Goal: Task Accomplishment & Management: Complete application form

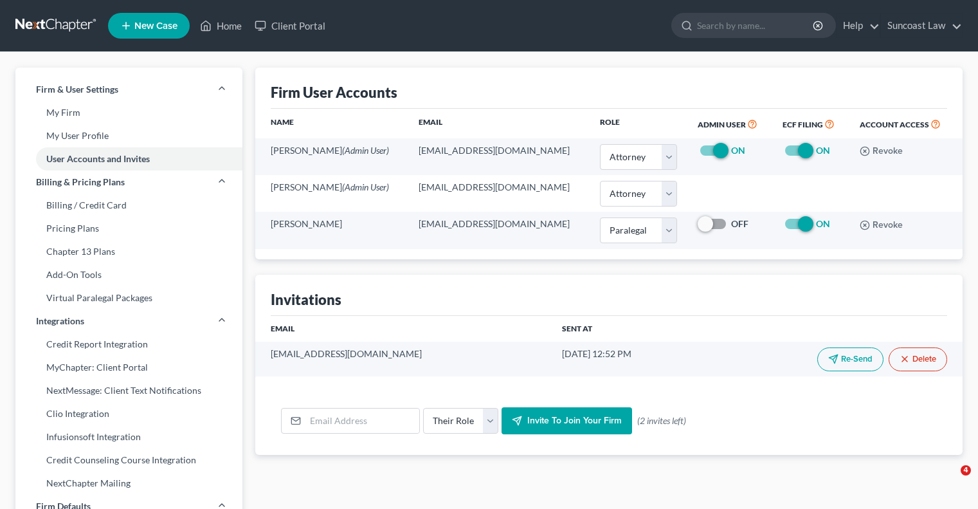
select select "0"
select select "1"
click at [226, 30] on link "Home" at bounding box center [221, 25] width 55 height 23
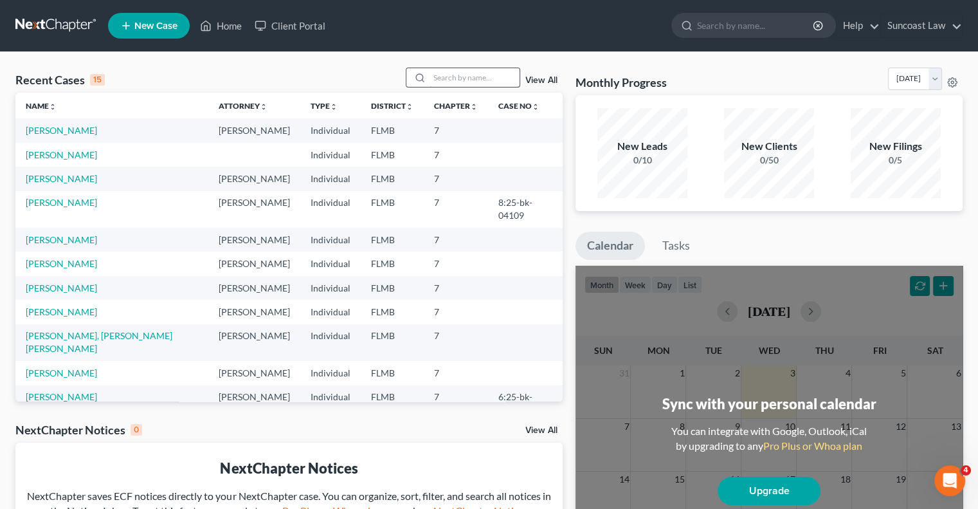
click at [450, 77] on input "search" at bounding box center [474, 77] width 90 height 19
type input "[PERSON_NAME]"
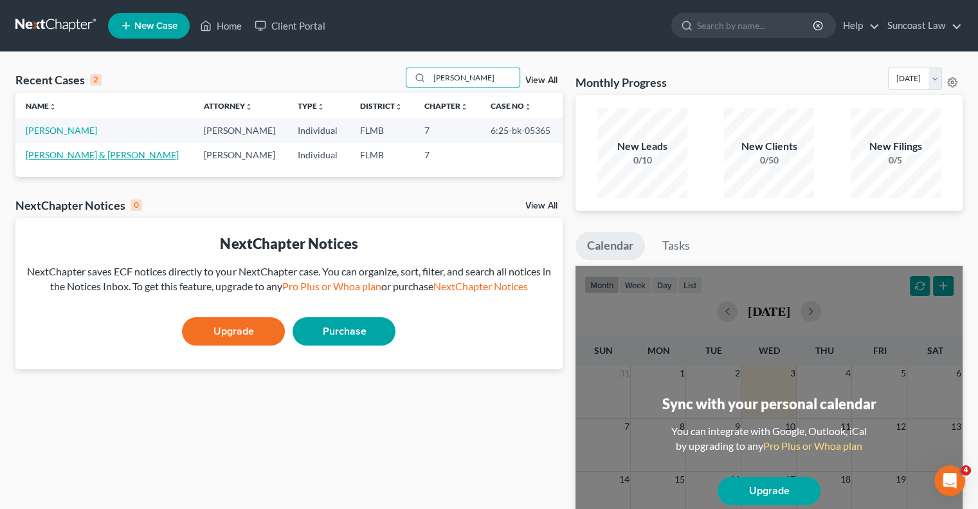
click at [103, 151] on link "[PERSON_NAME] & [PERSON_NAME]" at bounding box center [102, 154] width 153 height 11
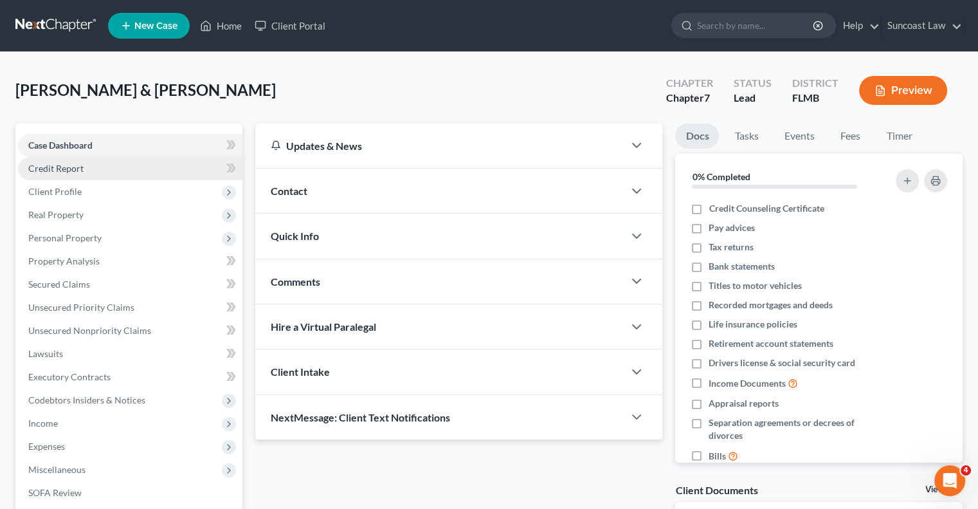
click at [87, 167] on link "Credit Report" at bounding box center [130, 168] width 224 height 23
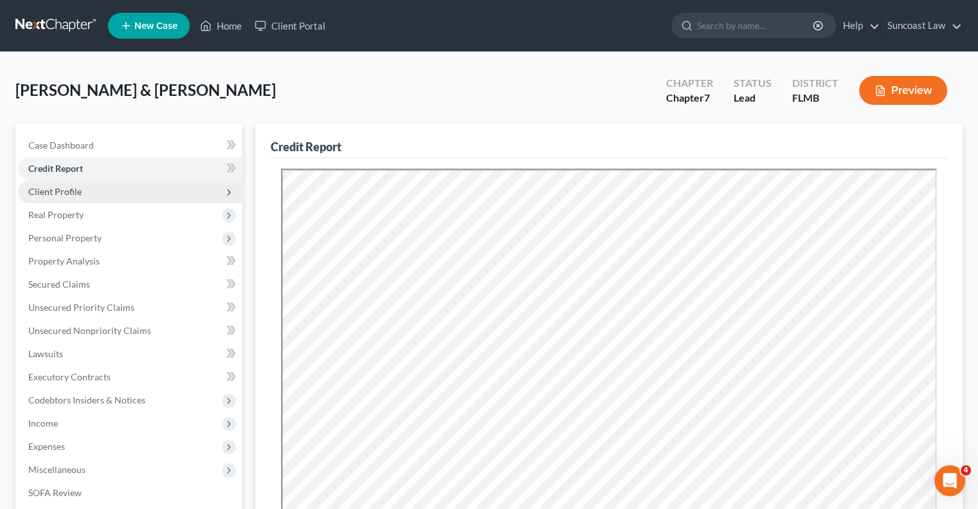
click at [127, 192] on span "Client Profile" at bounding box center [130, 191] width 224 height 23
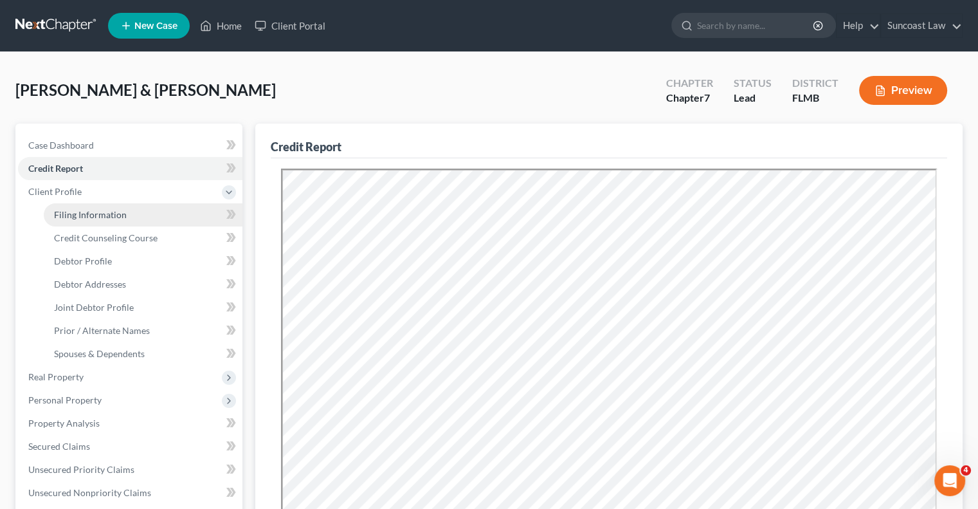
click at [147, 210] on link "Filing Information" at bounding box center [143, 214] width 199 height 23
select select "1"
select select "0"
select select "9"
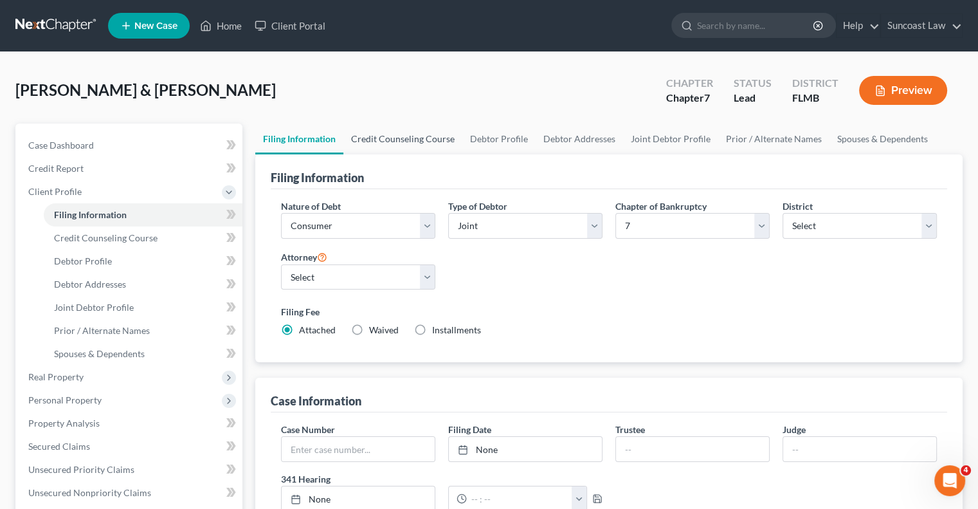
click at [424, 136] on link "Credit Counseling Course" at bounding box center [402, 138] width 119 height 31
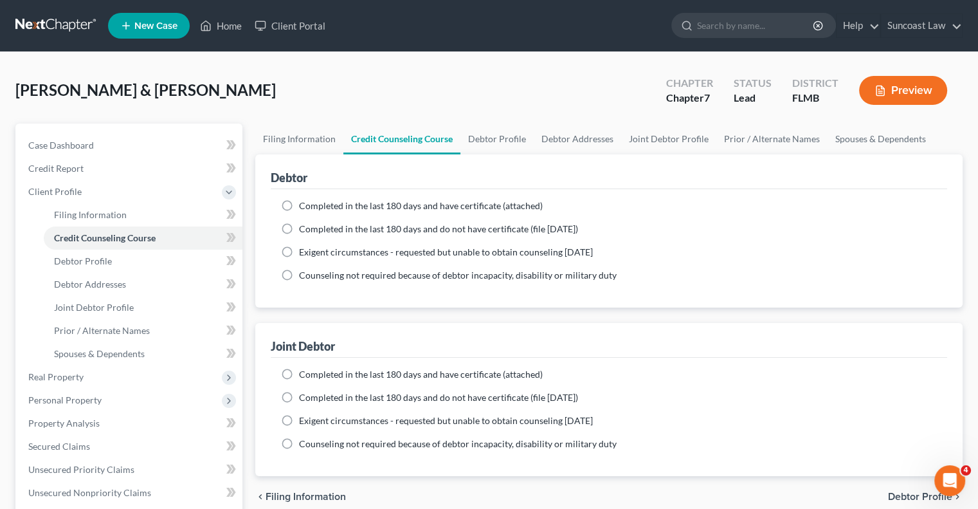
click at [299, 206] on label "Completed in the last 180 days and have certificate (attached)" at bounding box center [421, 205] width 244 height 13
click at [304, 206] on input "Completed in the last 180 days and have certificate (attached)" at bounding box center [308, 203] width 8 height 8
radio input "true"
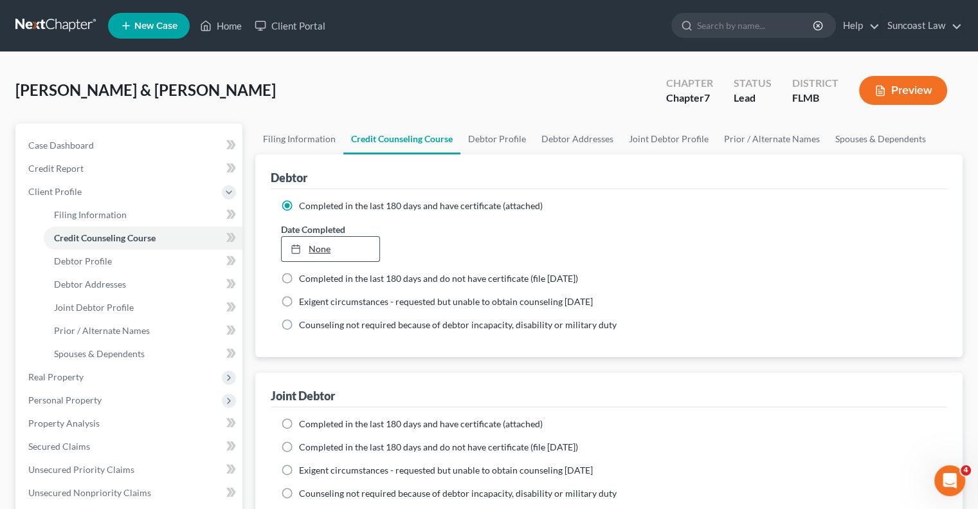
click at [318, 247] on link "None" at bounding box center [330, 249] width 97 height 24
type input "[DATE]"
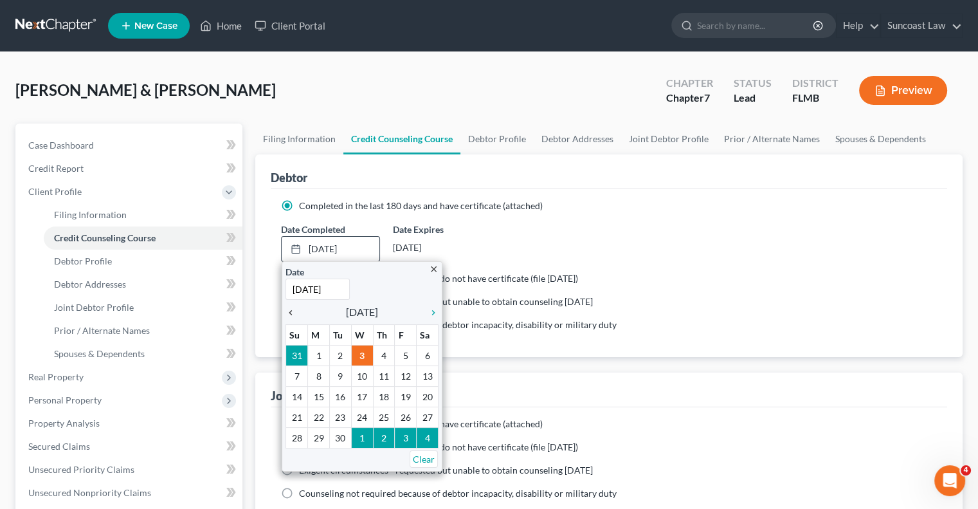
click at [294, 308] on icon "chevron_left" at bounding box center [293, 312] width 17 height 10
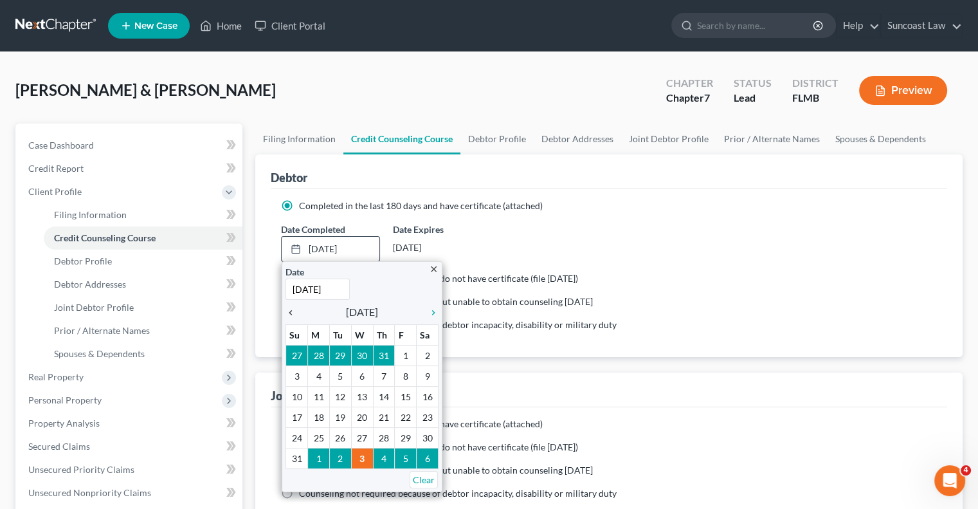
click at [294, 308] on icon "chevron_left" at bounding box center [293, 312] width 17 height 10
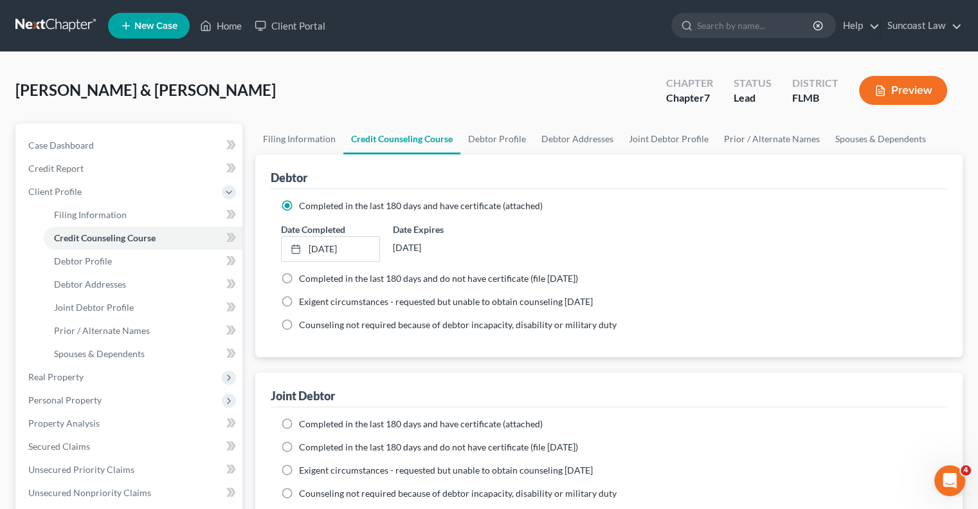
click at [299, 419] on label "Completed in the last 180 days and have certificate (attached)" at bounding box center [421, 423] width 244 height 13
click at [304, 419] on input "Completed in the last 180 days and have certificate (attached)" at bounding box center [308, 421] width 8 height 8
radio input "true"
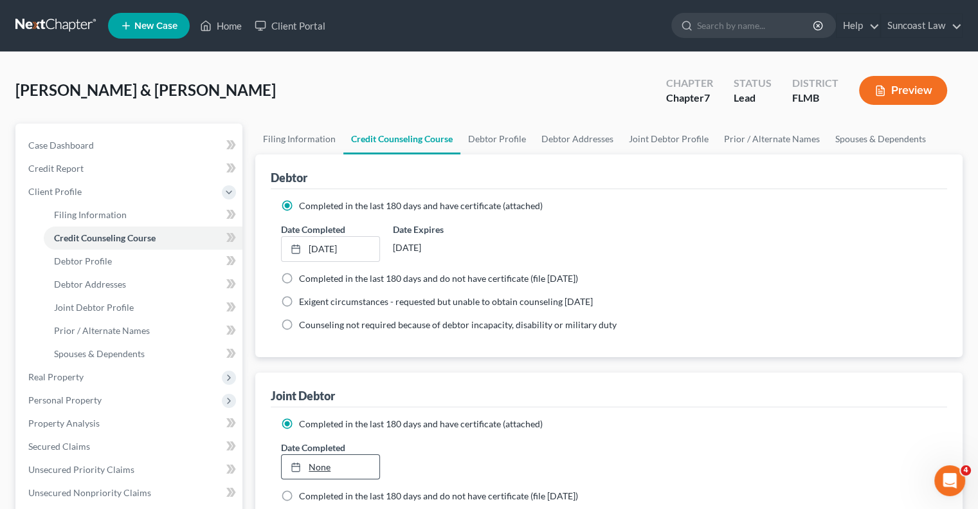
type input "[DATE]"
click at [326, 467] on link "[DATE]" at bounding box center [330, 467] width 97 height 24
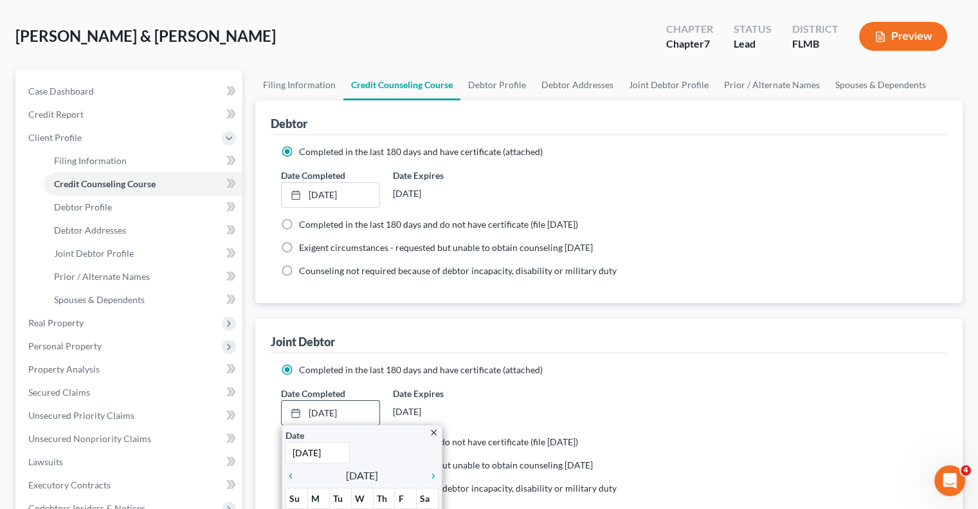
scroll to position [129, 0]
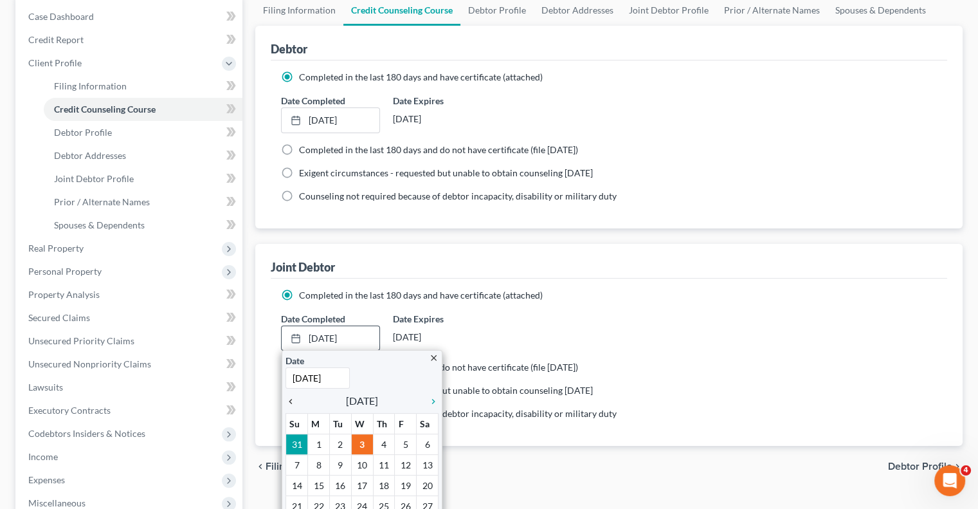
click at [293, 397] on icon "chevron_left" at bounding box center [293, 401] width 17 height 10
click at [293, 401] on icon "chevron_left" at bounding box center [293, 401] width 17 height 10
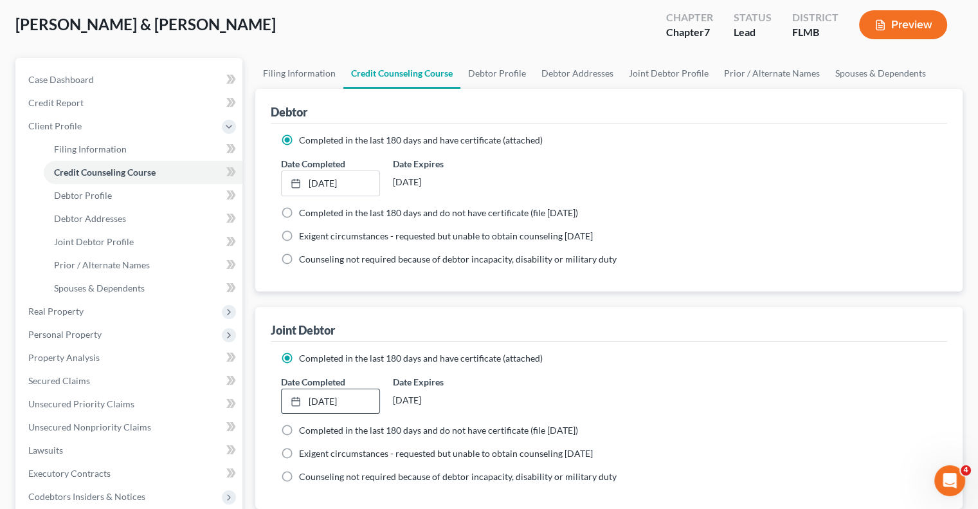
scroll to position [0, 0]
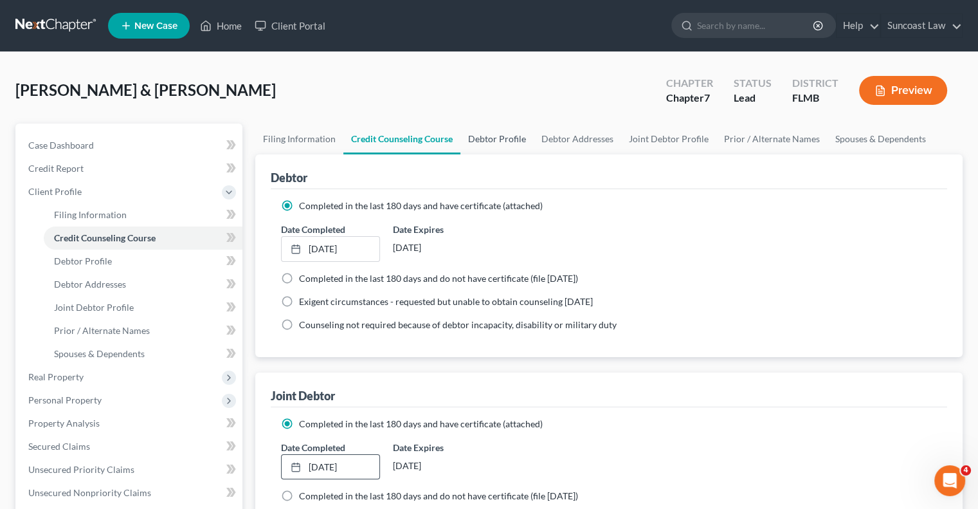
click at [514, 141] on link "Debtor Profile" at bounding box center [496, 138] width 73 height 31
select select "1"
select select "0"
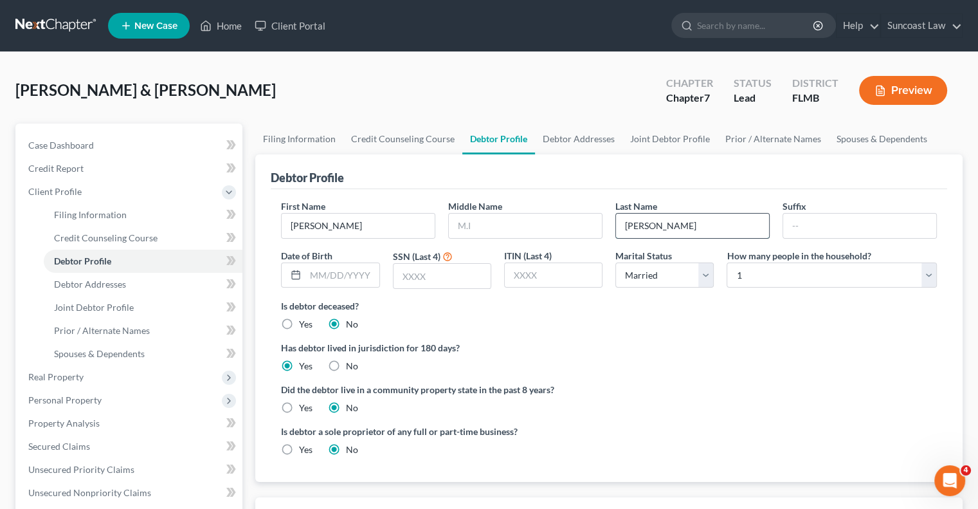
click at [674, 227] on input "[PERSON_NAME]" at bounding box center [692, 225] width 153 height 24
type input "[PERSON_NAME]"
click at [320, 273] on input "text" at bounding box center [341, 275] width 73 height 24
type input "[DATE]"
type input "5872"
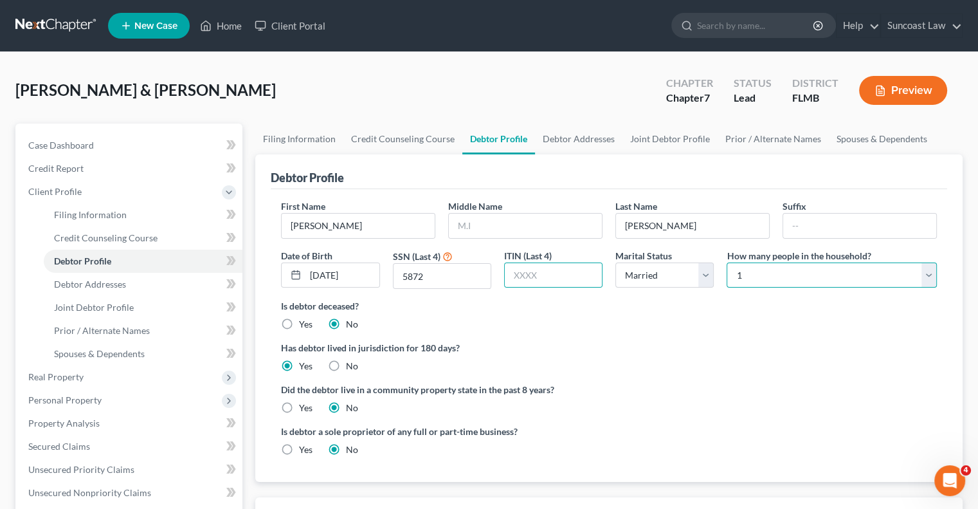
click at [760, 267] on select "Select 1 2 3 4 5 6 7 8 9 10 11 12 13 14 15 16 17 18 19 20" at bounding box center [831, 275] width 210 height 26
select select "4"
click at [726, 262] on select "Select 1 2 3 4 5 6 7 8 9 10 11 12 13 14 15 16 17 18 19 20" at bounding box center [831, 275] width 210 height 26
click at [579, 134] on link "Debtor Addresses" at bounding box center [578, 138] width 87 height 31
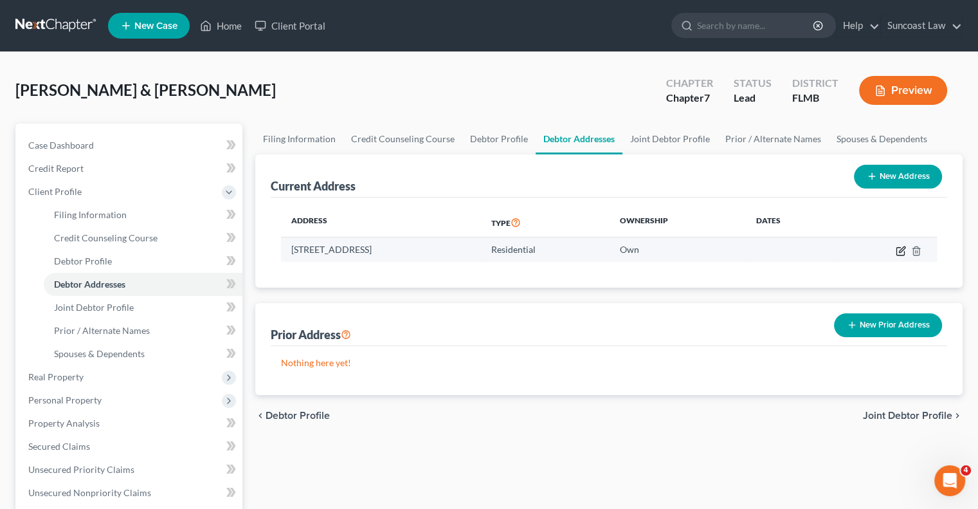
click at [900, 251] on icon "button" at bounding box center [902, 249] width 6 height 6
select select "9"
select select "0"
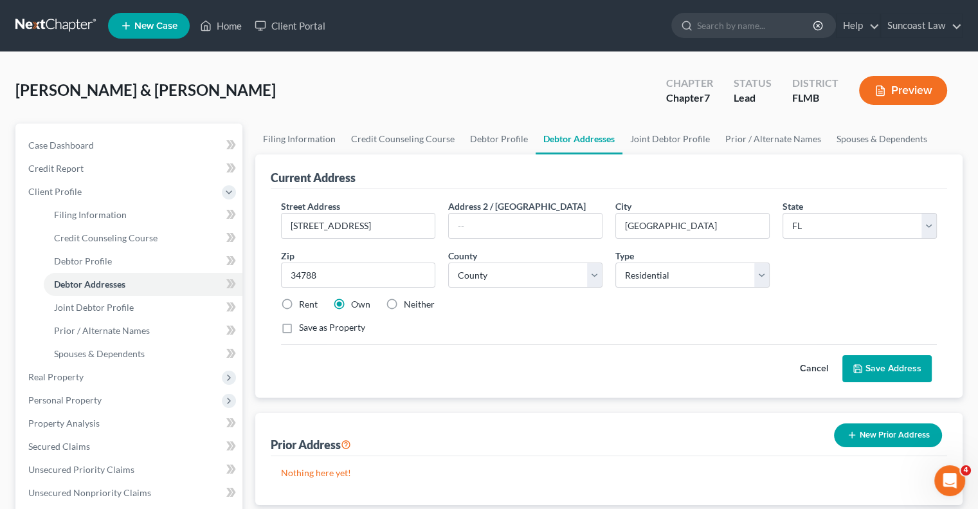
click at [299, 304] on label "Rent" at bounding box center [308, 304] width 19 height 13
click at [304, 304] on input "Rent" at bounding box center [308, 302] width 8 height 8
radio input "true"
click at [897, 366] on button "Save Address" at bounding box center [886, 368] width 89 height 27
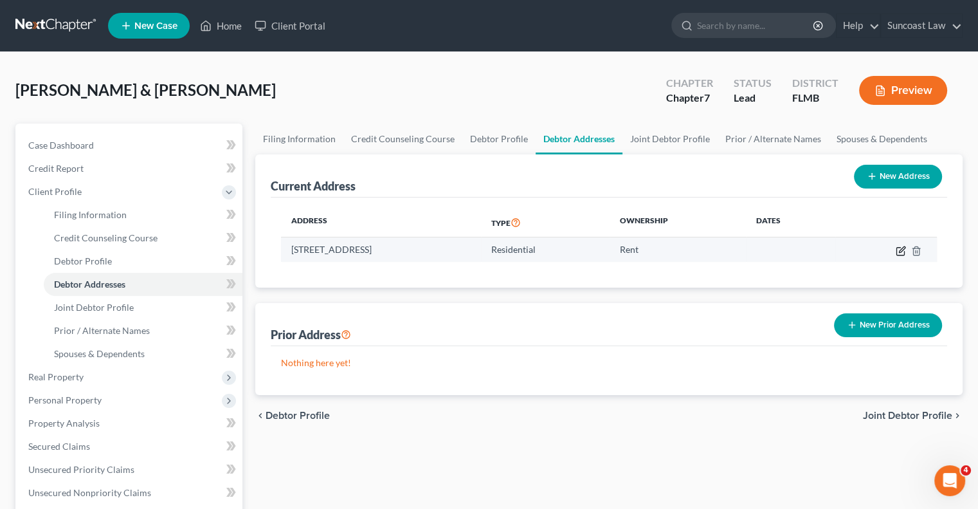
click at [899, 254] on icon "button" at bounding box center [900, 251] width 8 height 8
select select "9"
select select "33"
select select "0"
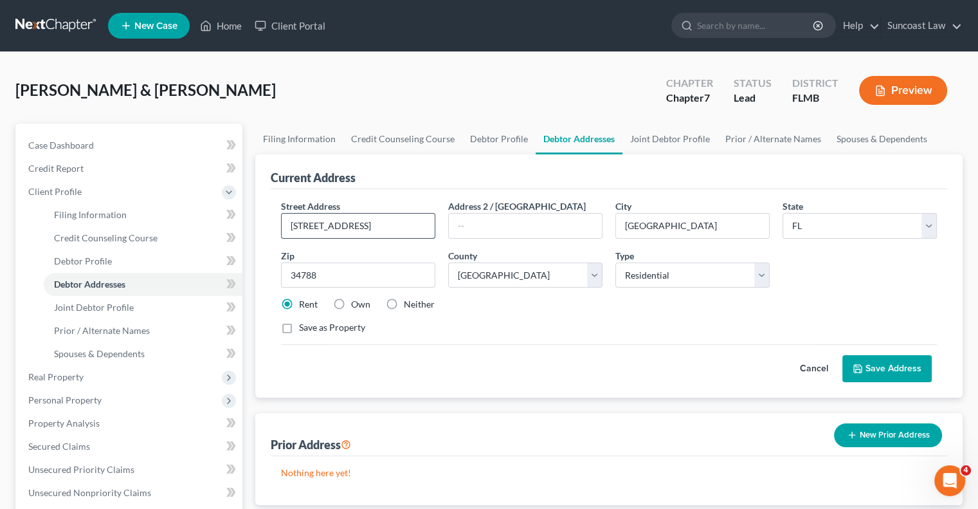
drag, startPoint x: 409, startPoint y: 227, endPoint x: 373, endPoint y: 228, distance: 36.0
click at [373, 228] on input "[STREET_ADDRESS]" at bounding box center [358, 225] width 153 height 24
type input "[STREET_ADDRESS]"
type input "Apt 104"
click at [895, 375] on button "Save Address" at bounding box center [886, 368] width 89 height 27
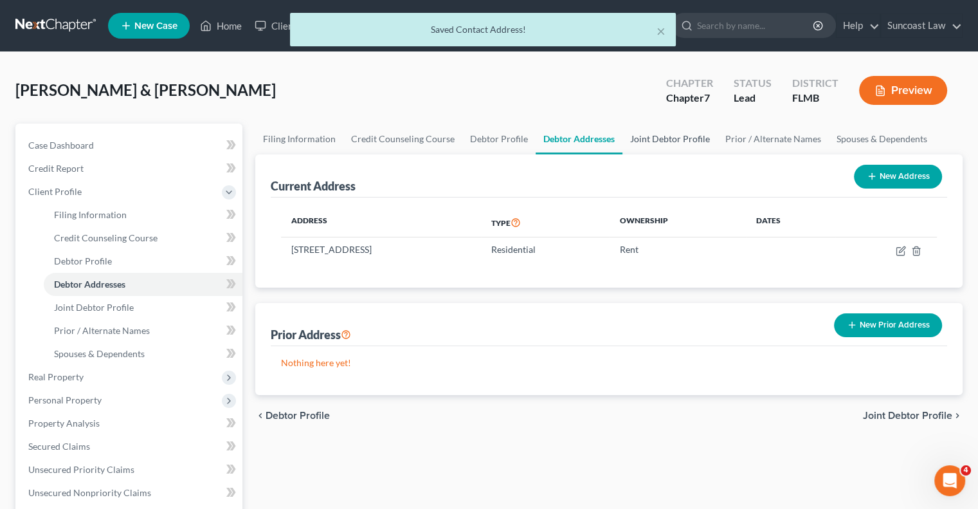
click at [648, 138] on link "Joint Debtor Profile" at bounding box center [669, 138] width 95 height 31
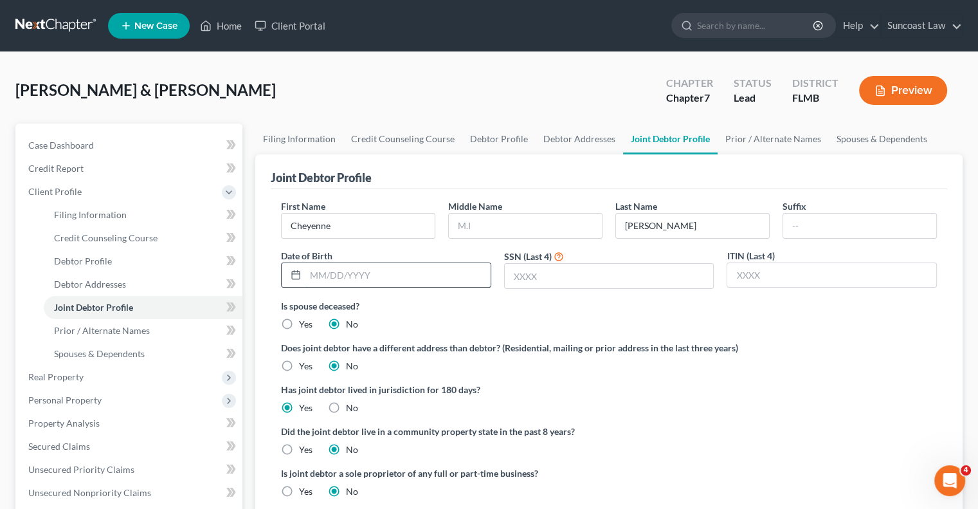
click at [362, 277] on input "text" at bounding box center [397, 275] width 185 height 24
type input "[DATE]"
type input "7824"
click at [758, 141] on link "Prior / Alternate Names" at bounding box center [772, 138] width 111 height 31
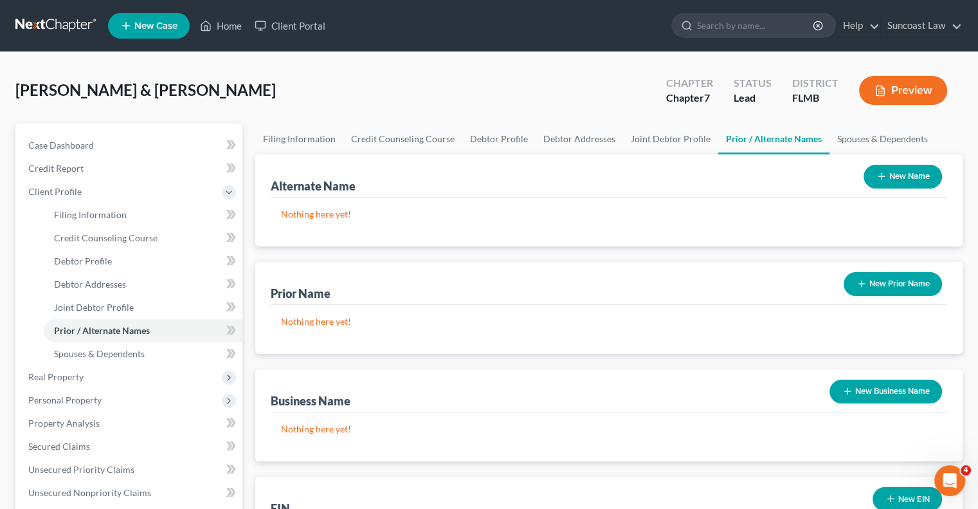
click at [923, 185] on button "New Name" at bounding box center [902, 177] width 78 height 24
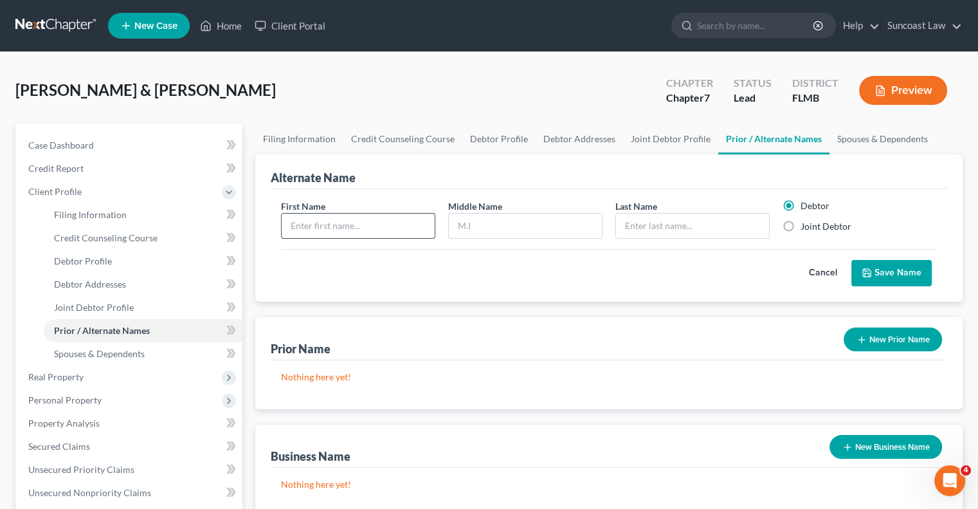
click at [368, 226] on input "text" at bounding box center [358, 225] width 153 height 24
type input "[PERSON_NAME]"
type input "C"
type input "Ercilio"
click at [698, 226] on input "[PERSON_NAME]" at bounding box center [692, 225] width 153 height 24
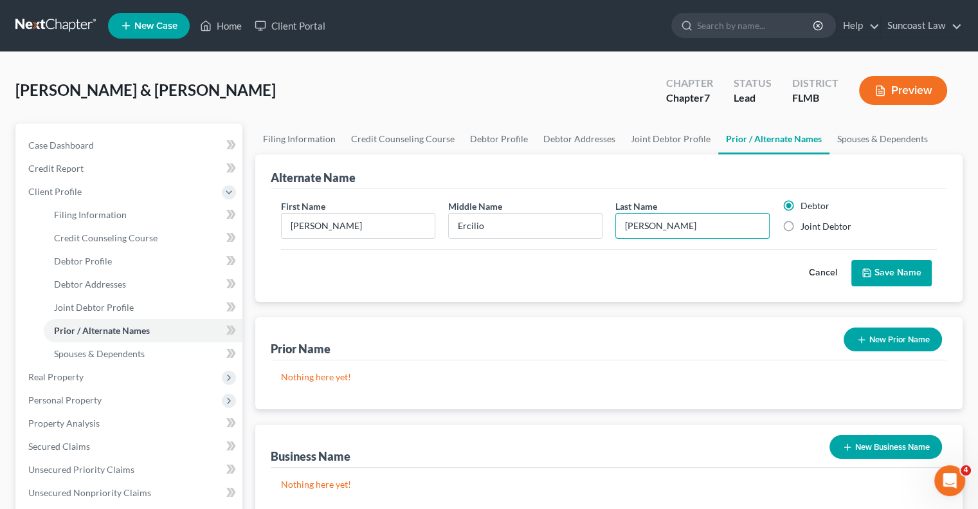
type input "[PERSON_NAME]"
click at [876, 269] on button "Save Name" at bounding box center [891, 273] width 80 height 27
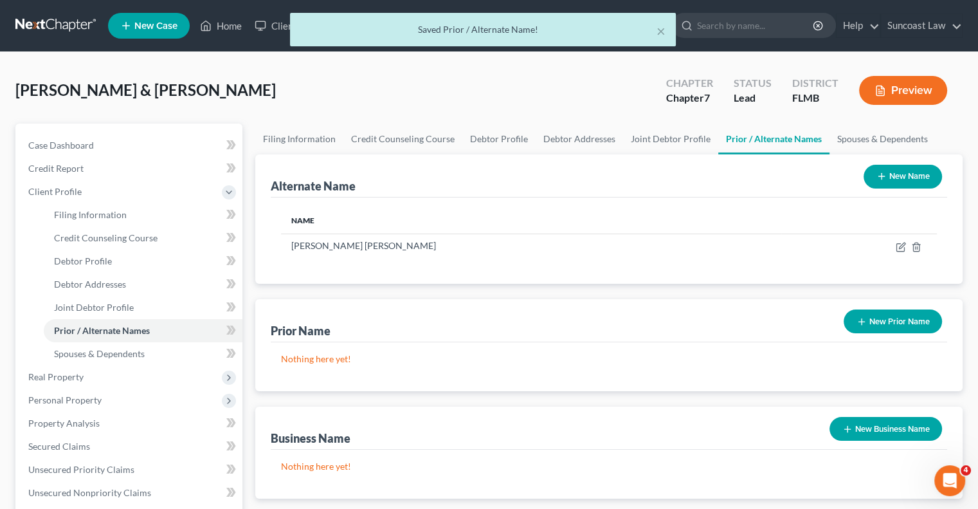
click at [911, 177] on button "New Name" at bounding box center [902, 177] width 78 height 24
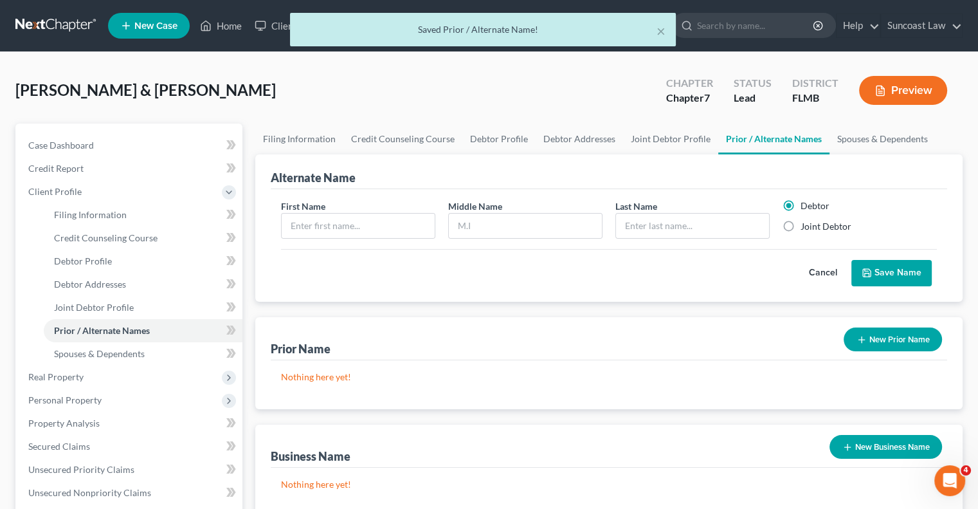
click at [827, 222] on label "Joint Debtor" at bounding box center [825, 226] width 51 height 13
click at [814, 222] on input "Joint Debtor" at bounding box center [810, 224] width 8 height 8
radio input "true"
radio input "false"
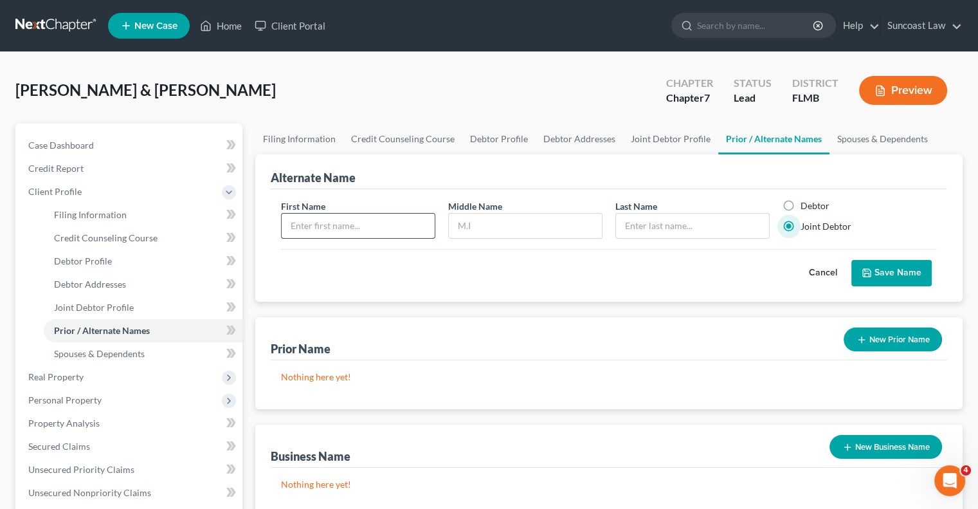
click at [384, 229] on input "text" at bounding box center [358, 225] width 153 height 24
type input "Cheyenne"
type input "[PERSON_NAME]"
click at [903, 269] on button "Save Name" at bounding box center [891, 273] width 80 height 27
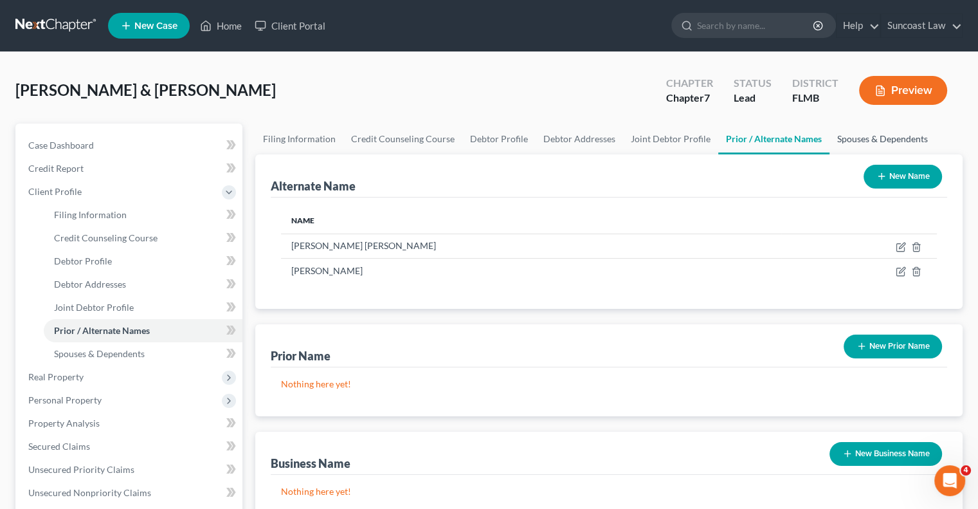
click at [870, 135] on link "Spouses & Dependents" at bounding box center [882, 138] width 106 height 31
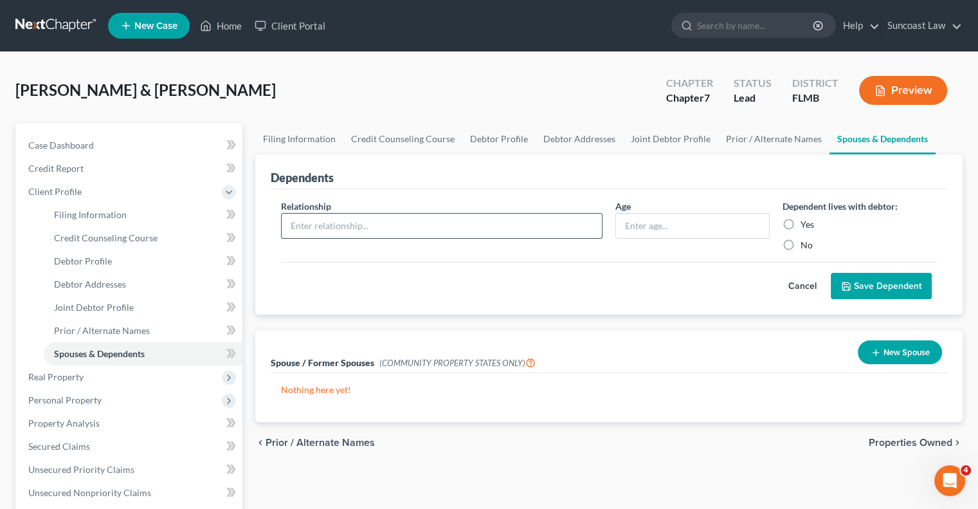
drag, startPoint x: 393, startPoint y: 228, endPoint x: 396, endPoint y: 235, distance: 7.2
click at [393, 228] on input "text" at bounding box center [442, 225] width 320 height 24
type input "Daughter"
click at [692, 217] on input "text" at bounding box center [692, 225] width 153 height 24
type input "11"
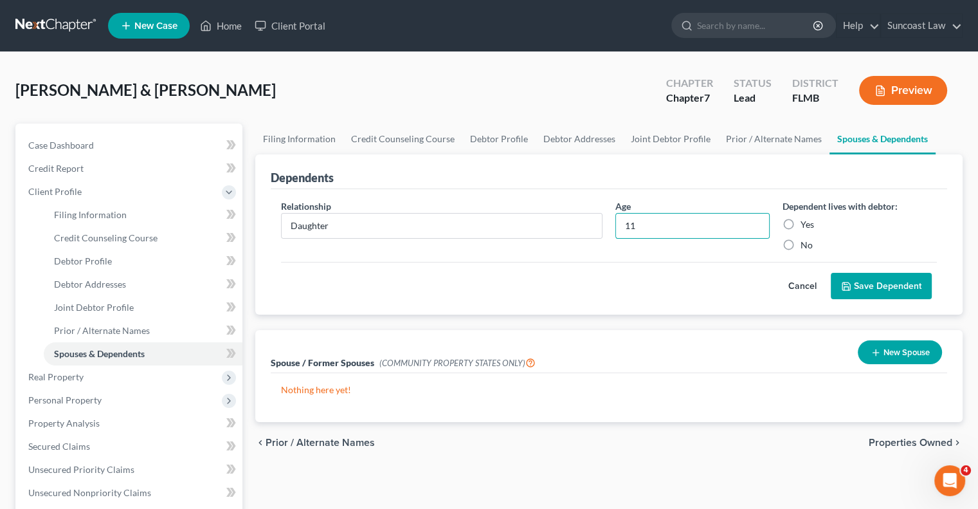
drag, startPoint x: 791, startPoint y: 219, endPoint x: 794, endPoint y: 225, distance: 6.6
click at [800, 220] on label "Yes" at bounding box center [807, 224] width 14 height 13
click at [806, 220] on input "Yes" at bounding box center [810, 222] width 8 height 8
radio input "true"
click at [890, 280] on button "Save Dependent" at bounding box center [881, 286] width 101 height 27
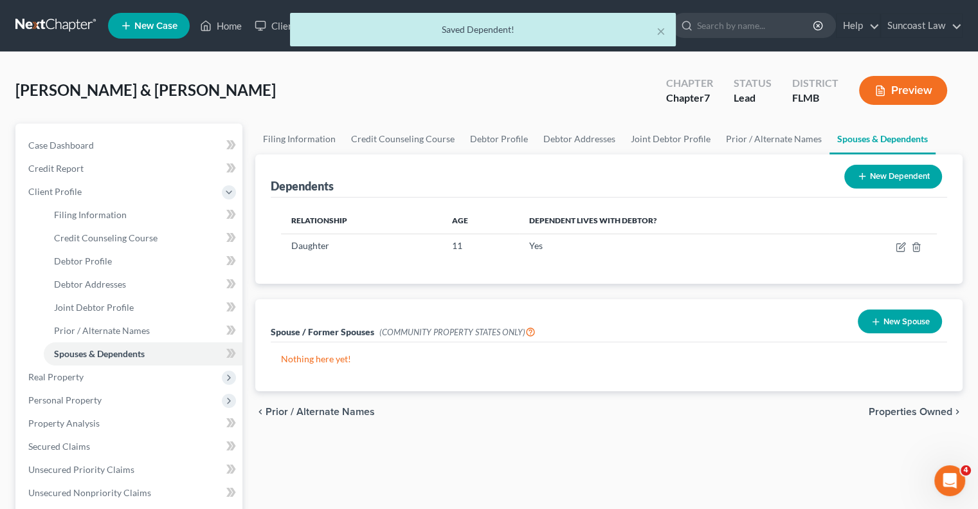
click at [898, 167] on button "New Dependent" at bounding box center [893, 177] width 98 height 24
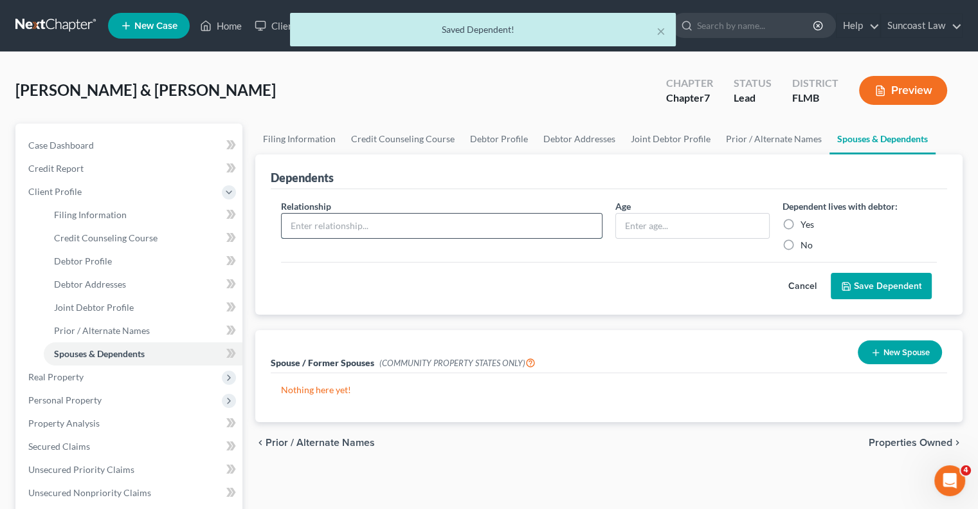
click at [377, 224] on input "text" at bounding box center [442, 225] width 320 height 24
type input "Son"
click at [684, 214] on input "text" at bounding box center [692, 225] width 153 height 24
type input "10"
click at [800, 221] on label "Yes" at bounding box center [807, 224] width 14 height 13
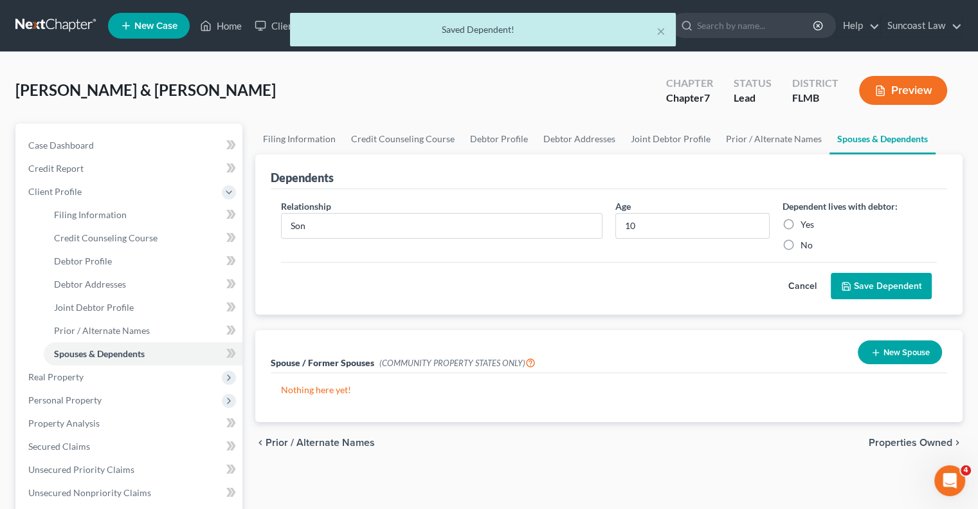
click at [806, 221] on input "Yes" at bounding box center [810, 222] width 8 height 8
radio input "true"
click at [849, 282] on icon "submit" at bounding box center [846, 286] width 8 height 8
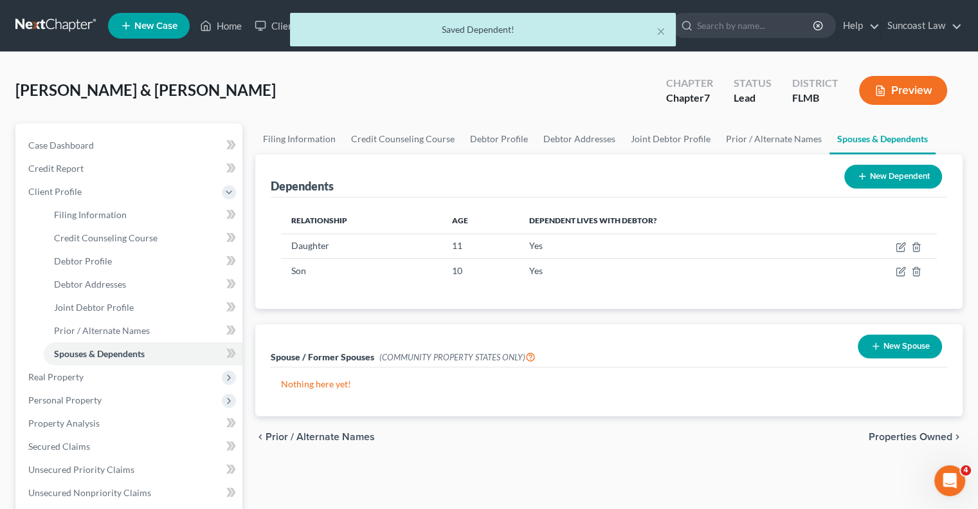
click at [887, 174] on button "New Dependent" at bounding box center [893, 177] width 98 height 24
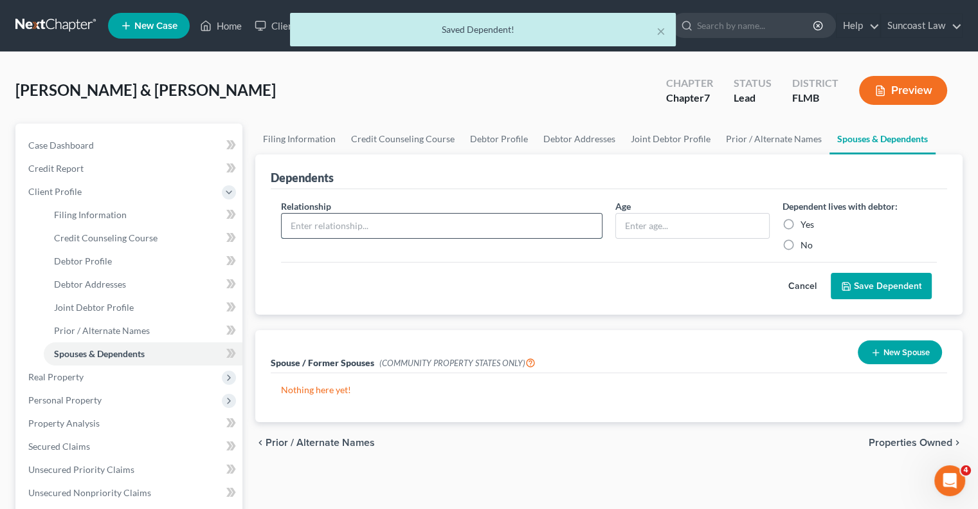
drag, startPoint x: 338, startPoint y: 220, endPoint x: 348, endPoint y: 228, distance: 13.3
click at [338, 220] on input "text" at bounding box center [442, 225] width 320 height 24
type input "Son"
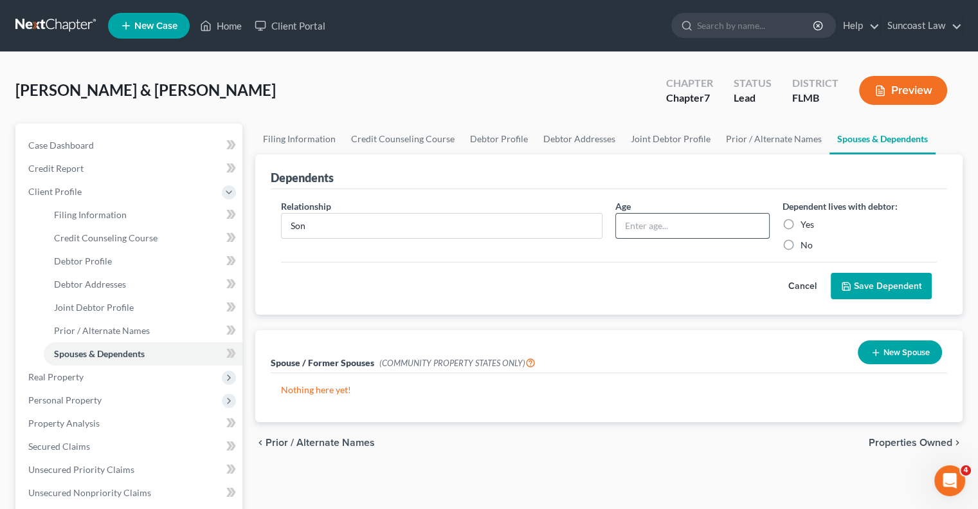
click at [640, 222] on input "text" at bounding box center [692, 225] width 153 height 24
type input "4"
click at [800, 221] on label "Yes" at bounding box center [807, 224] width 14 height 13
click at [806, 221] on input "Yes" at bounding box center [810, 222] width 8 height 8
radio input "true"
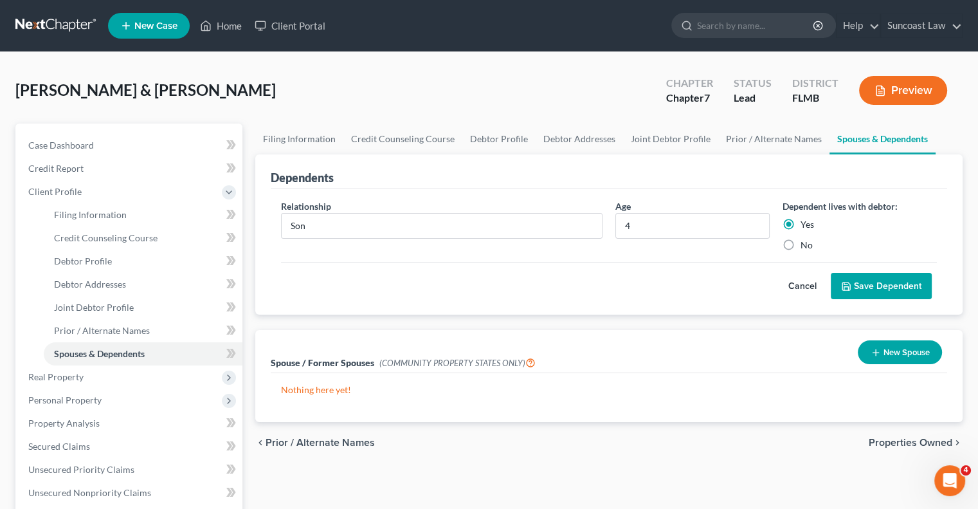
click at [869, 290] on button "Save Dependent" at bounding box center [881, 286] width 101 height 27
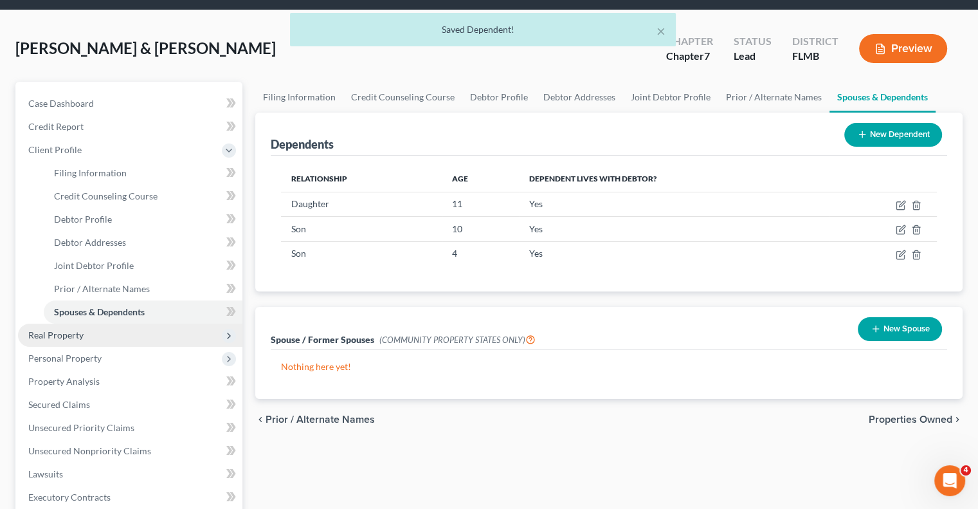
scroll to position [64, 0]
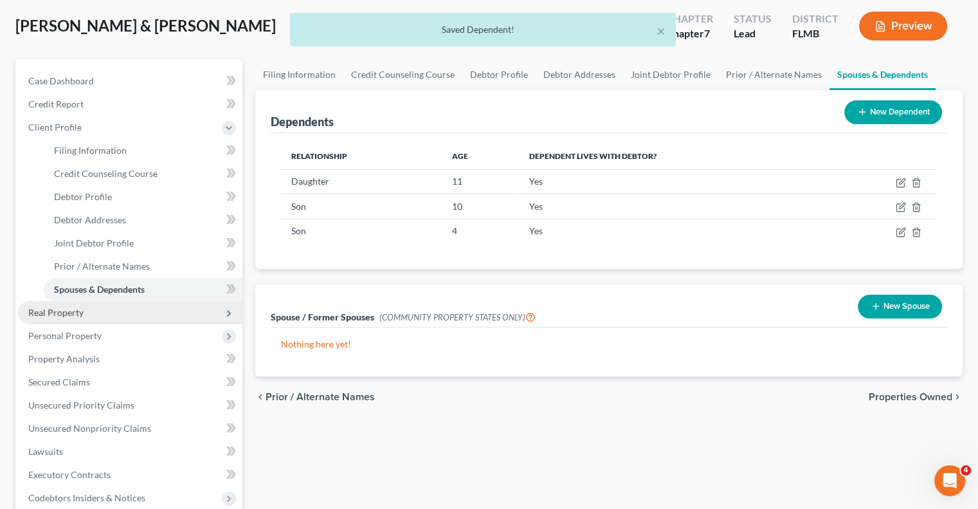
click at [125, 311] on span "Real Property" at bounding box center [130, 312] width 224 height 23
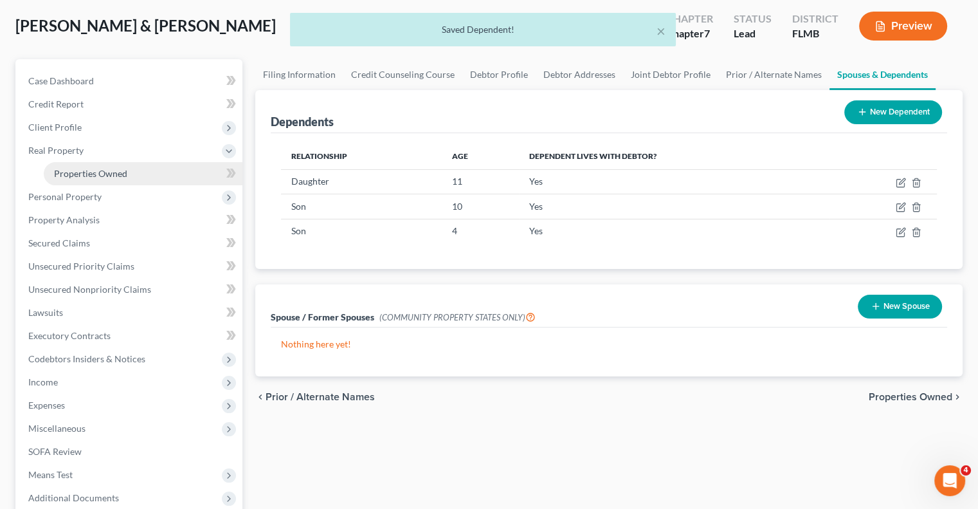
click at [138, 183] on link "Properties Owned" at bounding box center [143, 173] width 199 height 23
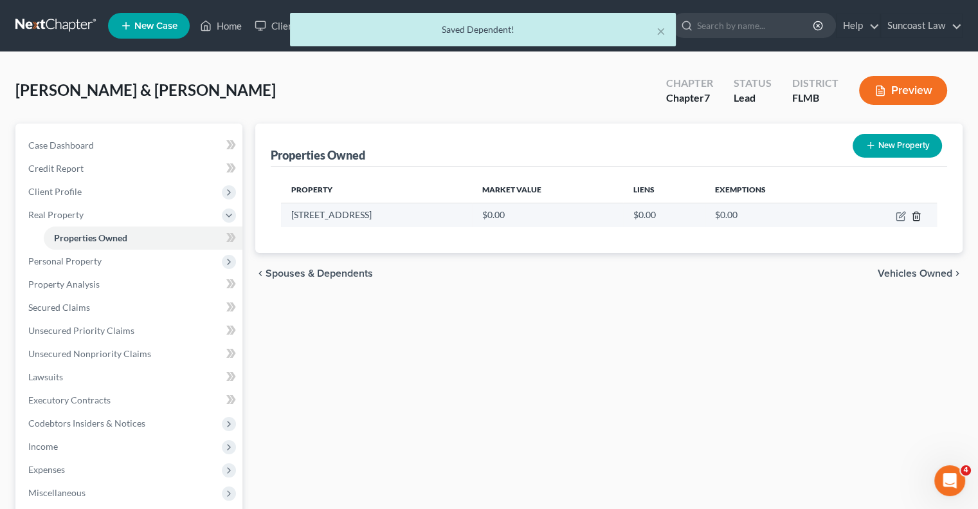
click at [915, 215] on line "button" at bounding box center [915, 216] width 0 height 3
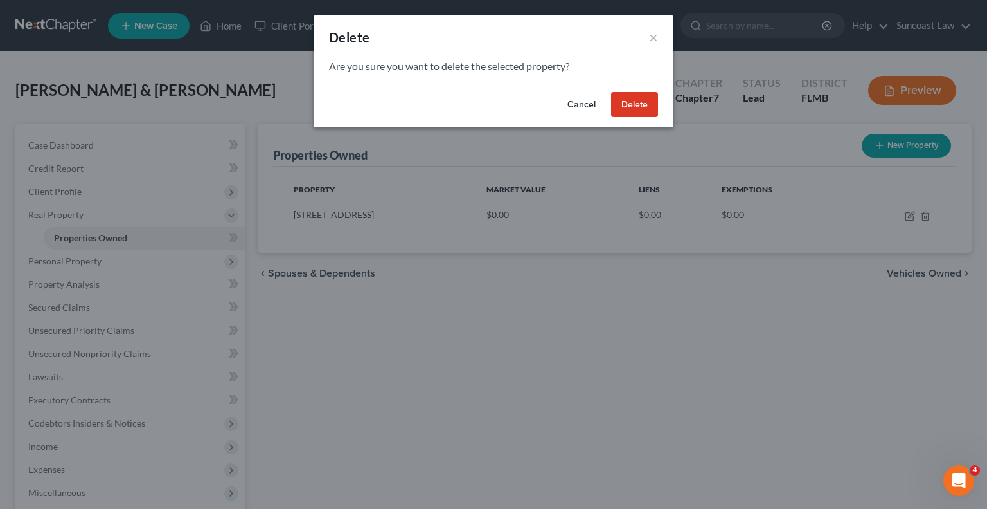
click at [633, 107] on button "Delete" at bounding box center [634, 105] width 47 height 26
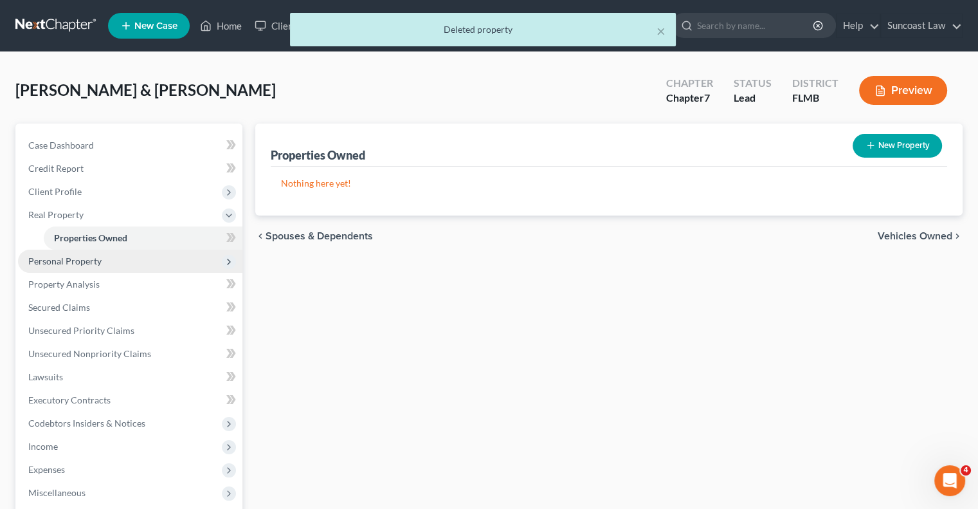
click at [109, 255] on span "Personal Property" at bounding box center [130, 260] width 224 height 23
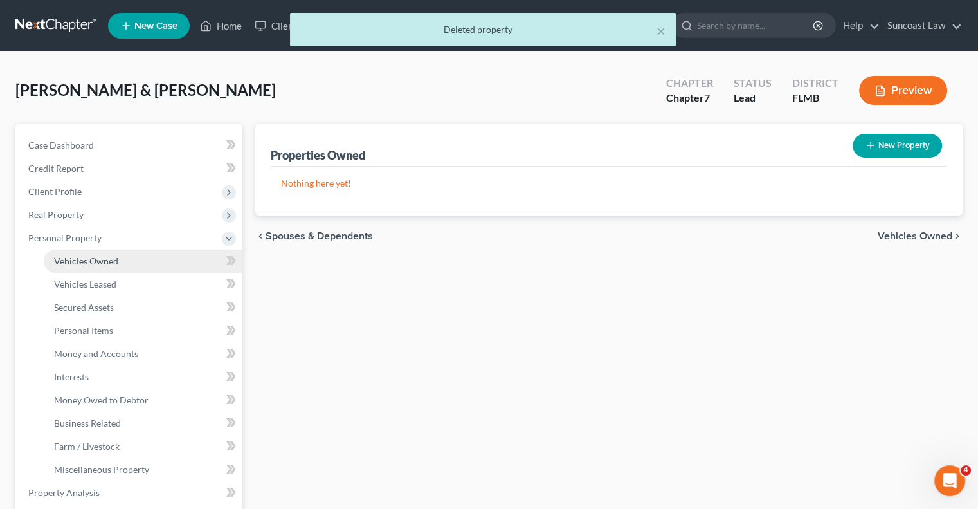
click at [131, 262] on link "Vehicles Owned" at bounding box center [143, 260] width 199 height 23
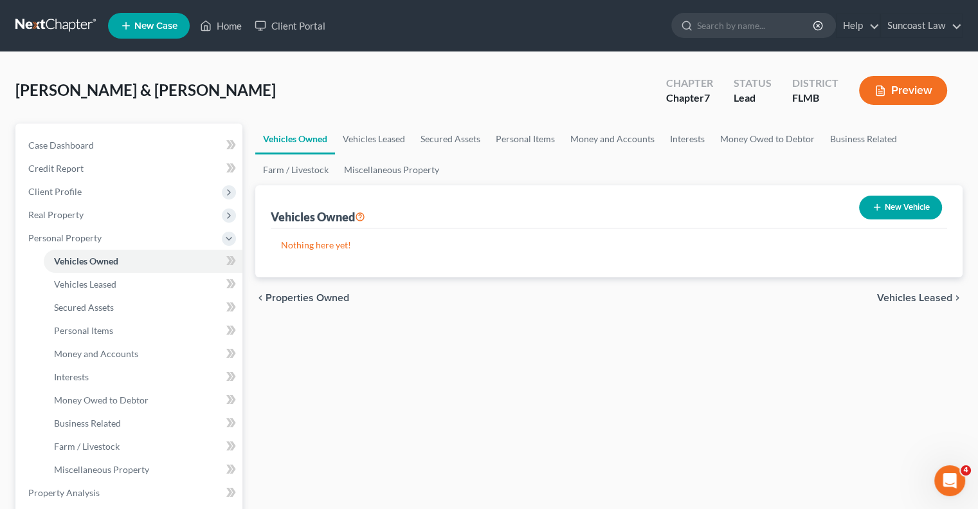
click at [894, 205] on button "New Vehicle" at bounding box center [900, 207] width 83 height 24
select select "0"
select select "2"
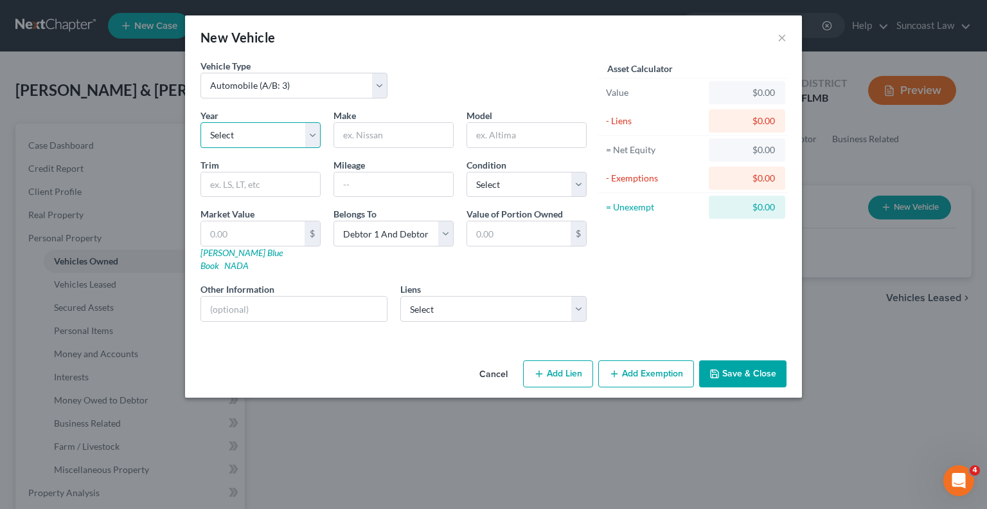
click at [280, 133] on select "Select 2026 2025 2024 2023 2022 2021 2020 2019 2018 2017 2016 2015 2014 2013 20…" at bounding box center [261, 135] width 120 height 26
select select "4"
click at [201, 122] on select "Select 2026 2025 2024 2023 2022 2021 2020 2019 2018 2017 2016 2015 2014 2013 20…" at bounding box center [261, 135] width 120 height 26
click at [386, 129] on input "text" at bounding box center [393, 135] width 119 height 24
type input "RAM"
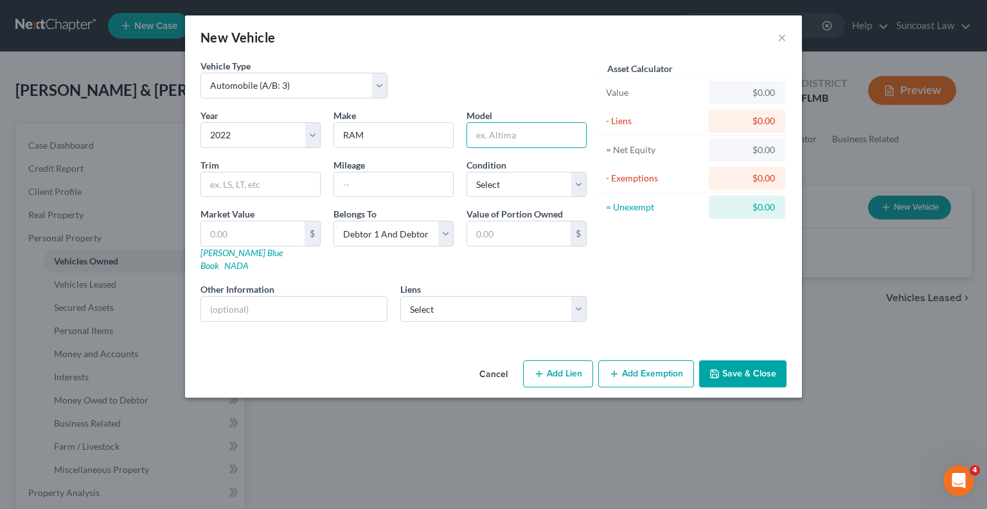
type input "5"
type input "3500"
type input "150000"
click at [490, 190] on select "Select Excellent Very Good Good Fair Poor" at bounding box center [527, 185] width 120 height 26
select select "2"
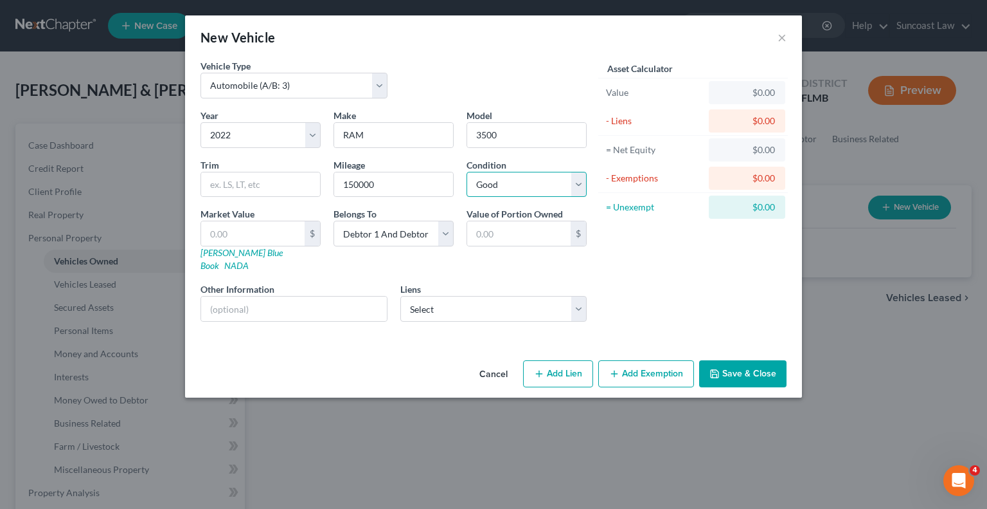
click at [467, 172] on select "Select Excellent Very Good Good Fair Poor" at bounding box center [527, 185] width 120 height 26
click at [302, 296] on input "text" at bounding box center [294, 308] width 186 height 24
drag, startPoint x: 339, startPoint y: 296, endPoint x: 230, endPoint y: 296, distance: 109.3
click at [230, 296] on input "VIN: [US_VEHICLE_IDENTIFICATION_NUMBER]" at bounding box center [294, 308] width 186 height 24
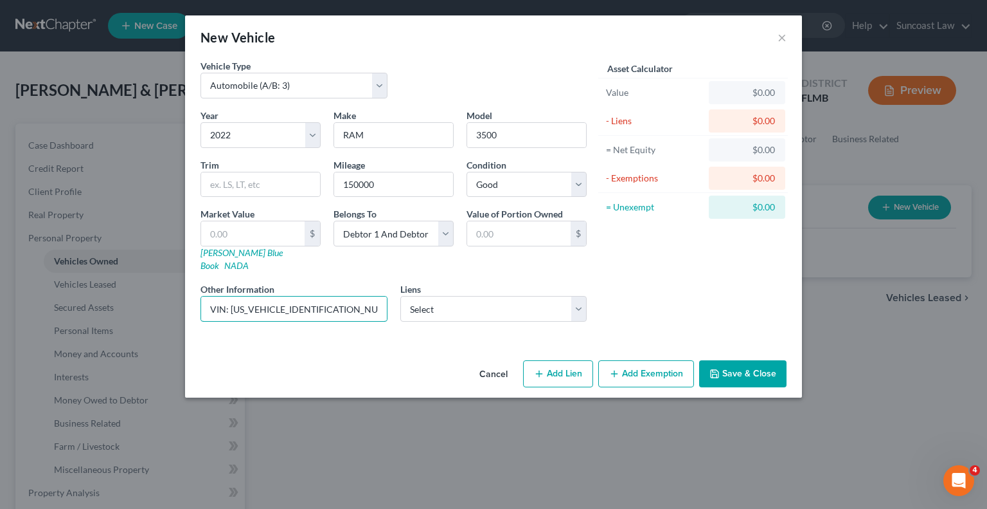
type input "VIN: [US_VEHICLE_IDENTIFICATION_NUMBER]"
drag, startPoint x: 327, startPoint y: 298, endPoint x: 231, endPoint y: 289, distance: 96.2
click at [231, 296] on input "VIN: [US_VEHICLE_IDENTIFICATION_NUMBER]" at bounding box center [294, 308] width 186 height 24
click at [257, 231] on input "text" at bounding box center [253, 233] width 104 height 24
type input "1"
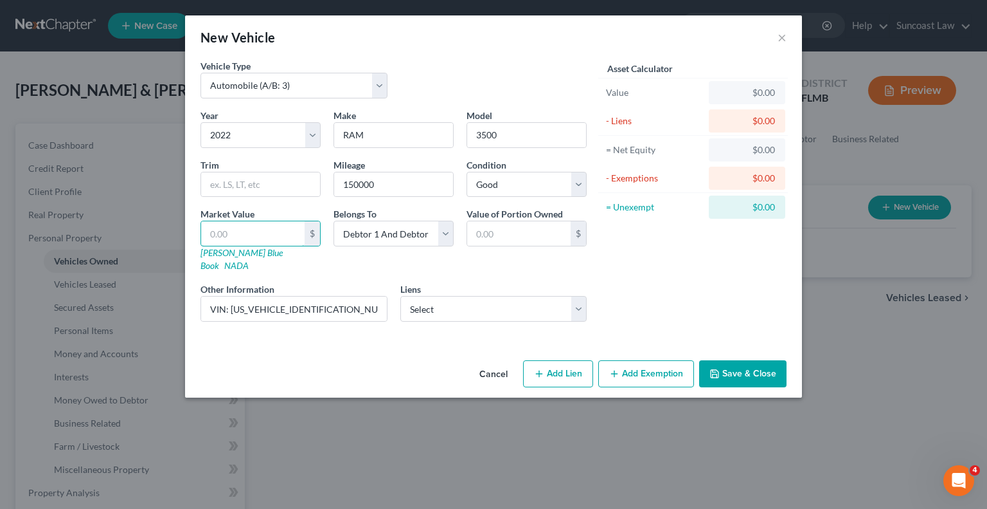
type input "1.00"
type input "11"
type input "11.00"
type input "1"
type input "1.00"
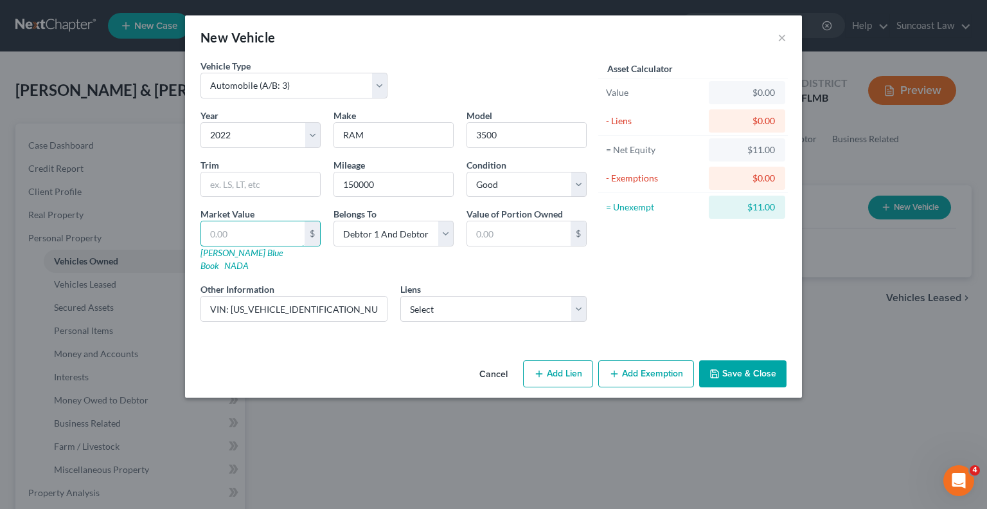
type input "4"
type input "4.00"
type input "44"
type input "44.00"
type input "441"
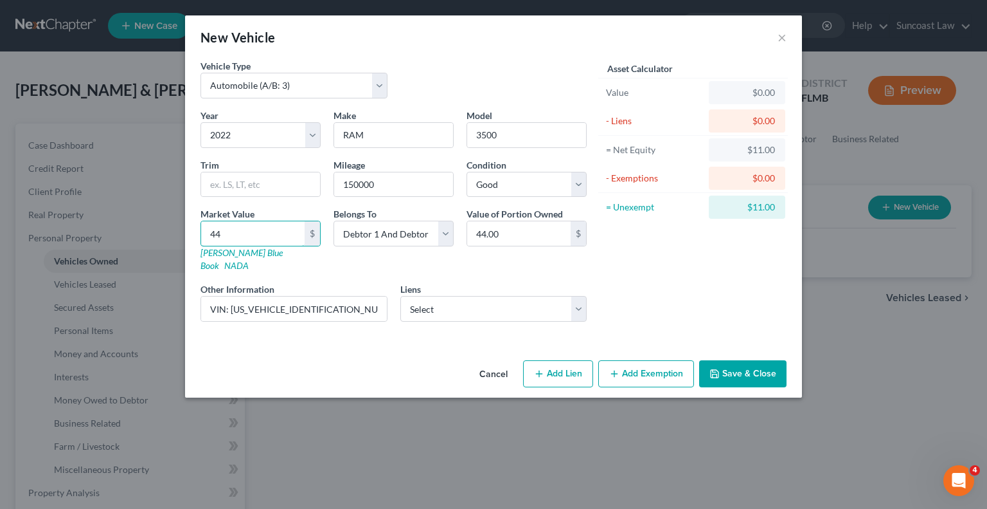
type input "441.00"
type input "4412"
type input "4,412.00"
type input "4,4125"
type input "44,125.00"
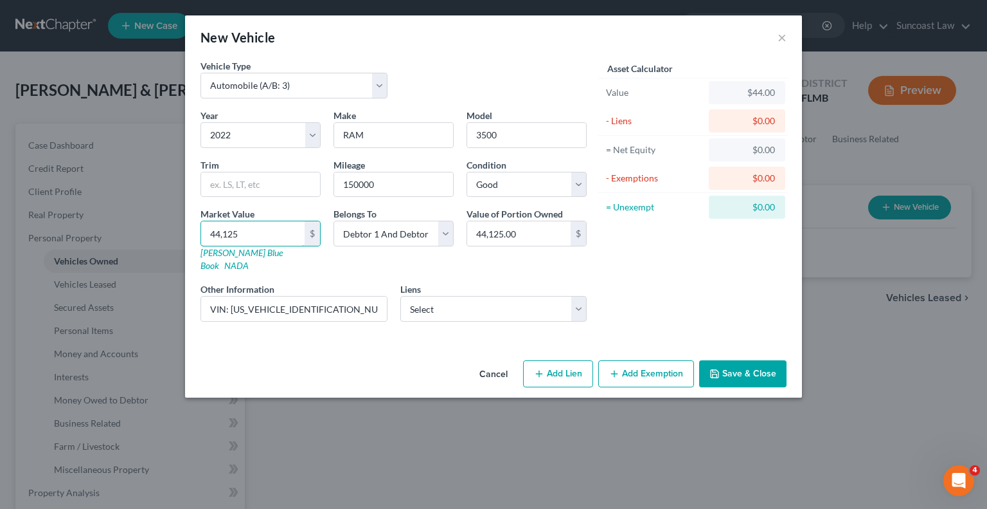
type input "44,125"
click at [739, 360] on button "Save & Close" at bounding box center [742, 373] width 87 height 27
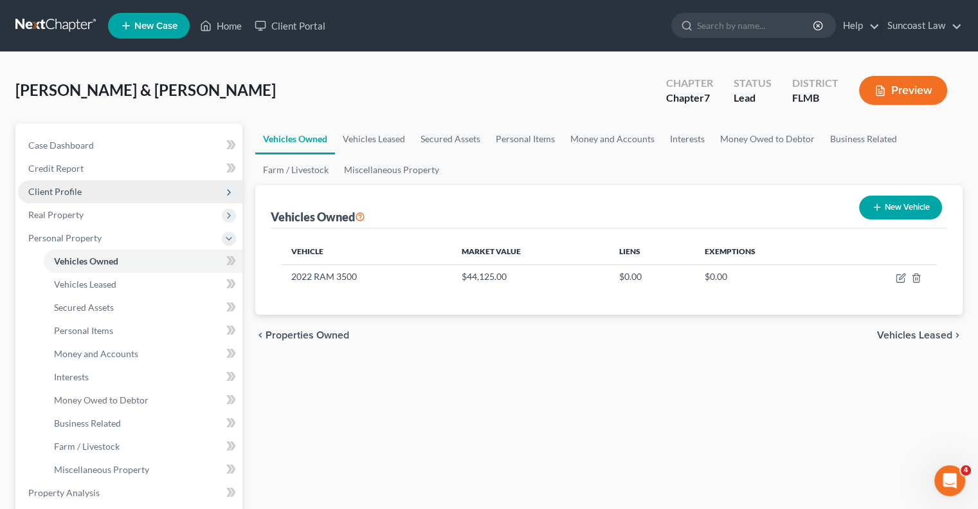
click at [94, 188] on span "Client Profile" at bounding box center [130, 191] width 224 height 23
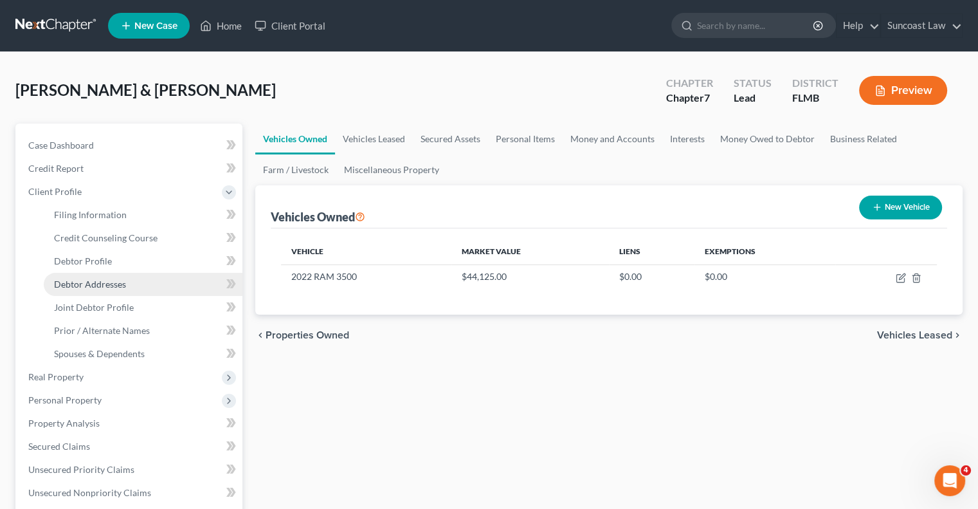
click at [112, 285] on span "Debtor Addresses" at bounding box center [90, 283] width 72 height 11
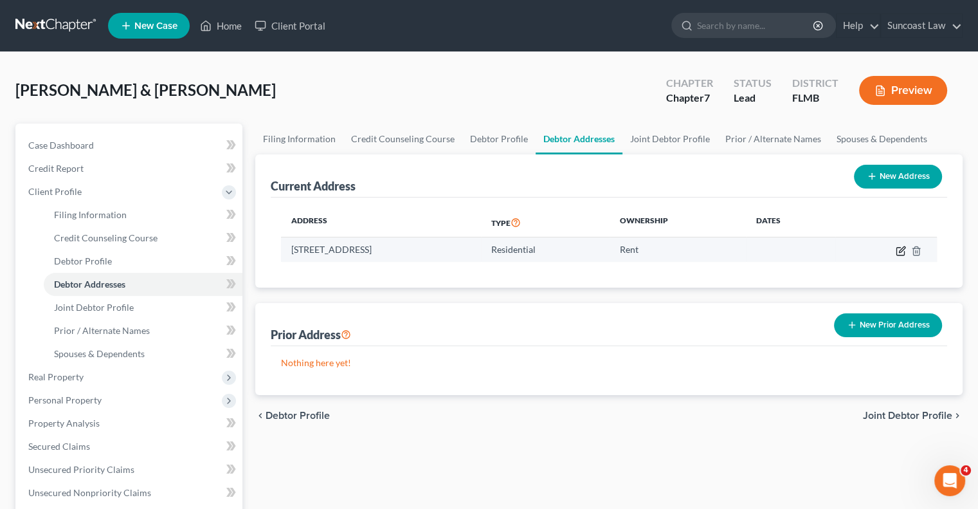
click at [903, 252] on icon "button" at bounding box center [900, 251] width 8 height 8
select select "9"
select select "33"
select select "0"
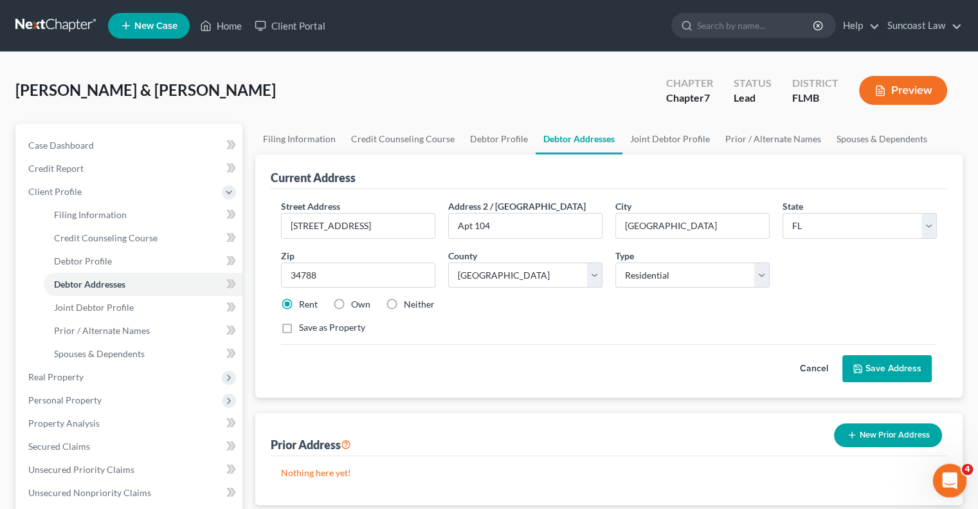
click at [945, 484] on icon "Open Intercom Messenger" at bounding box center [947, 478] width 21 height 21
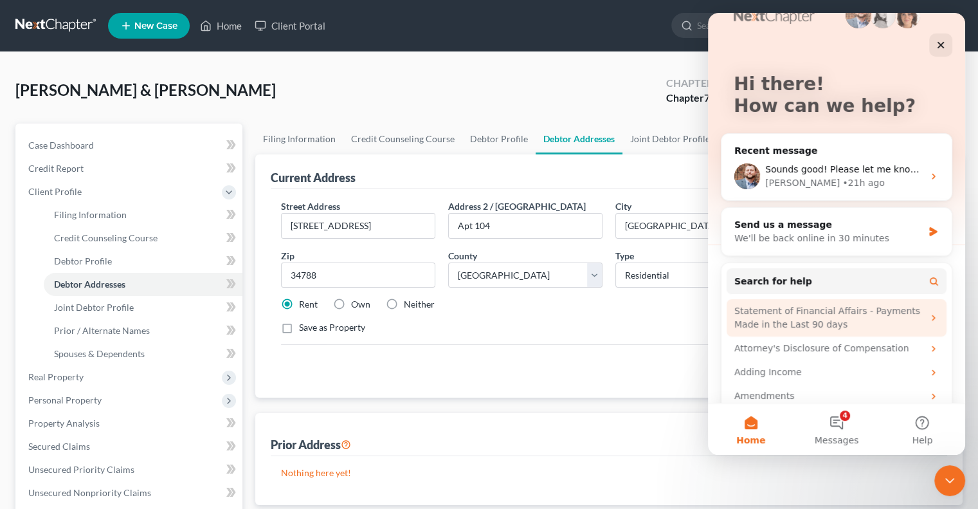
scroll to position [47, 0]
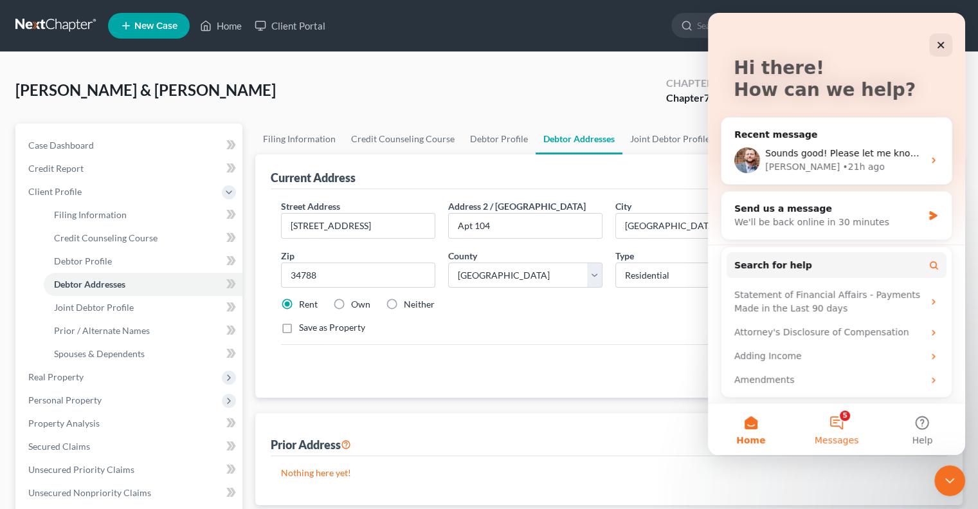
click at [844, 428] on button "5 Messages" at bounding box center [836, 428] width 86 height 51
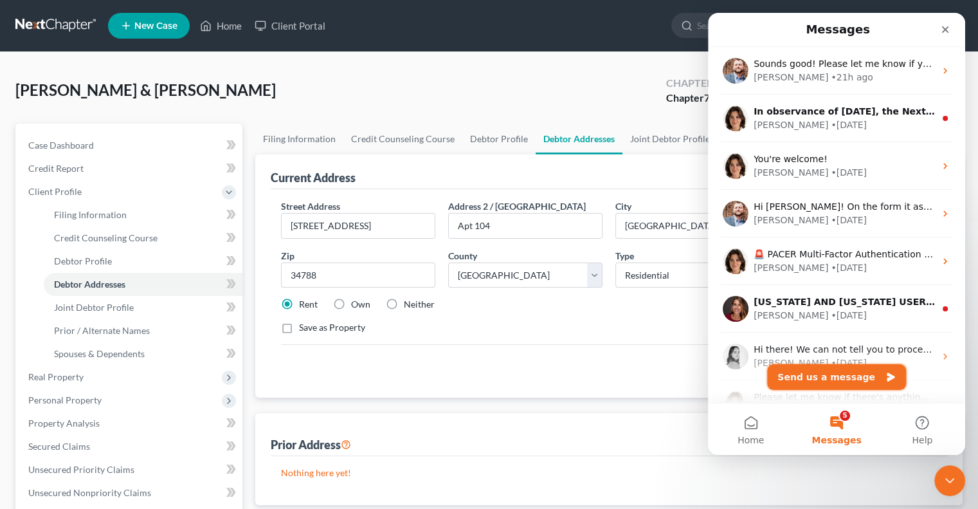
click at [832, 375] on button "Send us a message" at bounding box center [836, 377] width 139 height 26
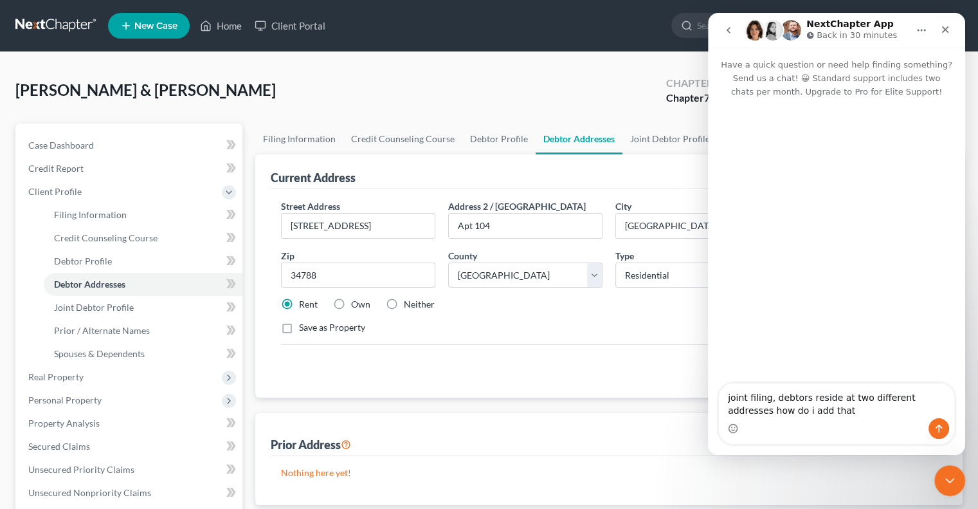
type textarea "joint filing, debtors reside at two different addresses how do i add that?"
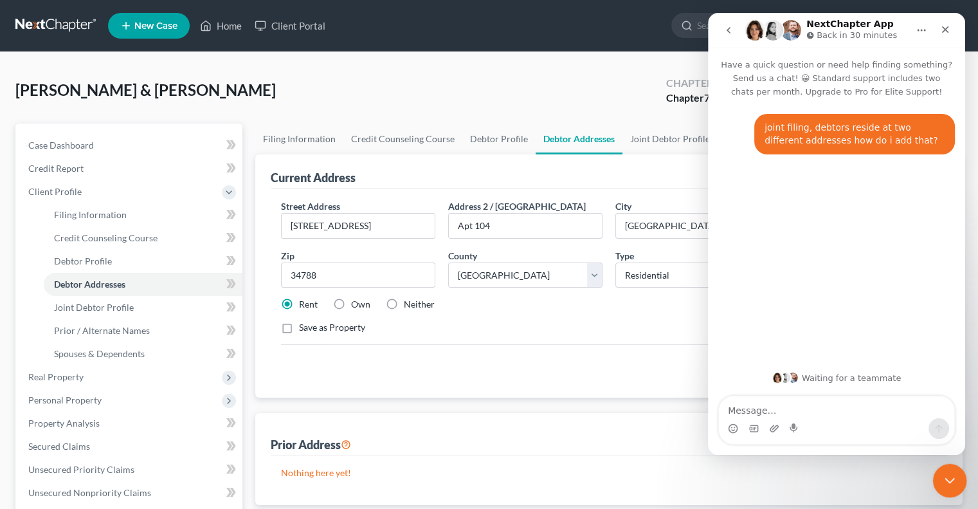
click at [940, 473] on icon "Close Intercom Messenger" at bounding box center [947, 478] width 15 height 15
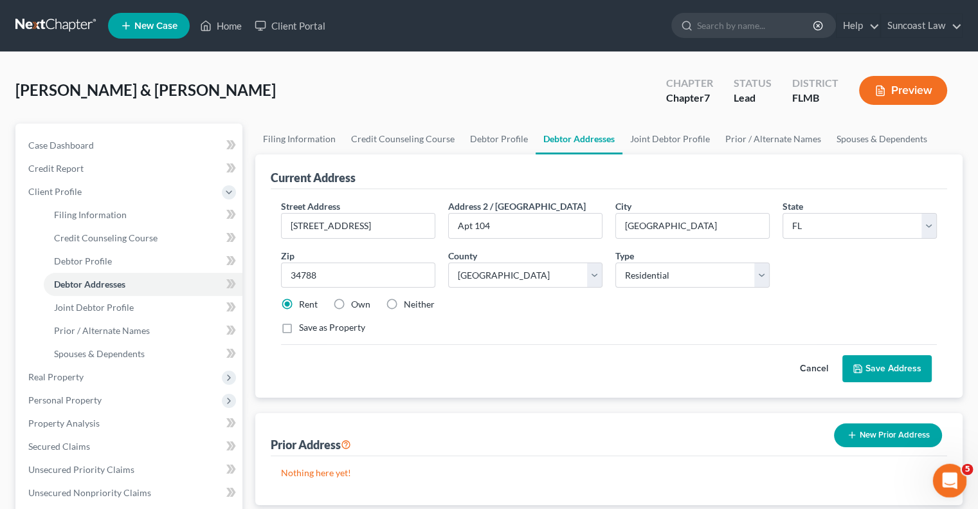
scroll to position [0, 0]
click at [764, 273] on select "Select Residential Mailing Rental Business" at bounding box center [692, 275] width 154 height 26
click at [763, 273] on select "Select Residential Mailing Rental Business" at bounding box center [692, 275] width 154 height 26
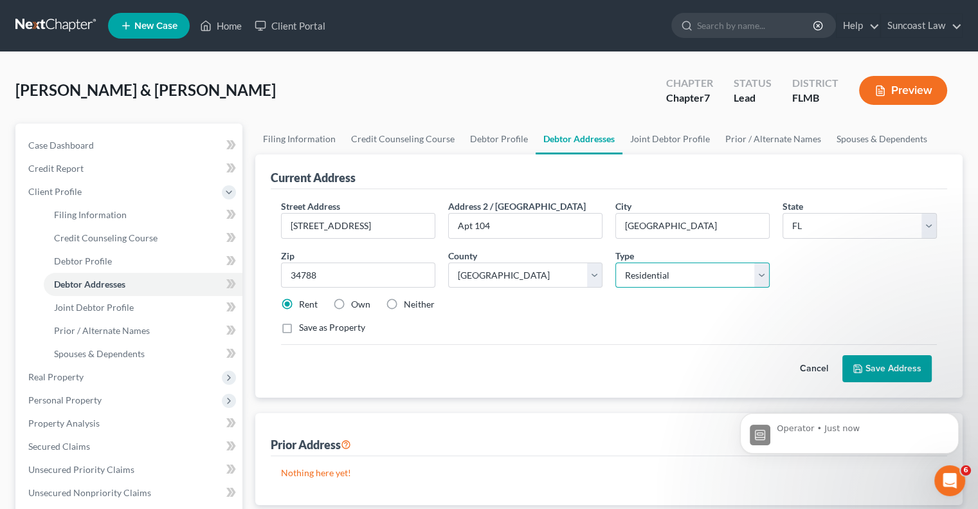
scroll to position [19, 0]
click at [509, 137] on link "Debtor Profile" at bounding box center [498, 138] width 73 height 31
select select "1"
select select "4"
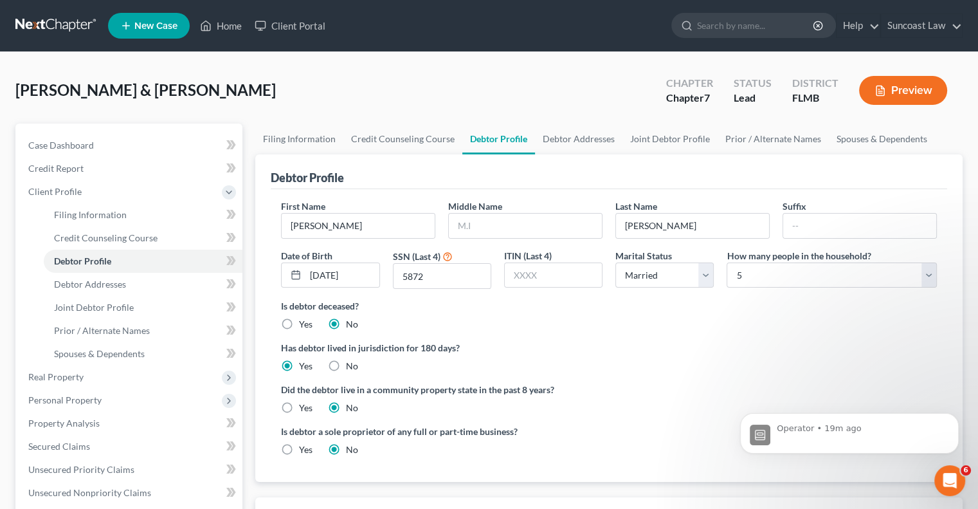
scroll to position [20, 0]
click at [93, 404] on span "Personal Property" at bounding box center [64, 399] width 73 height 11
click at [105, 255] on span "Vehicles Owned" at bounding box center [86, 260] width 64 height 11
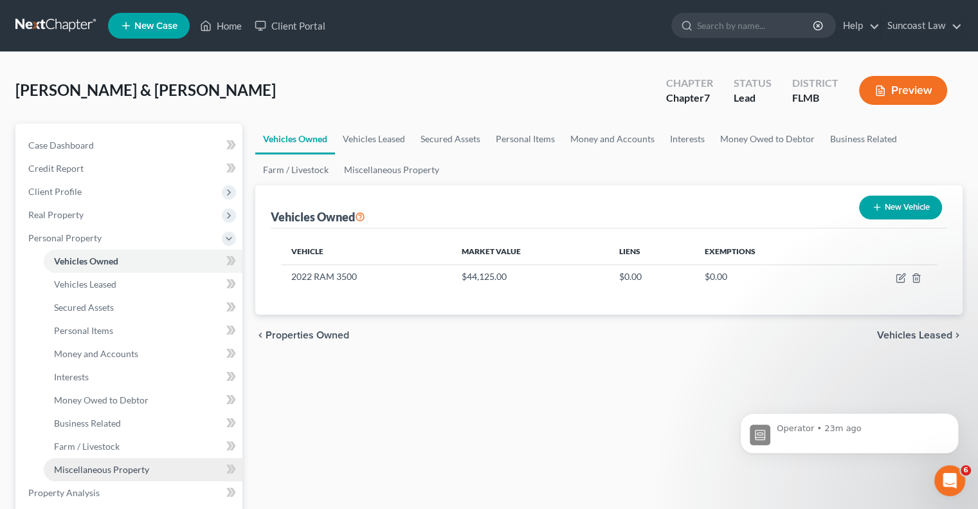
scroll to position [129, 0]
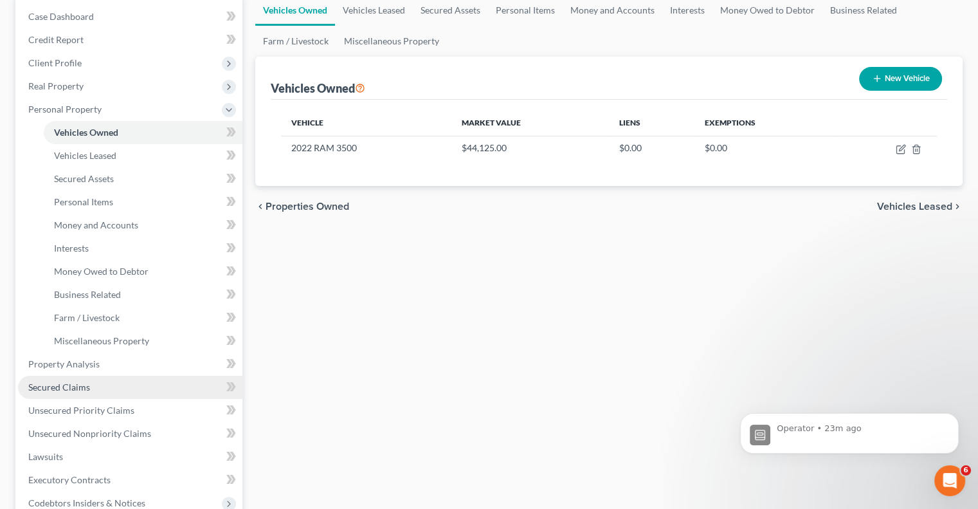
click at [93, 391] on link "Secured Claims" at bounding box center [130, 386] width 224 height 23
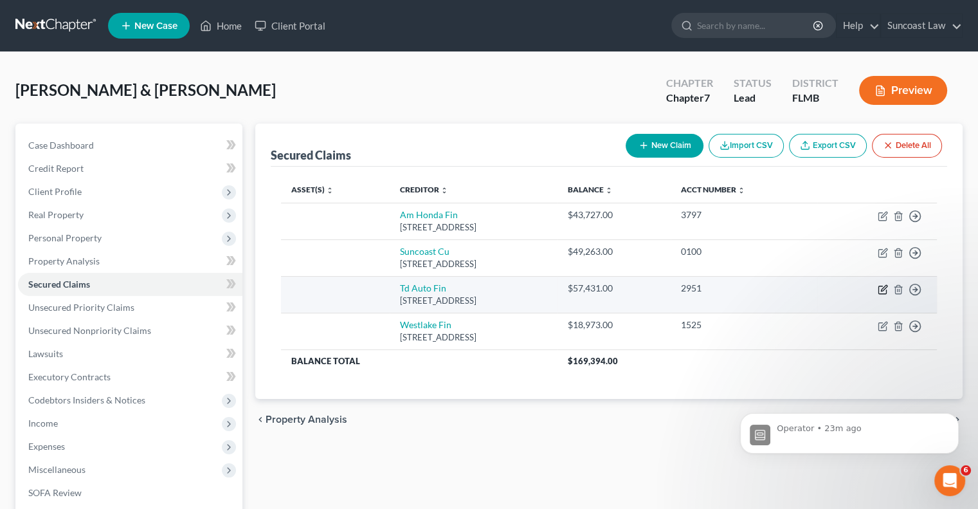
click at [882, 291] on icon "button" at bounding box center [883, 289] width 10 height 10
select select "23"
select select "0"
select select "1"
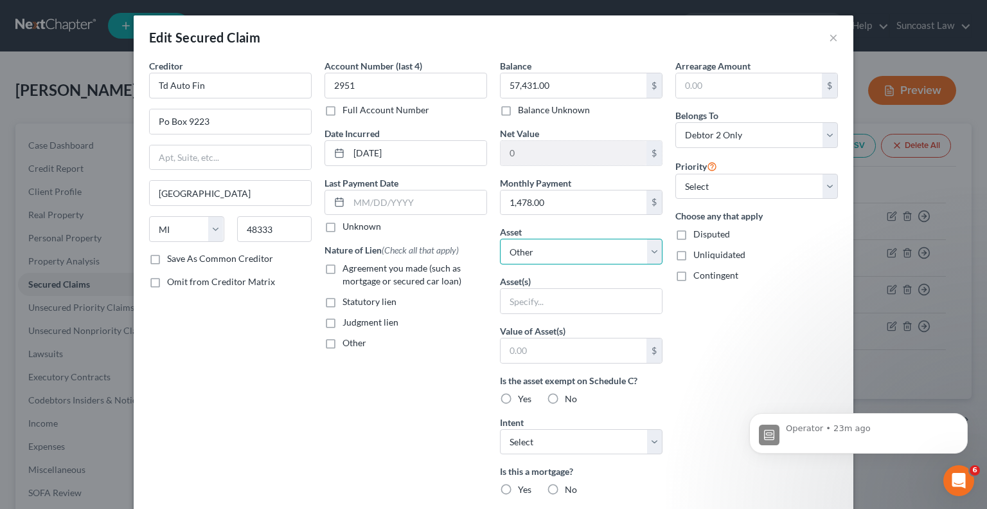
click at [579, 251] on select "Select Other Multiple Assets 2022 RAM 3500 - $44125.0" at bounding box center [581, 252] width 163 height 26
select select "2"
click at [500, 239] on select "Select Other Multiple Assets 2022 RAM 3500 - $44125.0" at bounding box center [581, 252] width 163 height 26
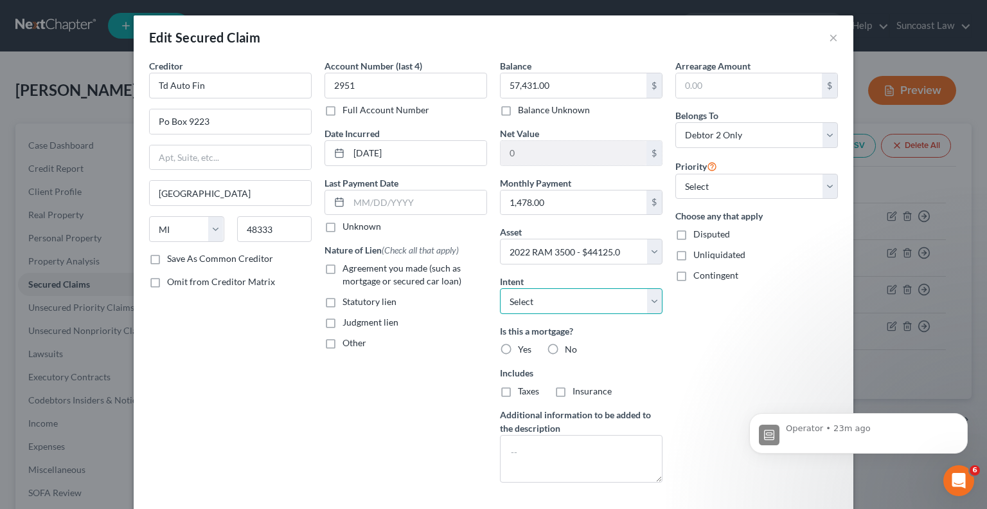
click at [573, 299] on select "Select Surrender Redeem Reaffirm Avoid Other" at bounding box center [581, 301] width 163 height 26
select select "0"
click at [500, 288] on select "Select Surrender Redeem Reaffirm Avoid Other" at bounding box center [581, 301] width 163 height 26
click at [565, 347] on label "No" at bounding box center [571, 349] width 12 height 13
click at [570, 347] on input "No" at bounding box center [574, 347] width 8 height 8
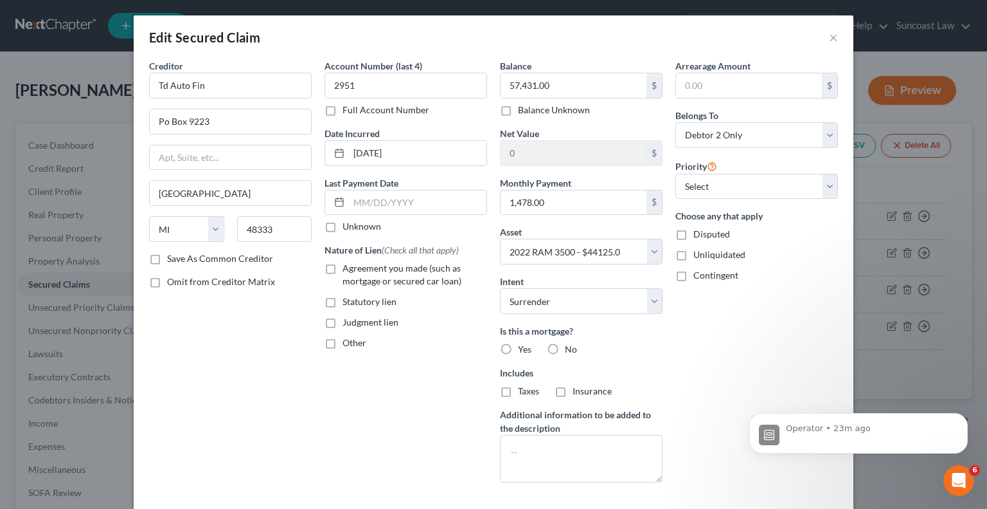
radio input "true"
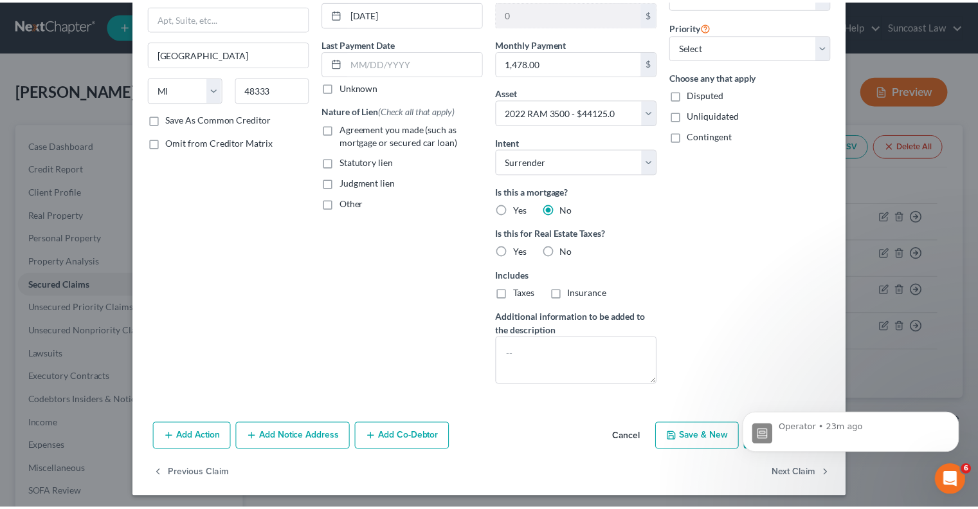
scroll to position [141, 0]
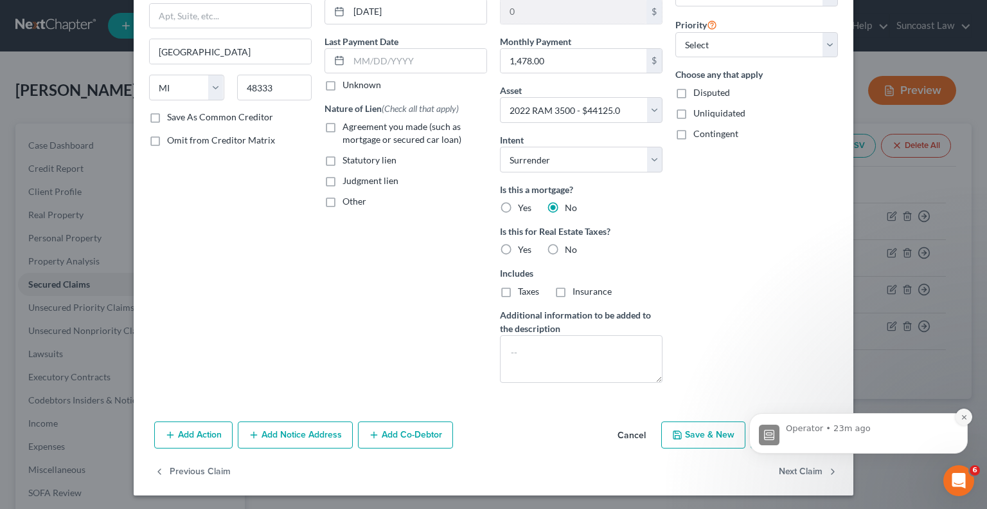
click at [966, 419] on icon "Dismiss notification" at bounding box center [964, 416] width 7 height 7
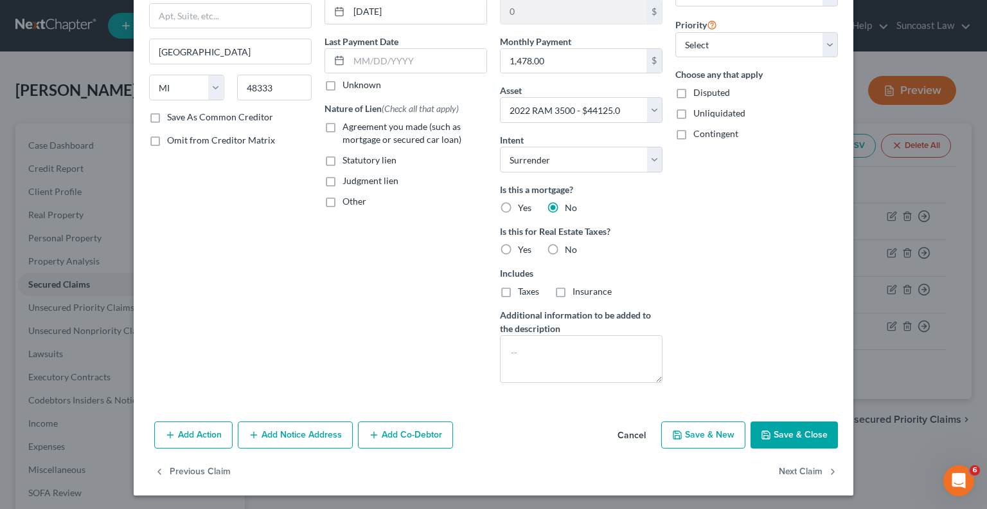
click at [779, 437] on button "Save & Close" at bounding box center [794, 434] width 87 height 27
select select
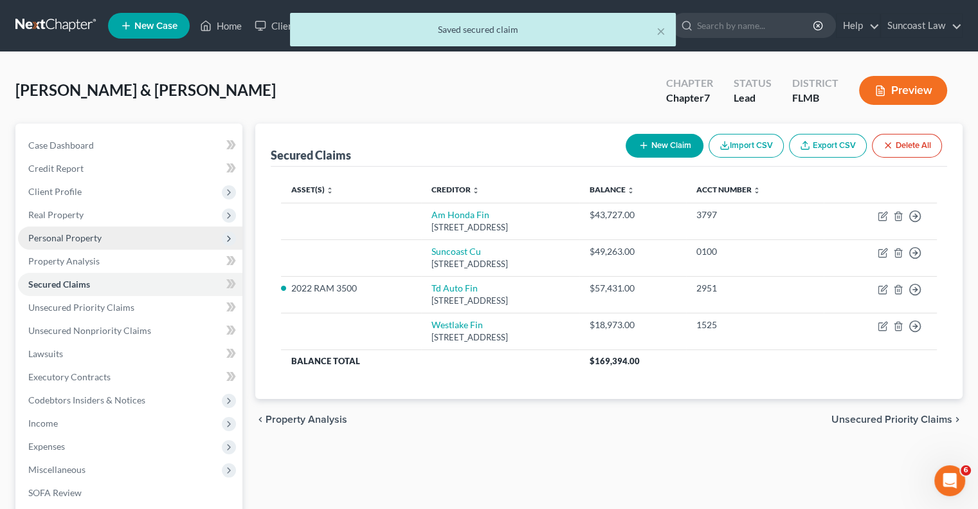
click at [100, 240] on span "Personal Property" at bounding box center [130, 237] width 224 height 23
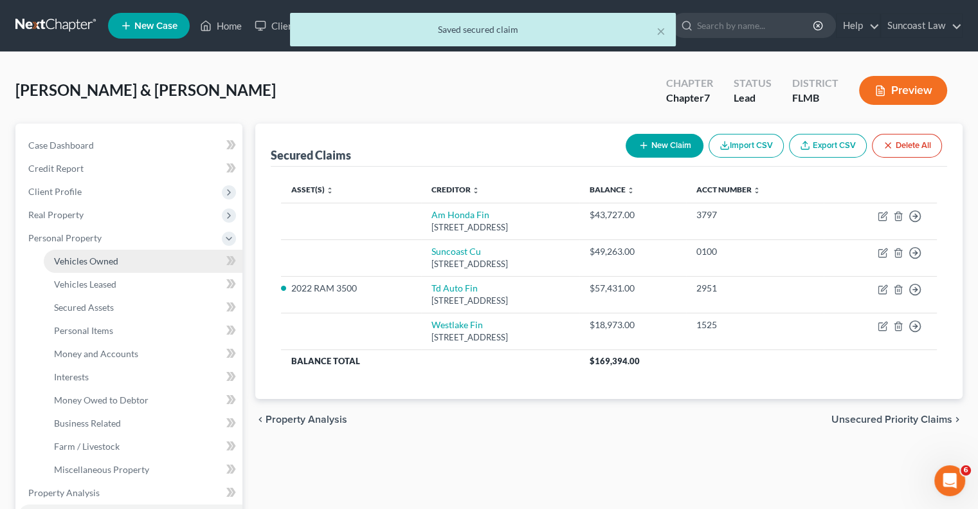
click at [105, 257] on span "Vehicles Owned" at bounding box center [86, 260] width 64 height 11
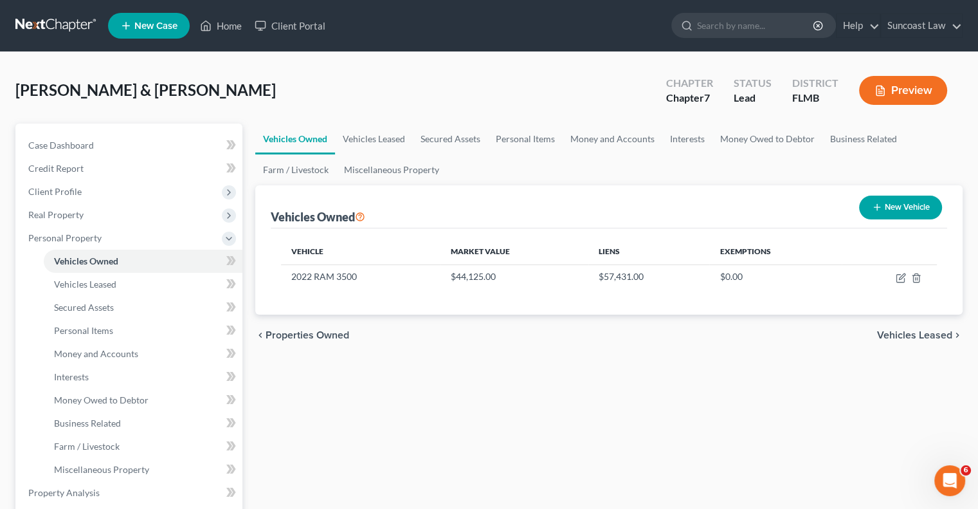
click at [905, 213] on button "New Vehicle" at bounding box center [900, 207] width 83 height 24
select select "0"
select select "2"
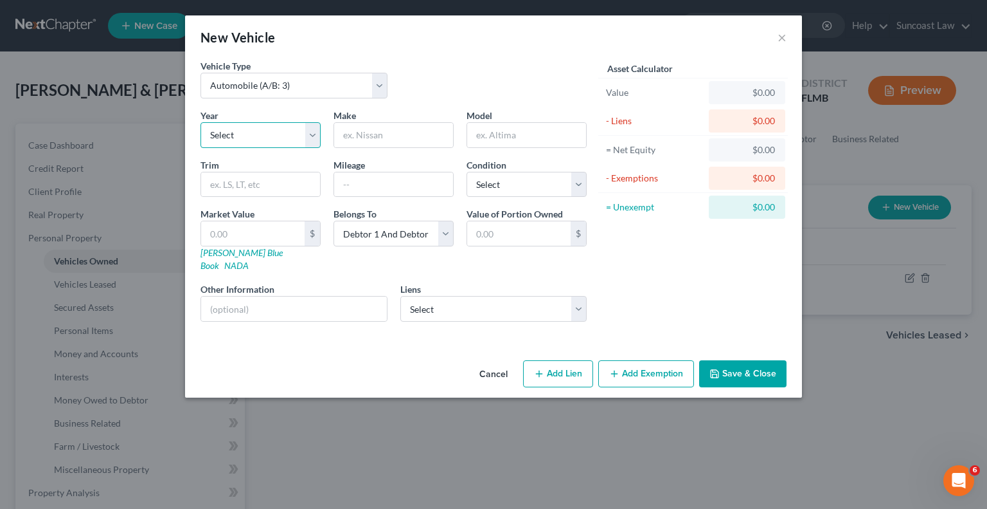
click at [258, 141] on select "Select 2026 2025 2024 2023 2022 2021 2020 2019 2018 2017 2016 2015 2014 2013 20…" at bounding box center [261, 135] width 120 height 26
select select "2"
click at [201, 122] on select "Select 2026 2025 2024 2023 2022 2021 2020 2019 2018 2017 2016 2015 2014 2013 20…" at bounding box center [261, 135] width 120 height 26
click at [374, 137] on input "text" at bounding box center [393, 135] width 119 height 24
type input "Honda"
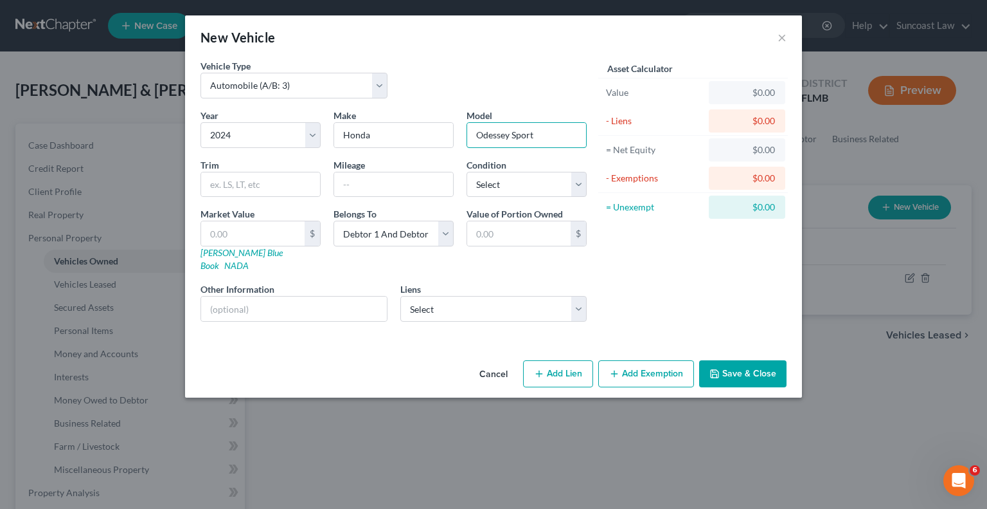
type input "Odessey Sport"
type input "25000"
click at [512, 185] on select "Select Excellent Very Good Good Fair Poor" at bounding box center [527, 185] width 120 height 26
select select "2"
click at [467, 172] on select "Select Excellent Very Good Good Fair Poor" at bounding box center [527, 185] width 120 height 26
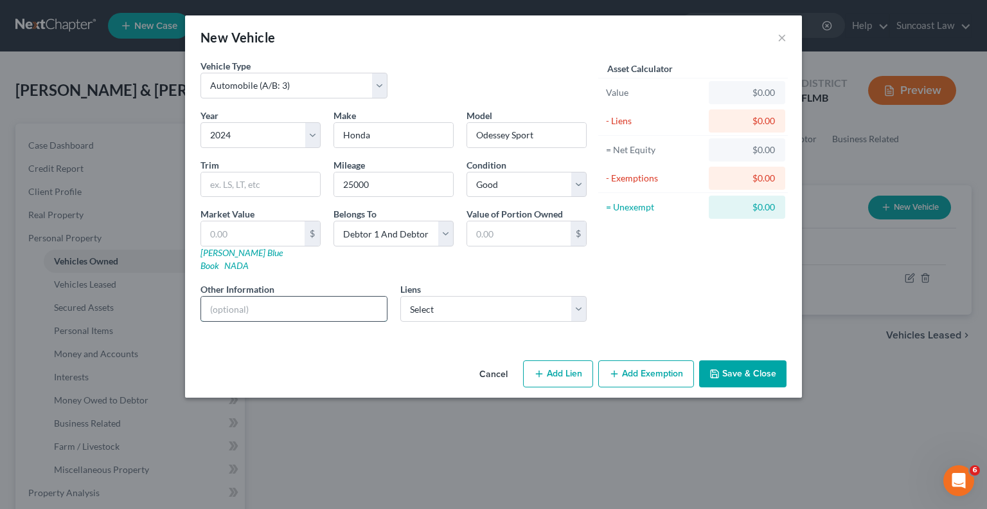
drag, startPoint x: 333, startPoint y: 293, endPoint x: 341, endPoint y: 293, distance: 7.7
click at [333, 296] on input "text" at bounding box center [294, 308] width 186 height 24
drag, startPoint x: 330, startPoint y: 295, endPoint x: 230, endPoint y: 296, distance: 100.3
click at [230, 296] on input "VIN: [US_VEHICLE_IDENTIFICATION_NUMBER]" at bounding box center [294, 308] width 186 height 24
type input "VIN: [US_VEHICLE_IDENTIFICATION_NUMBER]"
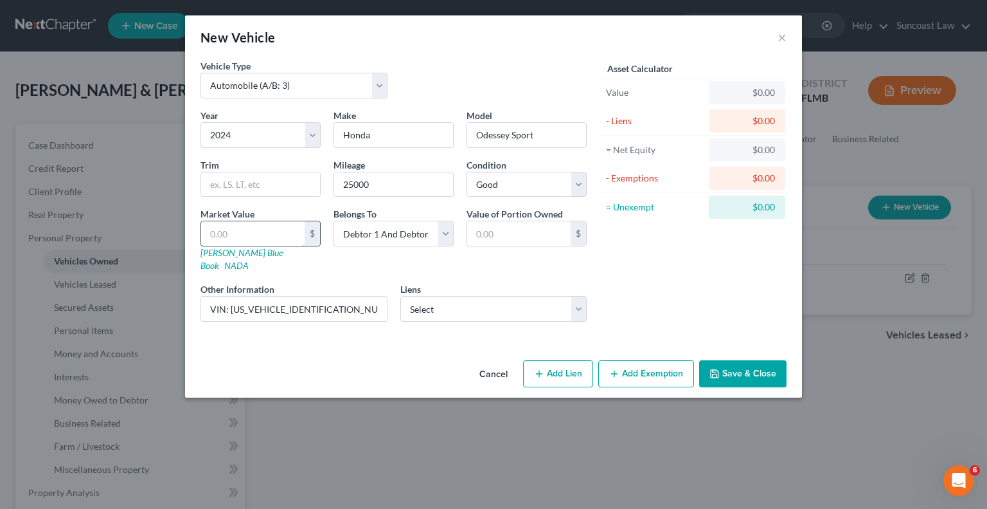
click at [228, 228] on input "text" at bounding box center [253, 233] width 104 height 24
type input "3"
type input "3.00"
type input "33"
type input "33.00"
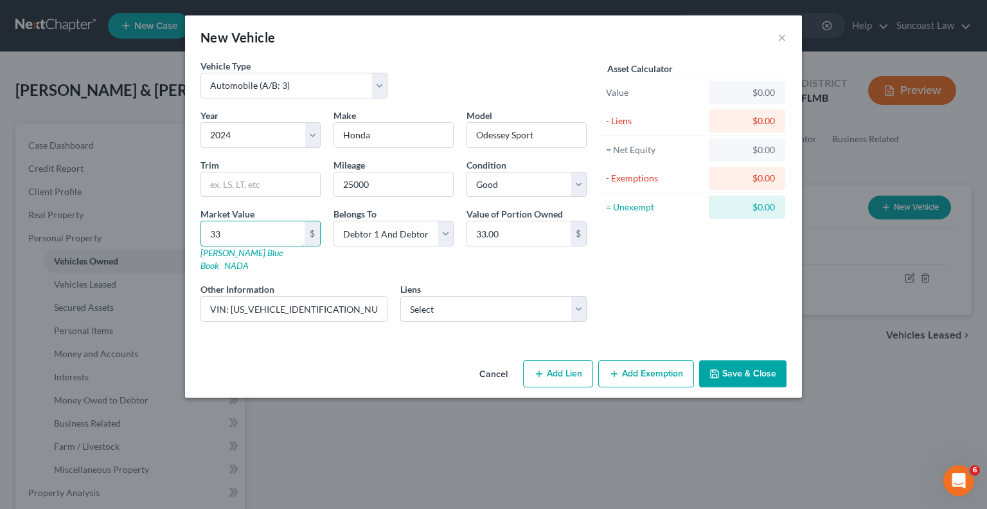
type input "339"
type input "339.00"
type input "3392"
type input "3,392.00"
type input "3,3925"
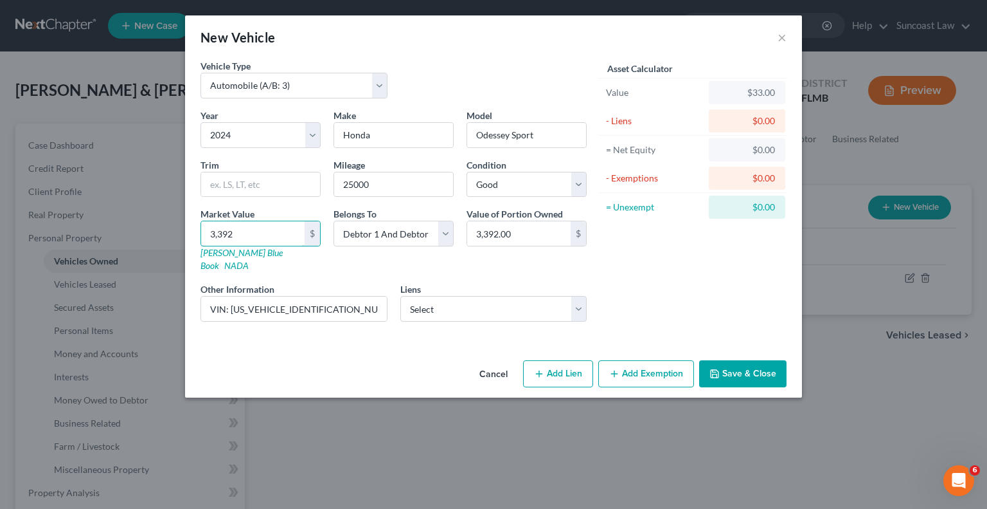
type input "33,925.00"
type input "33,925"
click at [744, 363] on button "Save & Close" at bounding box center [742, 373] width 87 height 27
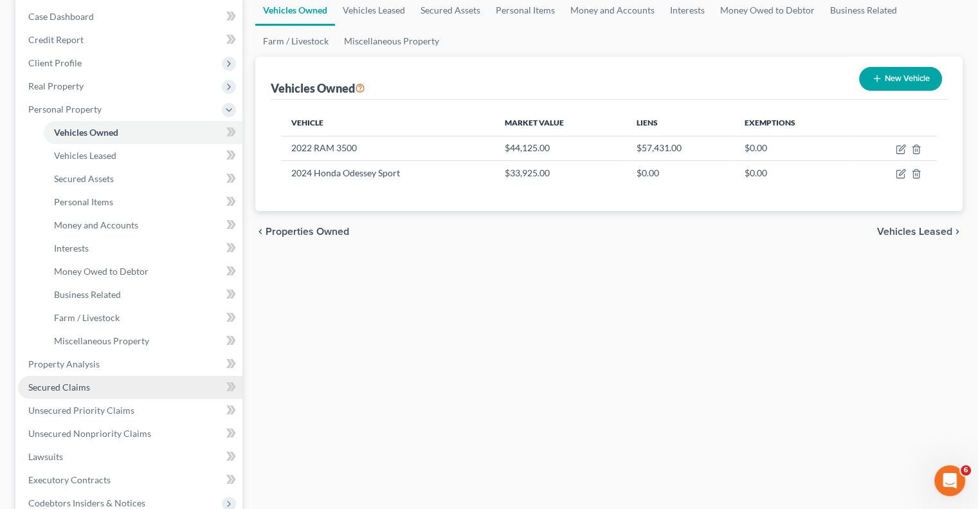
click at [47, 388] on span "Secured Claims" at bounding box center [59, 386] width 62 height 11
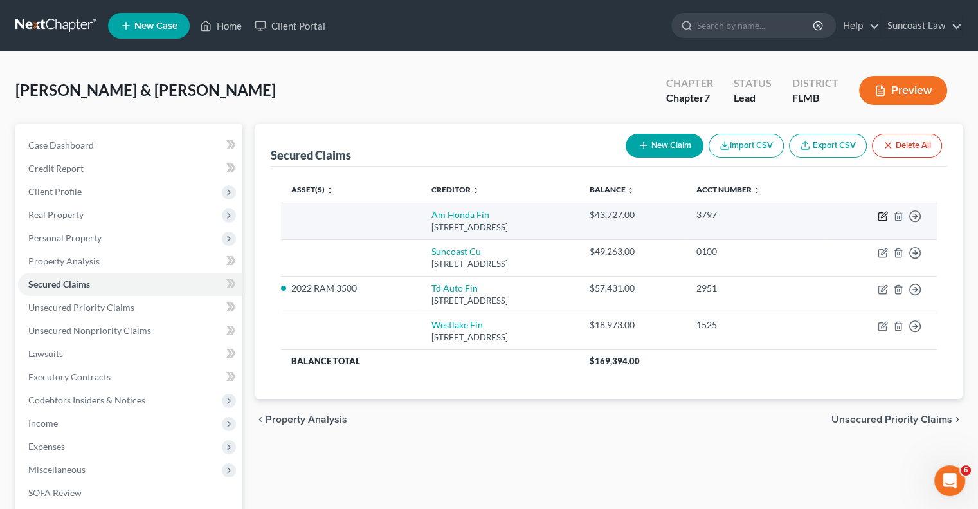
click at [881, 219] on icon "button" at bounding box center [883, 216] width 10 height 10
select select "10"
select select "0"
select select "1"
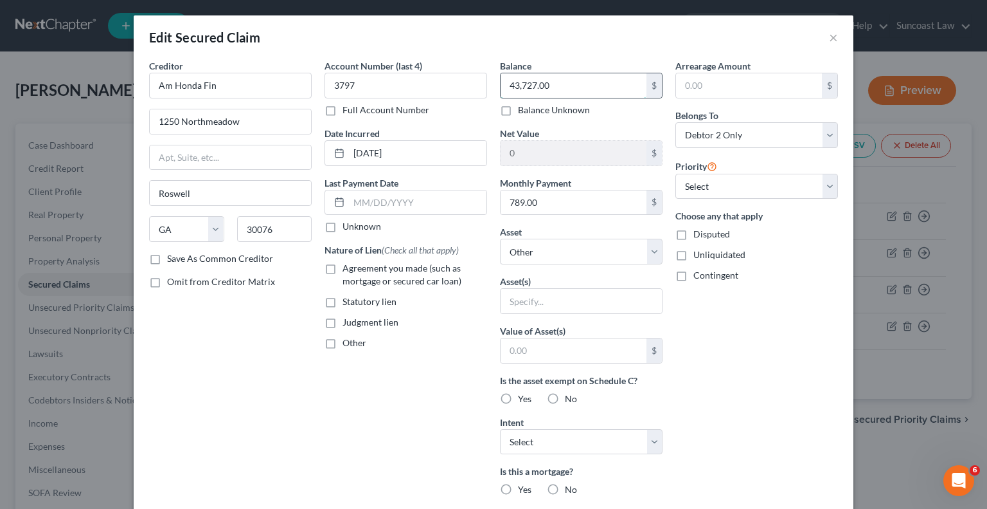
click at [566, 89] on input "43,727.00" at bounding box center [574, 85] width 146 height 24
type input "37,897.77"
click at [541, 198] on input "789.00" at bounding box center [574, 202] width 146 height 24
type input "649.49"
click at [582, 249] on select "Select Other Multiple Assets 2022 RAM 3500 - $44125.0 2024 Honda Odessey Sport …" at bounding box center [581, 252] width 163 height 26
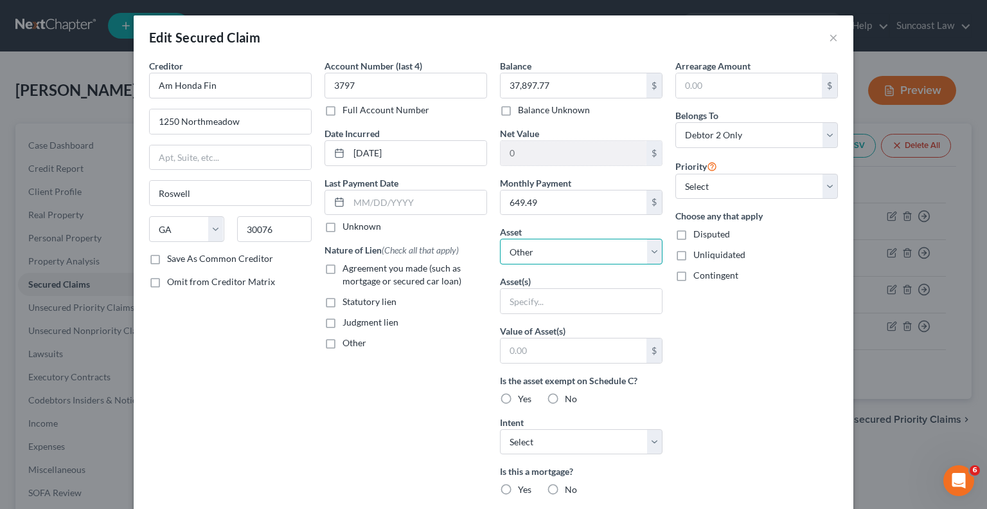
select select "3"
click at [500, 239] on select "Select Other Multiple Assets 2022 RAM 3500 - $44125.0 2024 Honda Odessey Sport …" at bounding box center [581, 252] width 163 height 26
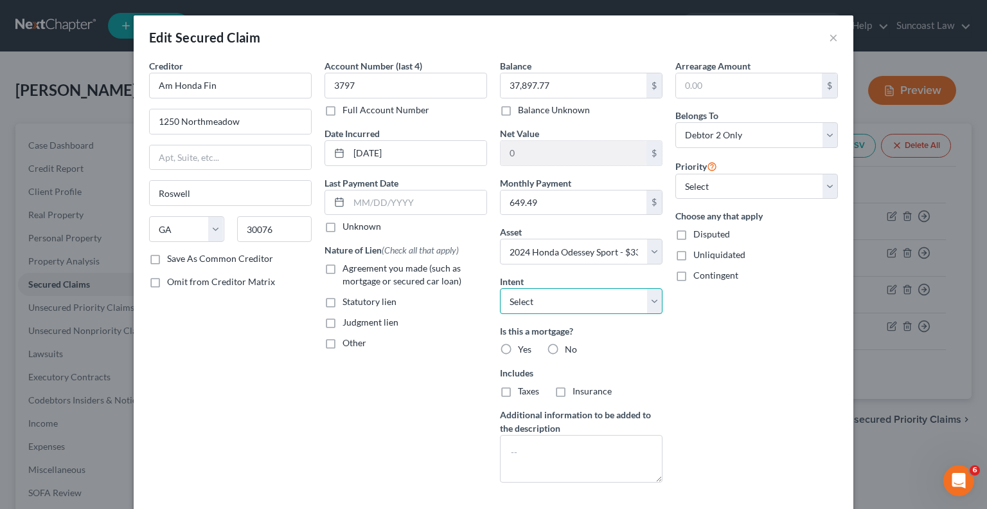
click at [586, 306] on select "Select Surrender Redeem Reaffirm Avoid Other" at bounding box center [581, 301] width 163 height 26
select select "2"
click at [500, 288] on select "Select Surrender Redeem Reaffirm Avoid Other" at bounding box center [581, 301] width 163 height 26
click at [565, 347] on label "No" at bounding box center [571, 349] width 12 height 13
click at [570, 347] on input "No" at bounding box center [574, 347] width 8 height 8
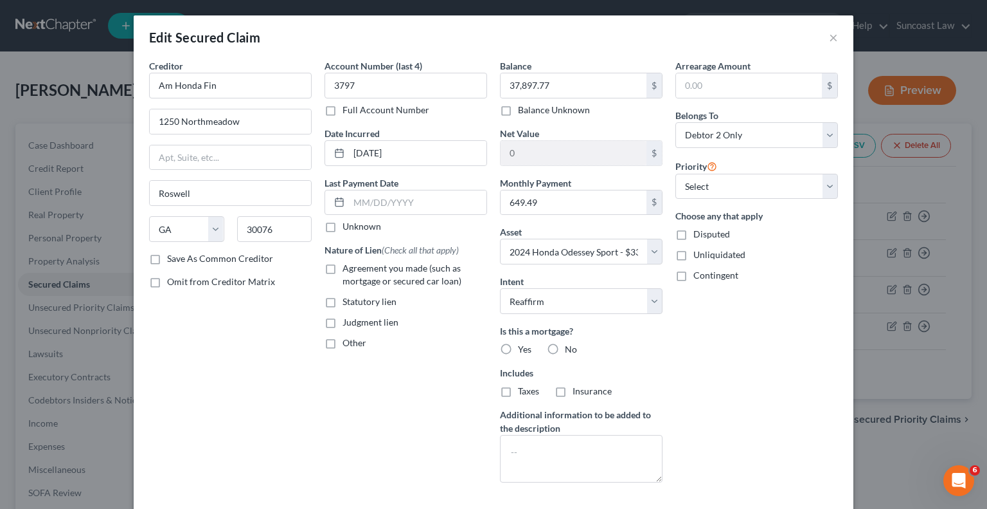
radio input "true"
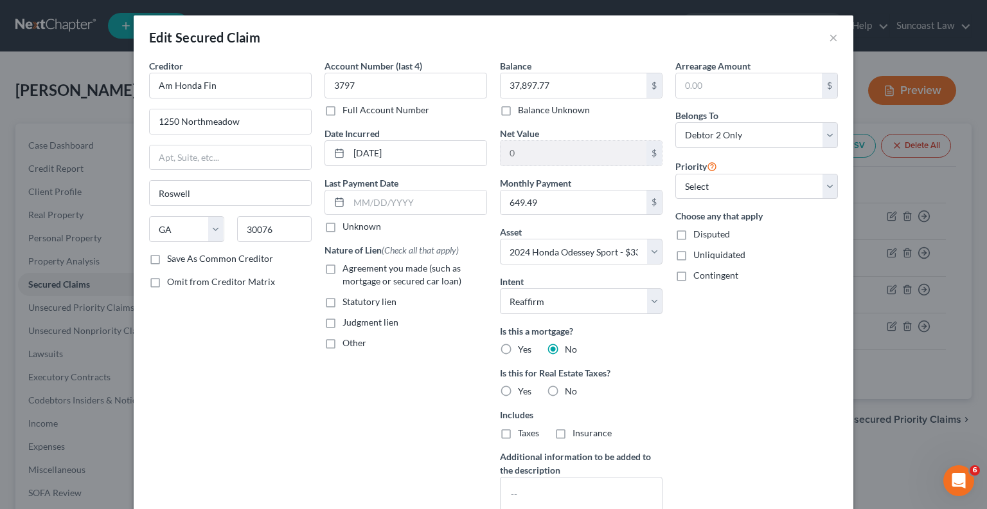
scroll to position [141, 0]
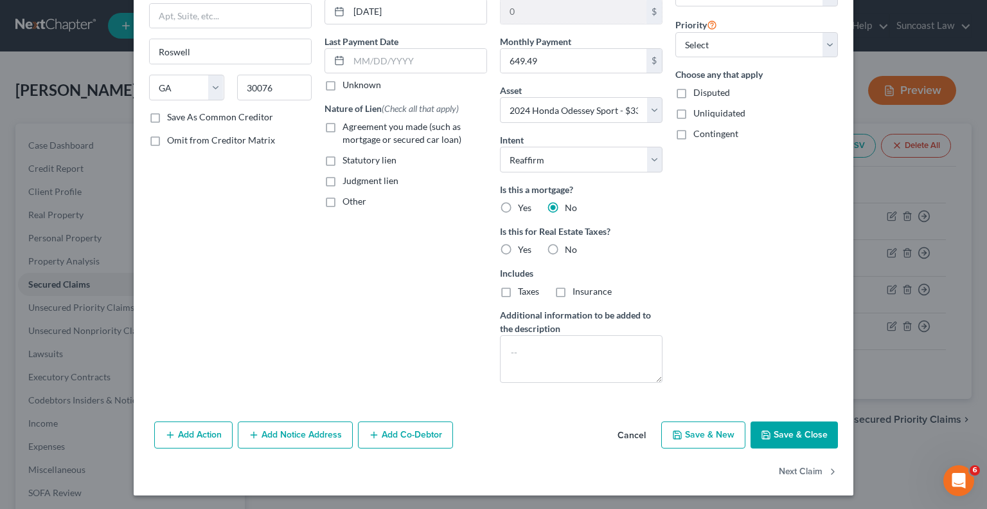
click at [285, 433] on button "Add Notice Address" at bounding box center [295, 434] width 115 height 27
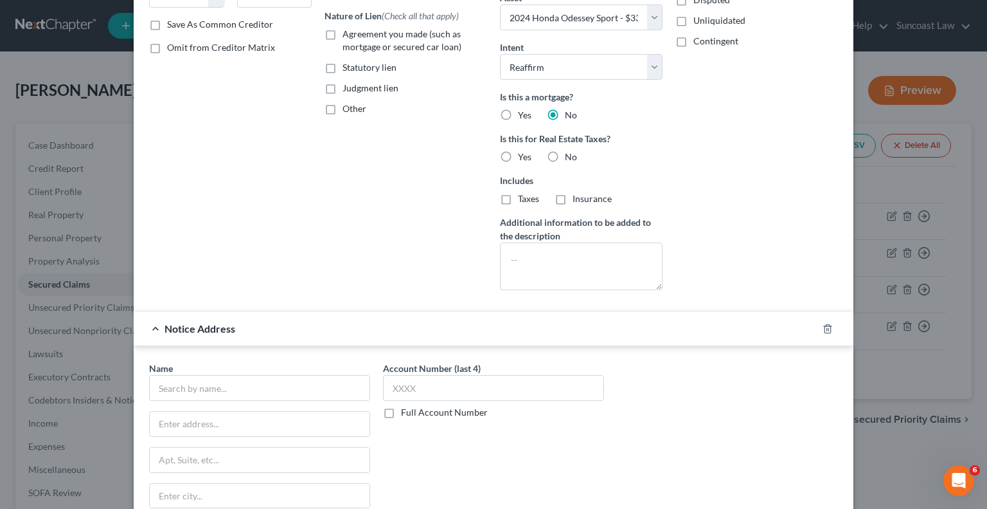
scroll to position [334, 0]
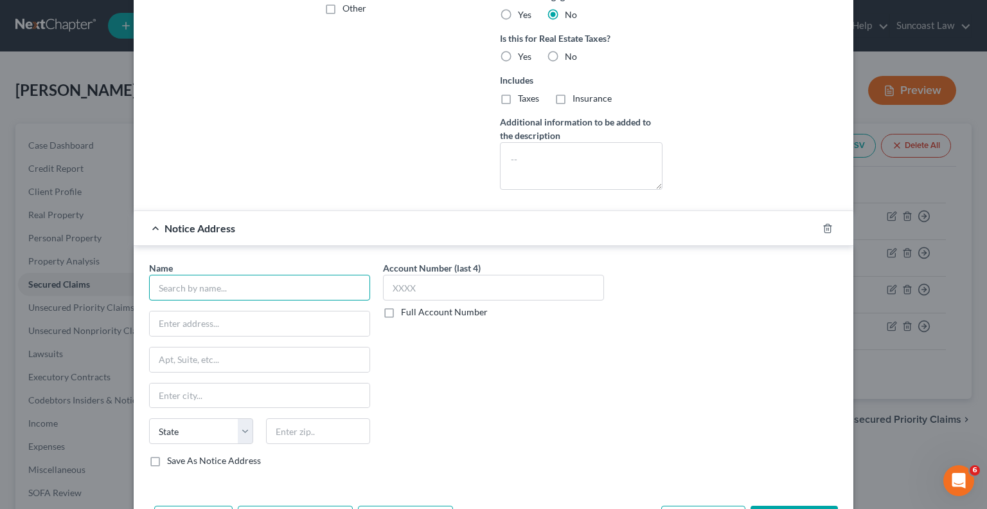
click at [252, 287] on input "text" at bounding box center [259, 288] width 221 height 26
type input "h"
type input "Honda Financial Services"
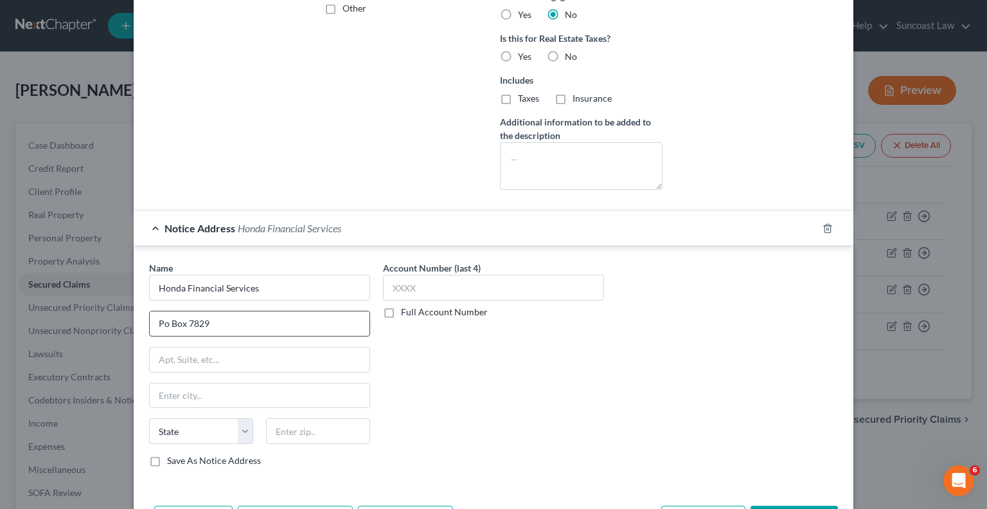
type input "Po Box 7829"
type input "19101"
type input "[GEOGRAPHIC_DATA]"
select select "39"
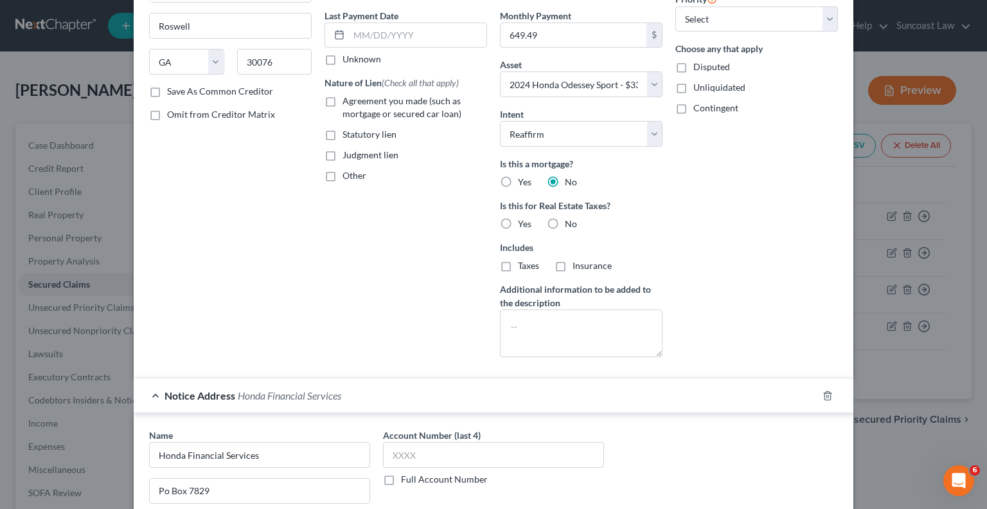
scroll to position [193, 0]
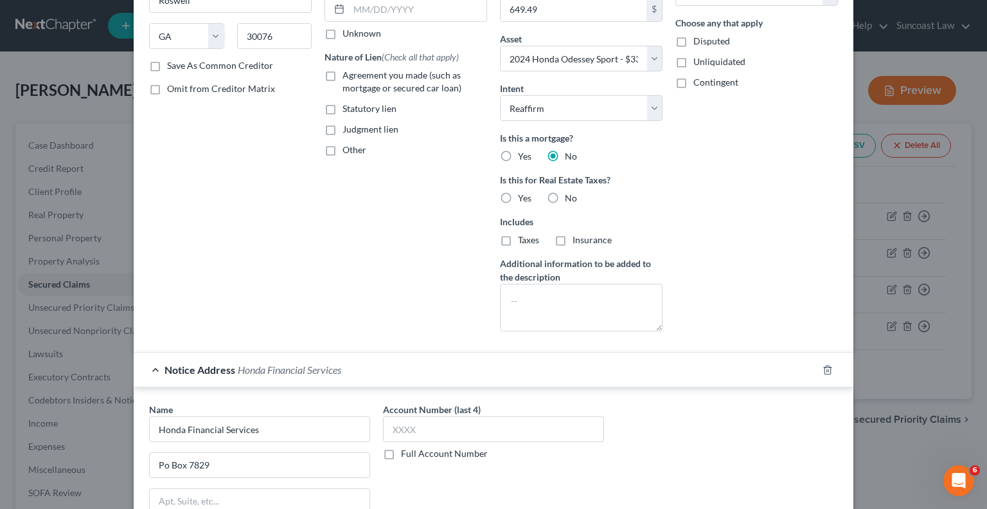
click at [401, 452] on label "Full Account Number" at bounding box center [444, 453] width 87 height 13
click at [406, 452] on input "Full Account Number" at bounding box center [410, 451] width 8 height 8
click at [424, 428] on input "text" at bounding box center [493, 429] width 221 height 26
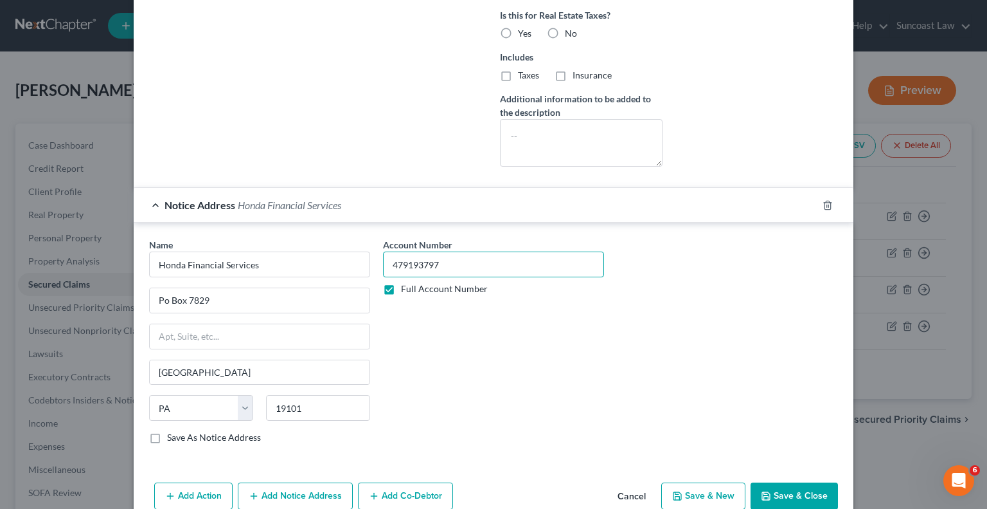
scroll to position [417, 0]
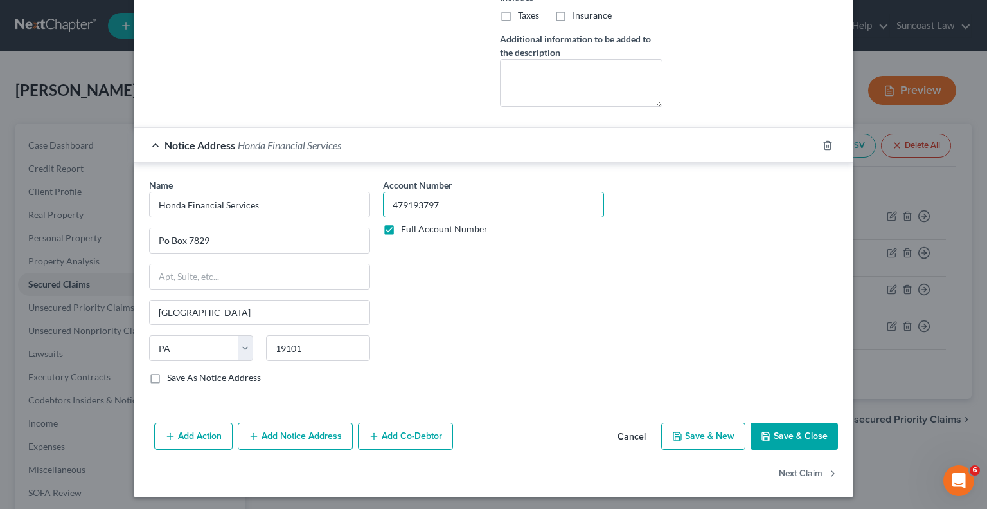
type input "479193797"
click at [813, 430] on button "Save & Close" at bounding box center [794, 435] width 87 height 27
select select
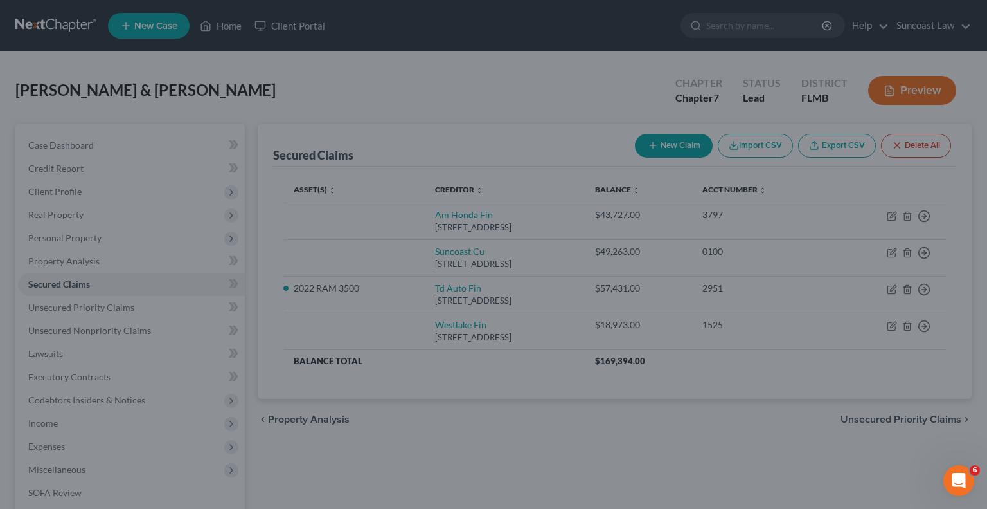
type input "-3,972.77"
select select "3"
type input "0"
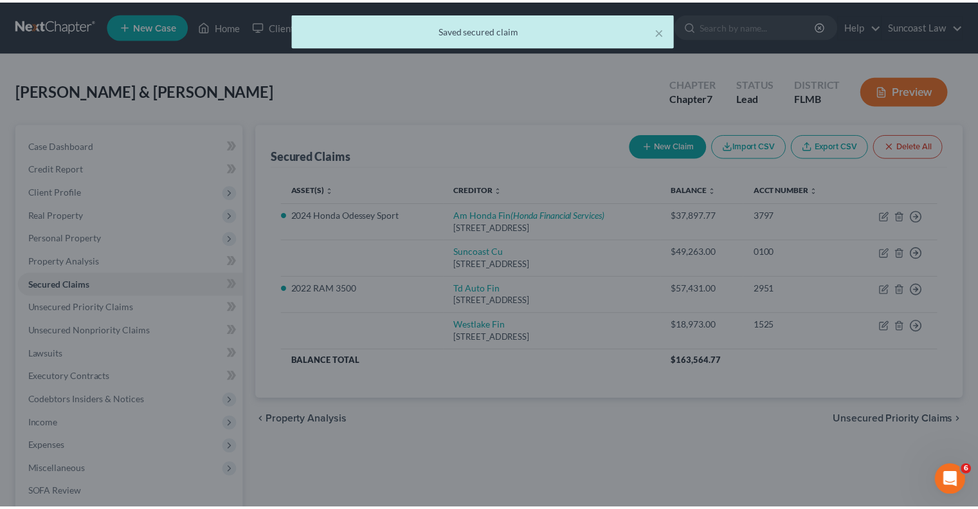
scroll to position [0, 0]
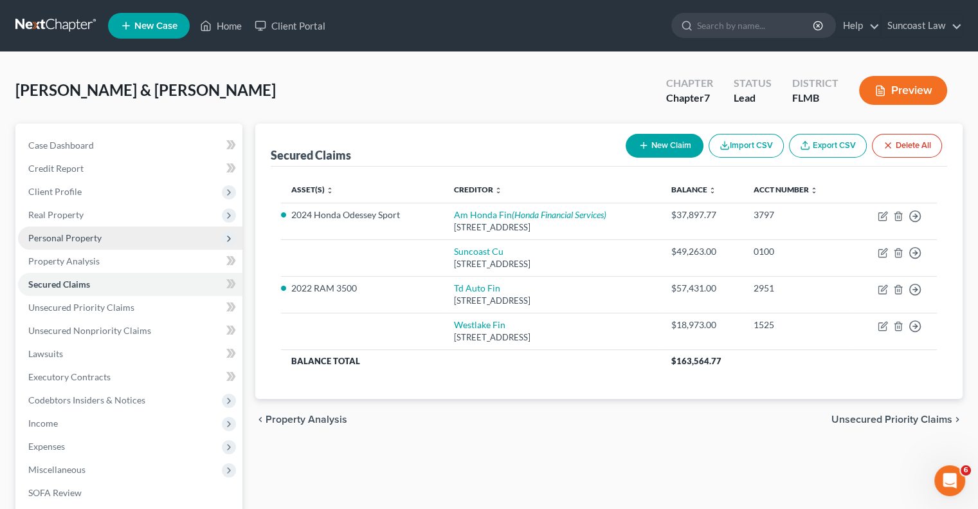
click at [76, 239] on span "Personal Property" at bounding box center [64, 237] width 73 height 11
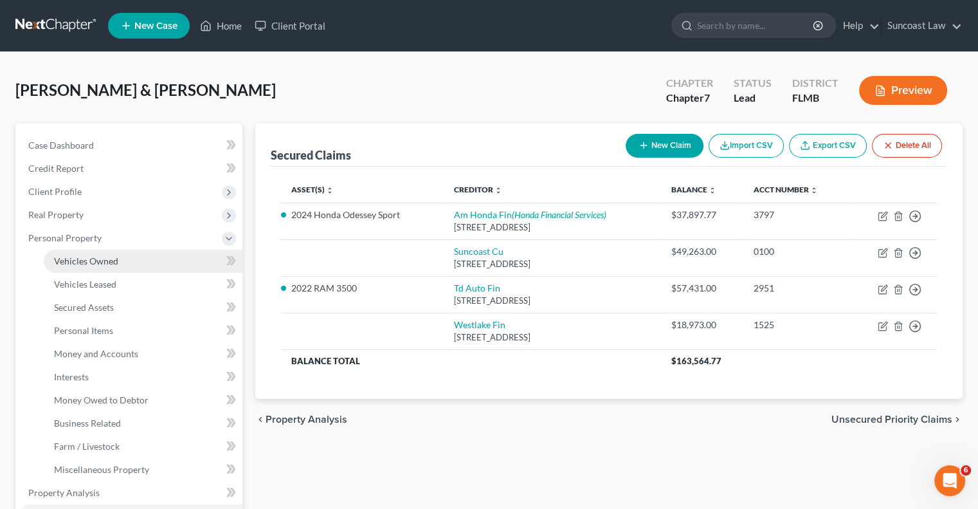
click at [154, 255] on link "Vehicles Owned" at bounding box center [143, 260] width 199 height 23
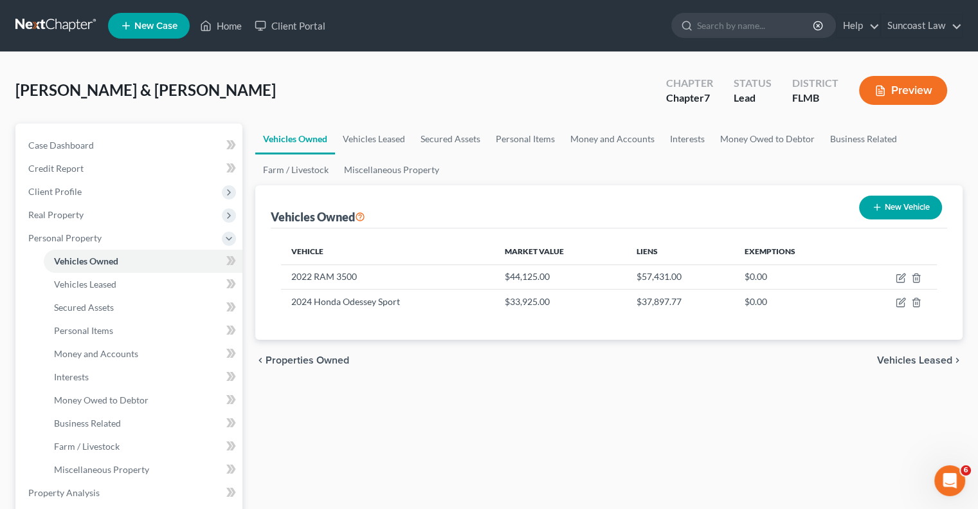
click at [895, 208] on button "New Vehicle" at bounding box center [900, 207] width 83 height 24
select select "0"
select select "2"
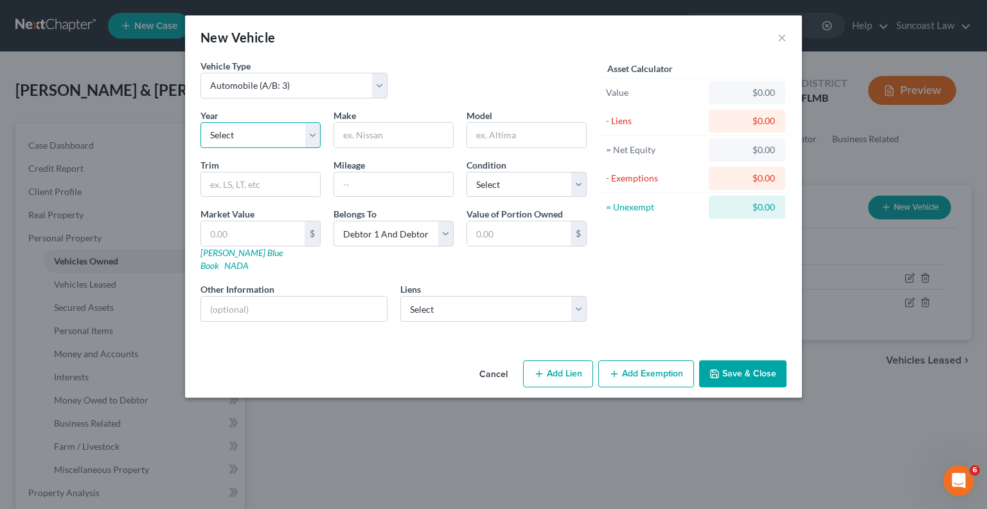
click at [272, 141] on select "Select 2026 2025 2024 2023 2022 2021 2020 2019 2018 2017 2016 2015 2014 2013 20…" at bounding box center [261, 135] width 120 height 26
select select "8"
click at [201, 122] on select "Select 2026 2025 2024 2023 2022 2021 2020 2019 2018 2017 2016 2015 2014 2013 20…" at bounding box center [261, 135] width 120 height 26
click at [393, 134] on input "text" at bounding box center [393, 135] width 119 height 24
type input "Ford"
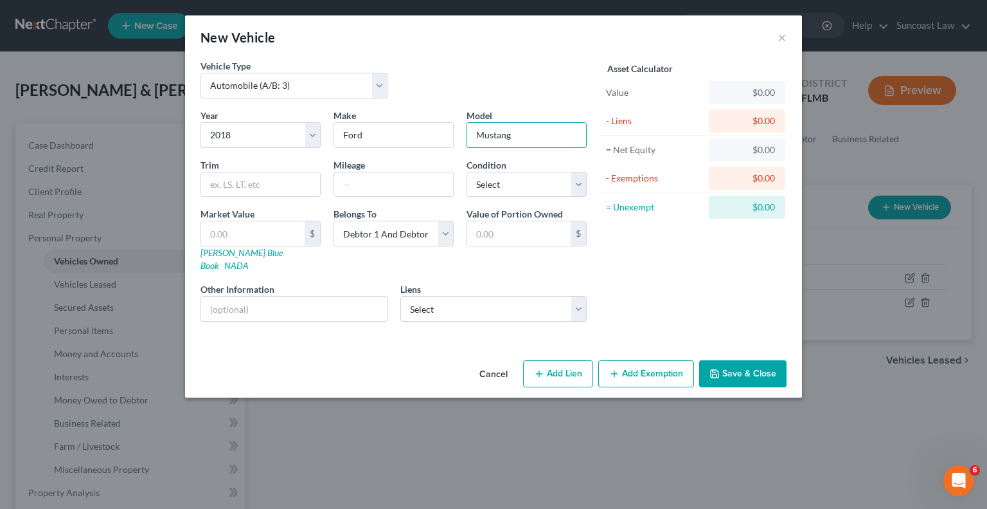
type input "Mustang"
type input "72000"
drag, startPoint x: 527, startPoint y: 180, endPoint x: 522, endPoint y: 191, distance: 12.1
click at [527, 180] on select "Select Excellent Very Good Good Fair Poor" at bounding box center [527, 185] width 120 height 26
select select "3"
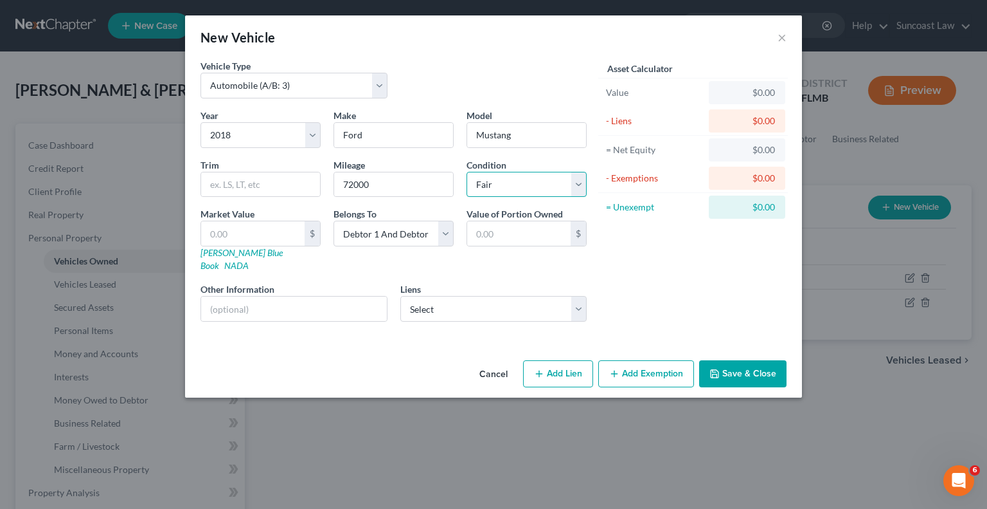
click at [467, 172] on select "Select Excellent Very Good Good Fair Poor" at bounding box center [527, 185] width 120 height 26
click at [332, 298] on input "text" at bounding box center [294, 308] width 186 height 24
type input "v"
drag, startPoint x: 331, startPoint y: 290, endPoint x: 229, endPoint y: 298, distance: 102.5
click at [229, 298] on input "VIN: [US_VEHICLE_IDENTIFICATION_NUMBER]" at bounding box center [294, 308] width 186 height 24
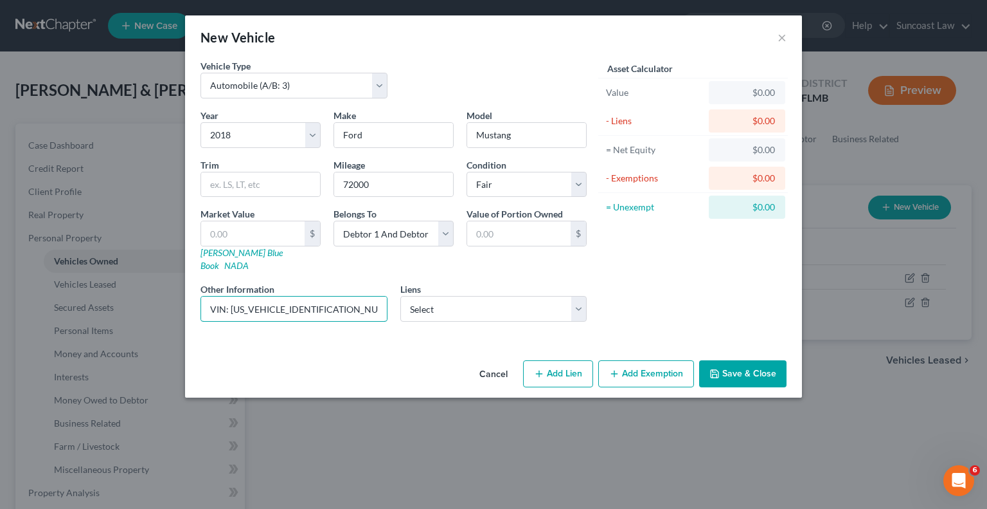
type input "VIN: [US_VEHICLE_IDENTIFICATION_NUMBER]"
click at [266, 233] on input "text" at bounding box center [253, 233] width 104 height 24
type input "1"
type input "1.00"
type input "12"
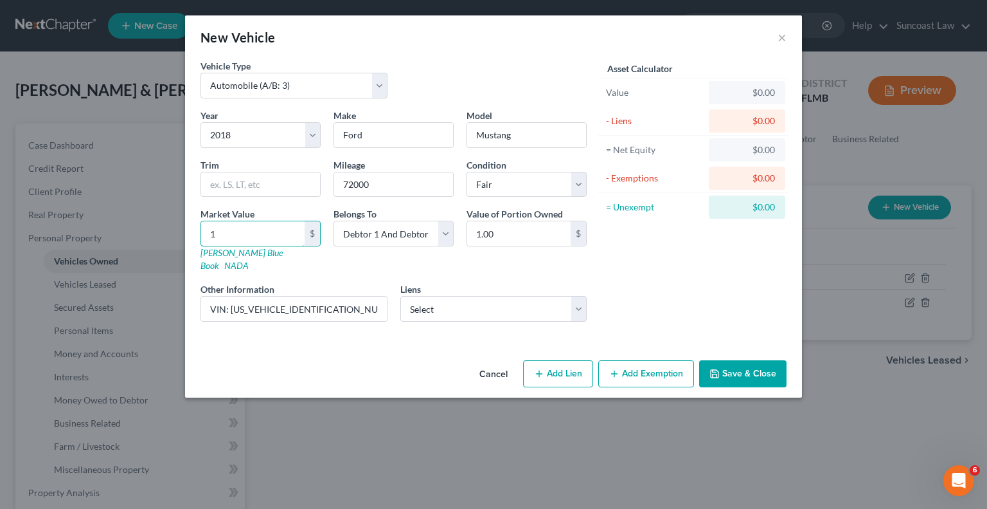
type input "12.00"
type input "124"
type input "124.00"
type input "1,240"
type input "1,240.00"
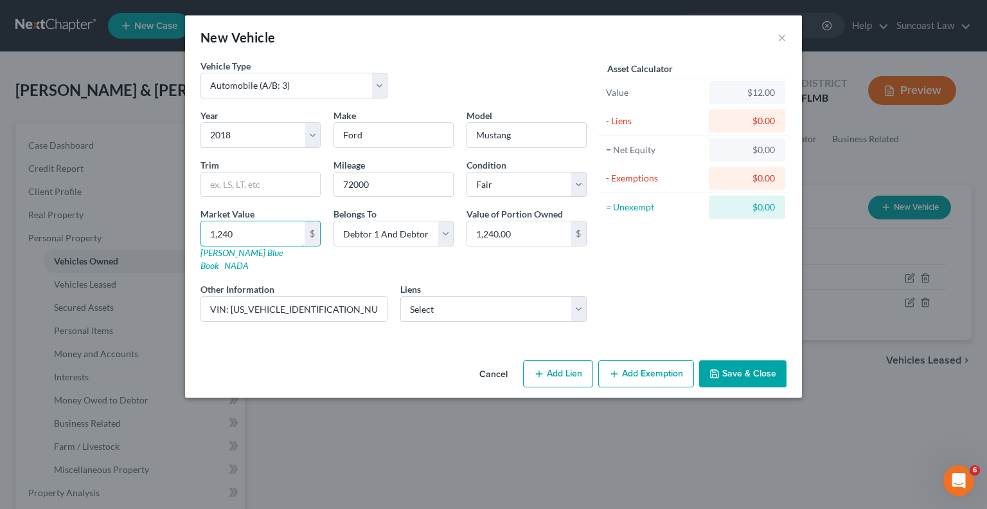
type input "1,2400"
type input "12,400.00"
type input "12,400"
drag, startPoint x: 741, startPoint y: 357, endPoint x: 696, endPoint y: 220, distance: 144.1
click at [741, 360] on button "Save & Close" at bounding box center [742, 373] width 87 height 27
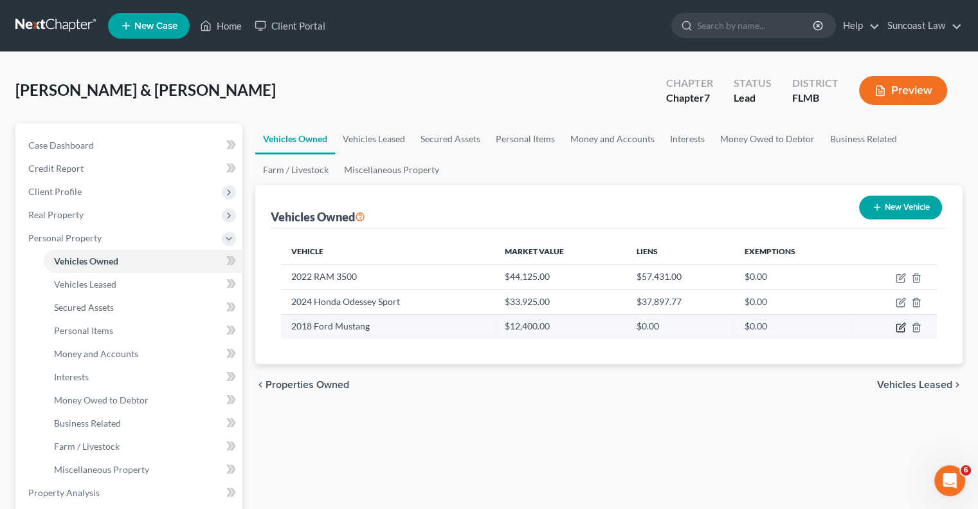
click at [905, 329] on icon "button" at bounding box center [901, 327] width 10 height 10
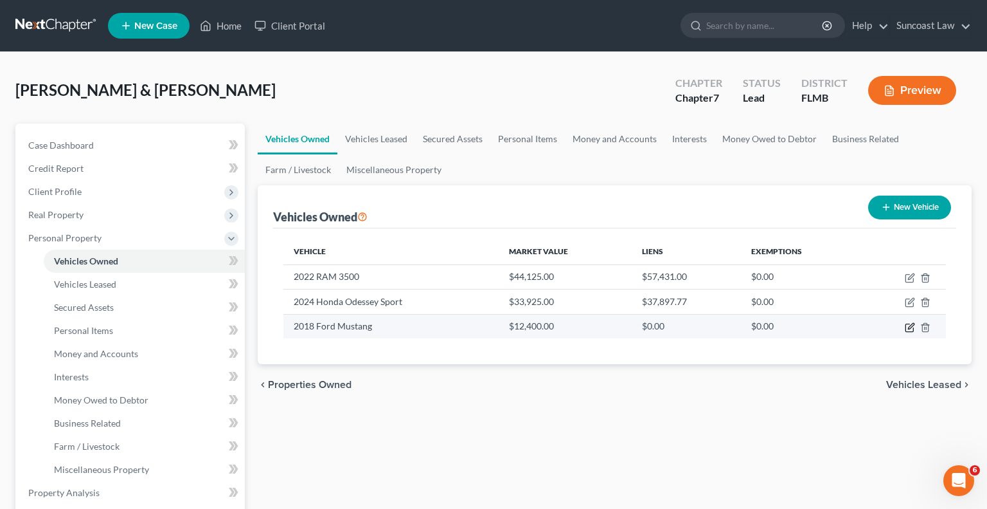
select select "0"
select select "8"
select select "3"
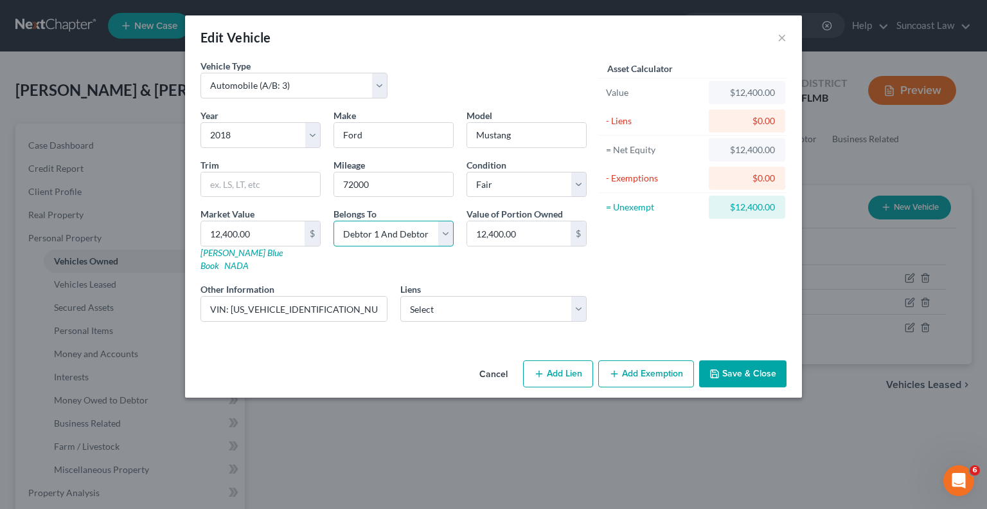
click at [396, 237] on select "Select Debtor 1 Only Debtor 2 Only Debtor 1 And Debtor 2 Only At Least One Of T…" at bounding box center [394, 234] width 120 height 26
select select "0"
click at [334, 221] on select "Select Debtor 1 Only Debtor 2 Only Debtor 1 And Debtor 2 Only At Least One Of T…" at bounding box center [394, 234] width 120 height 26
click at [728, 361] on button "Save & Close" at bounding box center [742, 373] width 87 height 27
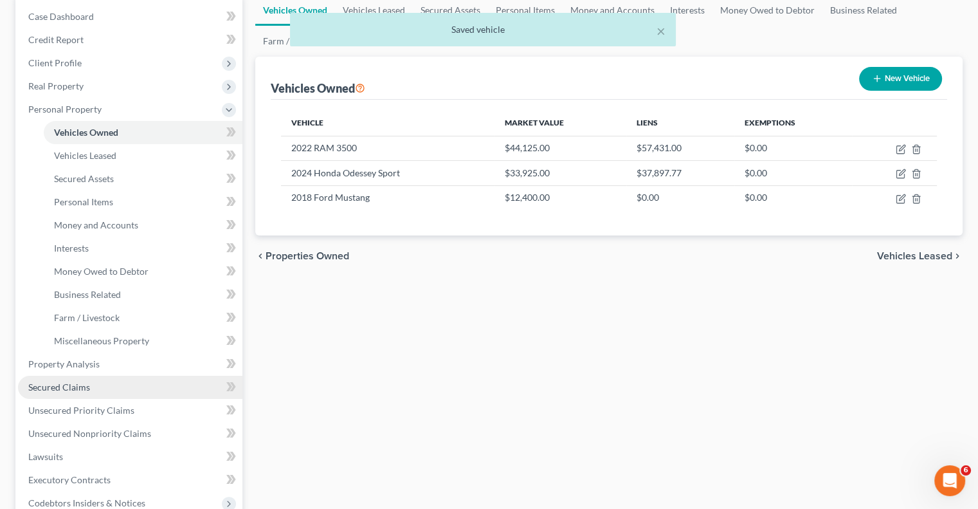
click at [79, 383] on span "Secured Claims" at bounding box center [59, 386] width 62 height 11
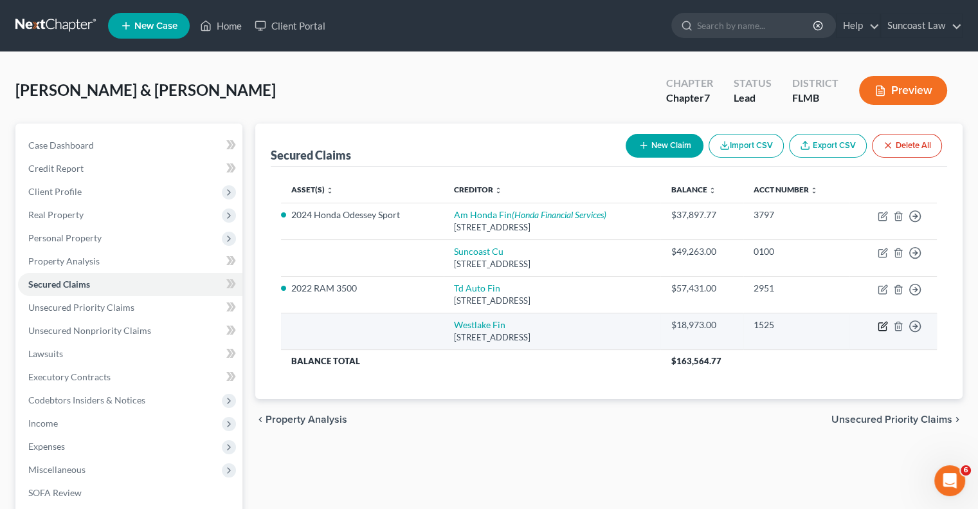
click at [881, 323] on icon "button" at bounding box center [883, 326] width 10 height 10
select select "4"
select select "0"
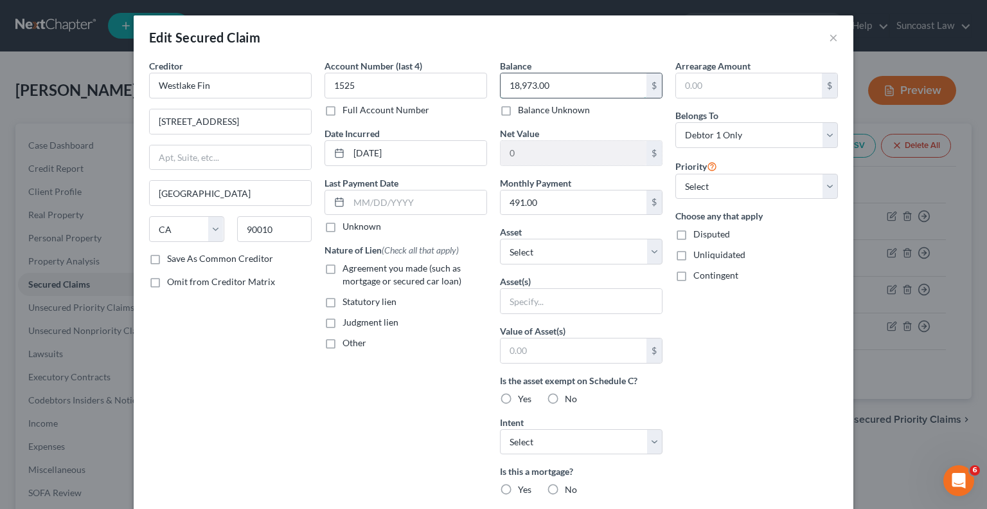
click at [561, 80] on input "18,973.00" at bounding box center [574, 85] width 146 height 24
type input "18,130.44"
click at [552, 256] on select "Select Other Multiple Assets 2022 RAM 3500 - $44125.0 2024 Honda Odessey Sport …" at bounding box center [581, 252] width 163 height 26
select select "4"
click at [500, 239] on select "Select Other Multiple Assets 2022 RAM 3500 - $44125.0 2024 Honda Odessey Sport …" at bounding box center [581, 252] width 163 height 26
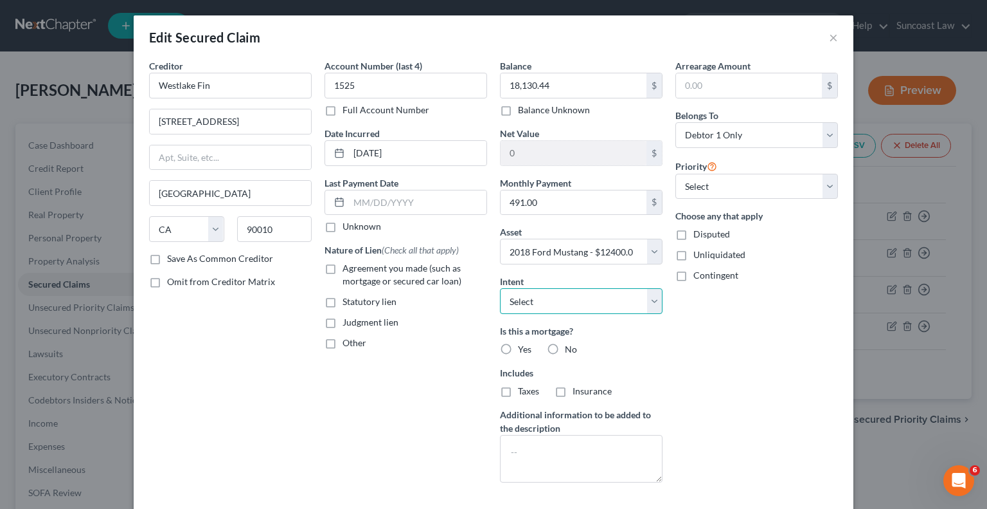
click at [566, 295] on select "Select Surrender Redeem Reaffirm Avoid Other" at bounding box center [581, 301] width 163 height 26
select select "2"
click at [500, 288] on select "Select Surrender Redeem Reaffirm Avoid Other" at bounding box center [581, 301] width 163 height 26
click at [565, 344] on label "No" at bounding box center [571, 349] width 12 height 13
click at [570, 344] on input "No" at bounding box center [574, 347] width 8 height 8
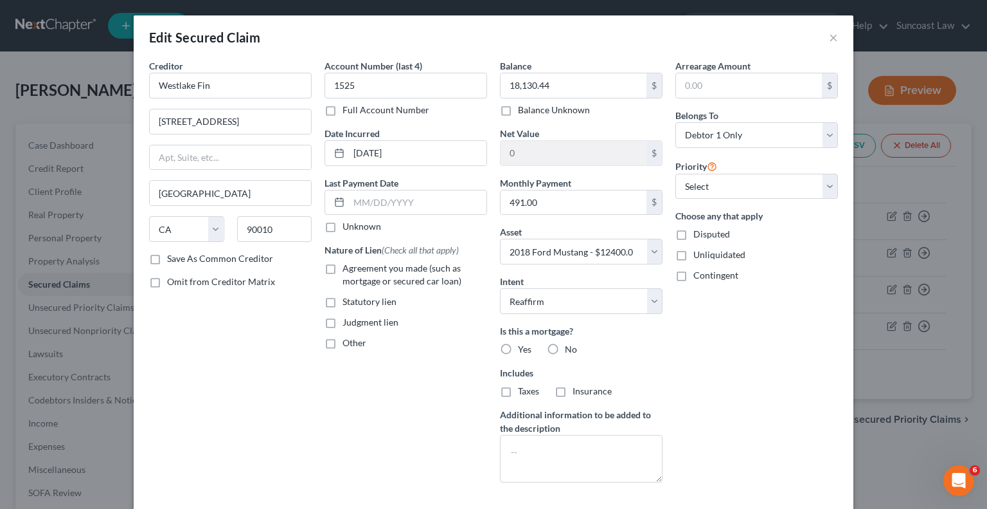
radio input "true"
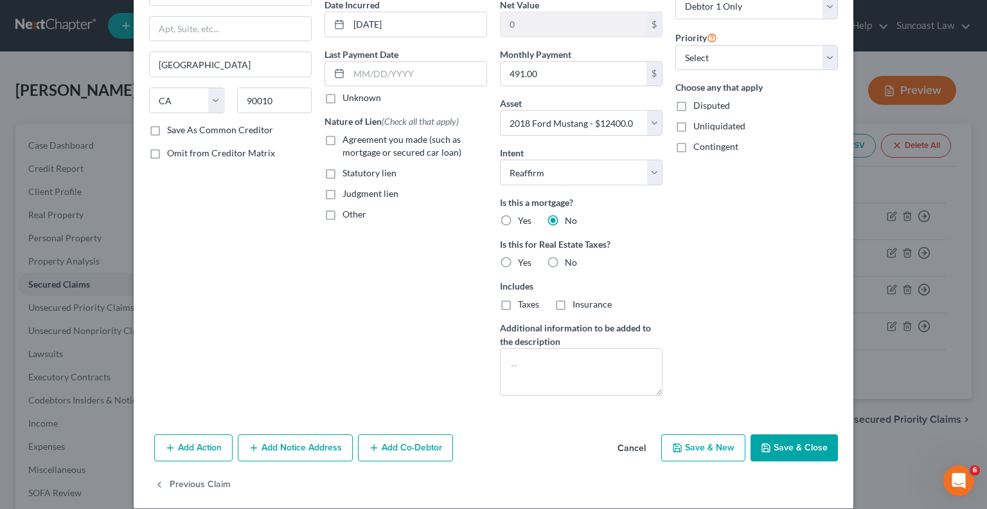
scroll to position [141, 0]
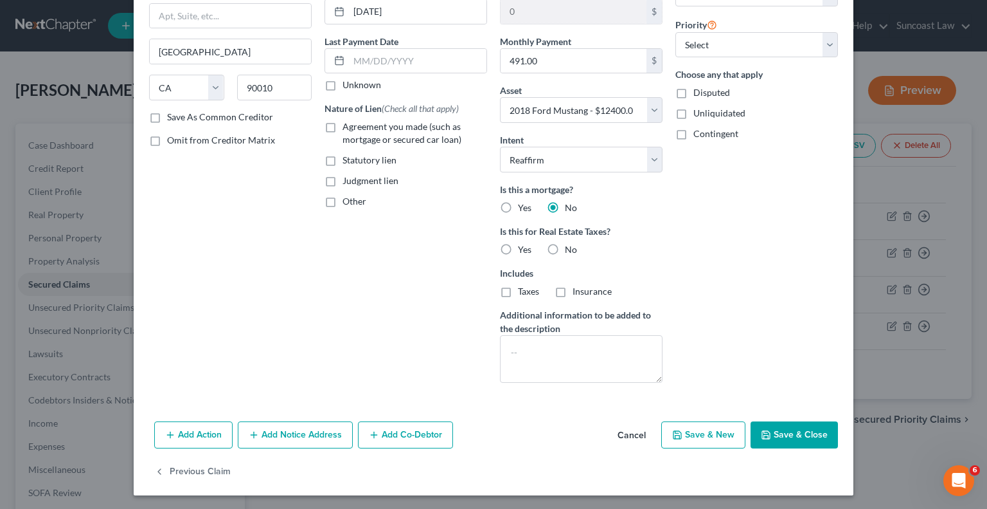
click at [782, 439] on button "Save & Close" at bounding box center [794, 434] width 87 height 27
select select
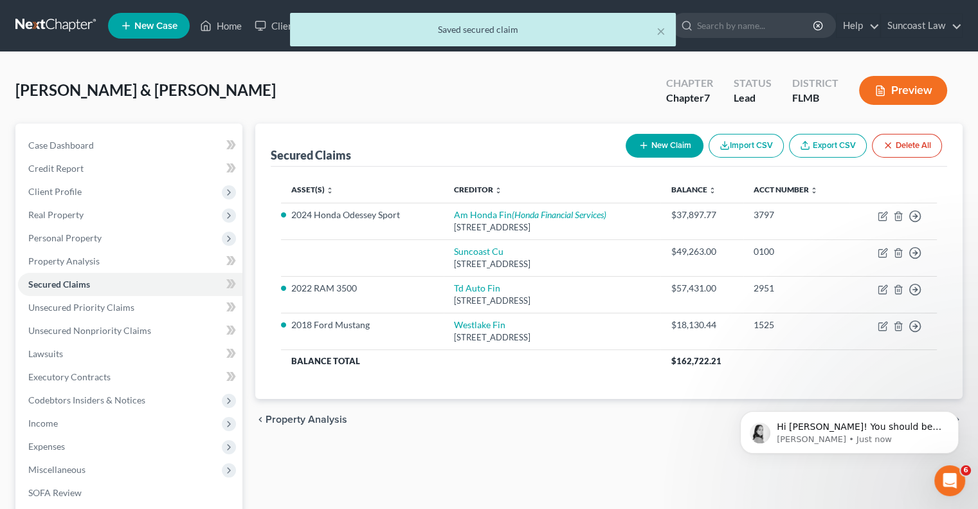
scroll to position [0, 0]
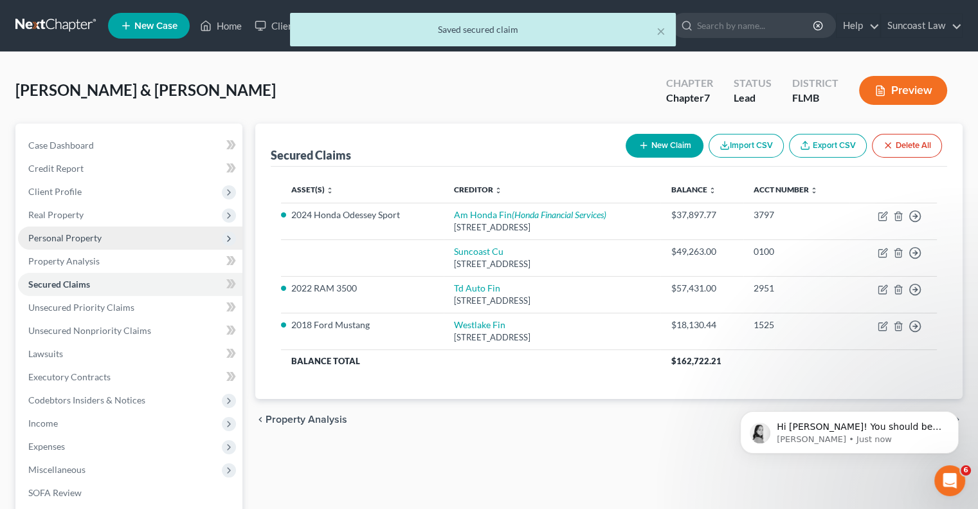
click at [77, 233] on span "Personal Property" at bounding box center [64, 237] width 73 height 11
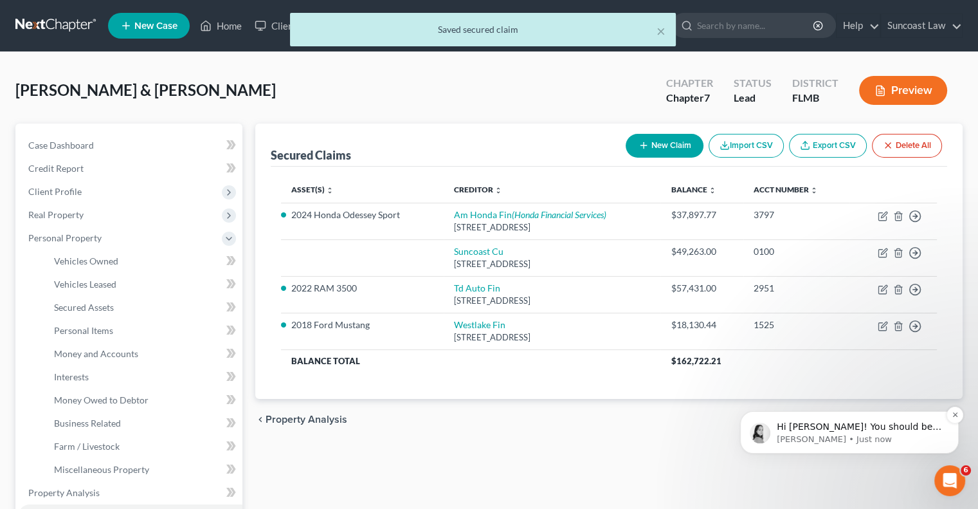
click at [889, 433] on p "[PERSON_NAME] • Just now" at bounding box center [860, 439] width 166 height 12
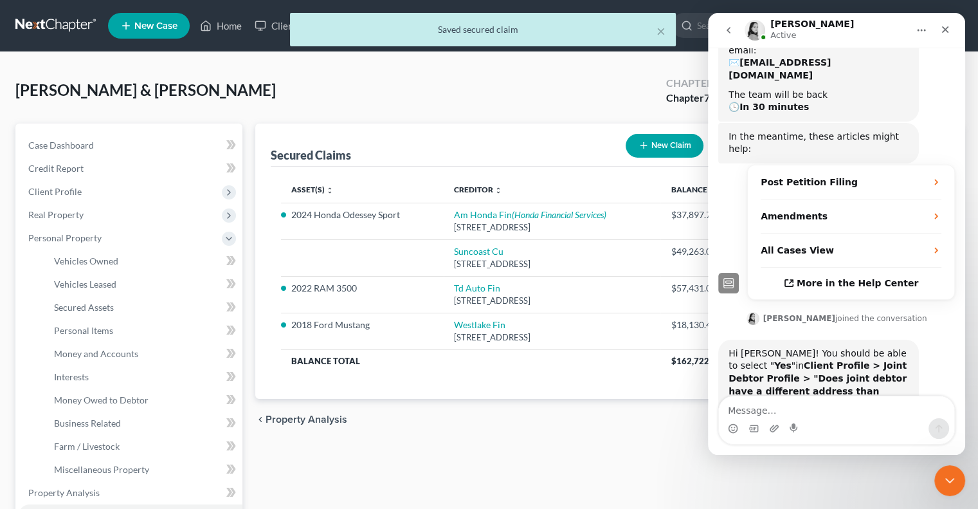
scroll to position [151, 0]
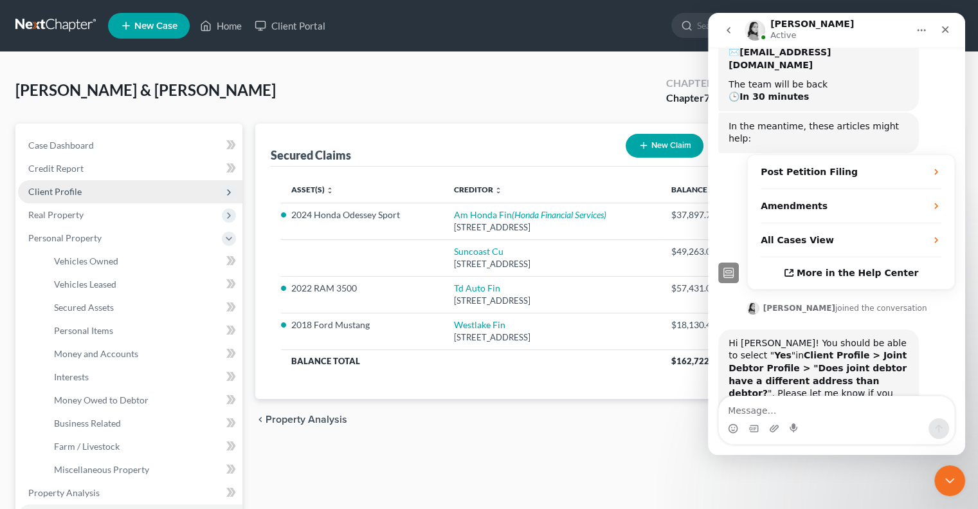
click at [68, 195] on span "Client Profile" at bounding box center [54, 191] width 53 height 11
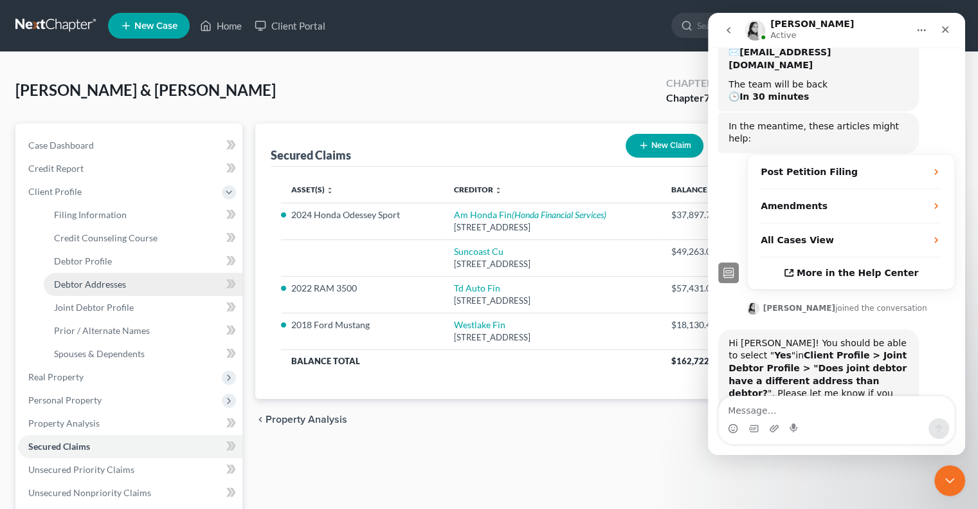
click at [118, 284] on span "Debtor Addresses" at bounding box center [90, 283] width 72 height 11
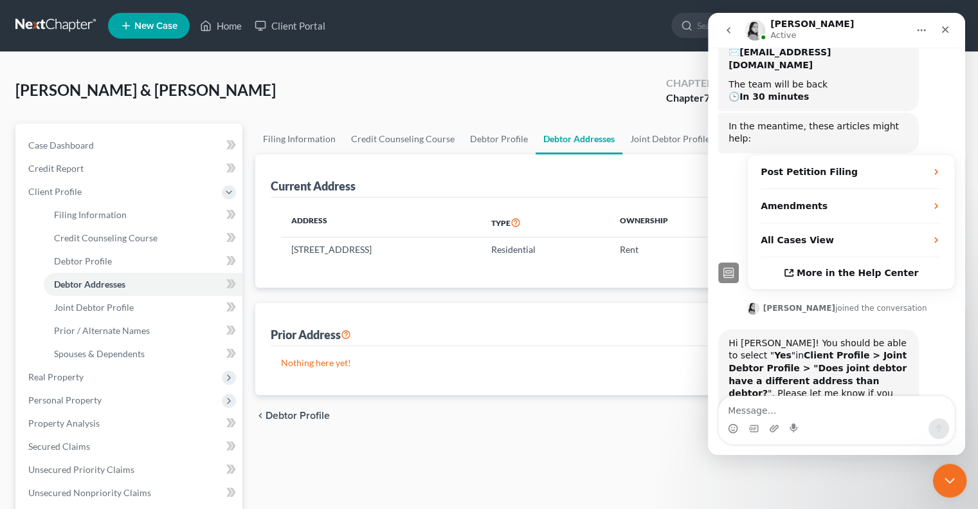
click at [949, 481] on icon "Close Intercom Messenger" at bounding box center [947, 478] width 15 height 15
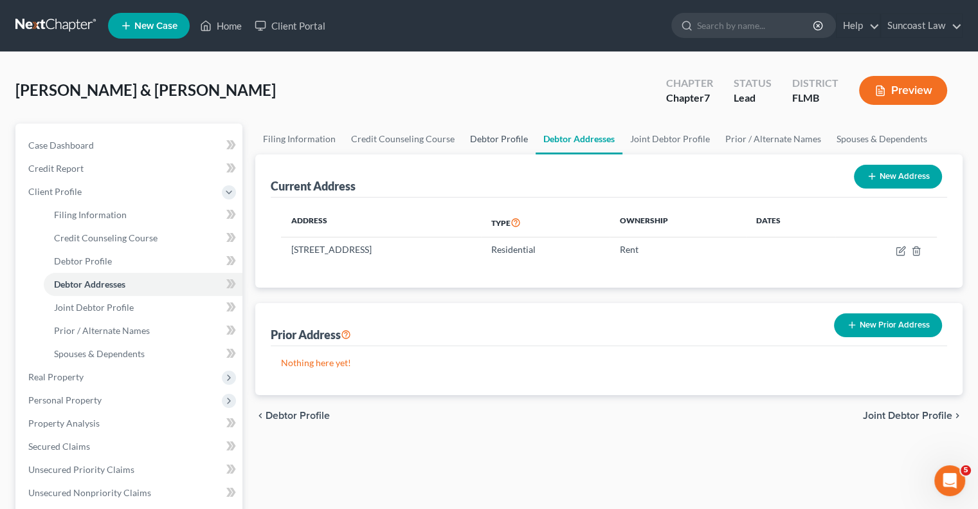
click at [496, 141] on link "Debtor Profile" at bounding box center [498, 138] width 73 height 31
select select "1"
select select "4"
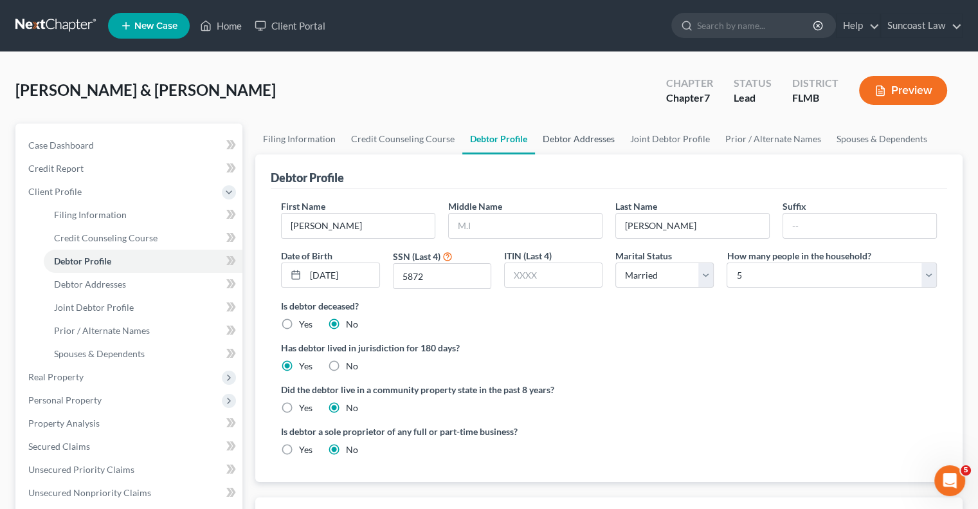
click at [591, 139] on link "Debtor Addresses" at bounding box center [578, 138] width 87 height 31
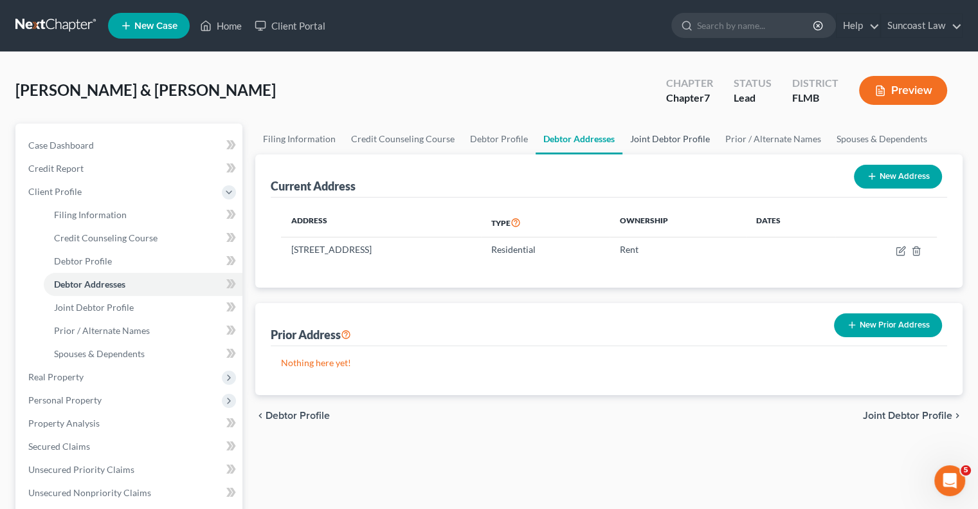
click at [648, 140] on link "Joint Debtor Profile" at bounding box center [669, 138] width 95 height 31
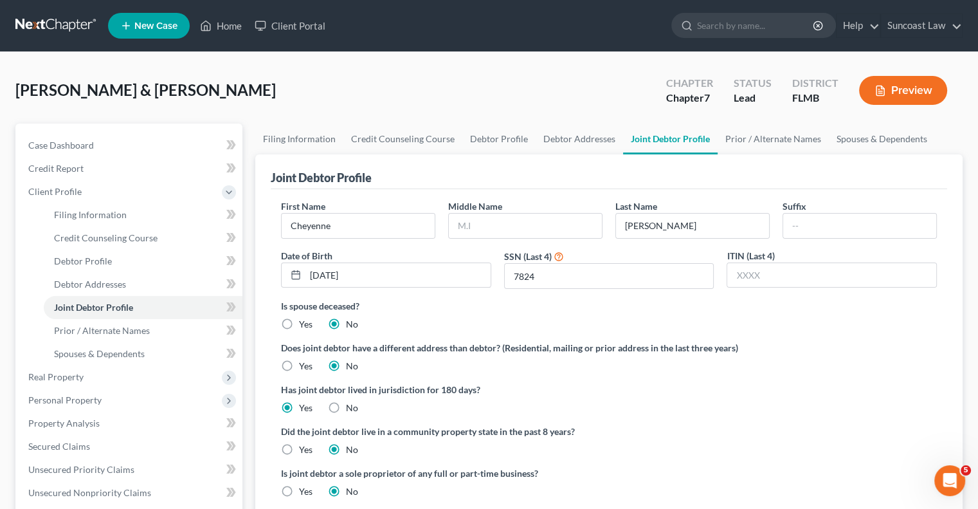
click at [299, 366] on label "Yes" at bounding box center [306, 365] width 14 height 13
click at [304, 366] on input "Yes" at bounding box center [308, 363] width 8 height 8
radio input "true"
radio input "false"
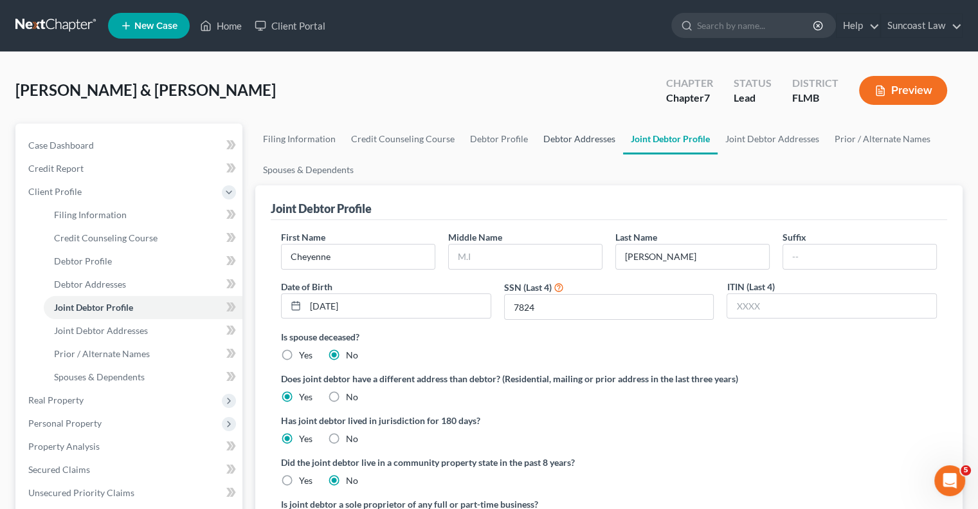
click at [585, 142] on link "Debtor Addresses" at bounding box center [579, 138] width 87 height 31
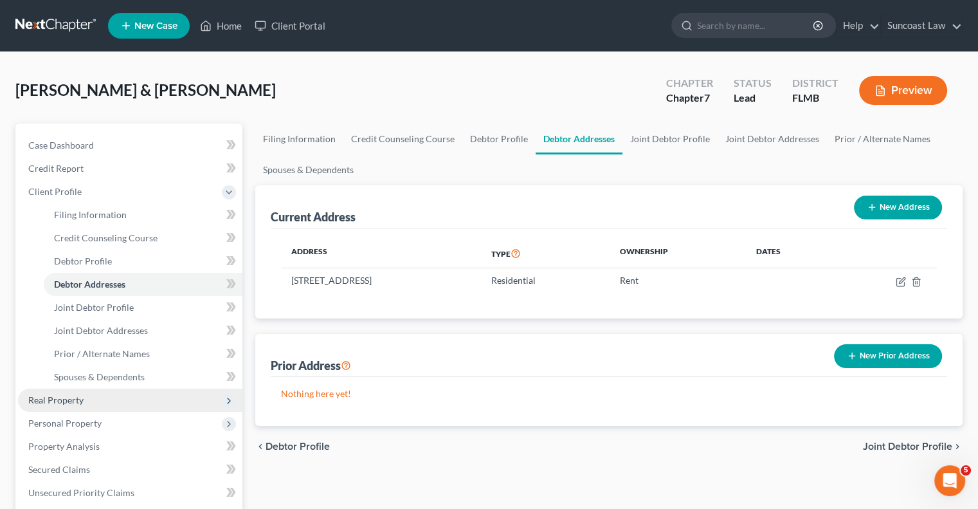
click at [90, 403] on span "Real Property" at bounding box center [130, 399] width 224 height 23
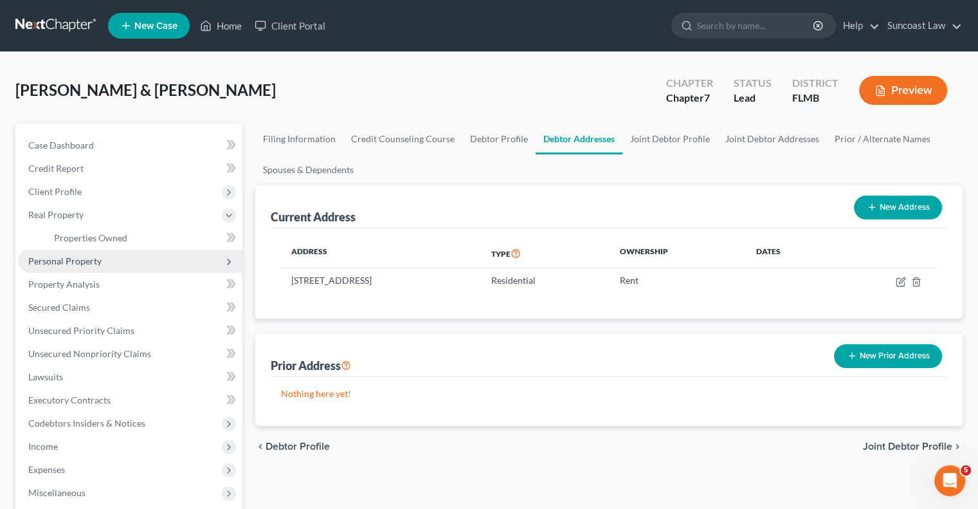
click at [99, 262] on span "Personal Property" at bounding box center [64, 260] width 73 height 11
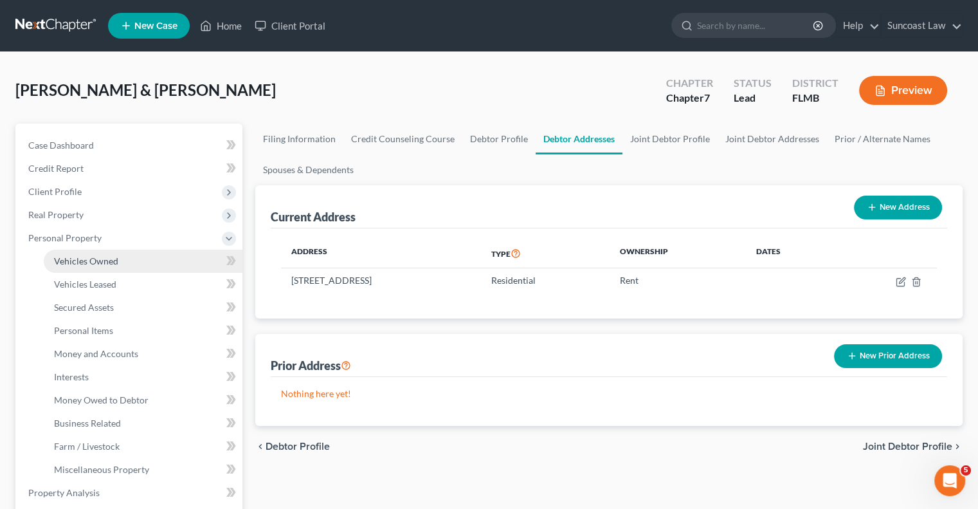
click at [111, 264] on span "Vehicles Owned" at bounding box center [86, 260] width 64 height 11
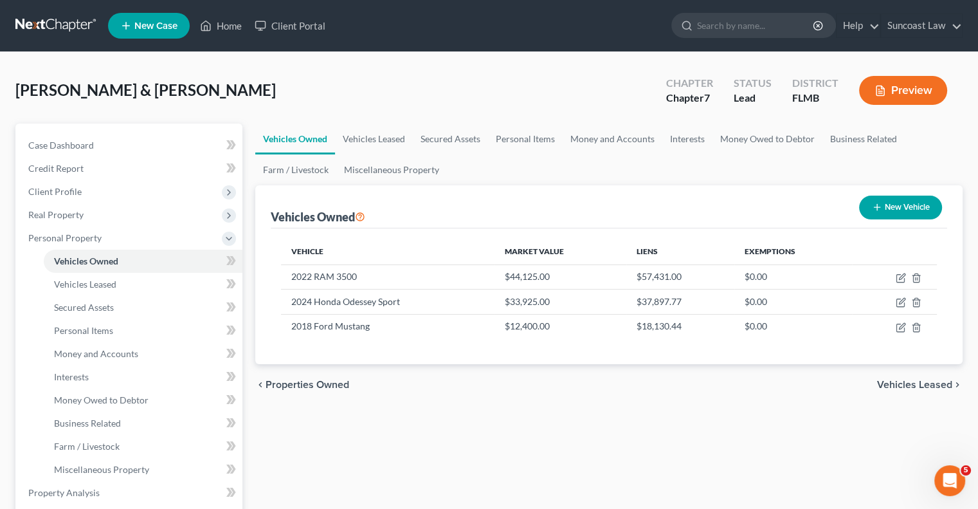
click at [887, 205] on button "New Vehicle" at bounding box center [900, 207] width 83 height 24
select select "0"
select select "2"
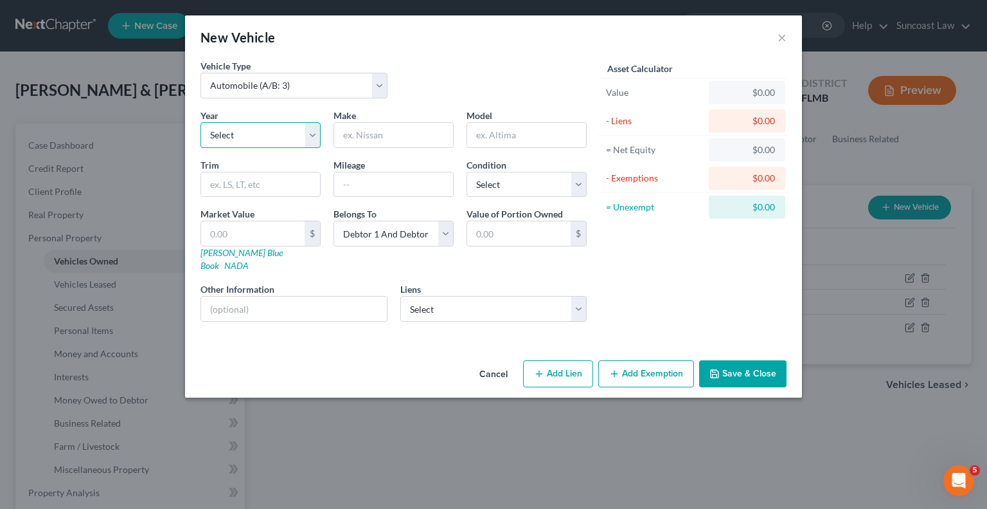
click at [268, 133] on select "Select 2026 2025 2024 2023 2022 2021 2020 2019 2018 2017 2016 2015 2014 2013 20…" at bounding box center [261, 135] width 120 height 26
select select "4"
click at [201, 122] on select "Select 2026 2025 2024 2023 2022 2021 2020 2019 2018 2017 2016 2015 2014 2013 20…" at bounding box center [261, 135] width 120 height 26
click at [375, 132] on input "text" at bounding box center [393, 135] width 119 height 24
type input "f"
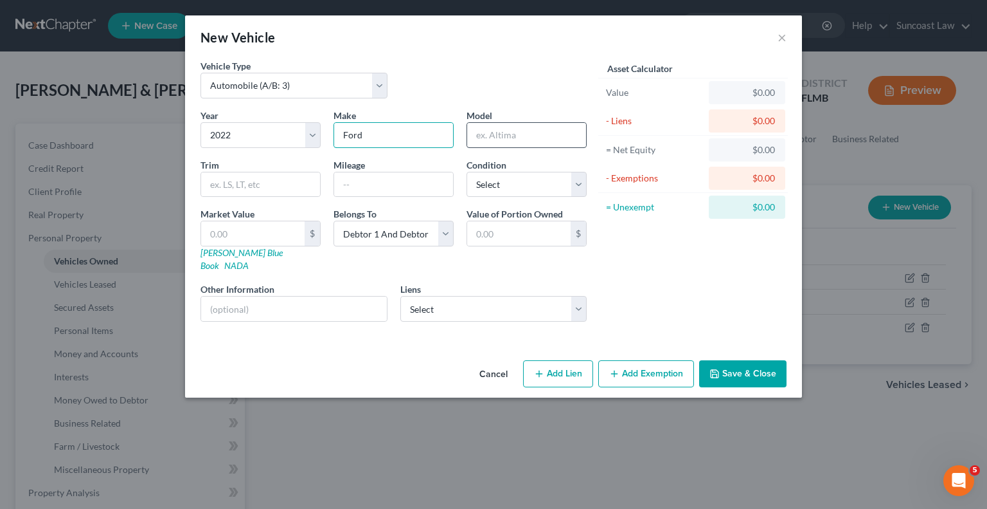
type input "Ford"
click at [535, 138] on input "text" at bounding box center [526, 135] width 119 height 24
type input "F150"
type input "33000"
click at [490, 189] on select "Select Excellent Very Good Good Fair Poor" at bounding box center [527, 185] width 120 height 26
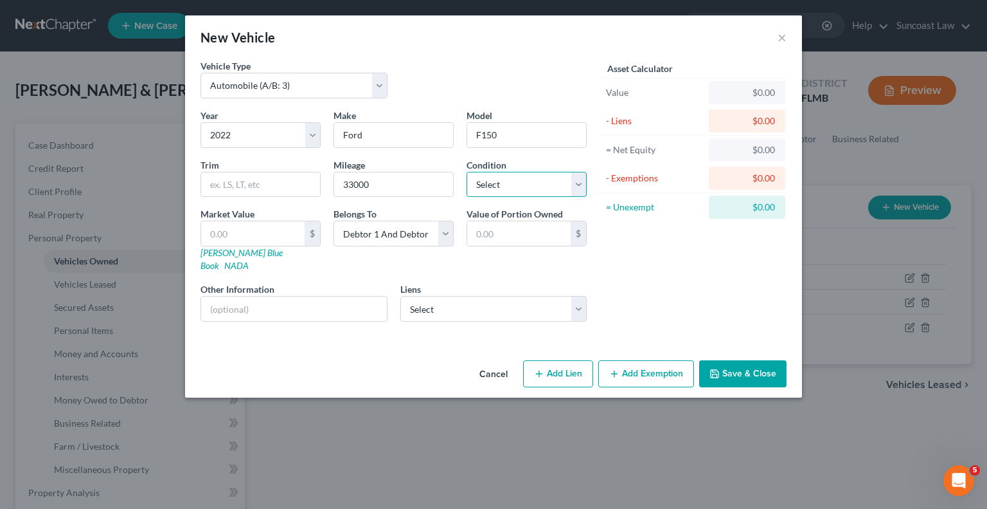
select select "2"
click at [467, 172] on select "Select Excellent Very Good Good Fair Poor" at bounding box center [527, 185] width 120 height 26
click at [309, 300] on input "text" at bounding box center [294, 308] width 186 height 24
drag, startPoint x: 336, startPoint y: 292, endPoint x: 231, endPoint y: 291, distance: 104.8
click at [231, 296] on input "VIN: [US_VEHICLE_IDENTIFICATION_NUMBER]" at bounding box center [294, 308] width 186 height 24
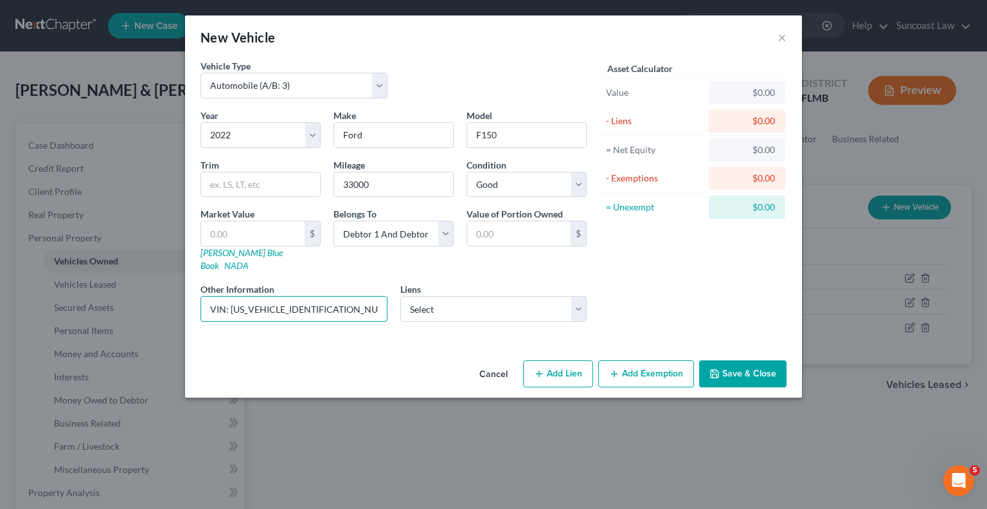
type input "VIN: [US_VEHICLE_IDENTIFICATION_NUMBER]"
click at [264, 231] on input "text" at bounding box center [253, 233] width 104 height 24
type input "4"
type input "4.00"
type input "40"
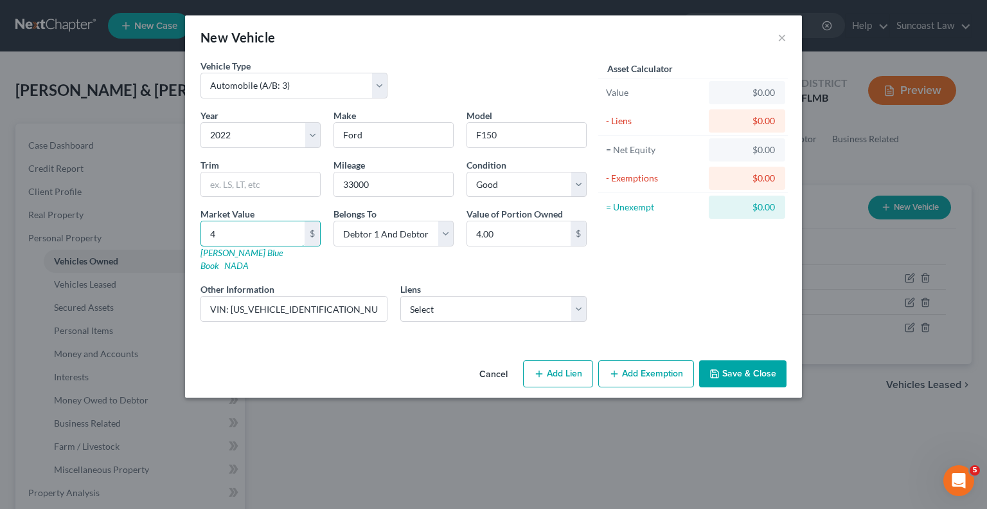
type input "40.00"
type input "402"
type input "402.00"
type input "4022"
type input "4,022.00"
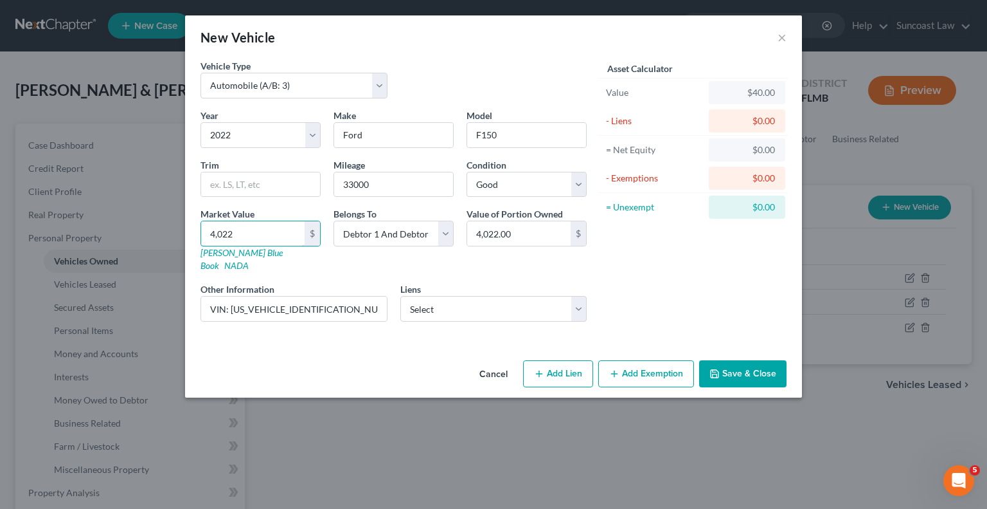
type input "4,0225"
type input "40,225.00"
type input "40,225"
click at [415, 225] on select "Select Debtor 1 Only Debtor 2 Only Debtor 1 And Debtor 2 Only At Least One Of T…" at bounding box center [394, 234] width 120 height 26
select select "3"
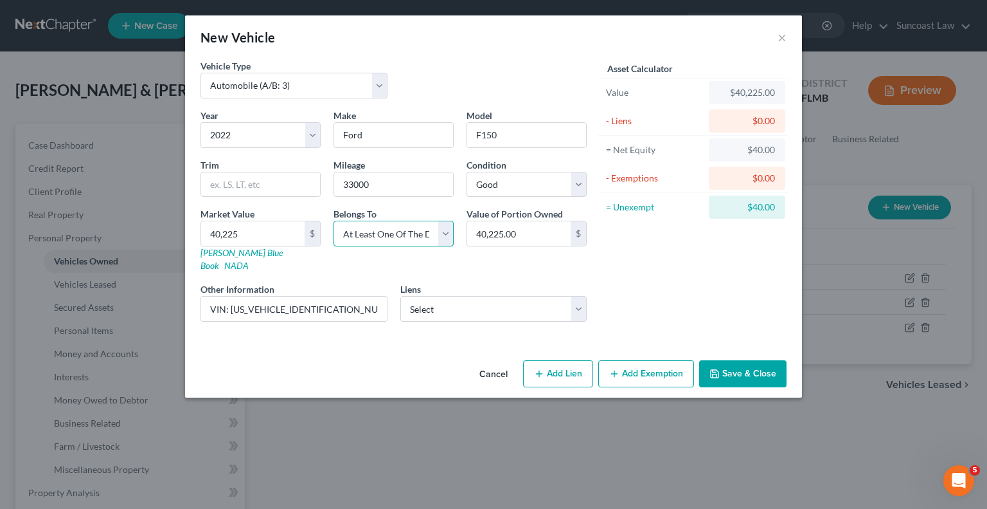
click at [334, 221] on select "Select Debtor 1 Only Debtor 2 Only Debtor 1 And Debtor 2 Only At Least One Of T…" at bounding box center [394, 234] width 120 height 26
click at [767, 360] on button "Save & Close" at bounding box center [742, 373] width 87 height 27
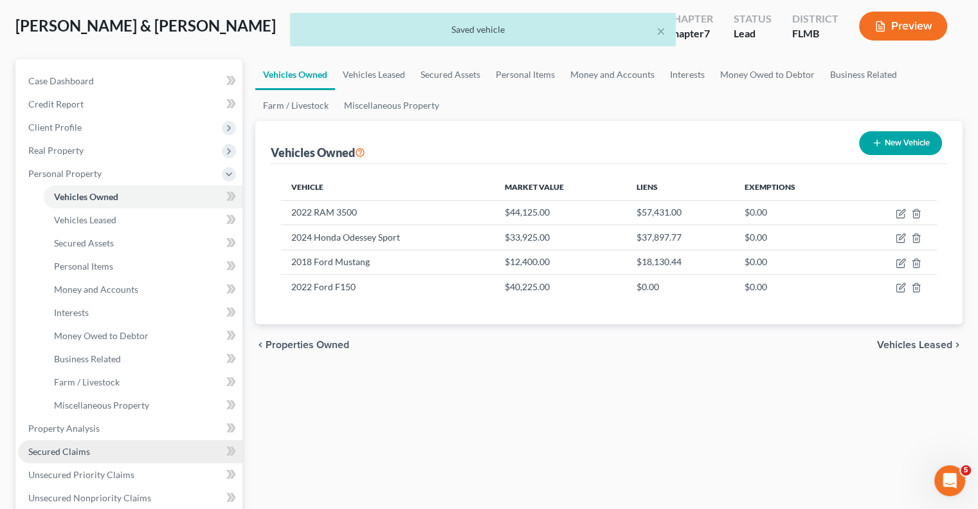
click at [105, 451] on link "Secured Claims" at bounding box center [130, 451] width 224 height 23
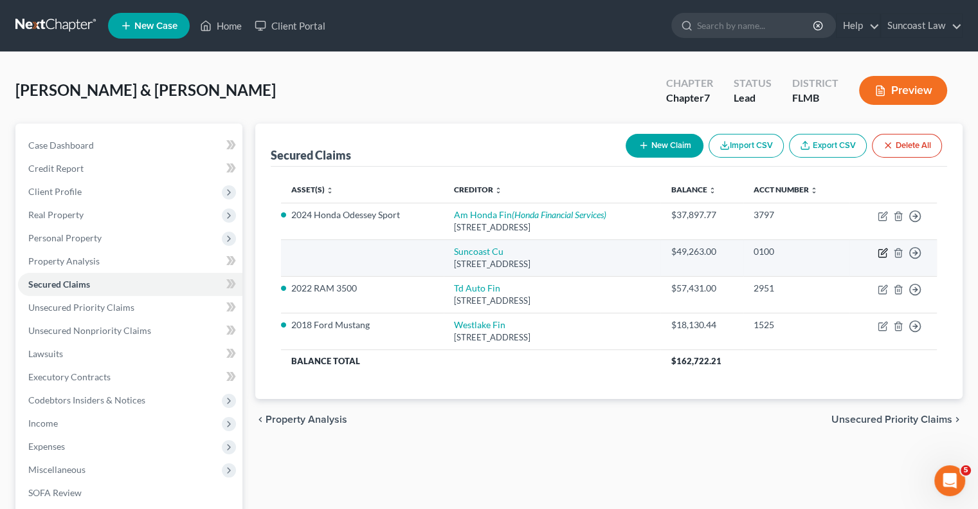
click at [878, 249] on icon "button" at bounding box center [882, 253] width 8 height 8
select select "9"
select select "0"
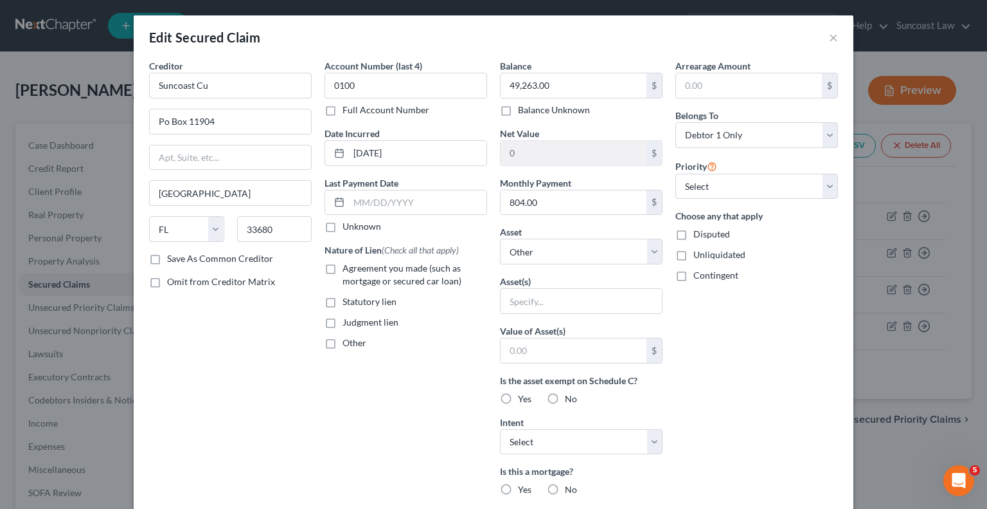
scroll to position [151, 0]
click at [573, 253] on select "Select Other Multiple Assets 2022 RAM 3500 - $44125.0 2024 Honda Odessey Sport …" at bounding box center [581, 252] width 163 height 26
select select "5"
click at [500, 239] on select "Select Other Multiple Assets 2022 RAM 3500 - $44125.0 2024 Honda Odessey Sport …" at bounding box center [581, 252] width 163 height 26
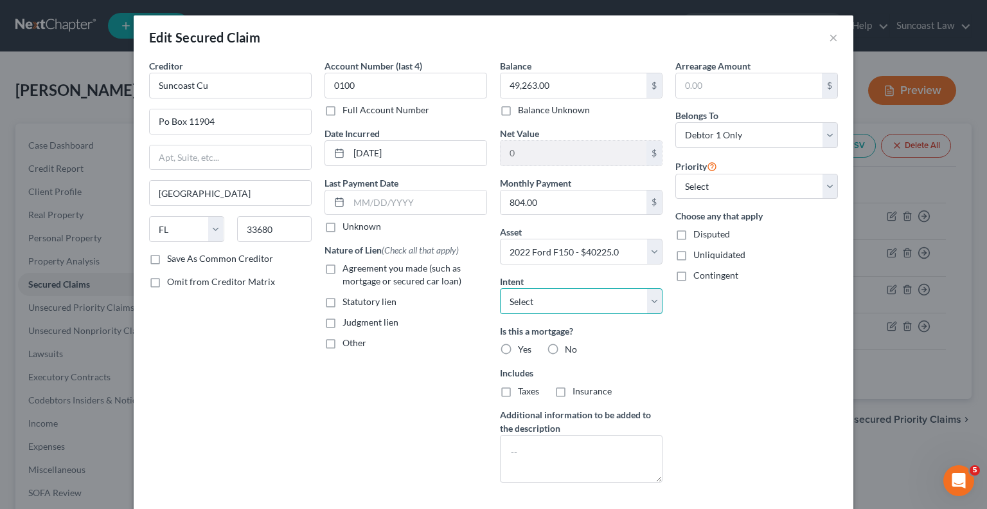
click at [569, 296] on select "Select Surrender Redeem Reaffirm Avoid Other" at bounding box center [581, 301] width 163 height 26
select select "2"
click at [500, 288] on select "Select Surrender Redeem Reaffirm Avoid Other" at bounding box center [581, 301] width 163 height 26
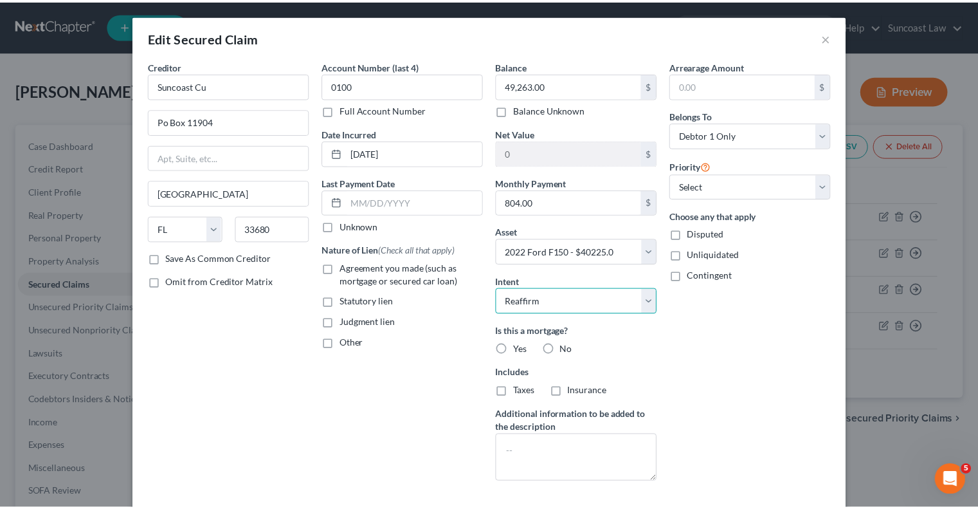
scroll to position [100, 0]
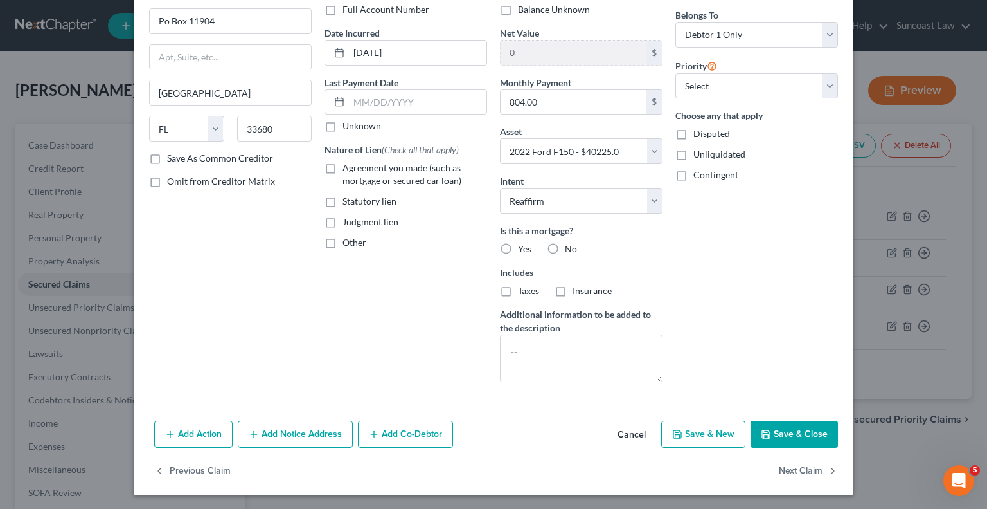
click at [565, 248] on label "No" at bounding box center [571, 248] width 12 height 13
click at [570, 248] on input "No" at bounding box center [574, 246] width 8 height 8
radio input "true"
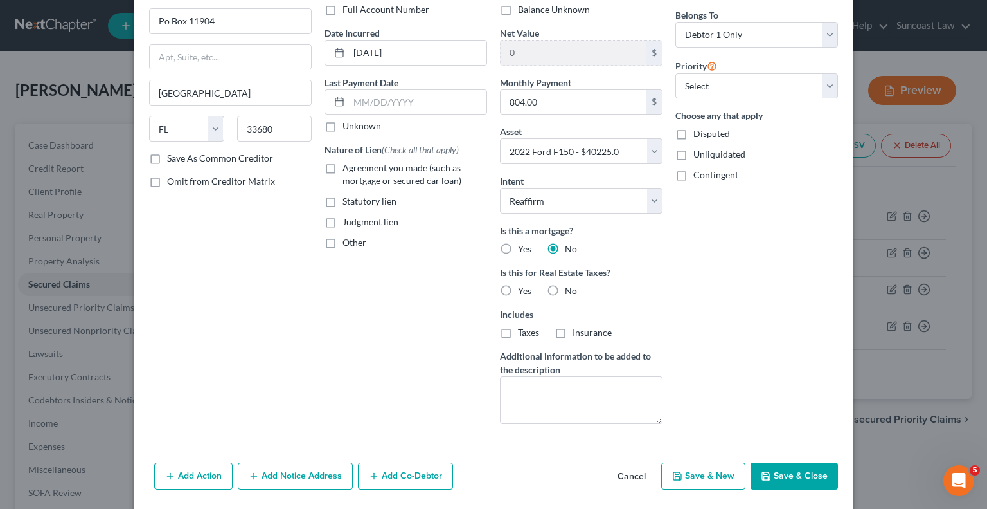
click at [777, 471] on button "Save & Close" at bounding box center [794, 475] width 87 height 27
select select
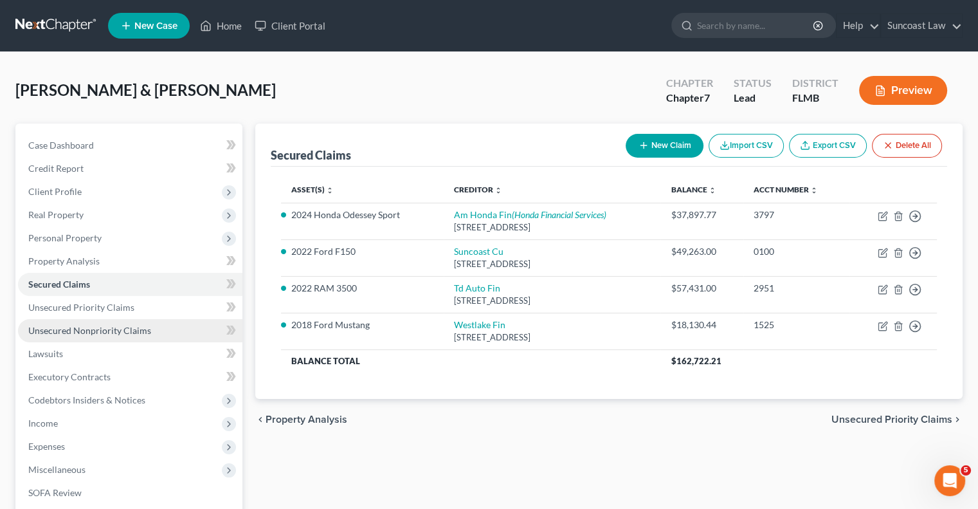
click at [141, 334] on span "Unsecured Nonpriority Claims" at bounding box center [89, 330] width 123 height 11
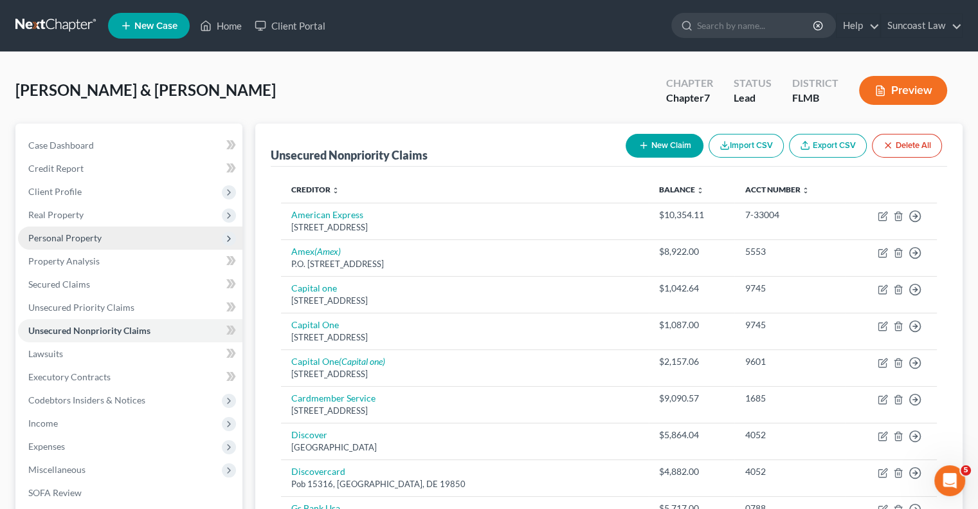
click at [92, 236] on span "Personal Property" at bounding box center [64, 237] width 73 height 11
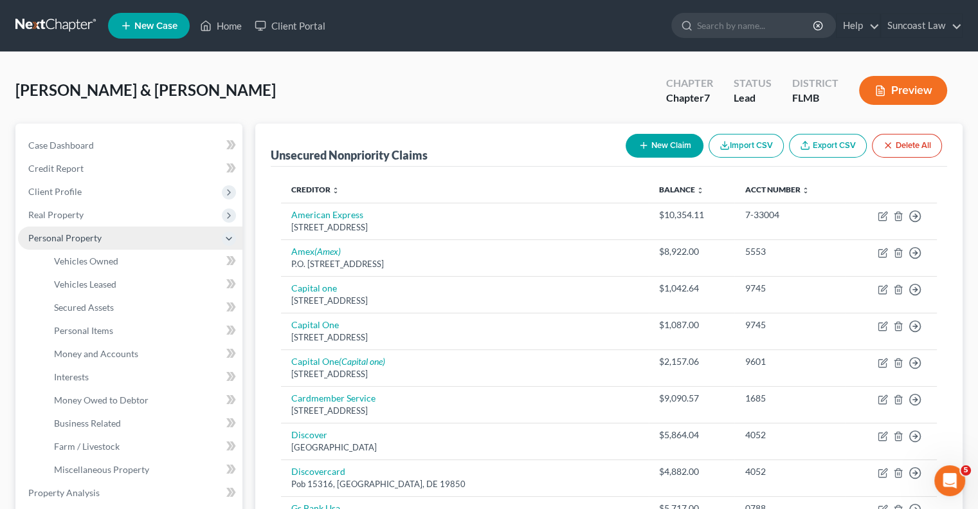
click at [93, 240] on span "Personal Property" at bounding box center [64, 237] width 73 height 11
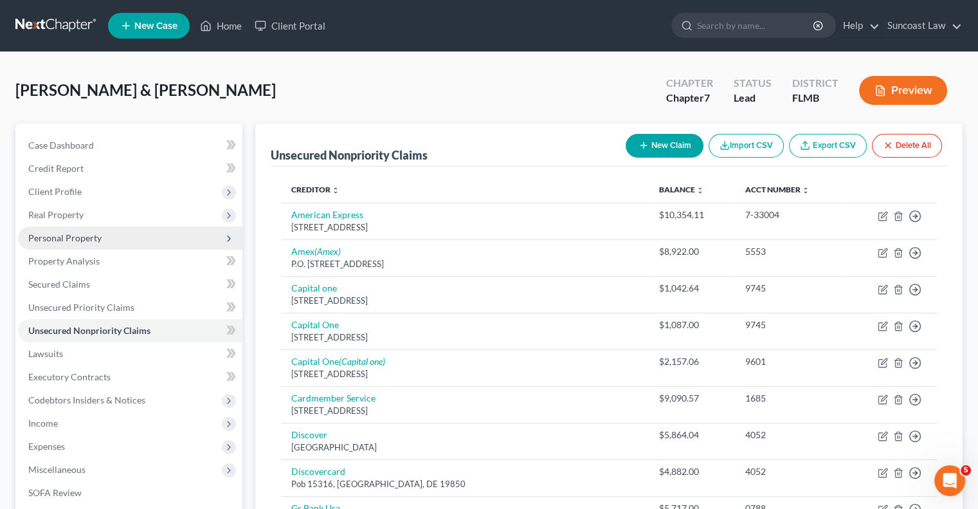
click at [103, 233] on span "Personal Property" at bounding box center [130, 237] width 224 height 23
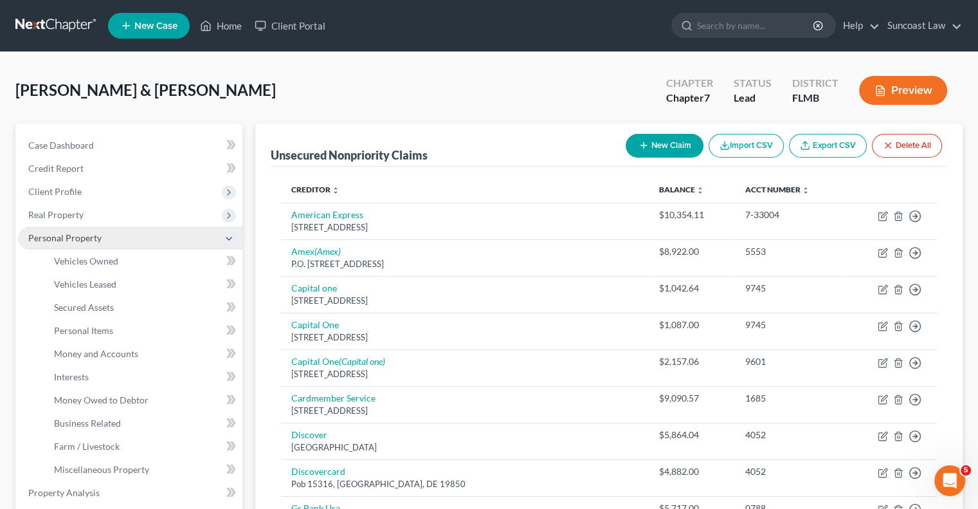
click at [105, 240] on span "Personal Property" at bounding box center [130, 237] width 224 height 23
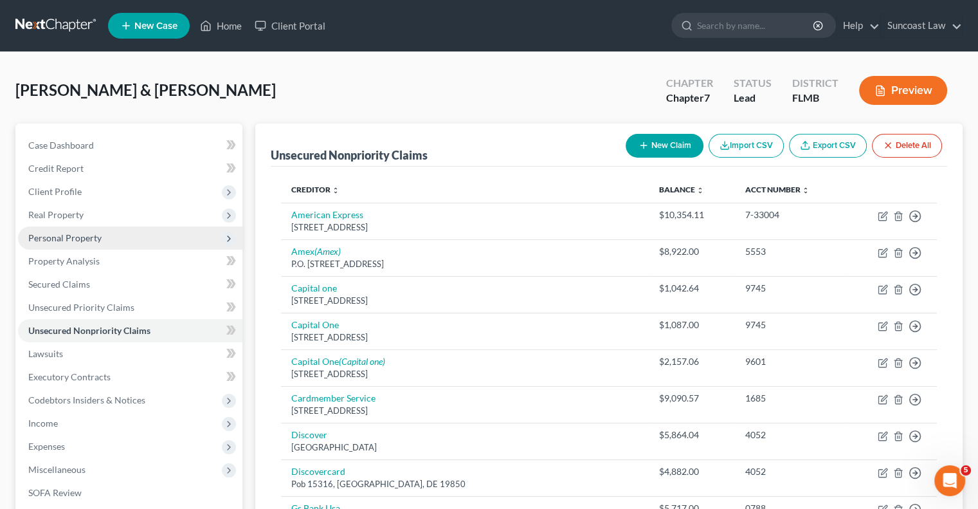
click at [111, 242] on span "Personal Property" at bounding box center [130, 237] width 224 height 23
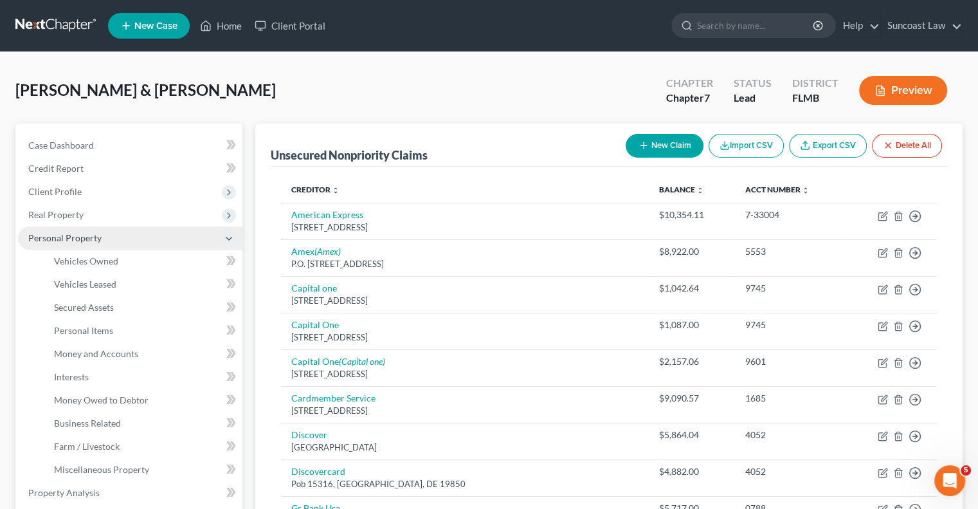
click at [111, 242] on span "Personal Property" at bounding box center [130, 237] width 224 height 23
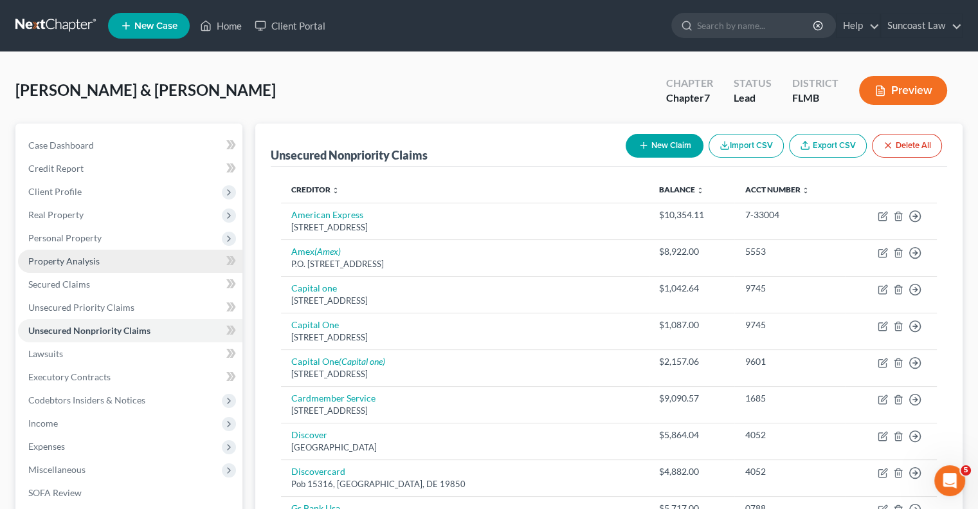
click at [98, 262] on span "Property Analysis" at bounding box center [63, 260] width 71 height 11
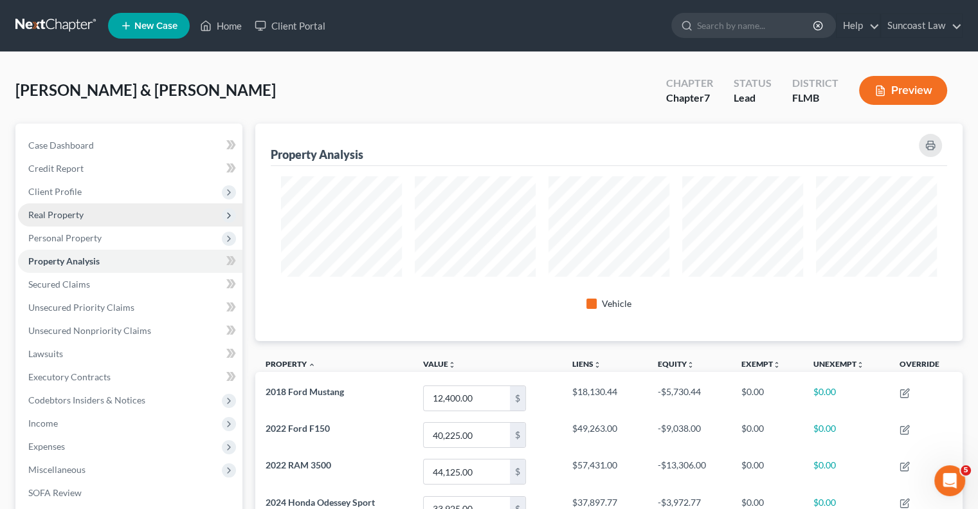
click at [88, 219] on span "Real Property" at bounding box center [130, 214] width 224 height 23
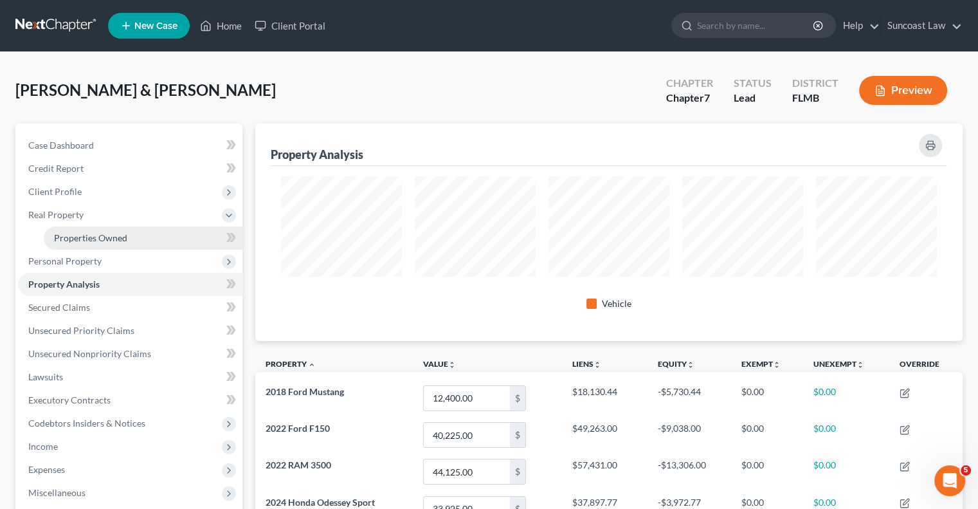
click at [97, 234] on span "Properties Owned" at bounding box center [90, 237] width 73 height 11
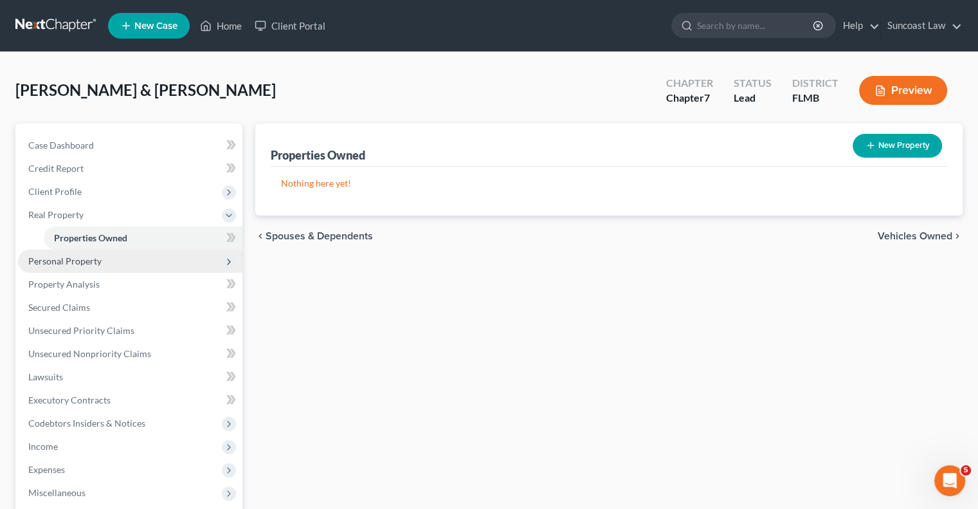
click at [104, 259] on span "Personal Property" at bounding box center [130, 260] width 224 height 23
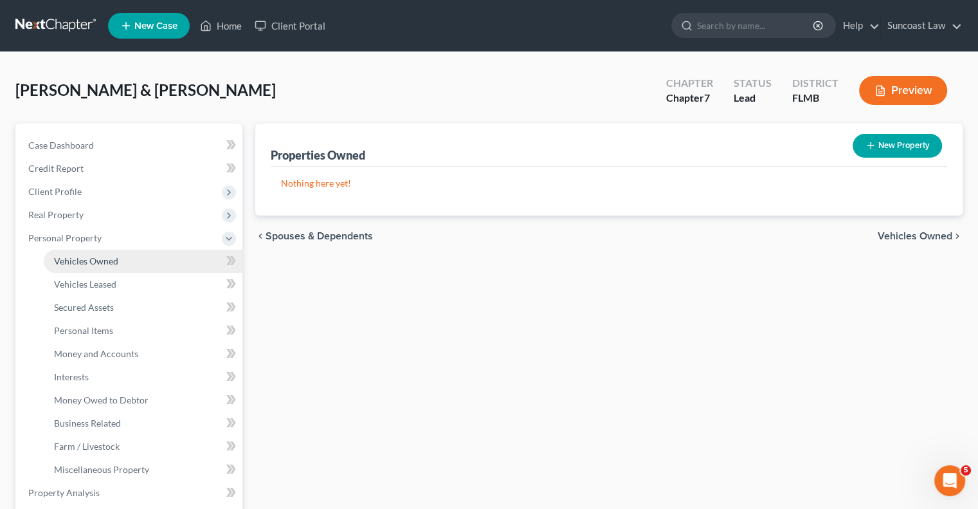
click at [104, 258] on span "Vehicles Owned" at bounding box center [86, 260] width 64 height 11
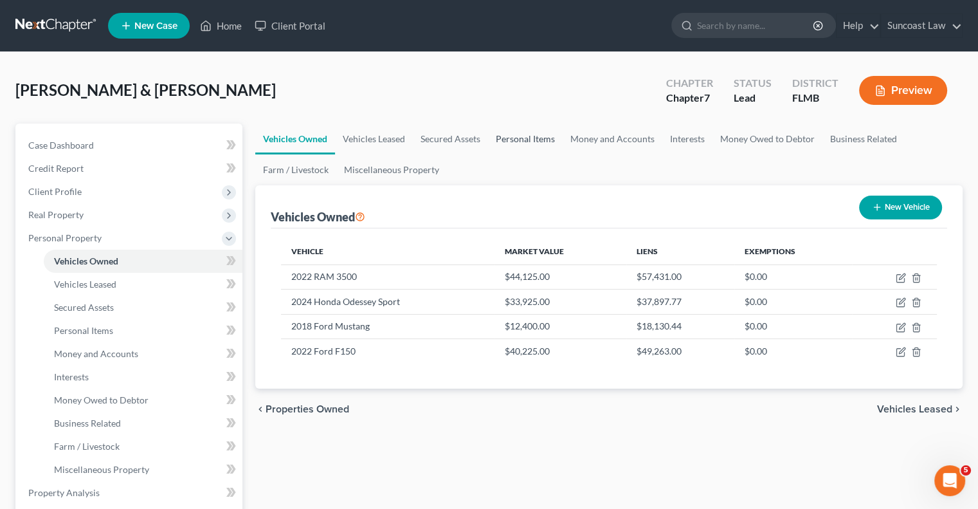
drag, startPoint x: 532, startPoint y: 136, endPoint x: 543, endPoint y: 143, distance: 12.7
click at [532, 136] on link "Personal Items" at bounding box center [525, 138] width 75 height 31
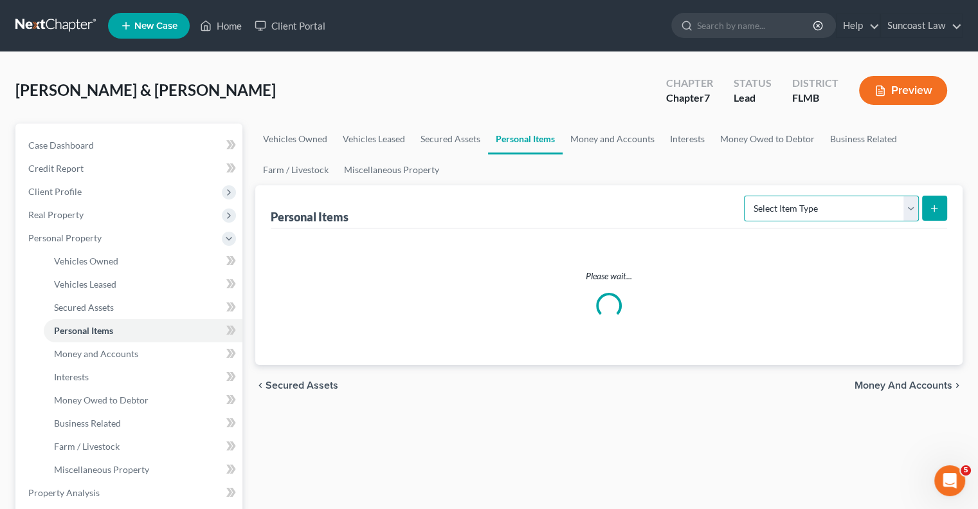
click at [853, 207] on select "Select Item Type Clothing (A/B: 11) Collectibles Of Value (A/B: 8) Electronics …" at bounding box center [831, 208] width 175 height 26
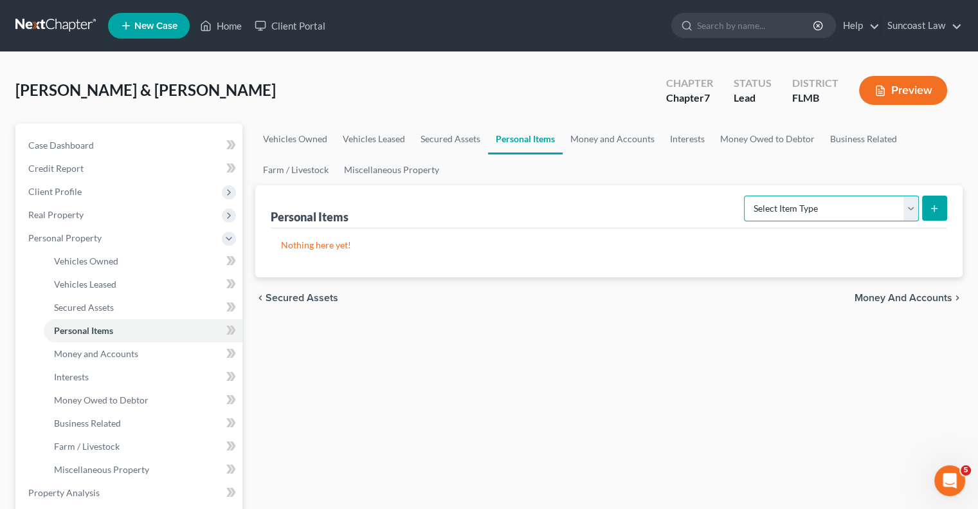
select select "clothing"
click at [746, 195] on select "Select Item Type Clothing (A/B: 11) Collectibles Of Value (A/B: 8) Electronics …" at bounding box center [831, 208] width 175 height 26
click at [939, 213] on button "submit" at bounding box center [934, 207] width 25 height 25
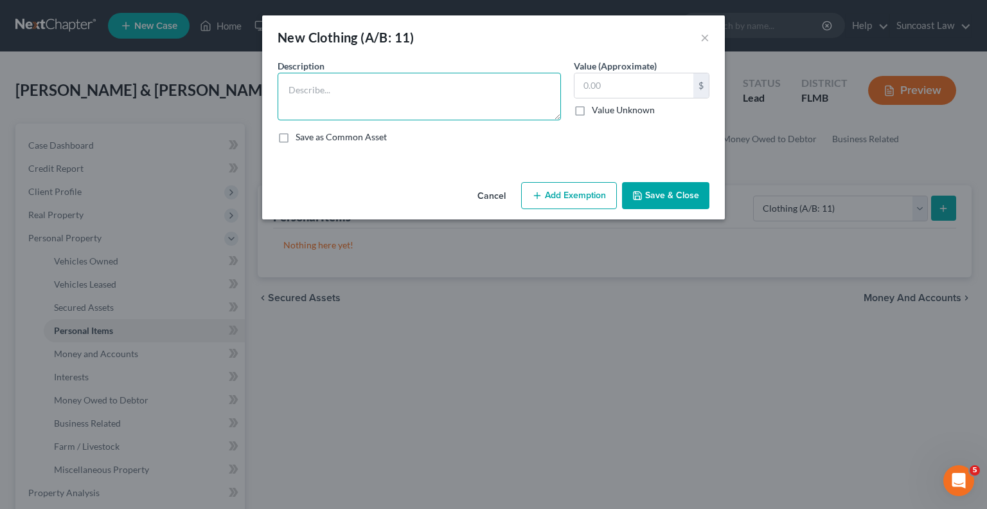
click at [389, 86] on textarea at bounding box center [420, 97] width 284 height 48
type textarea "u"
type textarea "Used clothing"
type input "50"
click at [563, 192] on button "Add Exemption" at bounding box center [569, 195] width 96 height 27
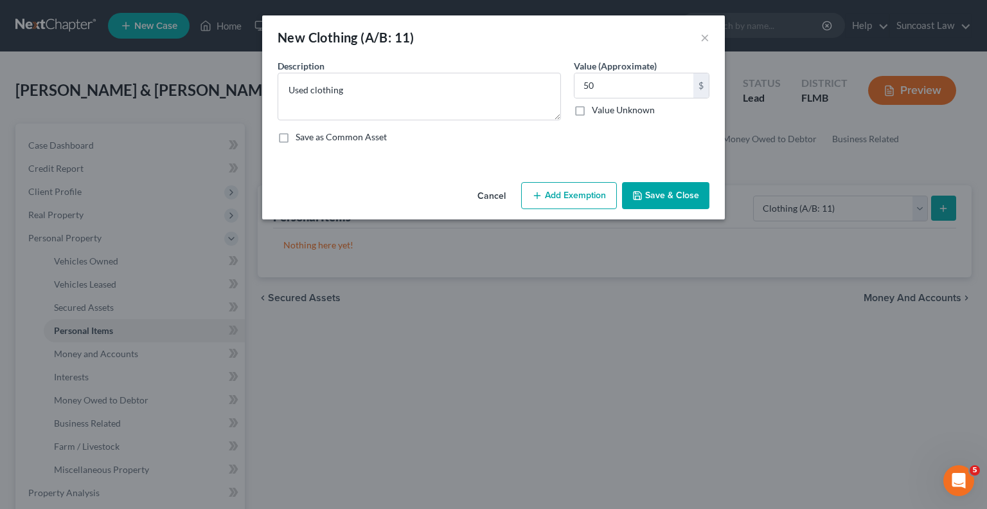
select select "2"
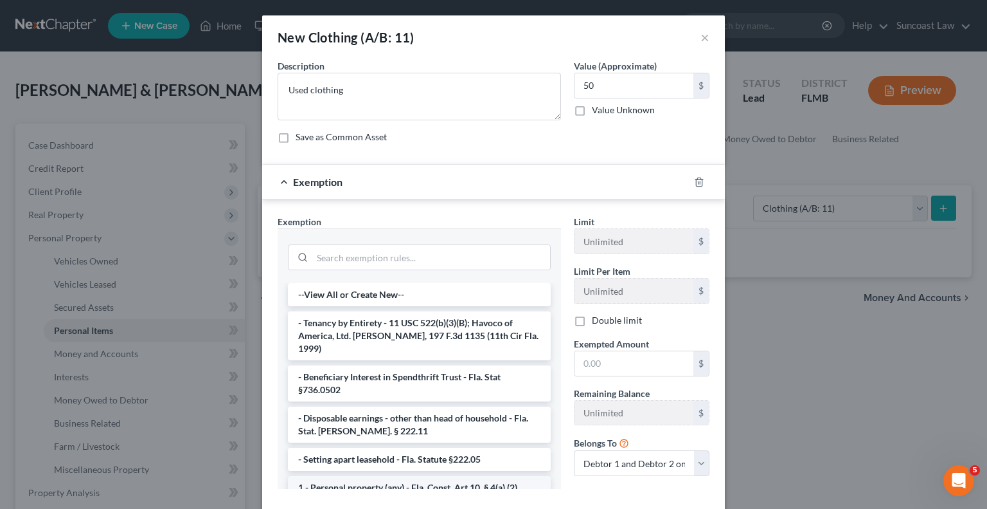
click at [420, 476] on li "1 - Personal property (any) - Fla. Const. Art.10, § 4(a) (2)" at bounding box center [419, 487] width 263 height 23
click at [420, 474] on div "Exemption Set must be selected for CA. Exemption * --View All or Create New-- -…" at bounding box center [419, 357] width 296 height 284
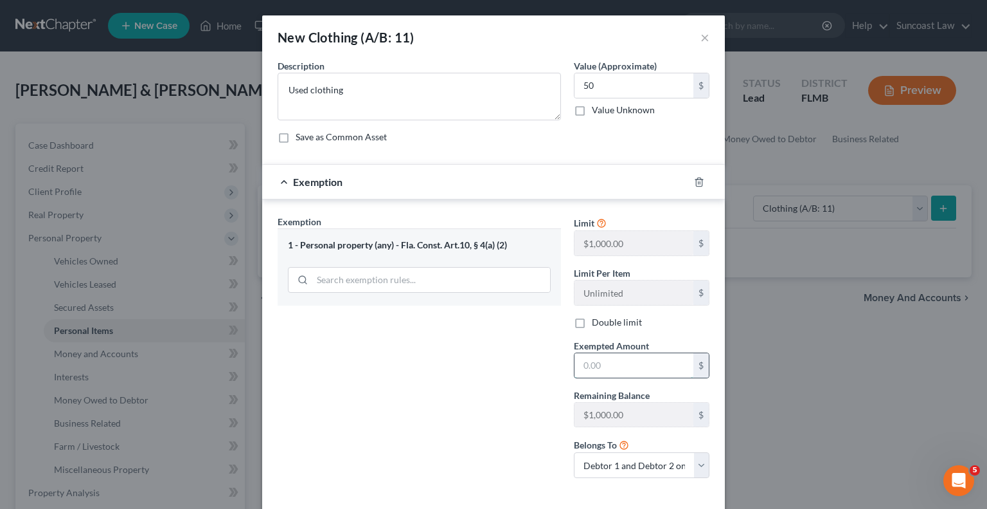
click at [606, 366] on input "text" at bounding box center [634, 365] width 119 height 24
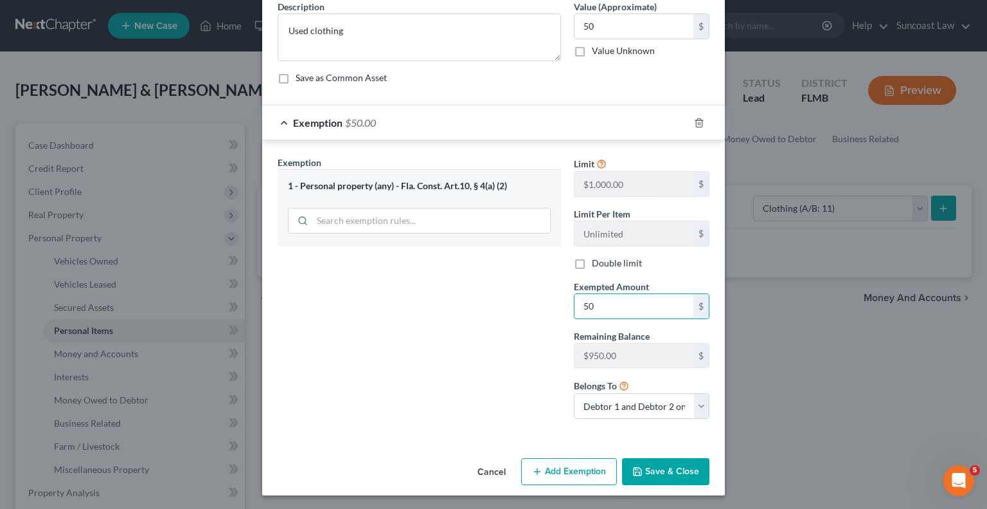
type input "50"
click at [661, 464] on button "Save & Close" at bounding box center [665, 471] width 87 height 27
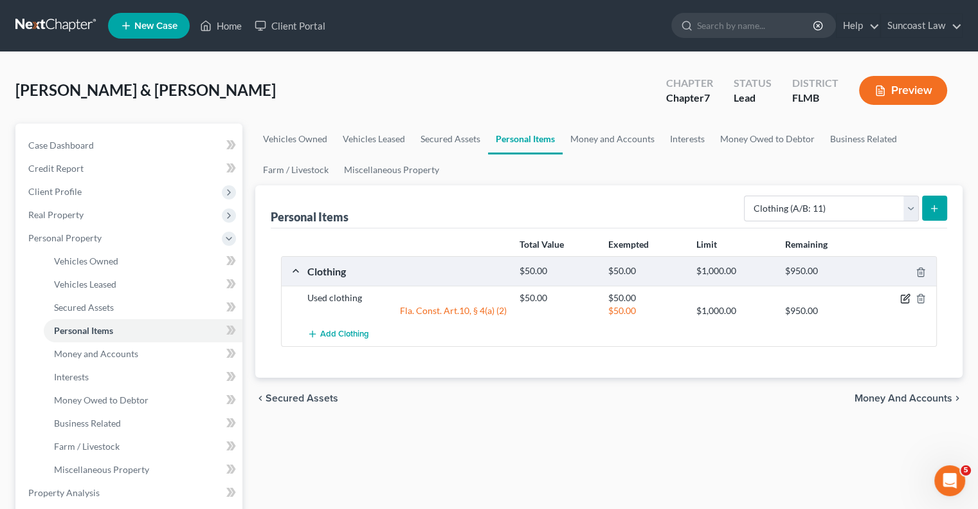
click at [908, 299] on icon "button" at bounding box center [905, 298] width 10 height 10
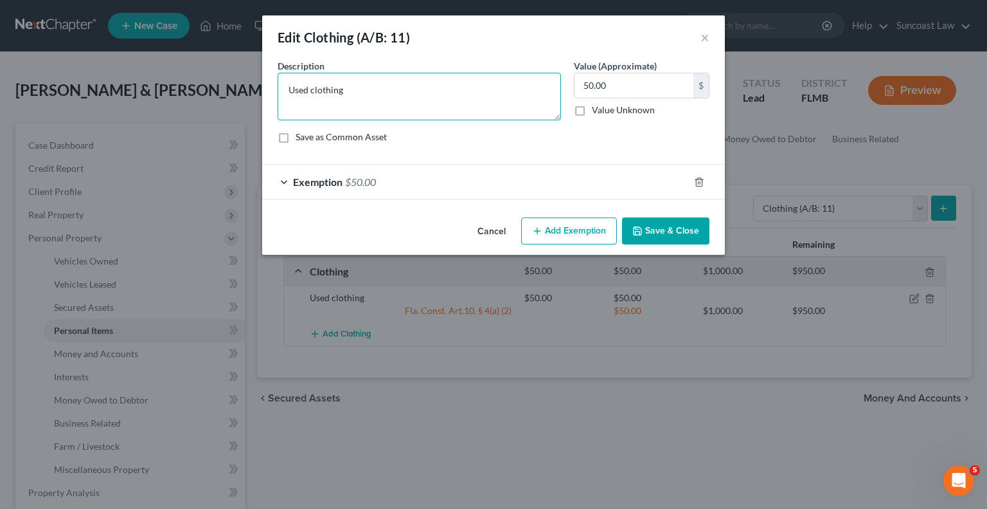
drag, startPoint x: 386, startPoint y: 85, endPoint x: 209, endPoint y: 82, distance: 176.8
click at [209, 83] on div "Edit Clothing (A/B: 11) × An exemption set must first be selected from the Fili…" at bounding box center [493, 254] width 987 height 509
type textarea "Husband and wife used clothing"
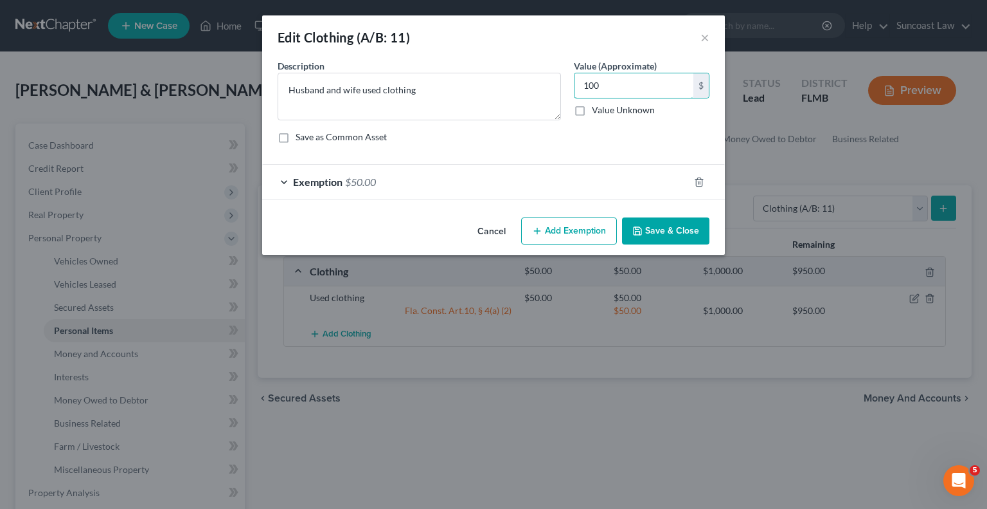
type input "100"
click at [486, 190] on div "Exemption $50.00" at bounding box center [475, 182] width 427 height 34
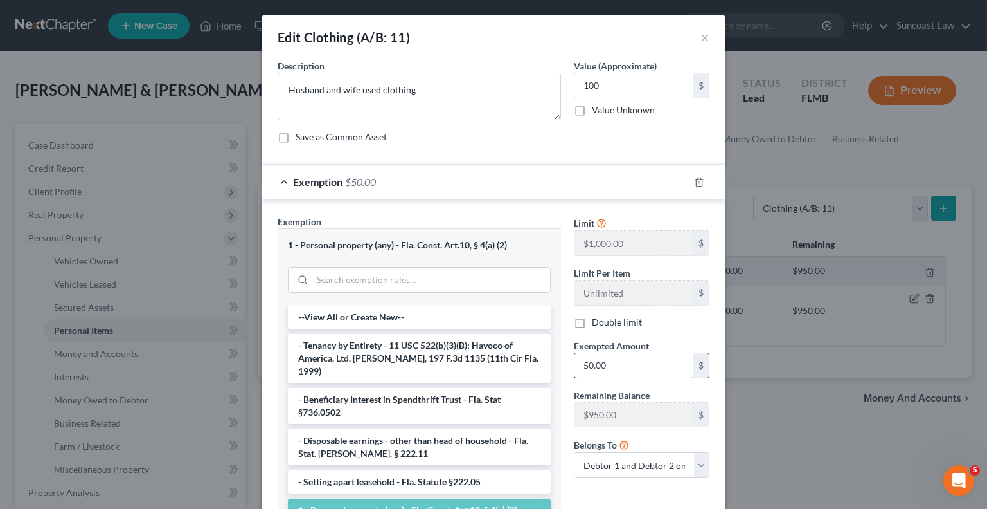
click at [613, 370] on input "50.00" at bounding box center [634, 365] width 119 height 24
type input "100"
click at [592, 318] on label "Double limit" at bounding box center [617, 322] width 50 height 13
click at [597, 318] on input "Double limit" at bounding box center [601, 320] width 8 height 8
checkbox input "true"
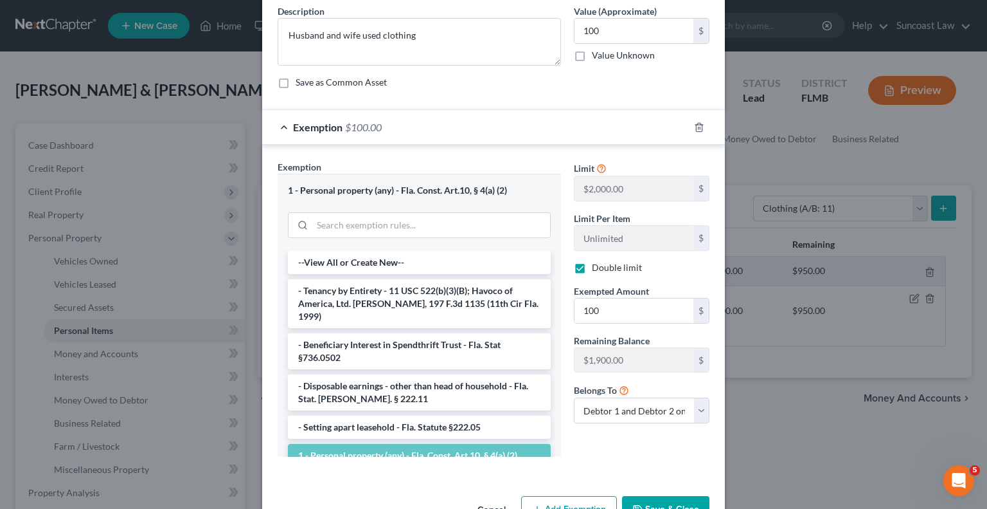
scroll to position [93, 0]
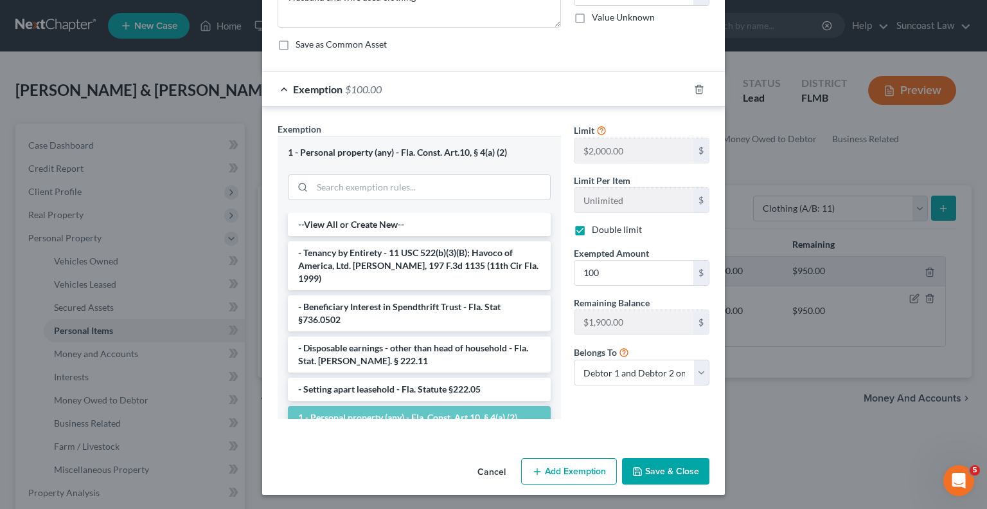
click at [673, 470] on button "Save & Close" at bounding box center [665, 471] width 87 height 27
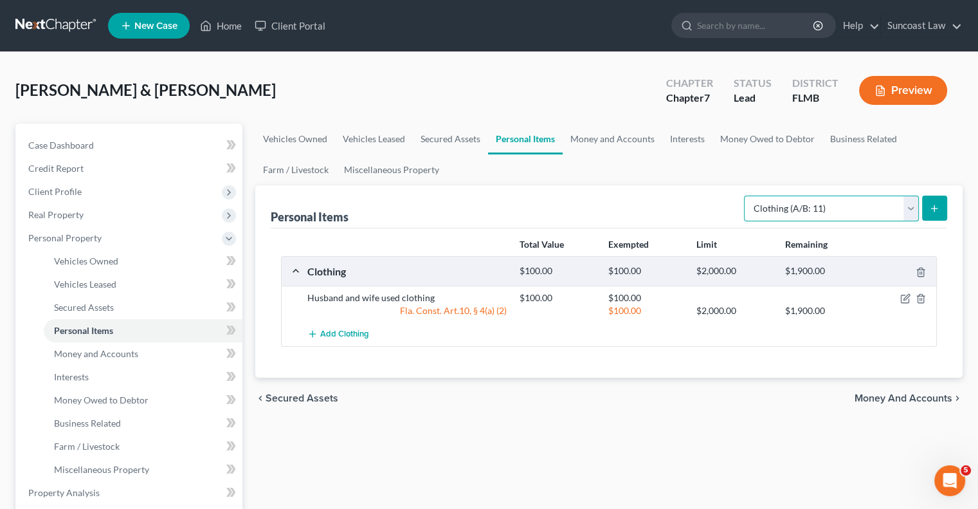
click at [795, 206] on select "Select Item Type Clothing (A/B: 11) Collectibles Of Value (A/B: 8) Electronics …" at bounding box center [831, 208] width 175 height 26
select select "household_goods"
click at [746, 195] on select "Select Item Type Clothing (A/B: 11) Collectibles Of Value (A/B: 8) Electronics …" at bounding box center [831, 208] width 175 height 26
click at [932, 213] on button "submit" at bounding box center [934, 207] width 25 height 25
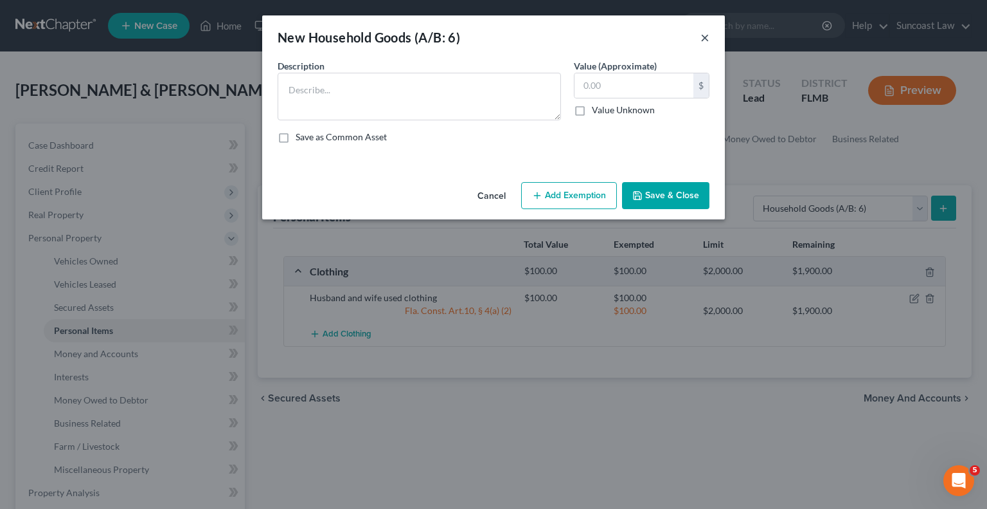
click at [703, 36] on button "×" at bounding box center [705, 37] width 9 height 15
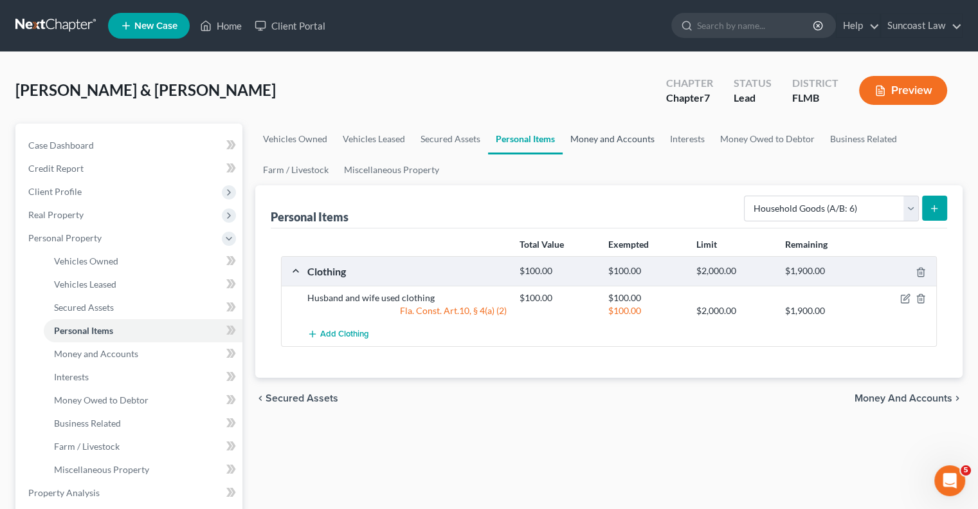
click at [596, 142] on link "Money and Accounts" at bounding box center [613, 138] width 100 height 31
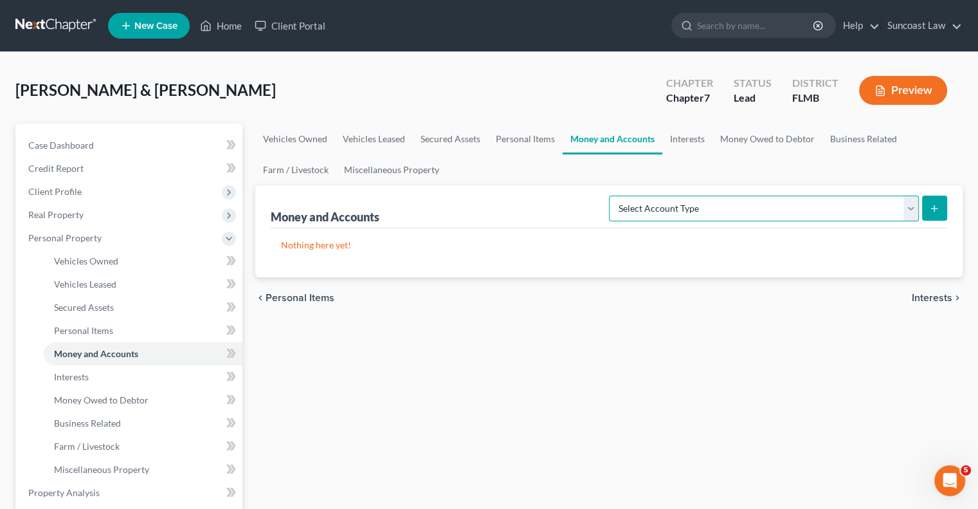
click at [760, 210] on select "Select Account Type Brokerage (A/B: 18, SOFA: 20) Cash on Hand (A/B: 16) Certif…" at bounding box center [764, 208] width 310 height 26
click at [613, 195] on select "Select Account Type Brokerage (A/B: 18, SOFA: 20) Cash on Hand (A/B: 16) Certif…" at bounding box center [764, 208] width 310 height 26
click at [935, 209] on icon "submit" at bounding box center [934, 208] width 10 height 10
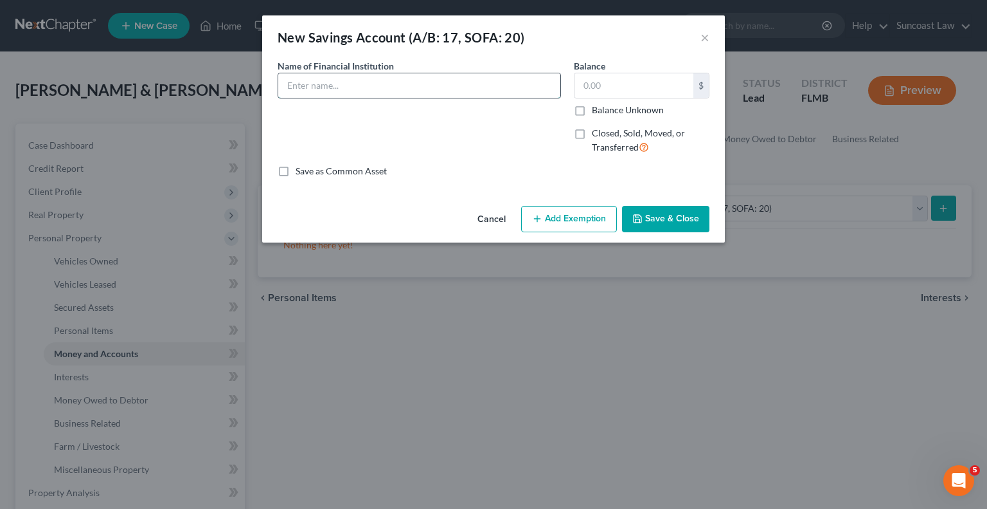
click at [412, 84] on input "text" at bounding box center [419, 85] width 282 height 24
click at [579, 218] on button "Add Exemption" at bounding box center [569, 219] width 96 height 27
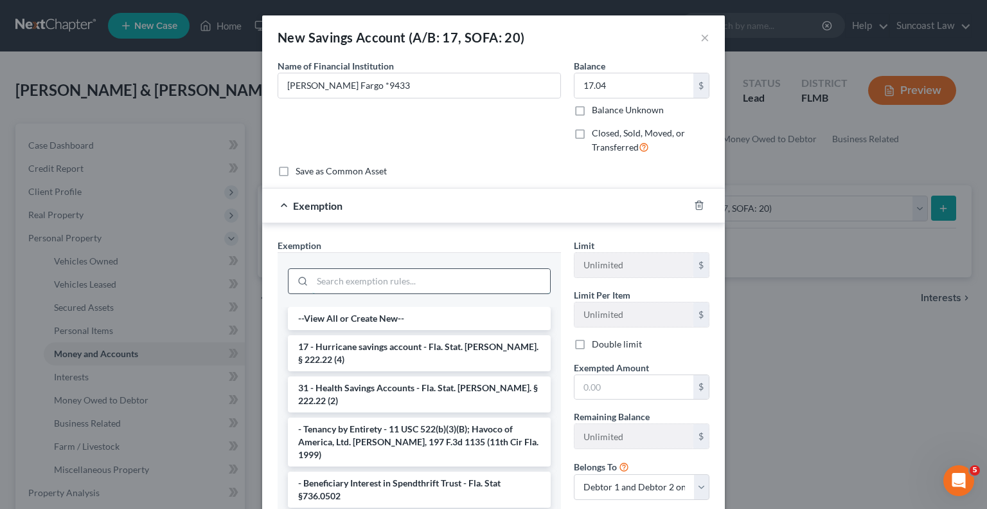
click at [431, 272] on input "search" at bounding box center [431, 281] width 238 height 24
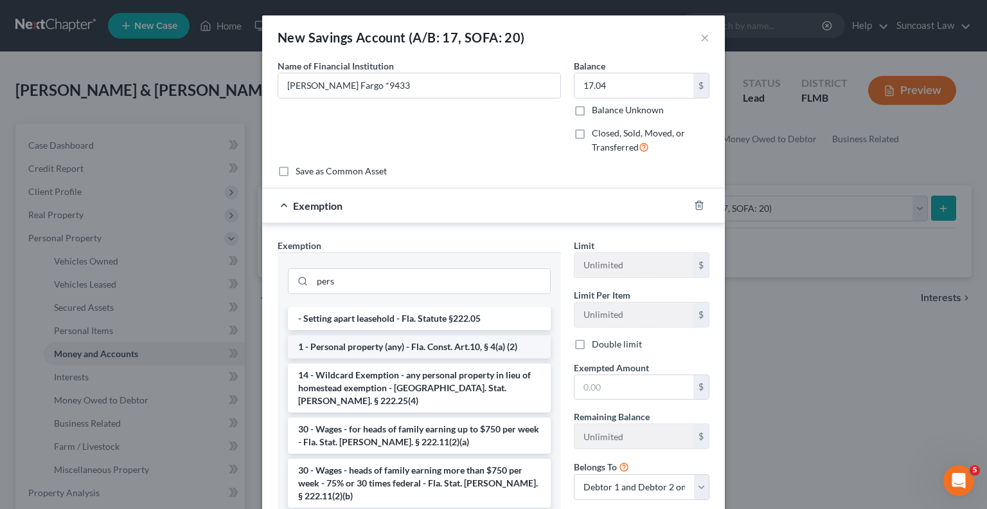
click at [427, 345] on li "1 - Personal property (any) - Fla. Const. Art.10, § 4(a) (2)" at bounding box center [419, 346] width 263 height 23
click at [427, 345] on div "Exemption Set must be selected for CA. Exemption * pers - Setting apart leaseho…" at bounding box center [419, 381] width 296 height 284
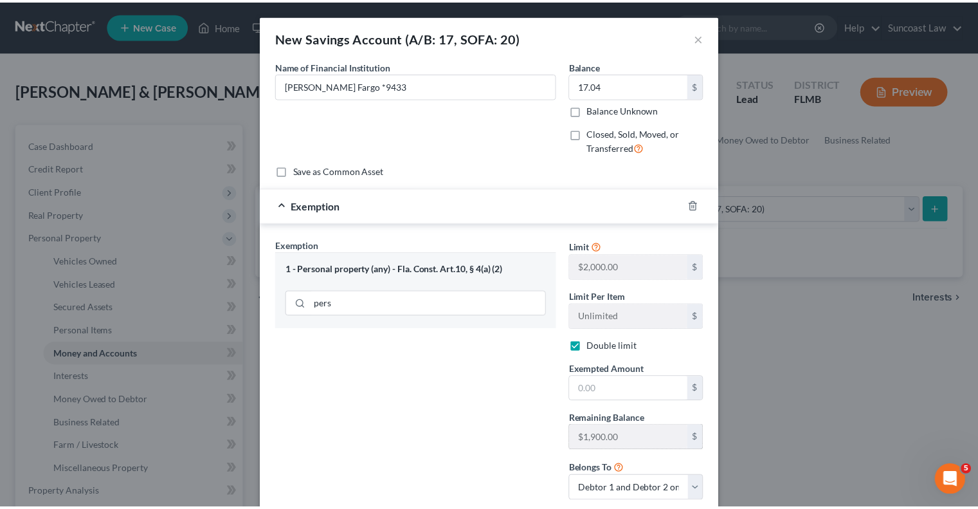
scroll to position [64, 0]
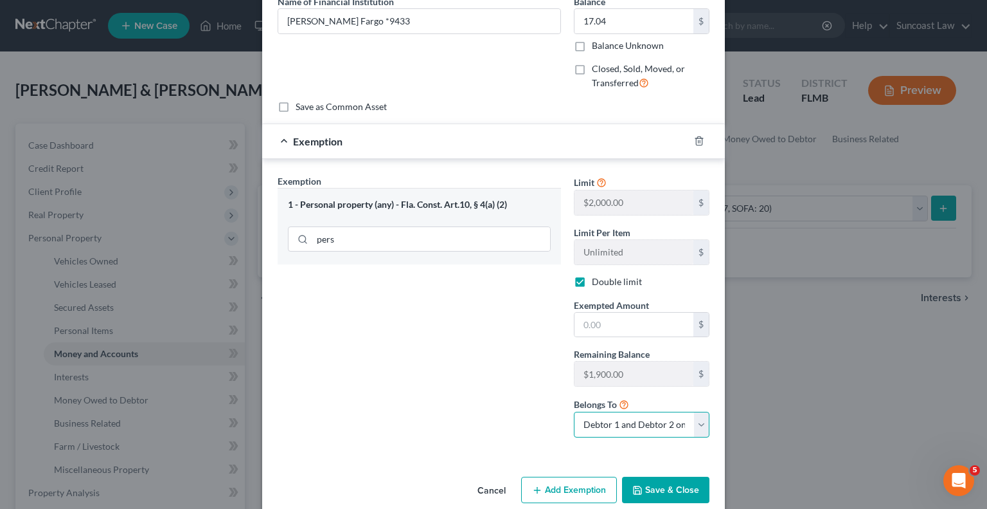
click at [662, 418] on select "Debtor 1 only Debtor 2 only Debtor 1 and Debtor 2 only" at bounding box center [642, 424] width 136 height 26
click at [574, 411] on select "Debtor 1 only Debtor 2 only Debtor 1 and Debtor 2 only" at bounding box center [642, 424] width 136 height 26
click at [640, 321] on input "text" at bounding box center [634, 324] width 119 height 24
click at [668, 495] on button "Save & Close" at bounding box center [665, 489] width 87 height 27
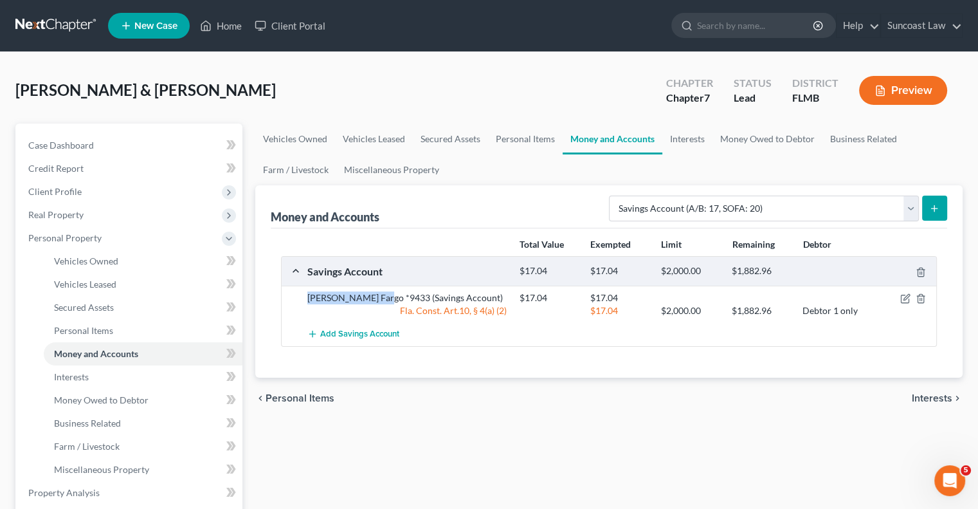
drag, startPoint x: 381, startPoint y: 299, endPoint x: 305, endPoint y: 295, distance: 76.0
click at [305, 295] on div "[PERSON_NAME] Fargo *9433 (Savings Account)" at bounding box center [407, 297] width 212 height 13
copy div "[PERSON_NAME] Fargo *9433"
click at [707, 208] on select "Select Account Type Brokerage (A/B: 18, SOFA: 20) Cash on Hand (A/B: 16) Certif…" at bounding box center [764, 208] width 310 height 26
click at [613, 195] on select "Select Account Type Brokerage (A/B: 18, SOFA: 20) Cash on Hand (A/B: 16) Certif…" at bounding box center [764, 208] width 310 height 26
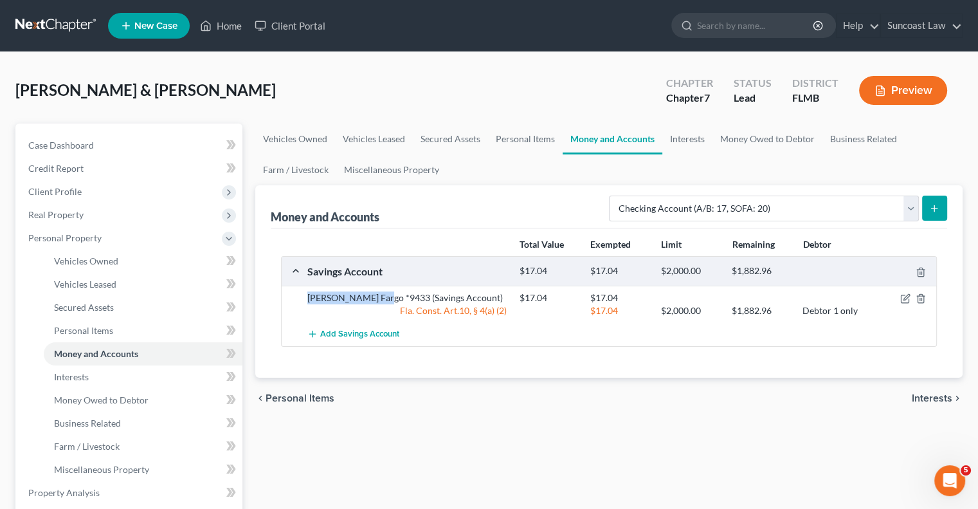
click at [935, 205] on icon "submit" at bounding box center [934, 208] width 10 height 10
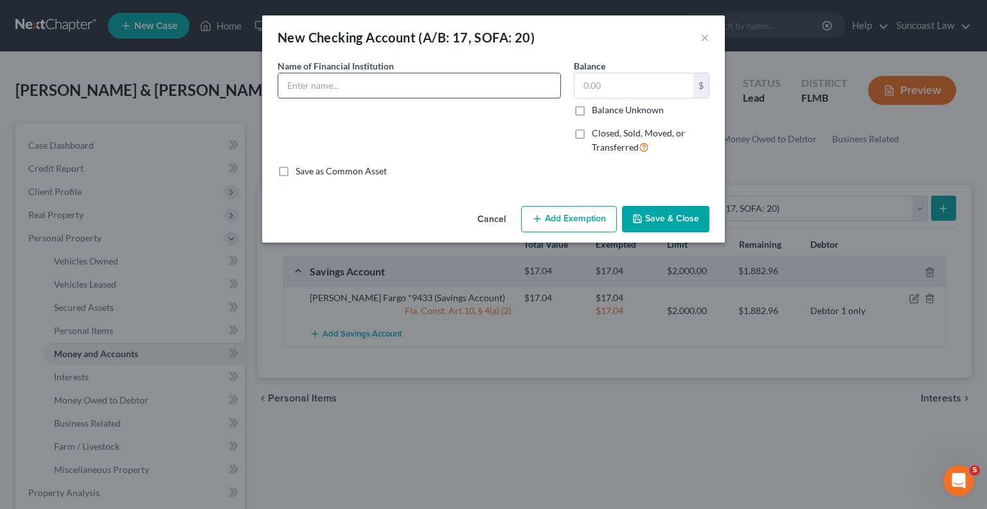
click at [394, 77] on input "text" at bounding box center [419, 85] width 282 height 24
click at [680, 226] on button "Save & Close" at bounding box center [665, 219] width 87 height 27
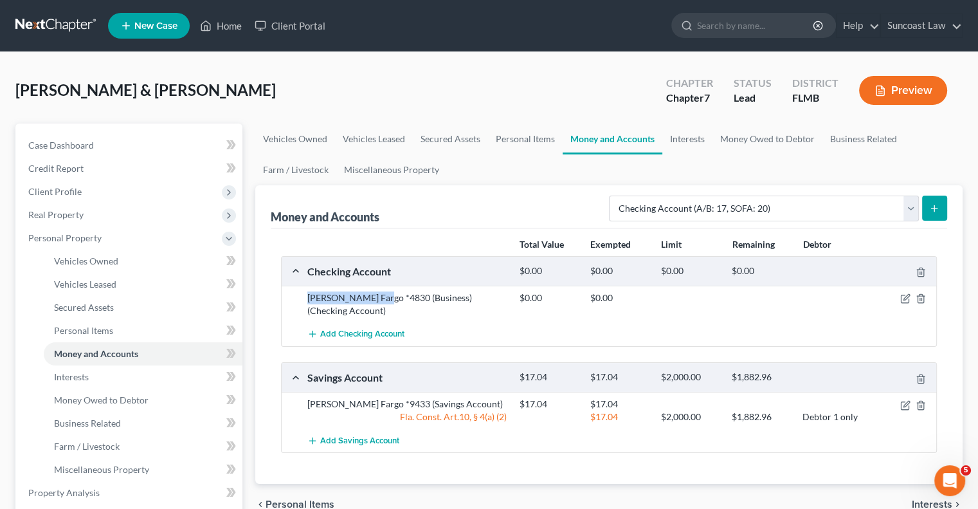
drag, startPoint x: 379, startPoint y: 296, endPoint x: 300, endPoint y: 297, distance: 78.4
click at [300, 297] on div "[PERSON_NAME] Fargo *4830 (Business) (Checking Account) $0.00 $0.00" at bounding box center [609, 303] width 654 height 37
copy div "[PERSON_NAME] Fargo *4830"
click at [938, 206] on icon "submit" at bounding box center [934, 208] width 10 height 10
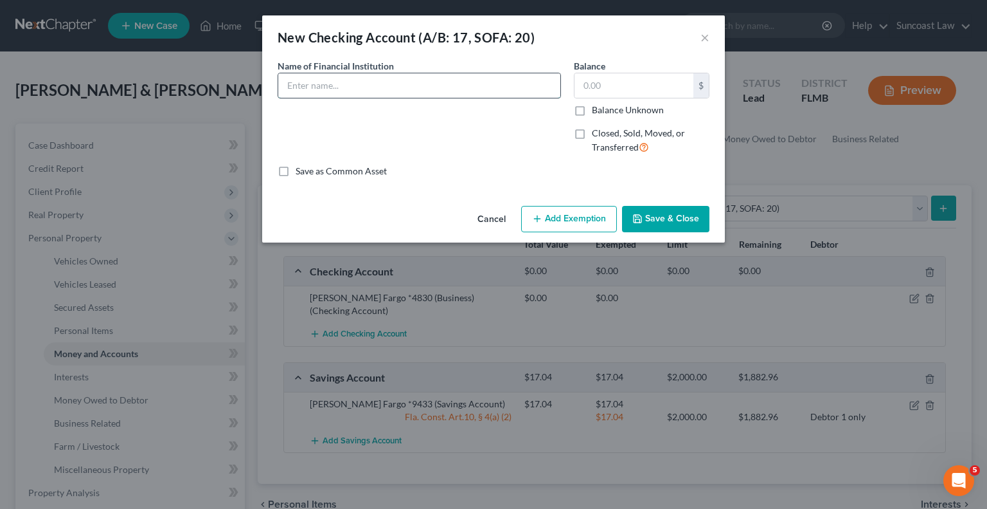
click at [420, 85] on input "text" at bounding box center [419, 85] width 282 height 24
click at [649, 221] on button "Save & Close" at bounding box center [665, 219] width 87 height 27
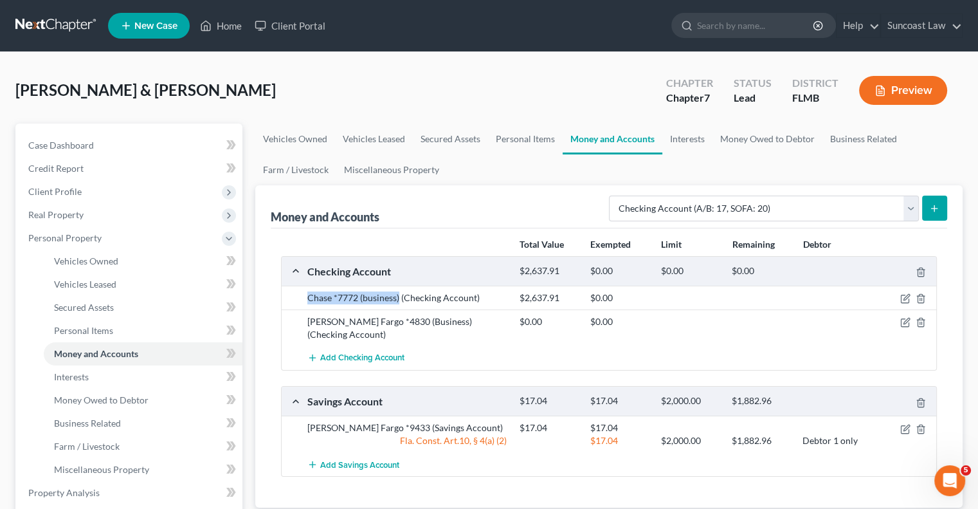
drag, startPoint x: 399, startPoint y: 295, endPoint x: 303, endPoint y: 295, distance: 95.1
click at [303, 295] on div "Chase *7772 (business) (Checking Account)" at bounding box center [407, 297] width 212 height 13
copy div "Chase *7772 (business)"
click at [936, 208] on line "submit" at bounding box center [935, 208] width 6 height 0
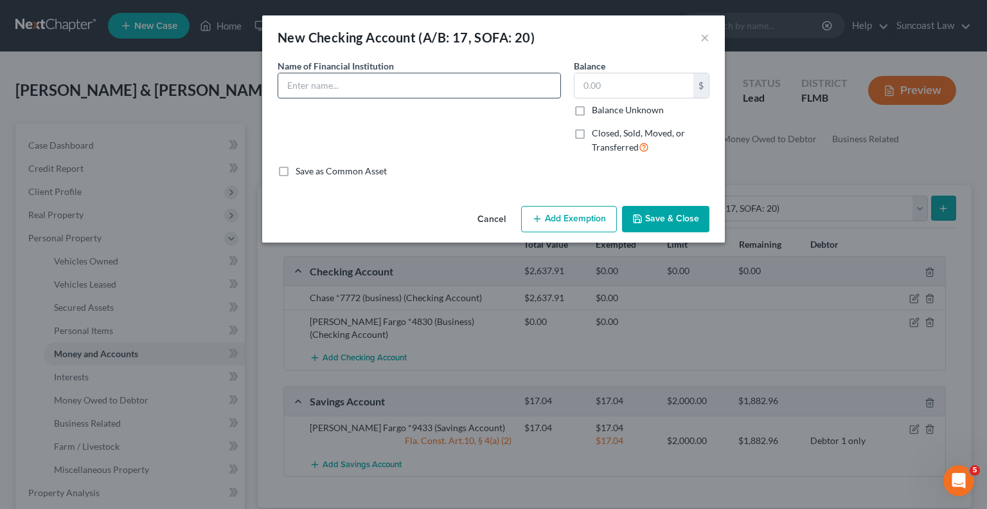
click at [335, 95] on input "text" at bounding box center [419, 85] width 282 height 24
click at [671, 221] on button "Save & Close" at bounding box center [665, 219] width 87 height 27
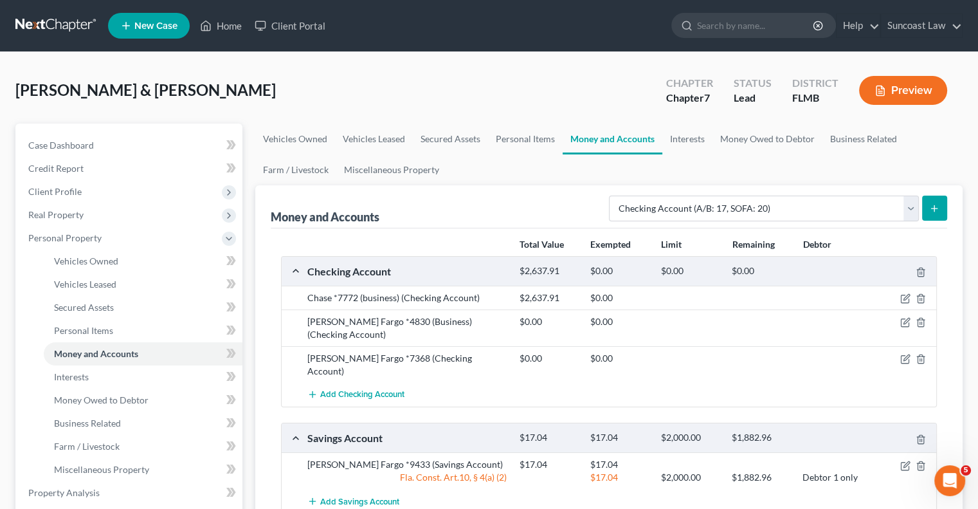
click at [936, 204] on icon "submit" at bounding box center [934, 208] width 10 height 10
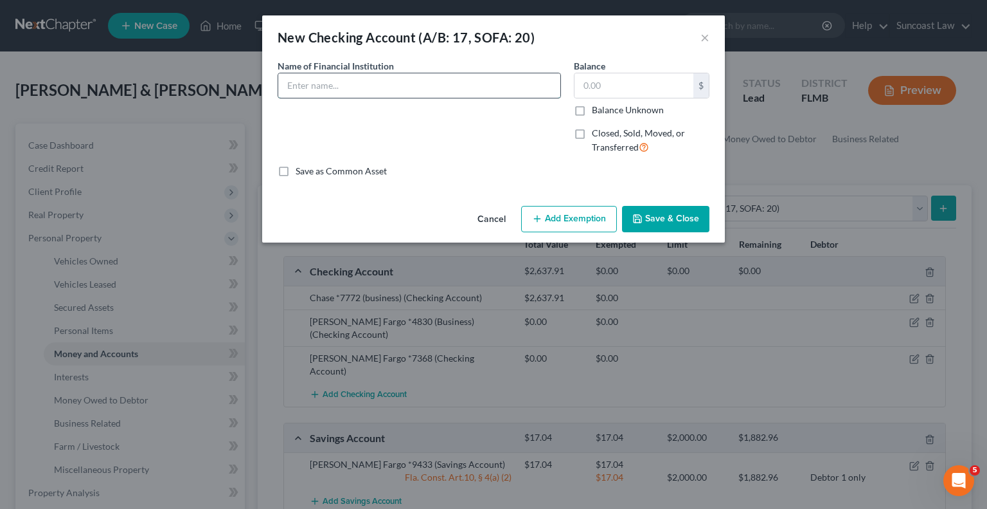
click at [409, 86] on input "text" at bounding box center [419, 85] width 282 height 24
click at [689, 221] on button "Save & Close" at bounding box center [665, 219] width 87 height 27
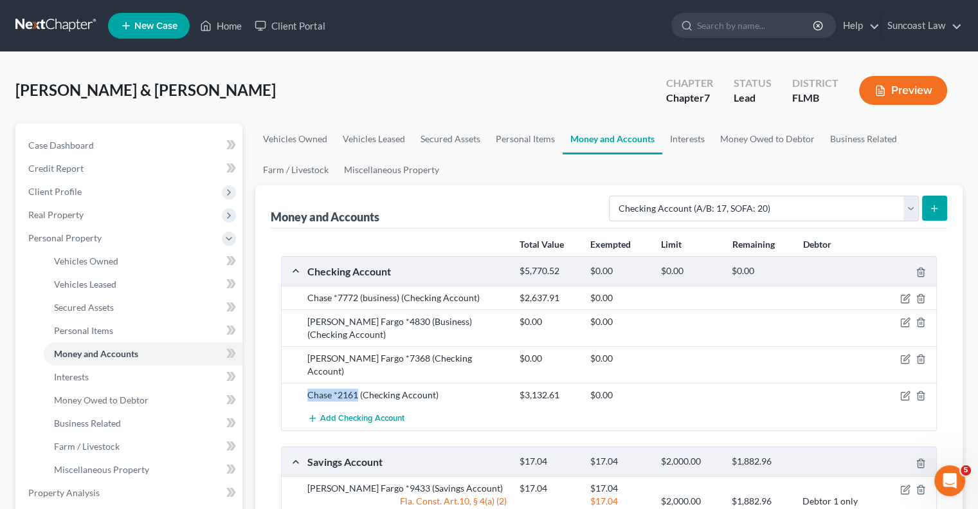
drag, startPoint x: 356, startPoint y: 366, endPoint x: 307, endPoint y: 369, distance: 49.6
click at [307, 388] on div "Chase *2161 (Checking Account)" at bounding box center [407, 394] width 212 height 13
copy div "Chase *2161"
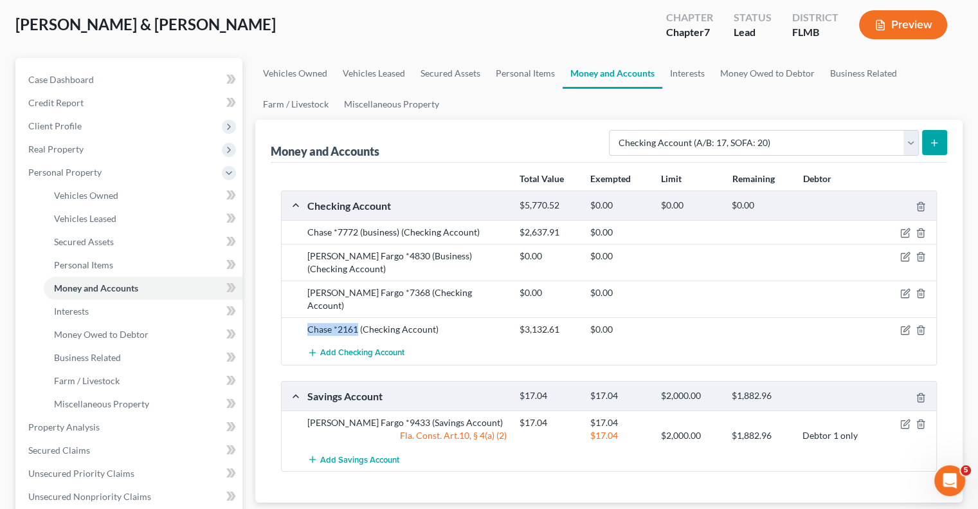
scroll to position [0, 0]
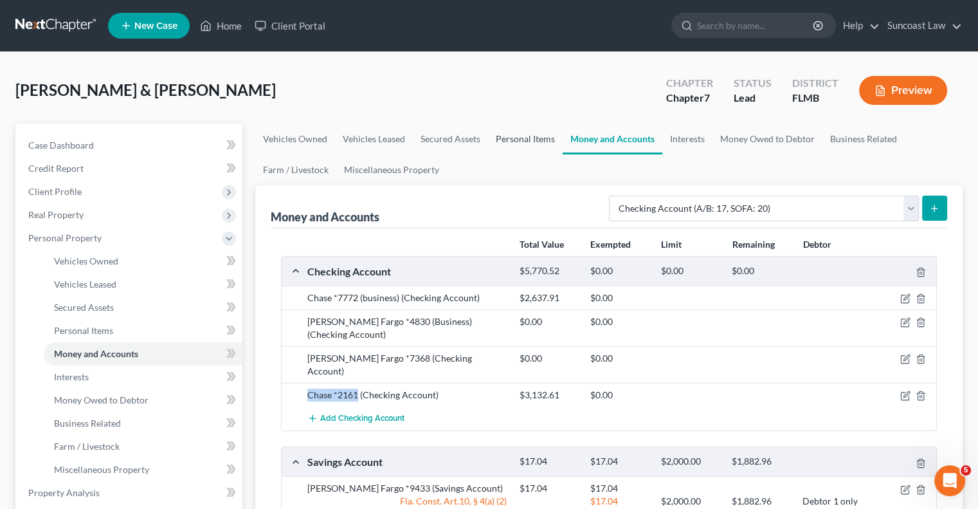
click at [541, 136] on link "Personal Items" at bounding box center [525, 138] width 75 height 31
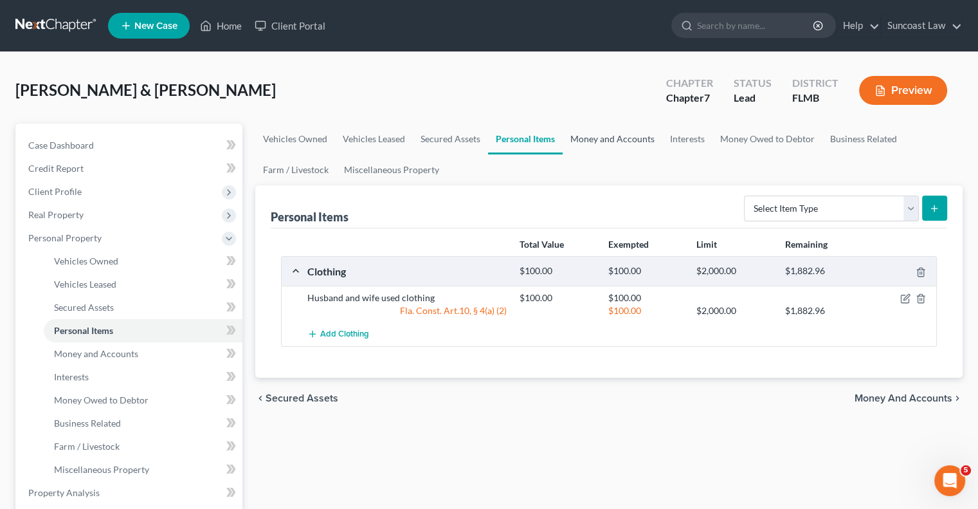
click at [604, 141] on link "Money and Accounts" at bounding box center [613, 138] width 100 height 31
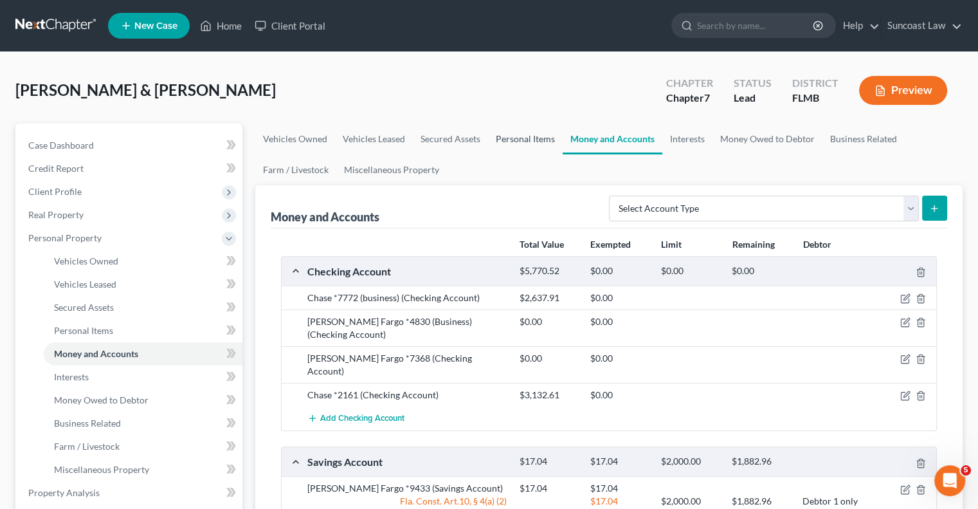
click at [546, 140] on link "Personal Items" at bounding box center [525, 138] width 75 height 31
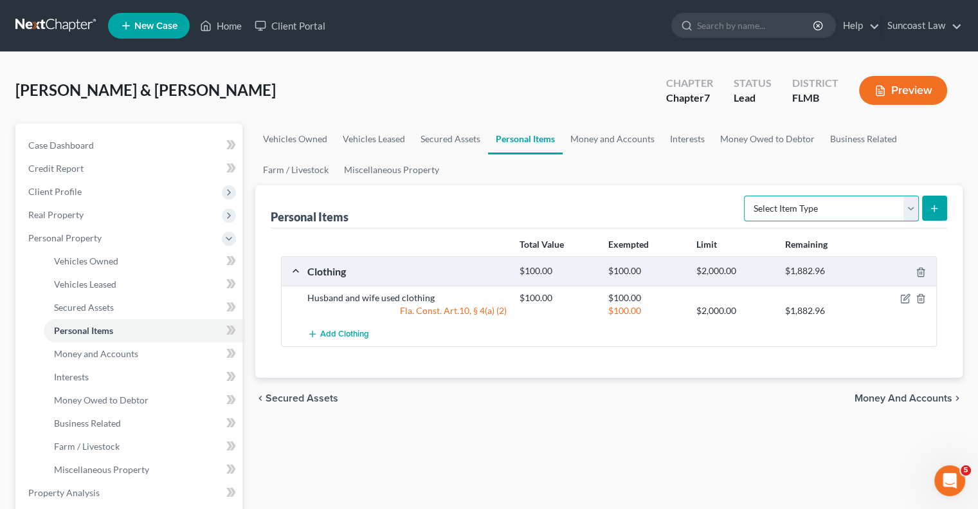
click at [815, 213] on select "Select Item Type Clothing (A/B: 11) Collectibles Of Value (A/B: 8) Electronics …" at bounding box center [831, 208] width 175 height 26
click at [746, 195] on select "Select Item Type Clothing (A/B: 11) Collectibles Of Value (A/B: 8) Electronics …" at bounding box center [831, 208] width 175 height 26
click at [940, 210] on button "submit" at bounding box center [934, 207] width 25 height 25
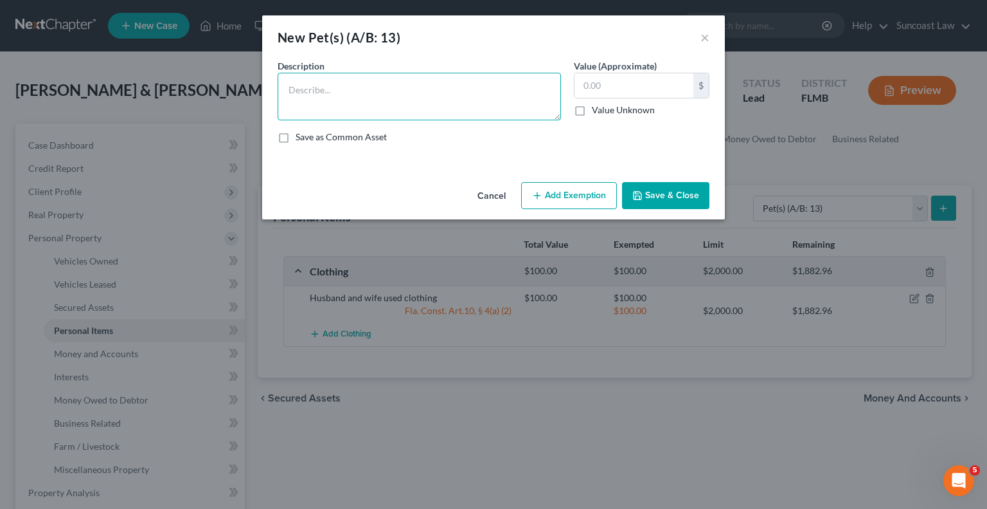
click at [401, 100] on textarea at bounding box center [420, 97] width 284 height 48
click at [566, 192] on button "Add Exemption" at bounding box center [569, 195] width 96 height 27
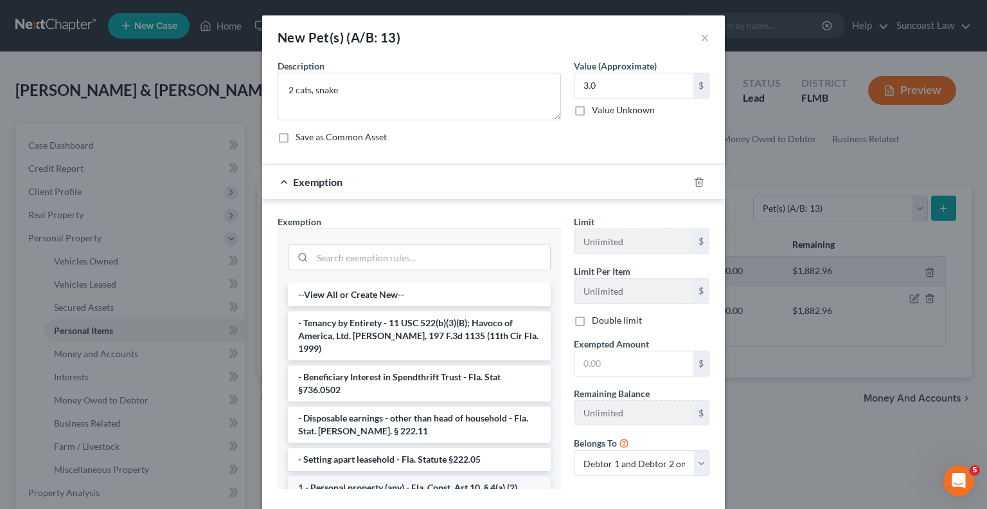
click at [428, 476] on li "1 - Personal property (any) - Fla. Const. Art.10, § 4(a) (2)" at bounding box center [419, 487] width 263 height 23
click at [428, 473] on div "Exemption Set must be selected for CA. Exemption * --View All or Create New-- -…" at bounding box center [419, 357] width 296 height 284
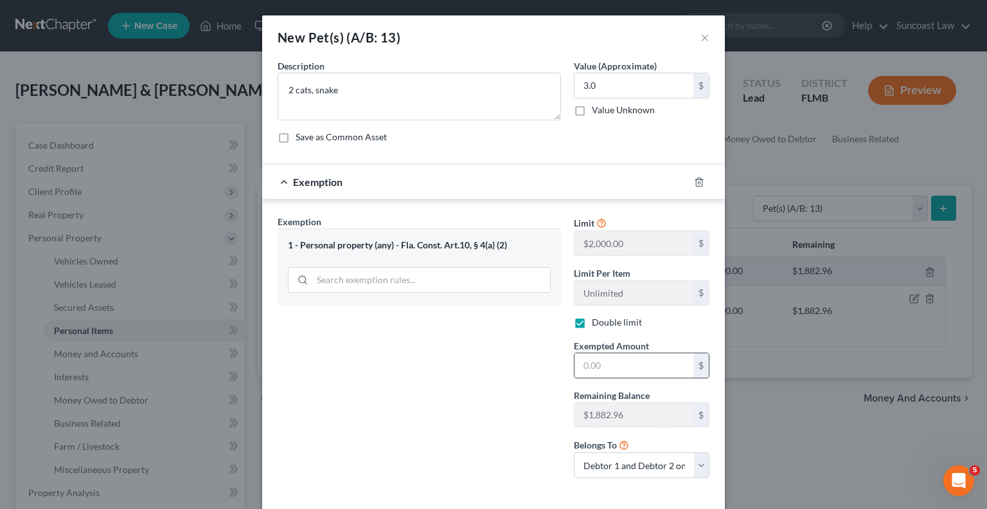
click at [604, 357] on input "text" at bounding box center [634, 365] width 119 height 24
click at [512, 370] on div "Exemption Set must be selected for CA. Exemption * 1 - Personal property (any) …" at bounding box center [419, 351] width 296 height 273
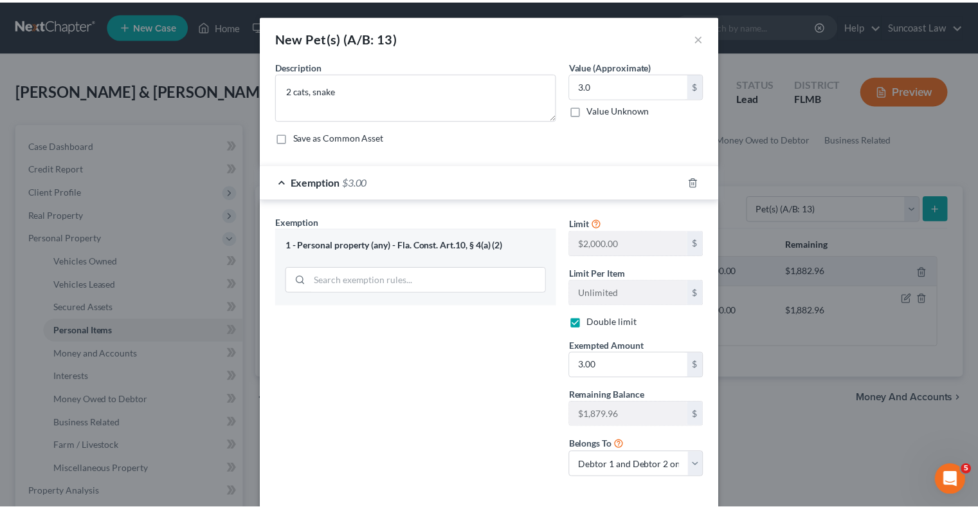
scroll to position [59, 0]
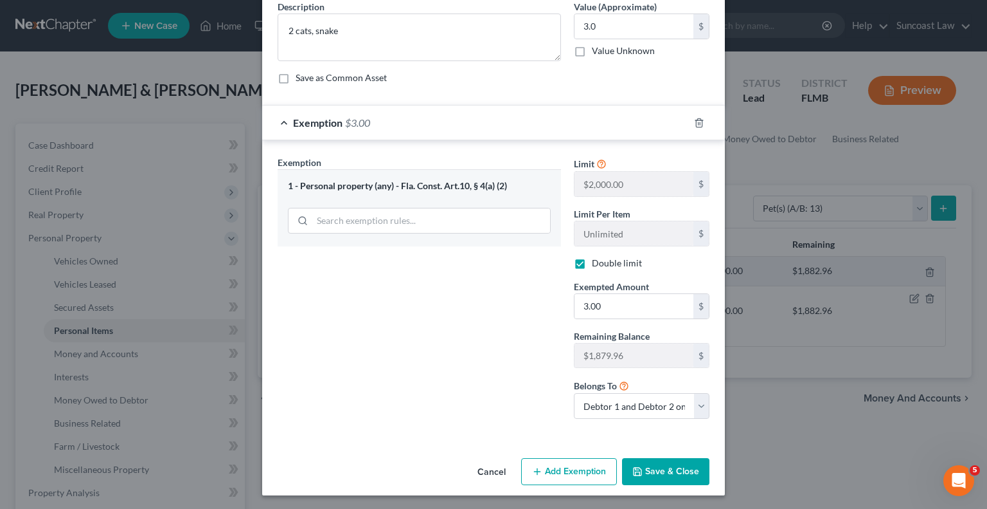
click at [656, 465] on button "Save & Close" at bounding box center [665, 471] width 87 height 27
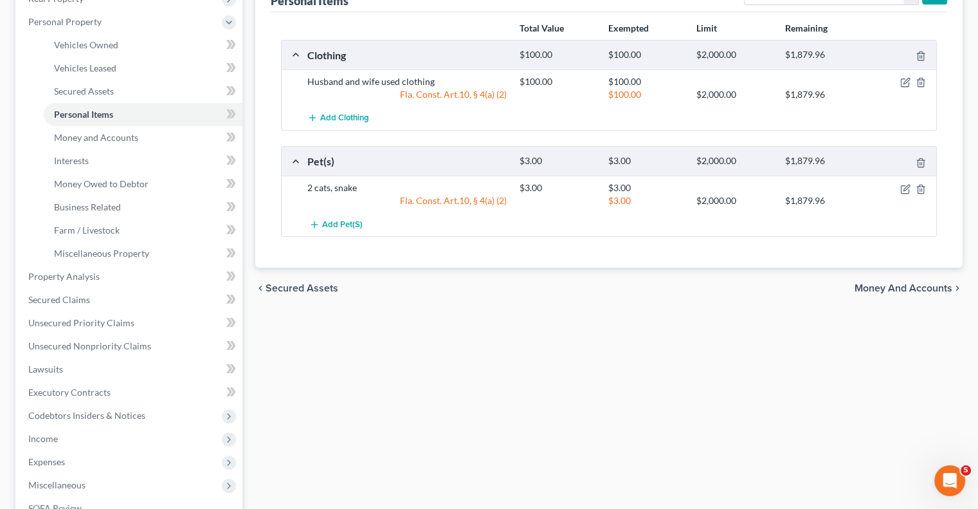
scroll to position [257, 0]
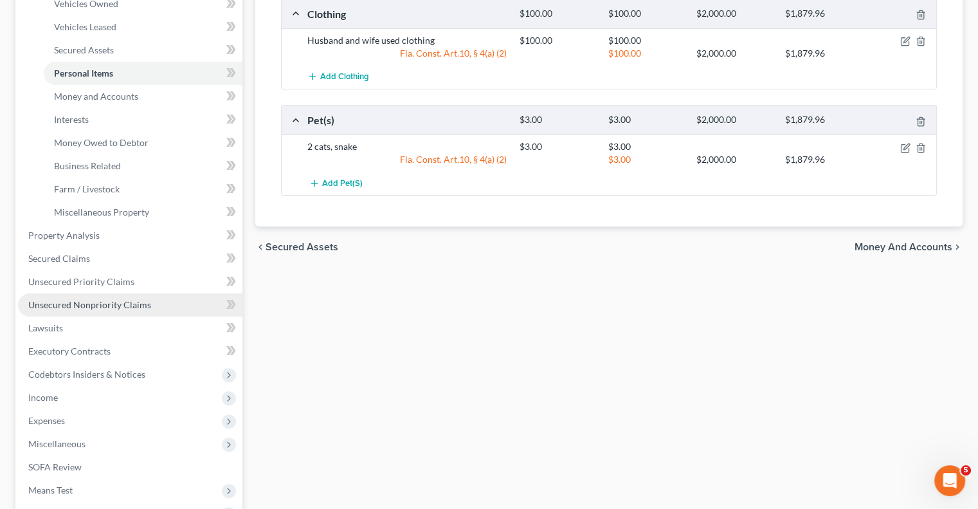
click at [152, 309] on link "Unsecured Nonpriority Claims" at bounding box center [130, 304] width 224 height 23
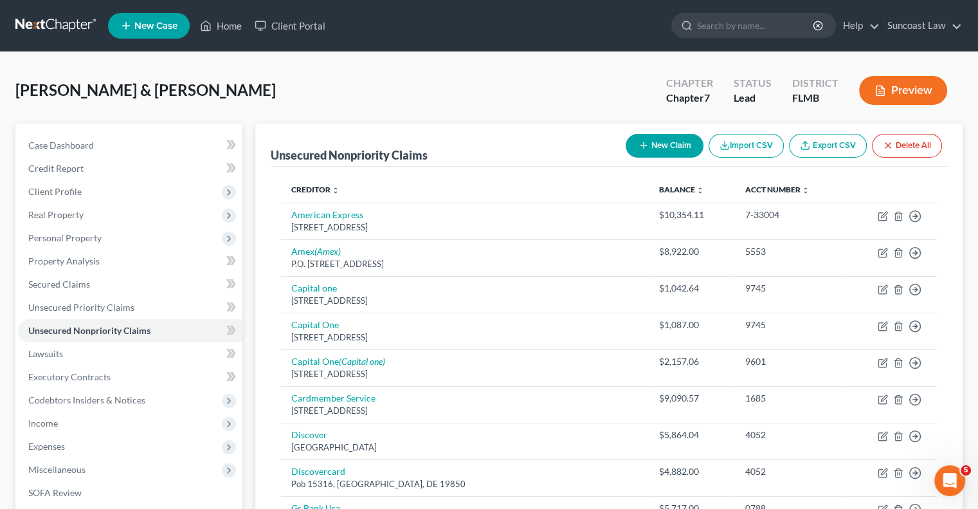
click at [660, 141] on button "New Claim" at bounding box center [665, 146] width 78 height 24
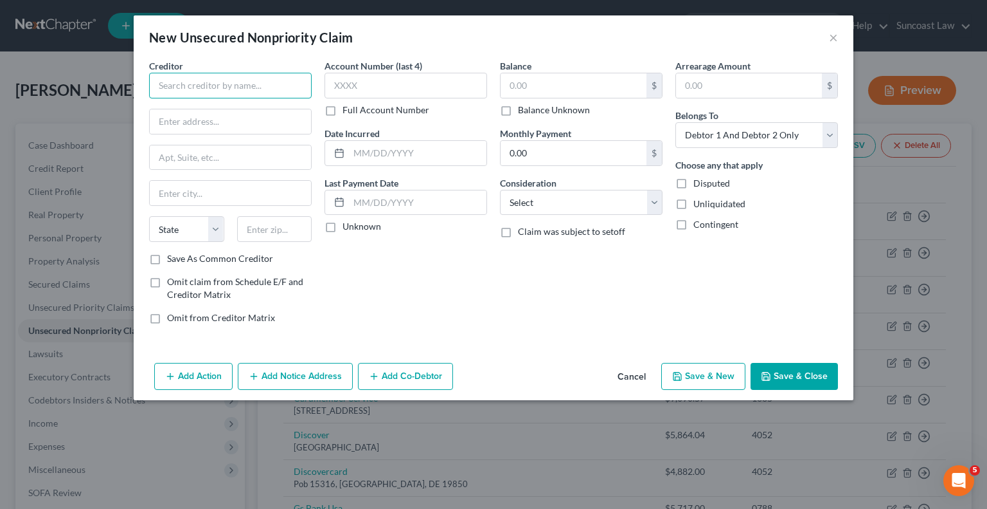
click at [222, 94] on input "text" at bounding box center [230, 86] width 163 height 26
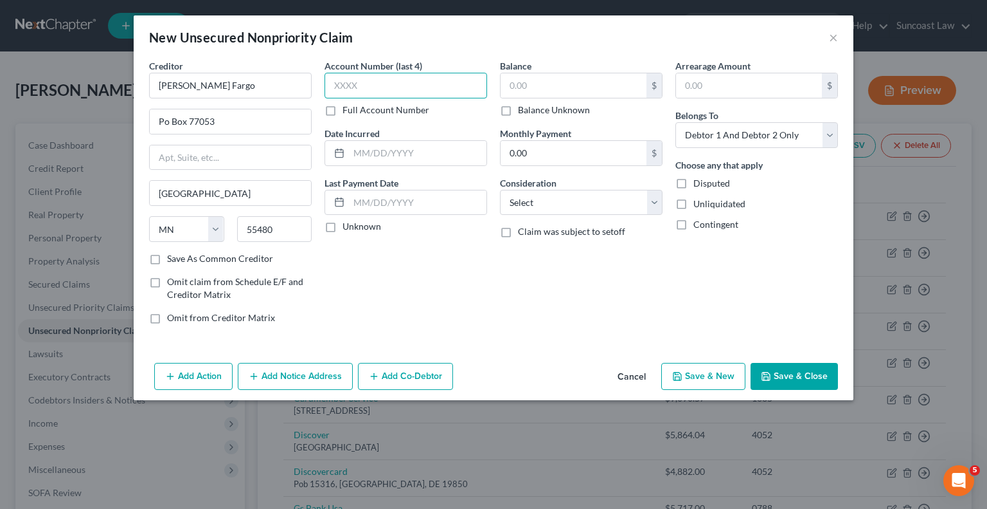
click at [380, 90] on input "text" at bounding box center [406, 86] width 163 height 26
click at [343, 111] on label "Full Account Number" at bounding box center [386, 110] width 87 height 13
click at [348, 111] on input "Full Account Number" at bounding box center [352, 108] width 8 height 8
click at [360, 95] on input "text" at bounding box center [406, 86] width 163 height 26
click at [559, 84] on input "text" at bounding box center [574, 85] width 146 height 24
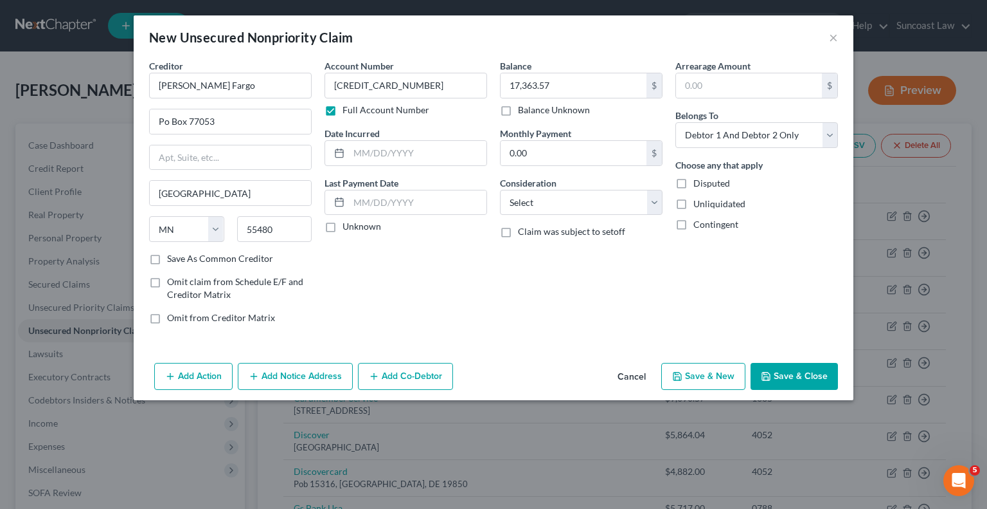
click at [808, 382] on button "Save & Close" at bounding box center [794, 376] width 87 height 27
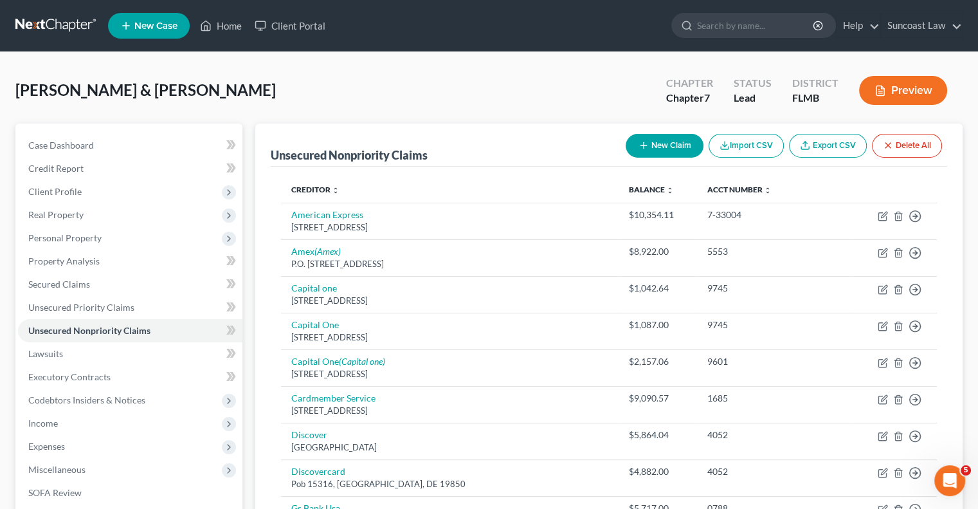
click at [666, 148] on button "New Claim" at bounding box center [665, 146] width 78 height 24
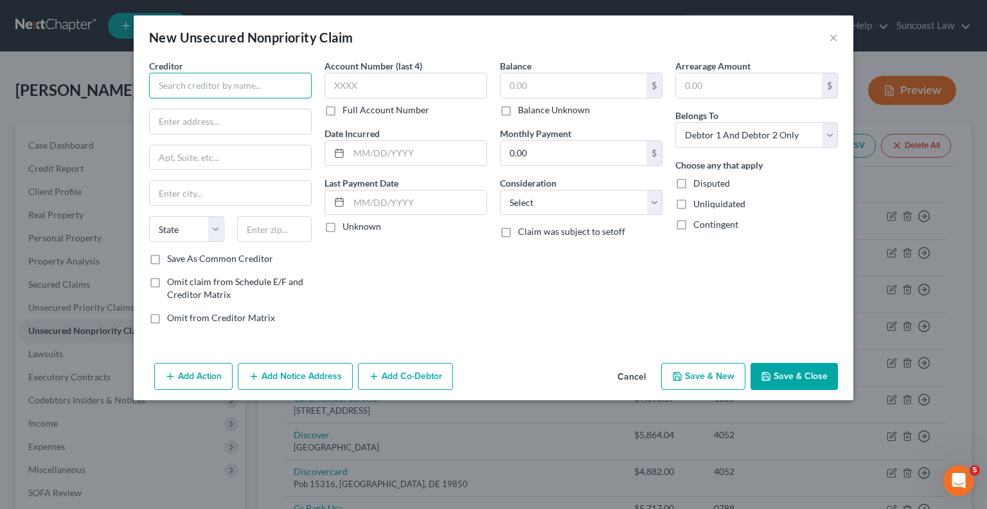
click at [269, 95] on input "text" at bounding box center [230, 86] width 163 height 26
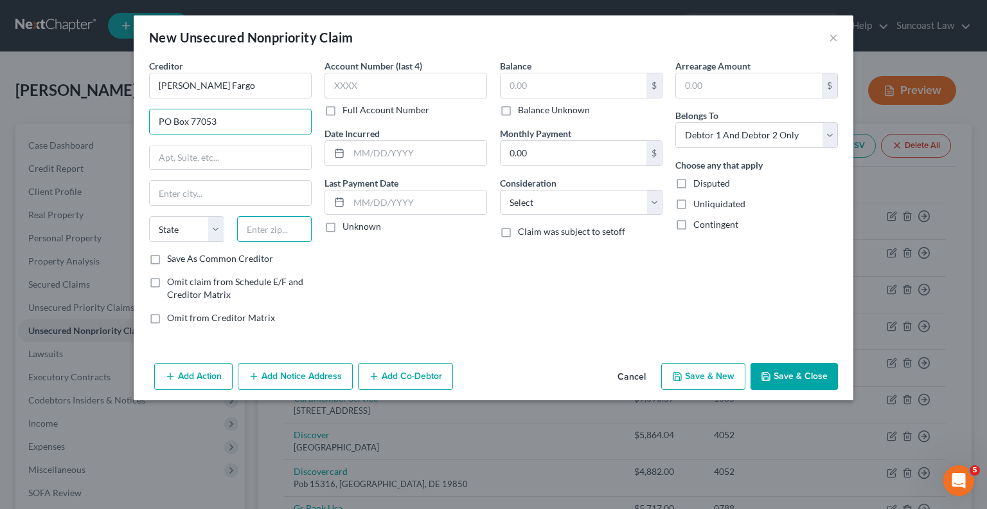
drag, startPoint x: 295, startPoint y: 230, endPoint x: 294, endPoint y: 222, distance: 7.7
click at [295, 230] on input "text" at bounding box center [274, 229] width 75 height 26
click at [343, 114] on label "Full Account Number" at bounding box center [386, 110] width 87 height 13
click at [348, 112] on input "Full Account Number" at bounding box center [352, 108] width 8 height 8
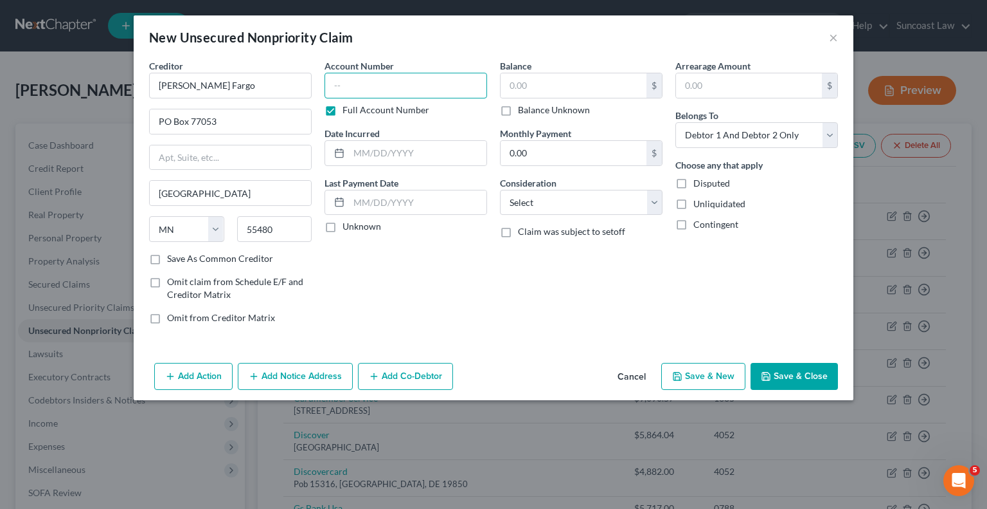
click at [367, 90] on input "text" at bounding box center [406, 86] width 163 height 26
click at [562, 94] on input "text" at bounding box center [574, 85] width 146 height 24
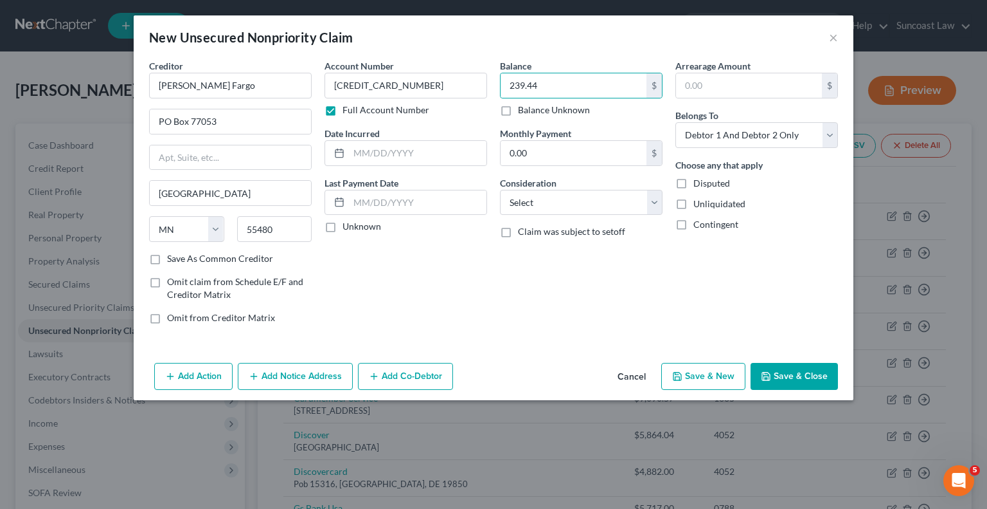
click at [793, 371] on button "Save & Close" at bounding box center [794, 376] width 87 height 27
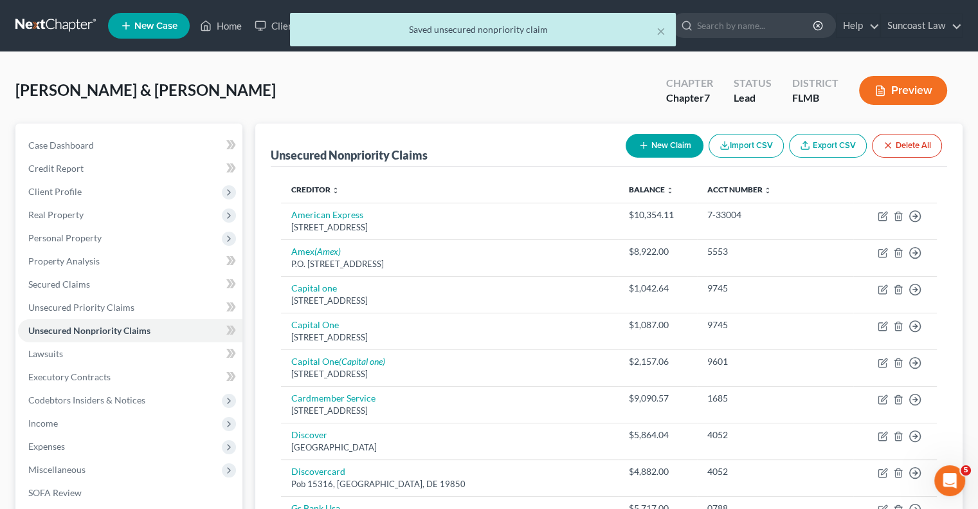
click at [663, 138] on button "New Claim" at bounding box center [665, 146] width 78 height 24
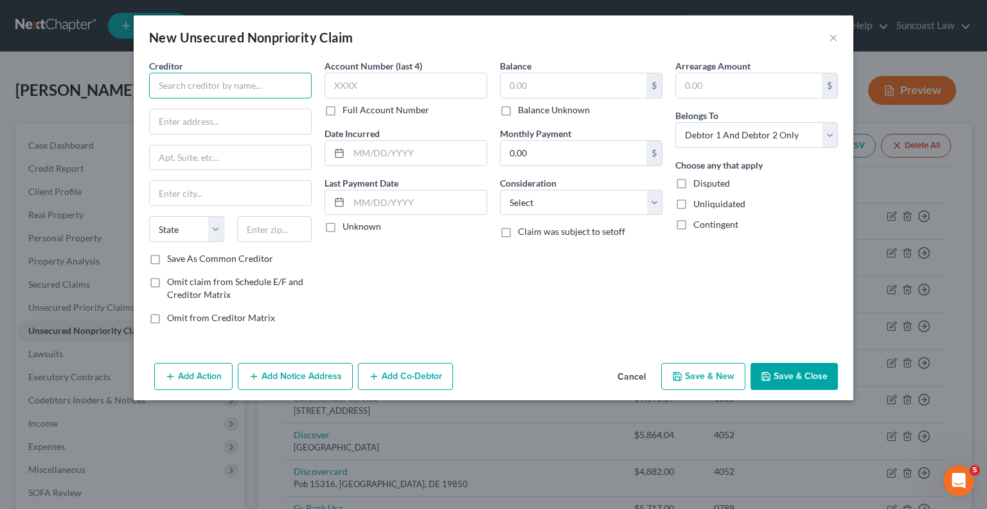
click at [245, 92] on input "text" at bounding box center [230, 86] width 163 height 26
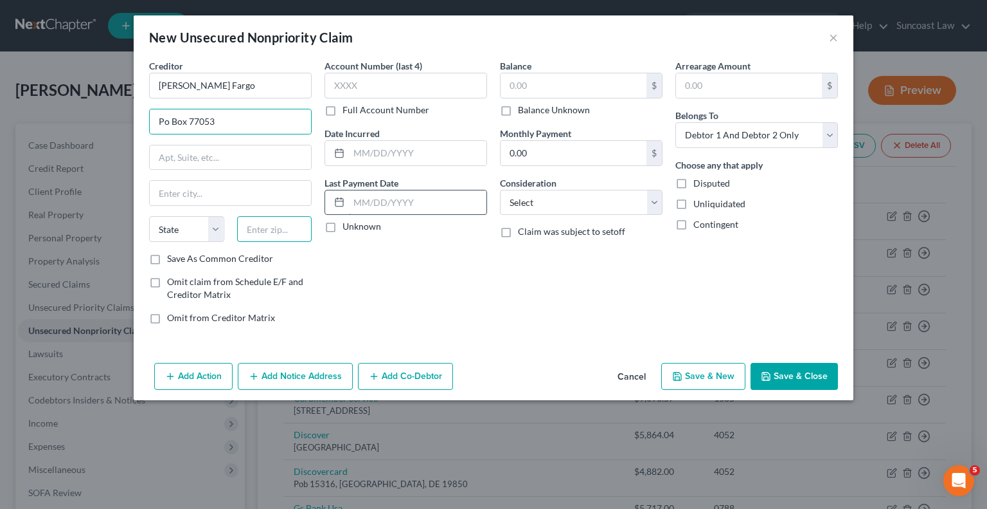
drag, startPoint x: 278, startPoint y: 233, endPoint x: 370, endPoint y: 192, distance: 101.6
click at [278, 233] on input "text" at bounding box center [274, 229] width 75 height 26
click at [343, 108] on label "Full Account Number" at bounding box center [386, 110] width 87 height 13
click at [348, 108] on input "Full Account Number" at bounding box center [352, 108] width 8 height 8
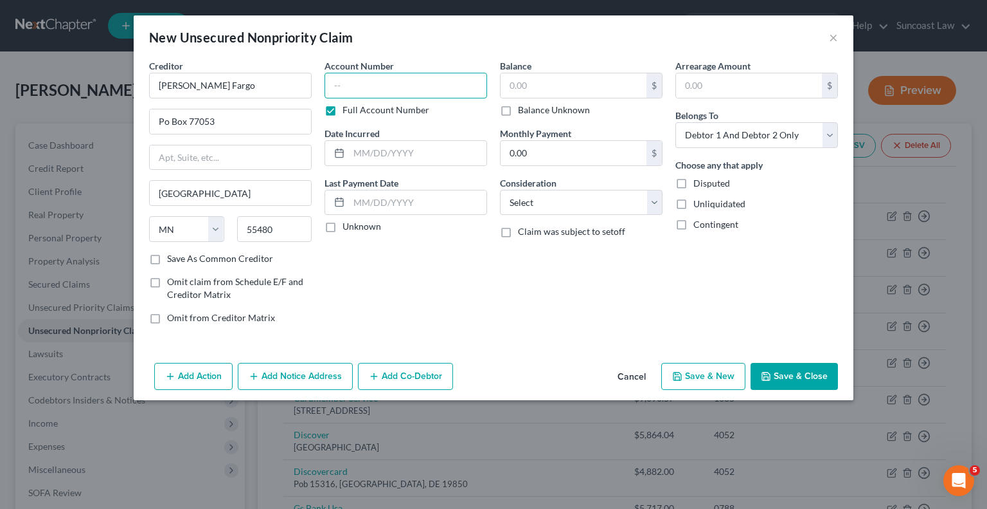
click at [362, 92] on input "text" at bounding box center [406, 86] width 163 height 26
click at [566, 93] on input "text" at bounding box center [574, 85] width 146 height 24
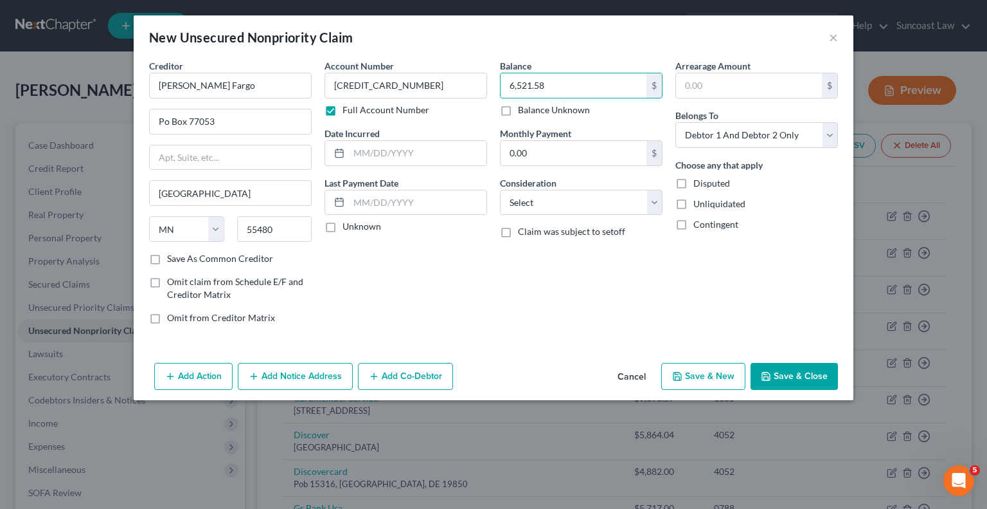
drag, startPoint x: 787, startPoint y: 377, endPoint x: 665, endPoint y: 471, distance: 153.7
click at [786, 377] on button "Save & Close" at bounding box center [794, 376] width 87 height 27
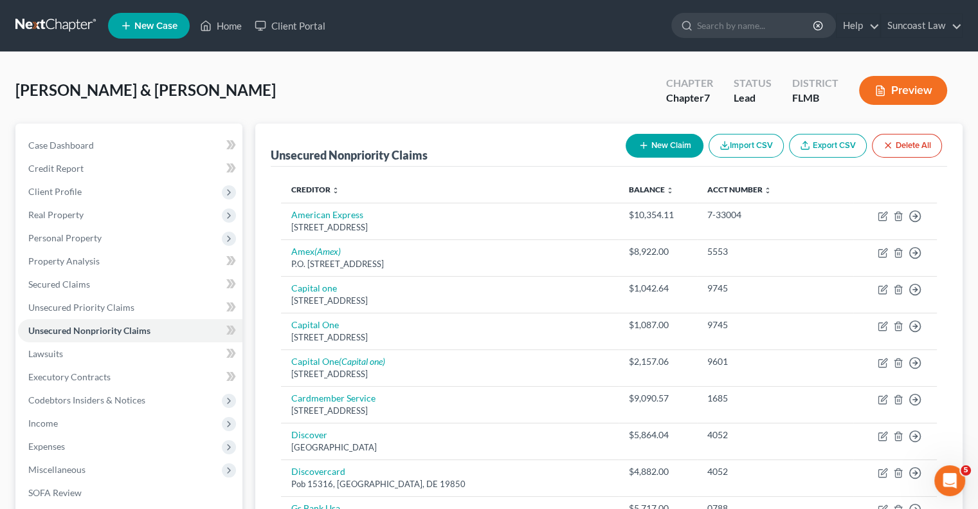
click at [671, 146] on button "New Claim" at bounding box center [665, 146] width 78 height 24
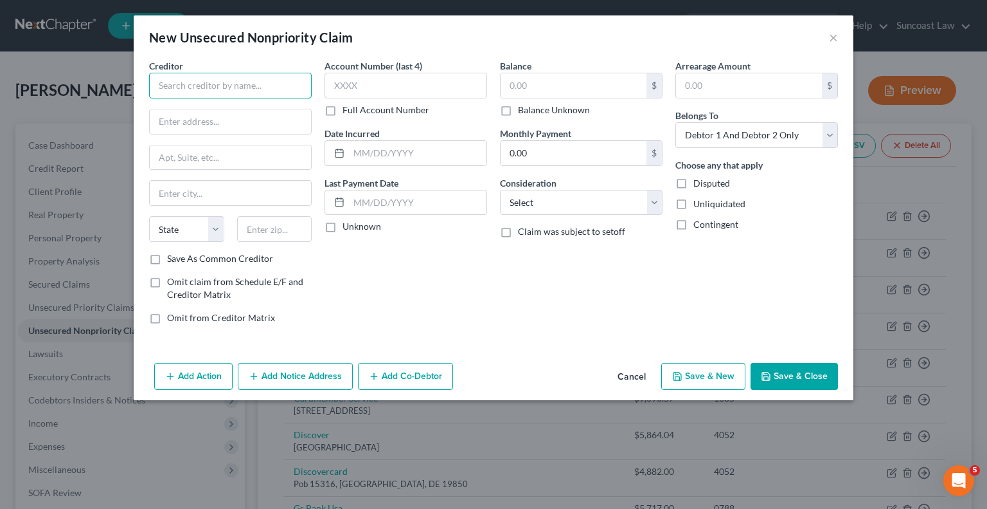
click at [263, 79] on input "text" at bounding box center [230, 86] width 163 height 26
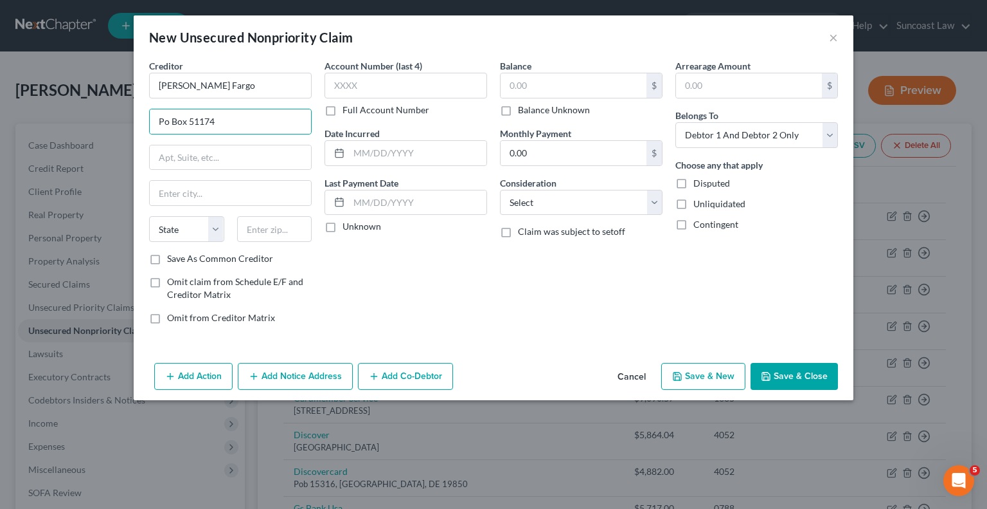
click at [343, 111] on label "Full Account Number" at bounding box center [386, 110] width 87 height 13
click at [348, 111] on input "Full Account Number" at bounding box center [352, 108] width 8 height 8
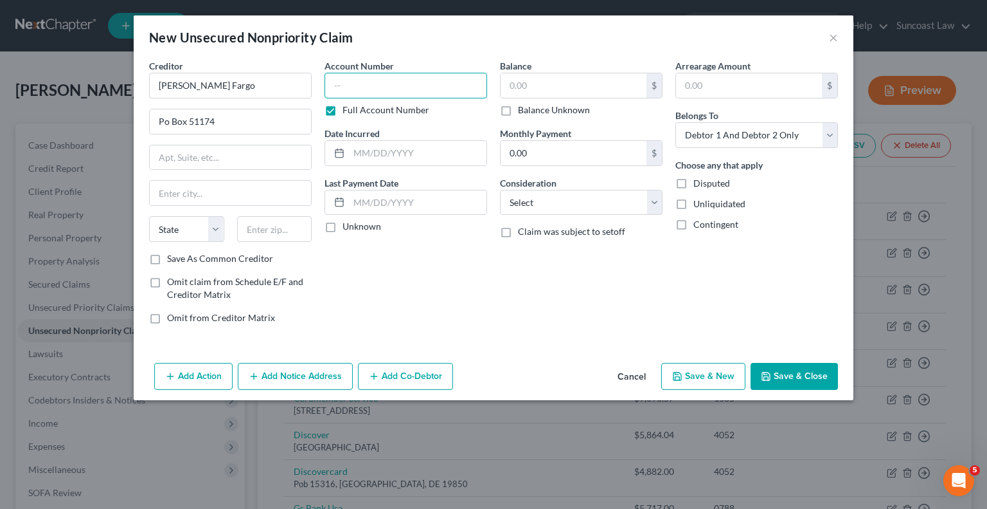
click at [361, 89] on input "text" at bounding box center [406, 86] width 163 height 26
click at [573, 80] on input "text" at bounding box center [574, 85] width 146 height 24
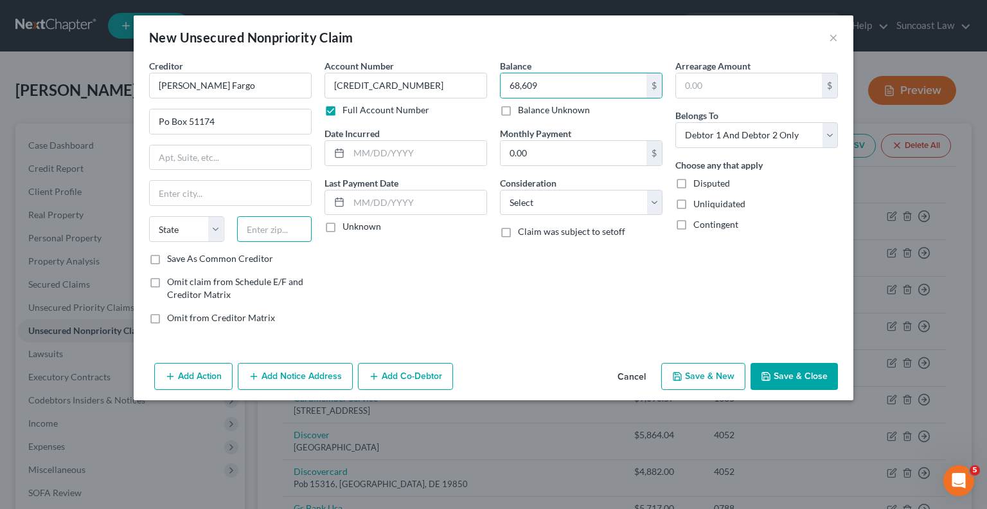
click at [287, 231] on input "text" at bounding box center [274, 229] width 75 height 26
click at [226, 224] on div "State [US_STATE] AK AR AZ CA CO CT DE DC [GEOGRAPHIC_DATA] [GEOGRAPHIC_DATA] GU…" at bounding box center [231, 234] width 176 height 36
click at [800, 374] on button "Save & Close" at bounding box center [794, 376] width 87 height 27
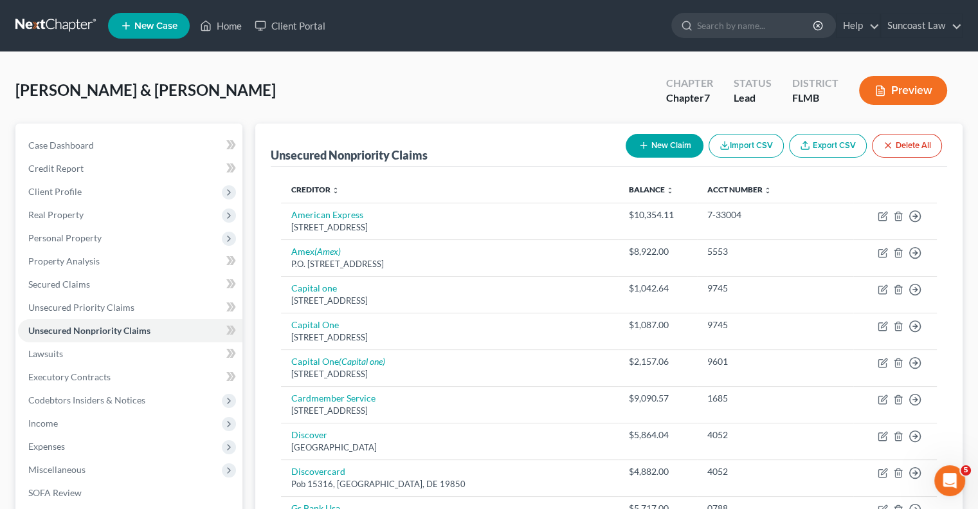
click at [671, 148] on button "New Claim" at bounding box center [665, 146] width 78 height 24
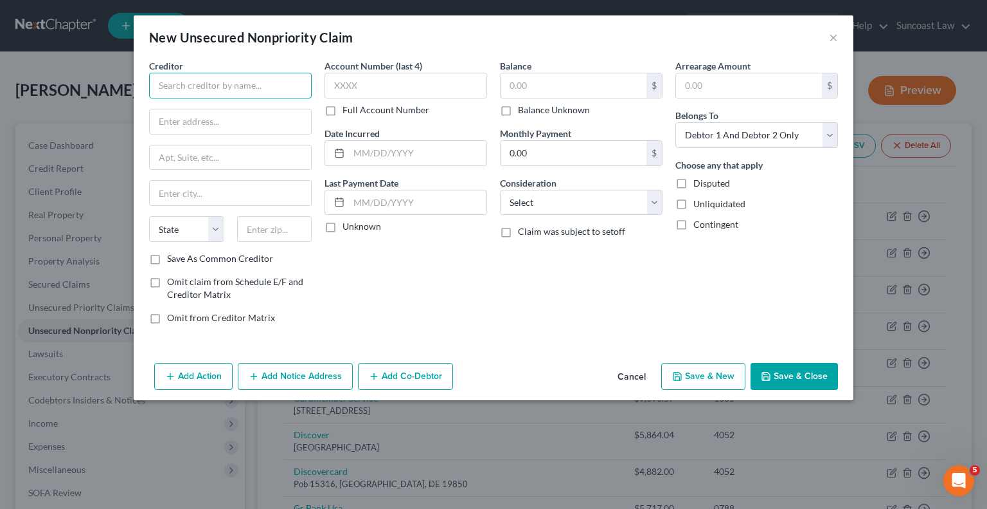
click at [212, 91] on input "text" at bounding box center [230, 86] width 163 height 26
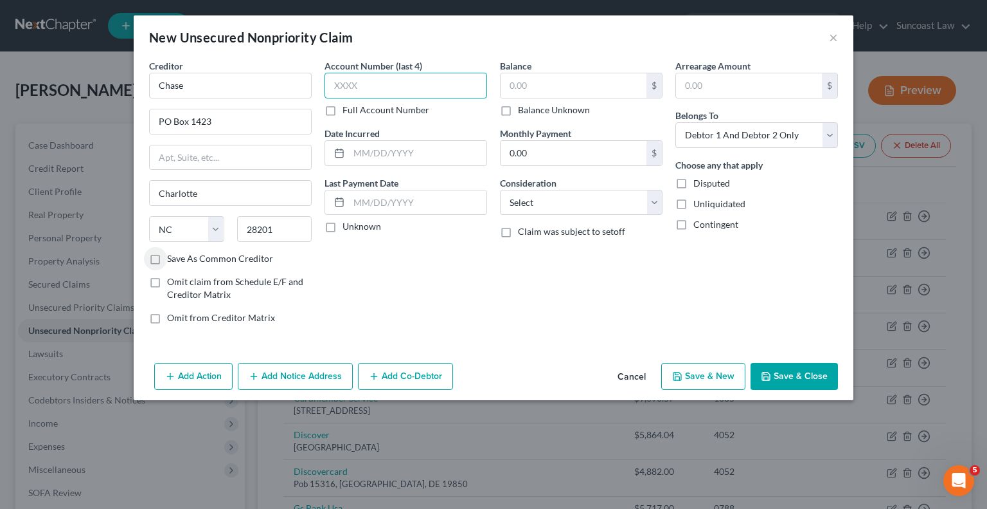
click at [388, 86] on input "text" at bounding box center [406, 86] width 163 height 26
click at [599, 87] on input "text" at bounding box center [574, 85] width 146 height 24
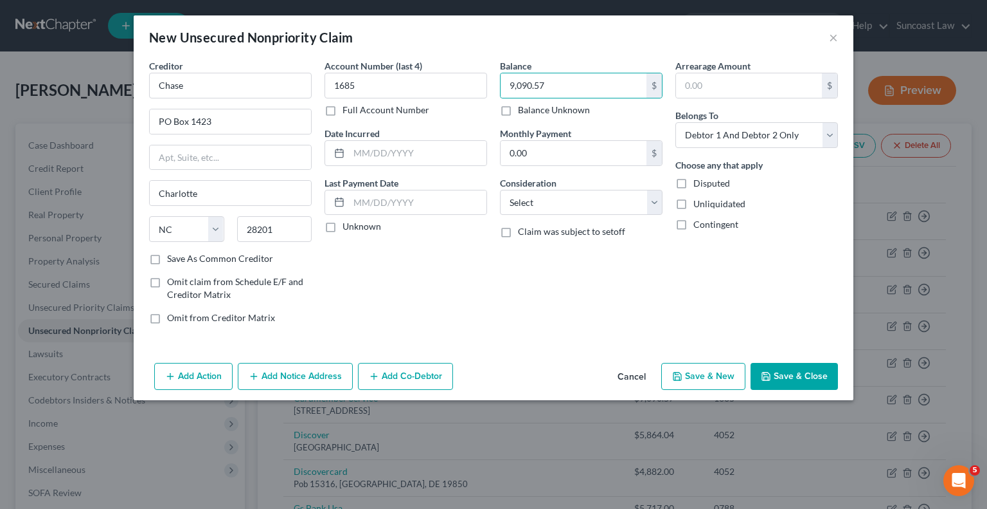
click at [797, 381] on button "Save & Close" at bounding box center [794, 376] width 87 height 27
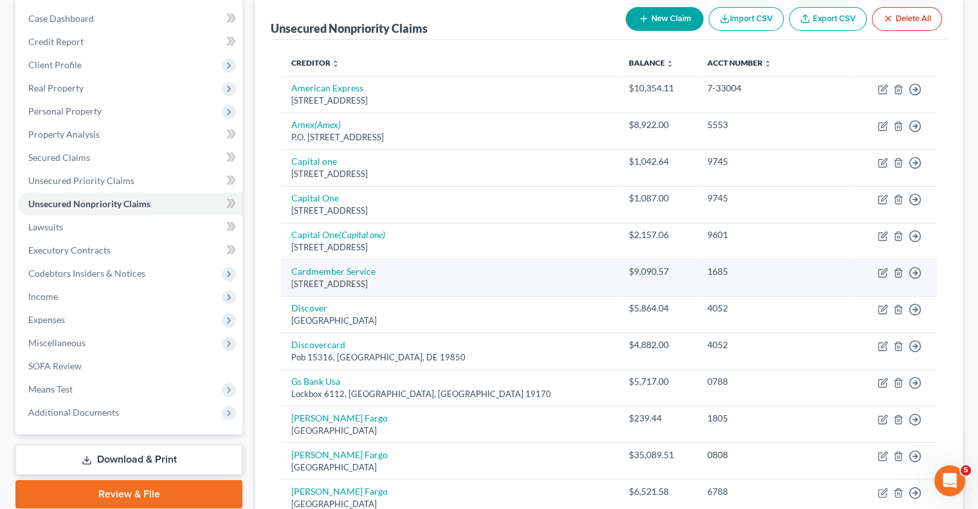
scroll to position [129, 0]
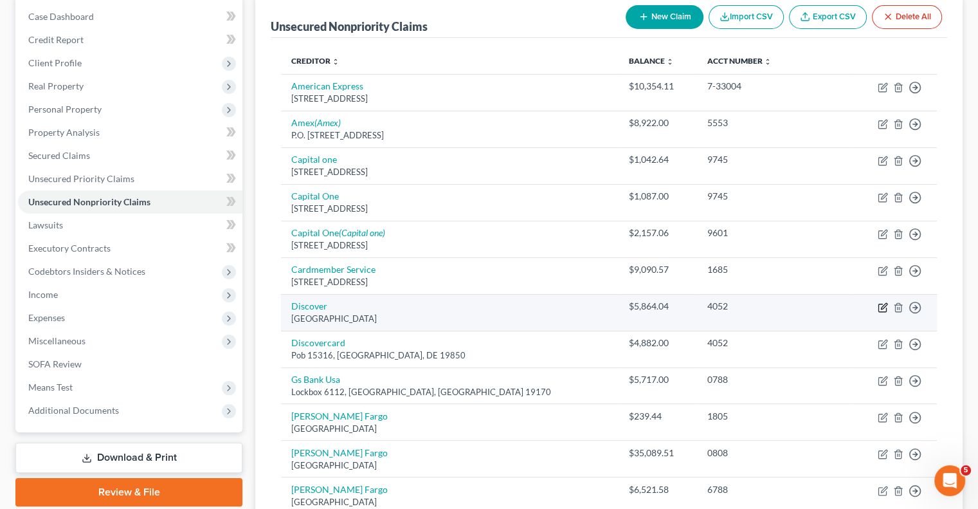
click at [880, 302] on icon "button" at bounding box center [883, 307] width 10 height 10
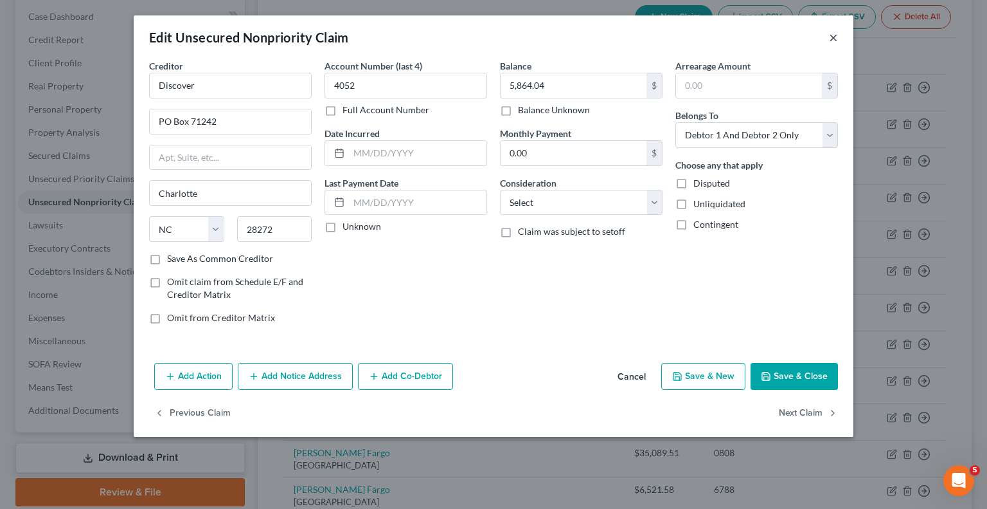
click at [833, 40] on button "×" at bounding box center [833, 37] width 9 height 15
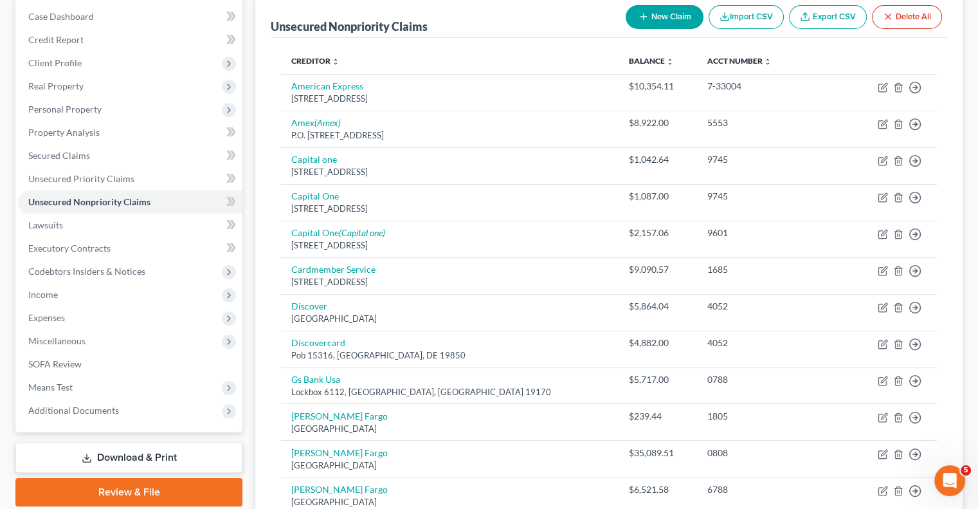
click at [660, 22] on button "New Claim" at bounding box center [665, 17] width 78 height 24
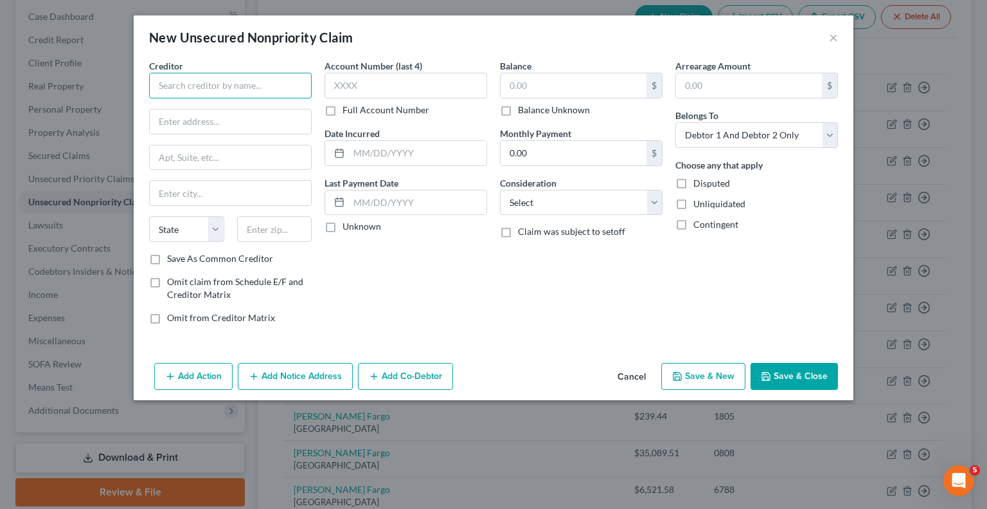
click at [290, 82] on input "text" at bounding box center [230, 86] width 163 height 26
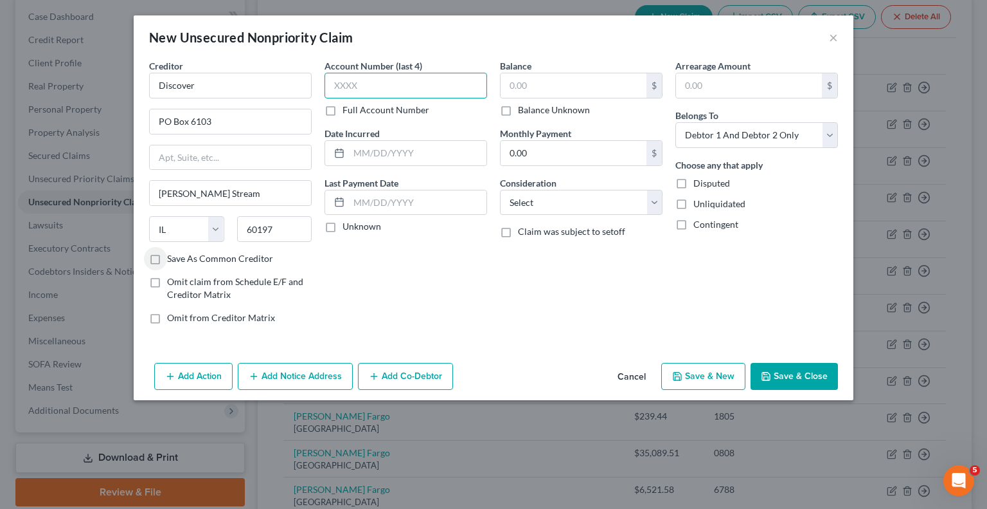
drag, startPoint x: 413, startPoint y: 83, endPoint x: 452, endPoint y: 82, distance: 38.6
click at [415, 84] on input "text" at bounding box center [406, 86] width 163 height 26
click at [558, 87] on input "text" at bounding box center [574, 85] width 146 height 24
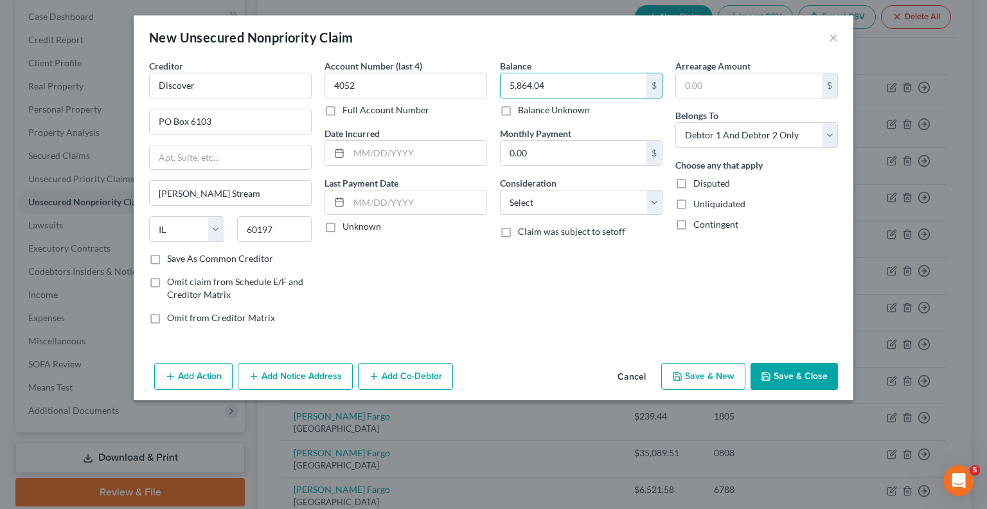
click at [802, 379] on button "Save & Close" at bounding box center [794, 376] width 87 height 27
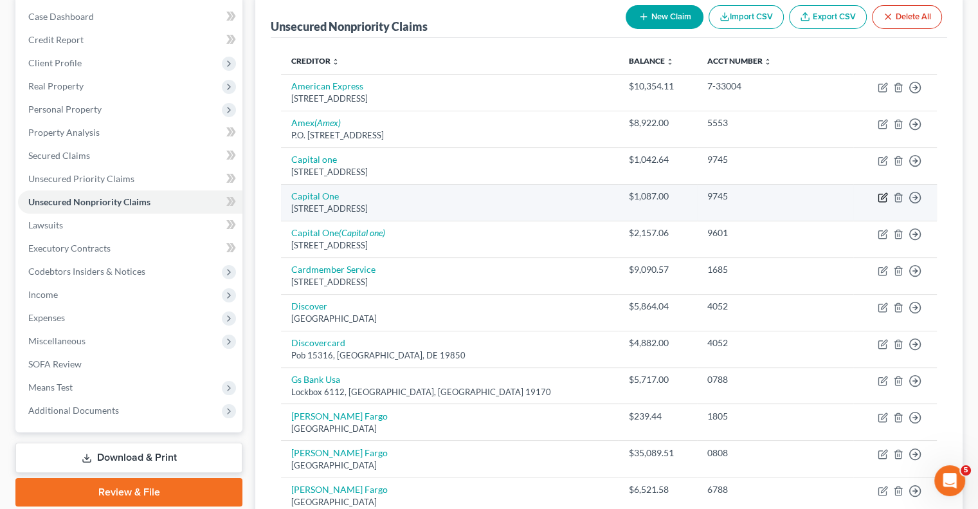
click at [884, 198] on icon "button" at bounding box center [883, 197] width 10 height 10
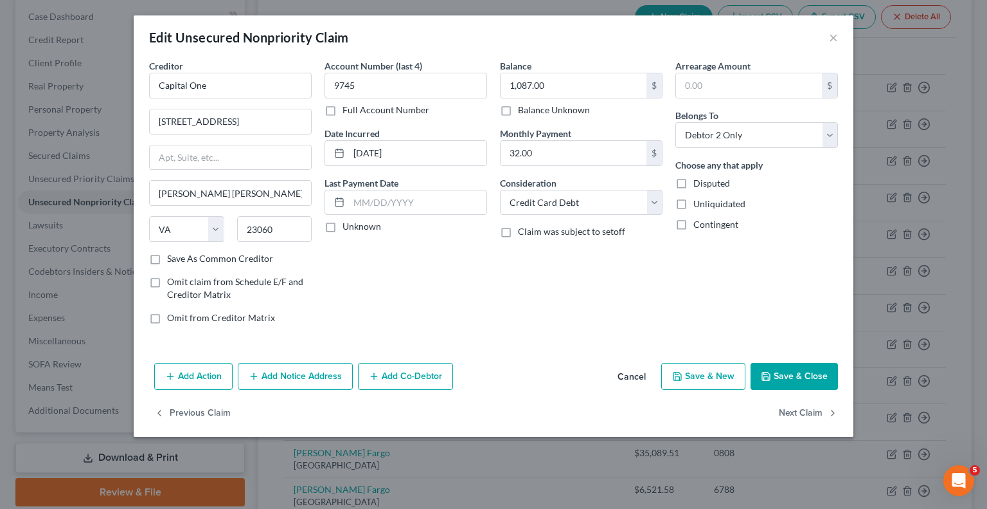
click at [299, 374] on button "Add Notice Address" at bounding box center [295, 376] width 115 height 27
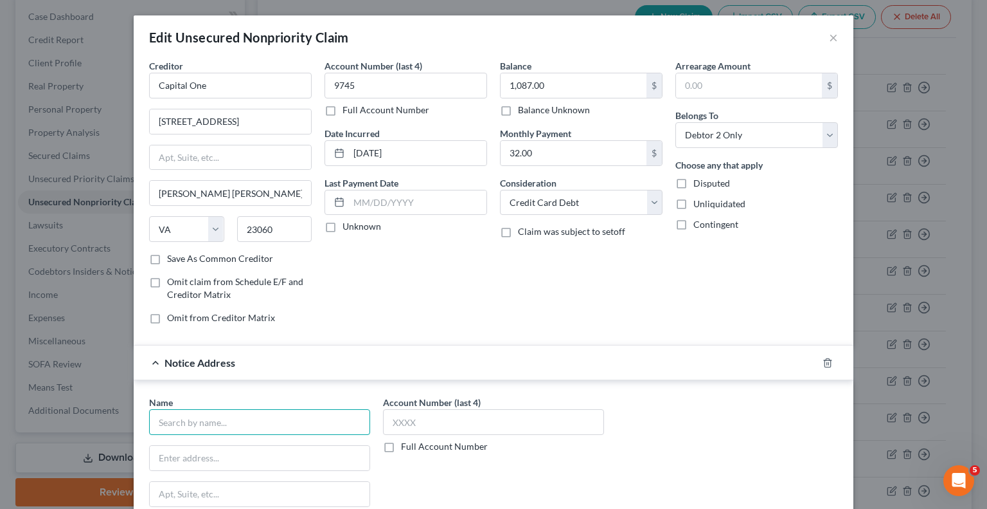
drag, startPoint x: 298, startPoint y: 413, endPoint x: 309, endPoint y: 413, distance: 10.3
click at [299, 413] on input "text" at bounding box center [259, 422] width 221 height 26
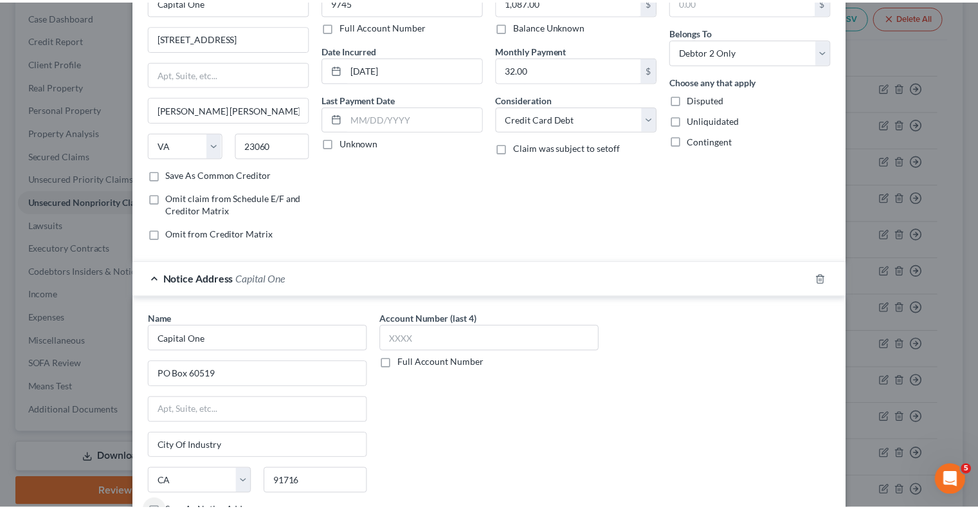
scroll to position [193, 0]
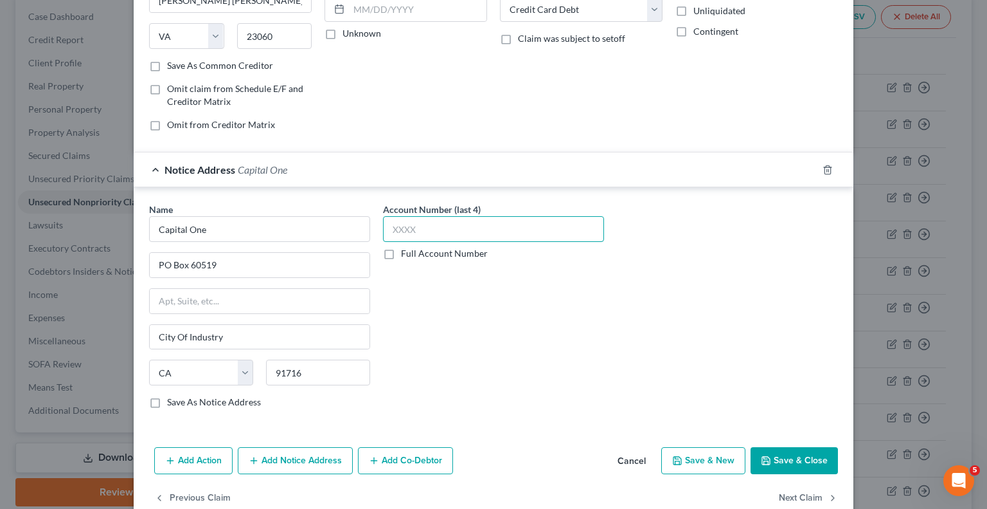
click at [484, 230] on input "text" at bounding box center [493, 229] width 221 height 26
click at [797, 462] on button "Save & Close" at bounding box center [794, 460] width 87 height 27
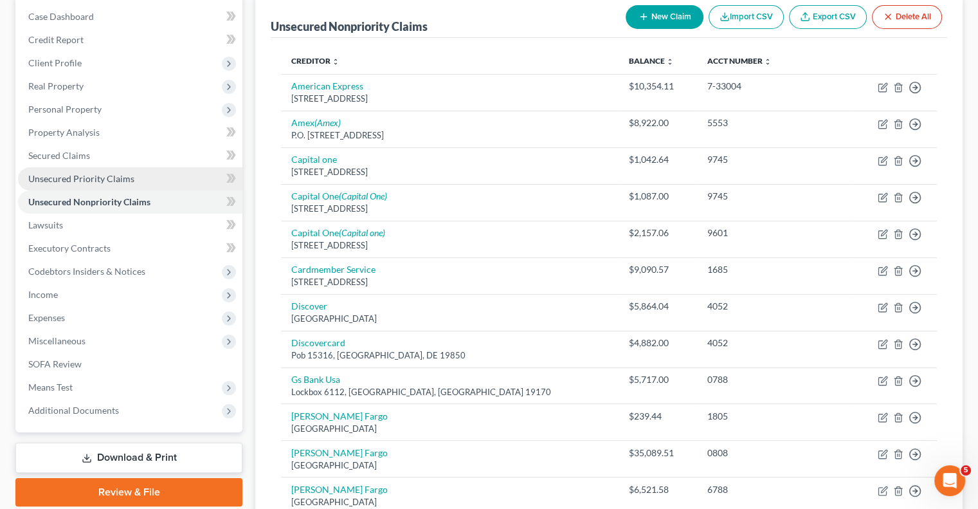
click at [80, 189] on link "Unsecured Priority Claims" at bounding box center [130, 178] width 224 height 23
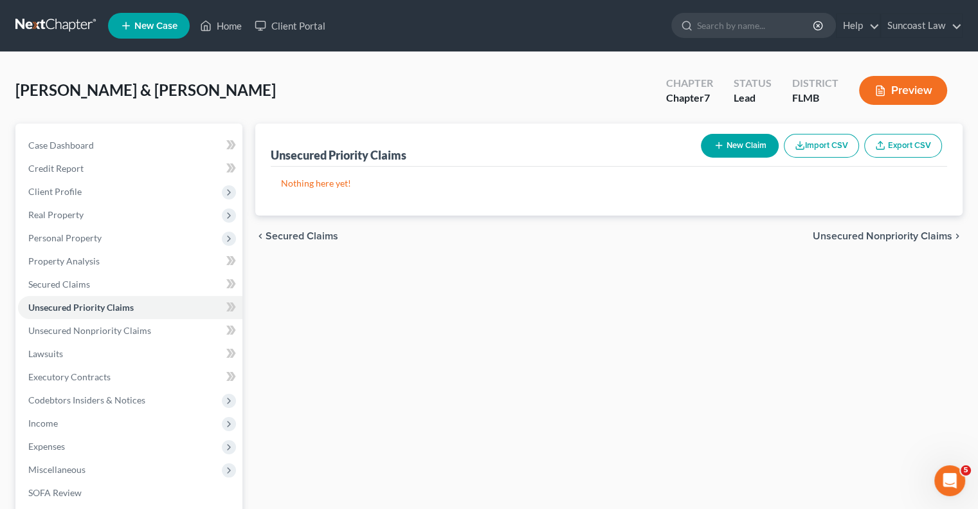
click at [725, 143] on button "New Claim" at bounding box center [740, 146] width 78 height 24
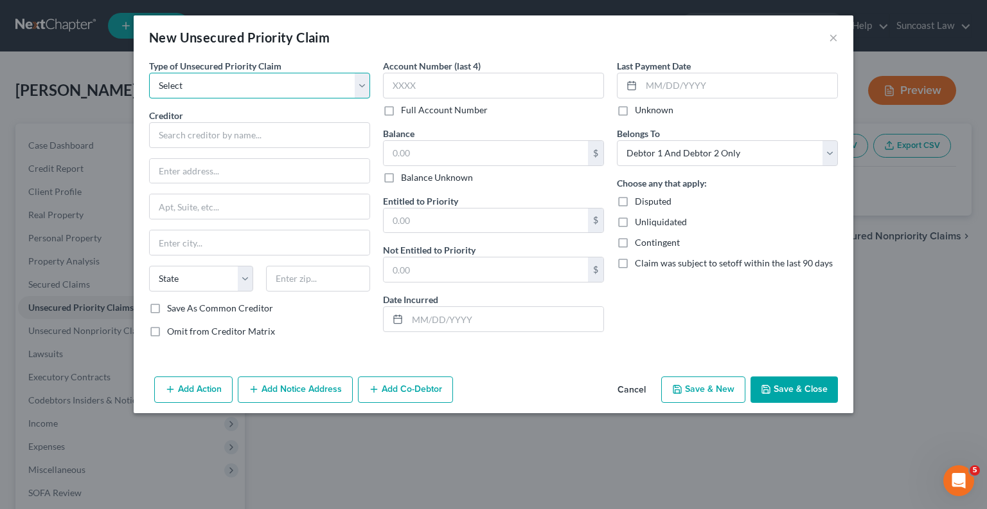
click at [296, 83] on select "Select Taxes & Other Government Units Domestic Support Obligations Extensions o…" at bounding box center [259, 86] width 221 height 26
click at [149, 73] on select "Select Taxes & Other Government Units Domestic Support Obligations Extensions o…" at bounding box center [259, 86] width 221 height 26
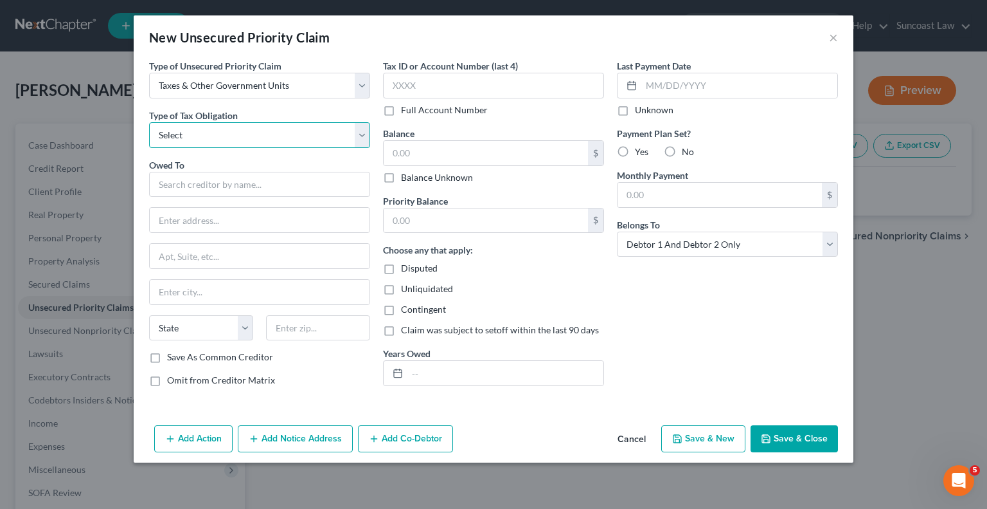
click at [280, 133] on select "Select Federal City State Franchise Tax Board Other" at bounding box center [259, 135] width 221 height 26
click at [149, 122] on select "Select Federal City State Franchise Tax Board Other" at bounding box center [259, 135] width 221 height 26
click at [291, 177] on input "text" at bounding box center [259, 185] width 221 height 26
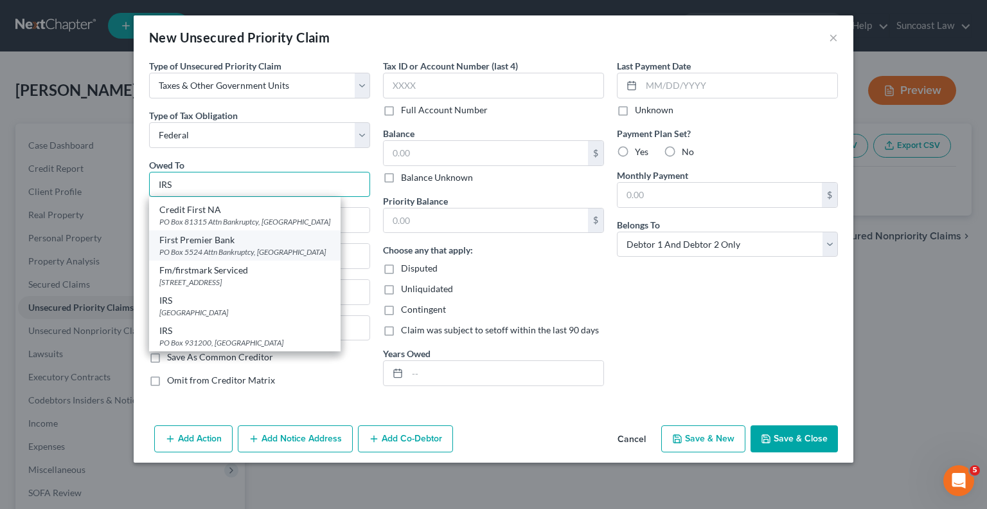
scroll to position [118, 0]
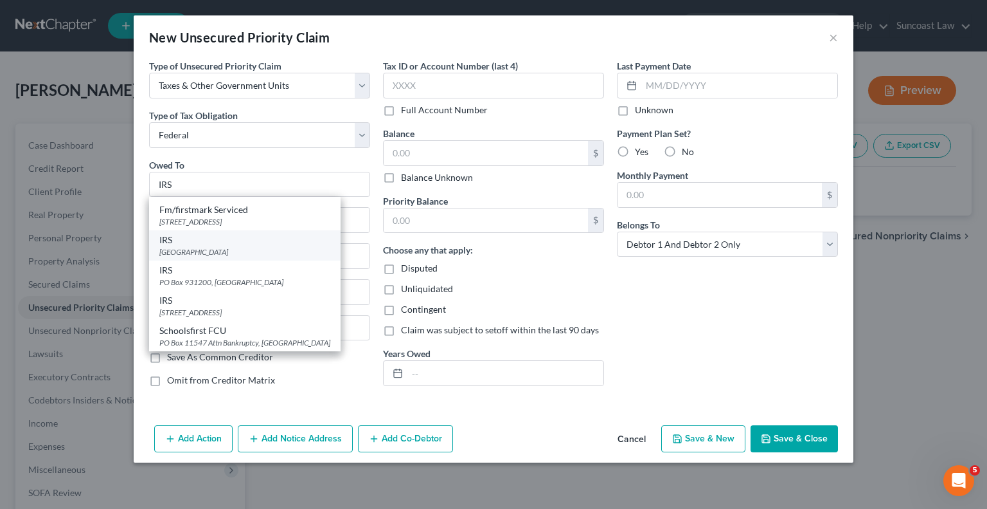
click at [274, 254] on div "[GEOGRAPHIC_DATA]" at bounding box center [244, 251] width 171 height 11
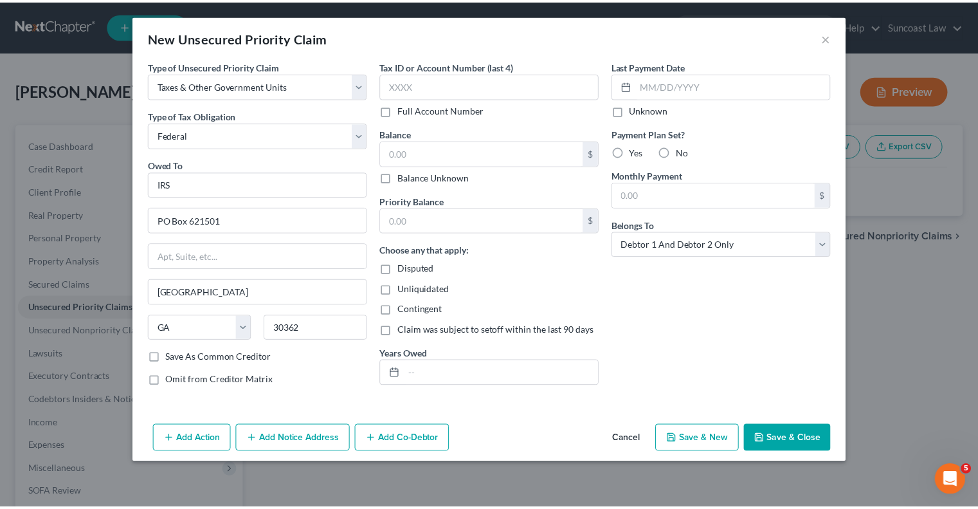
scroll to position [0, 0]
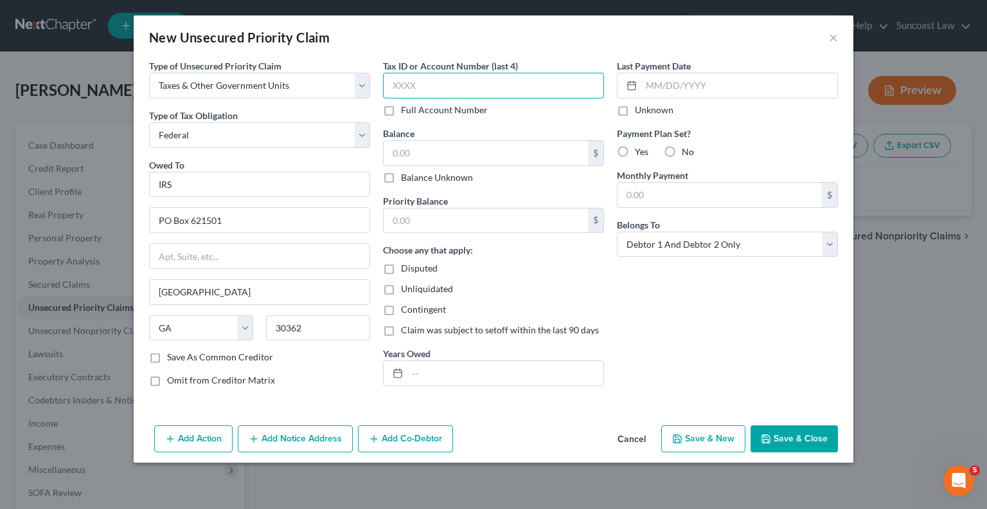
click at [463, 77] on input "text" at bounding box center [493, 86] width 221 height 26
click at [438, 151] on input "text" at bounding box center [486, 153] width 204 height 24
click at [484, 374] on input "text" at bounding box center [506, 373] width 196 height 24
click at [791, 437] on button "Save & Close" at bounding box center [794, 438] width 87 height 27
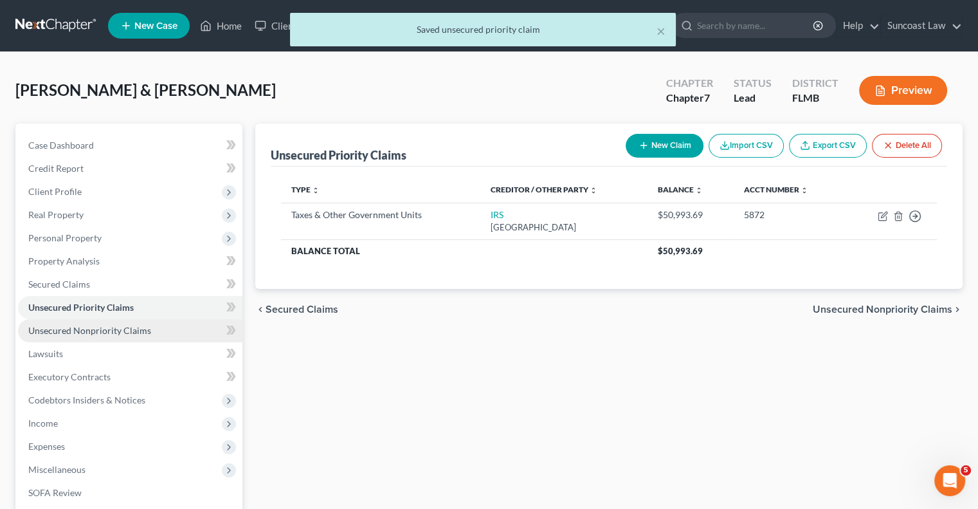
click at [118, 329] on span "Unsecured Nonpriority Claims" at bounding box center [89, 330] width 123 height 11
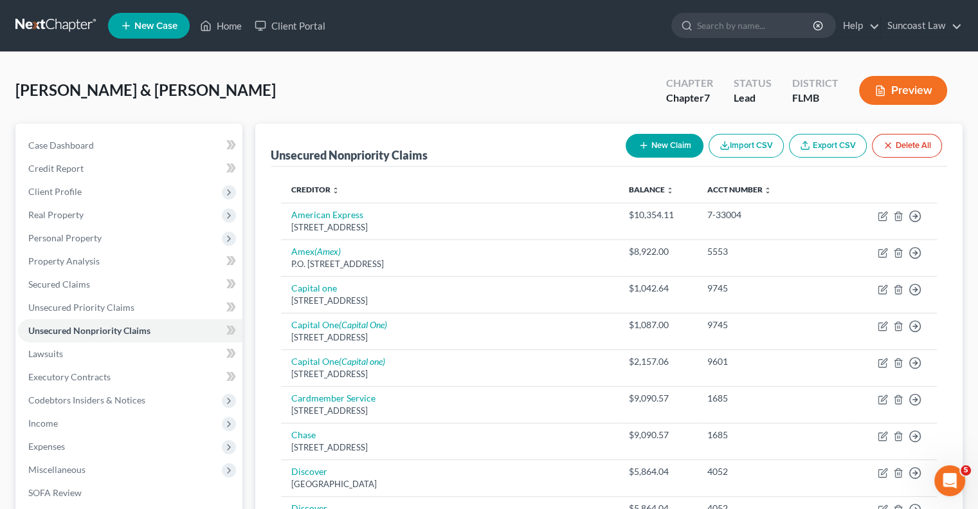
click at [651, 137] on button "New Claim" at bounding box center [665, 146] width 78 height 24
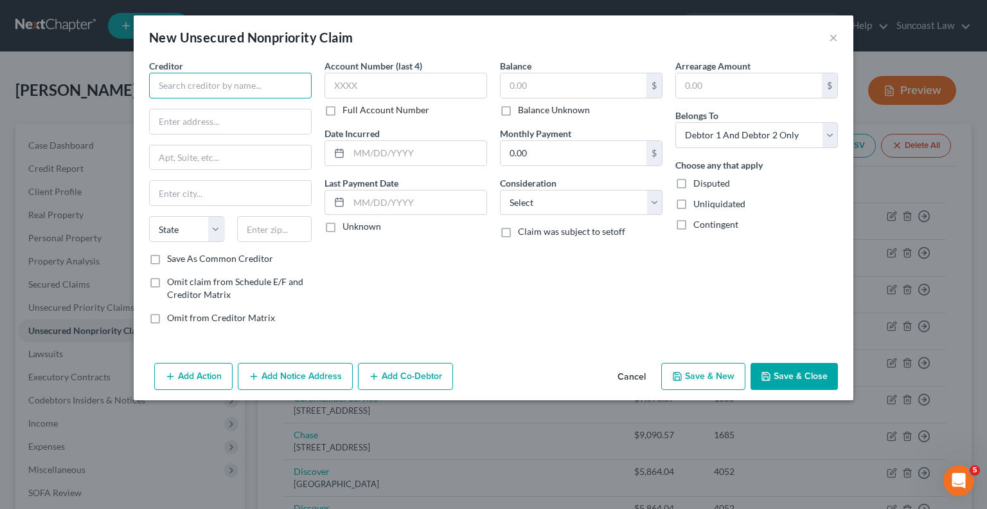
click at [282, 82] on input "text" at bounding box center [230, 86] width 163 height 26
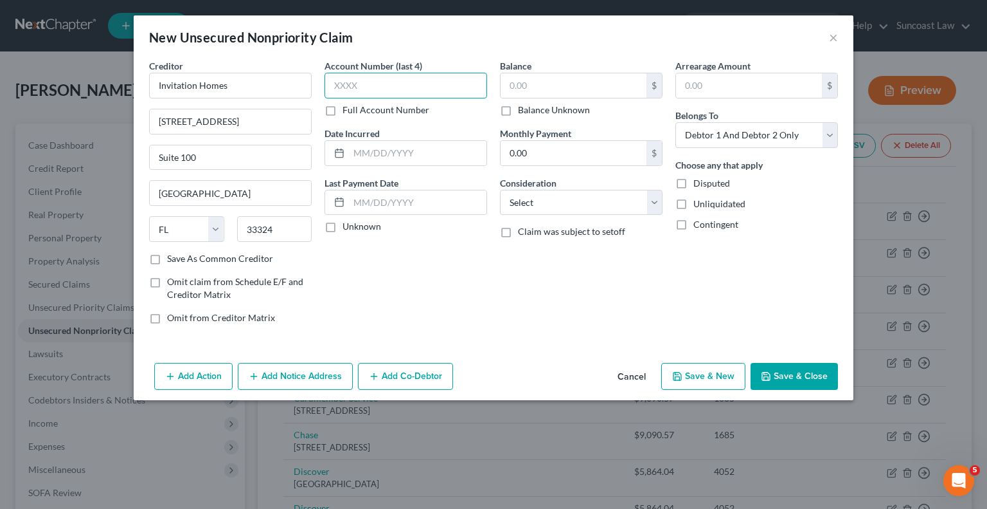
drag, startPoint x: 408, startPoint y: 82, endPoint x: 458, endPoint y: 3, distance: 93.6
click at [408, 82] on input "text" at bounding box center [406, 86] width 163 height 26
click at [568, 88] on input "text" at bounding box center [574, 85] width 146 height 24
click at [816, 378] on button "Save & Close" at bounding box center [794, 376] width 87 height 27
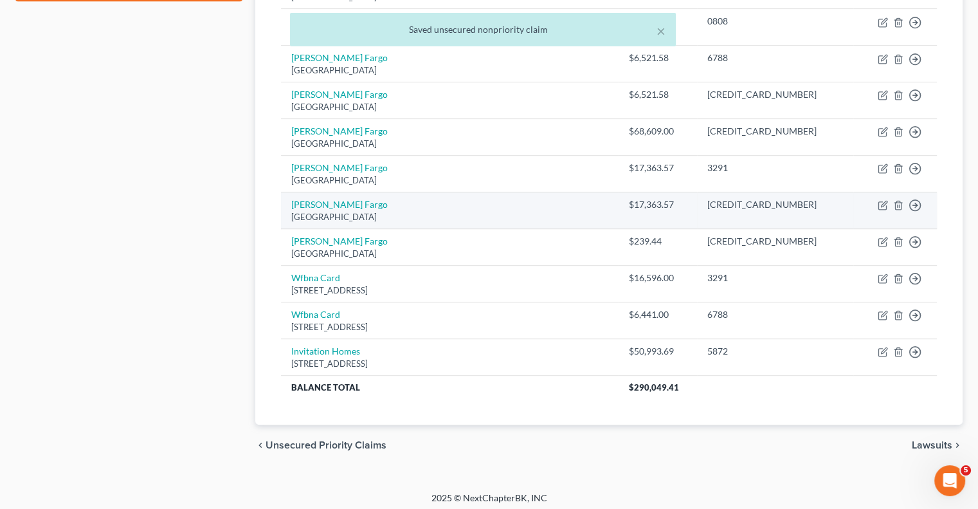
scroll to position [635, 0]
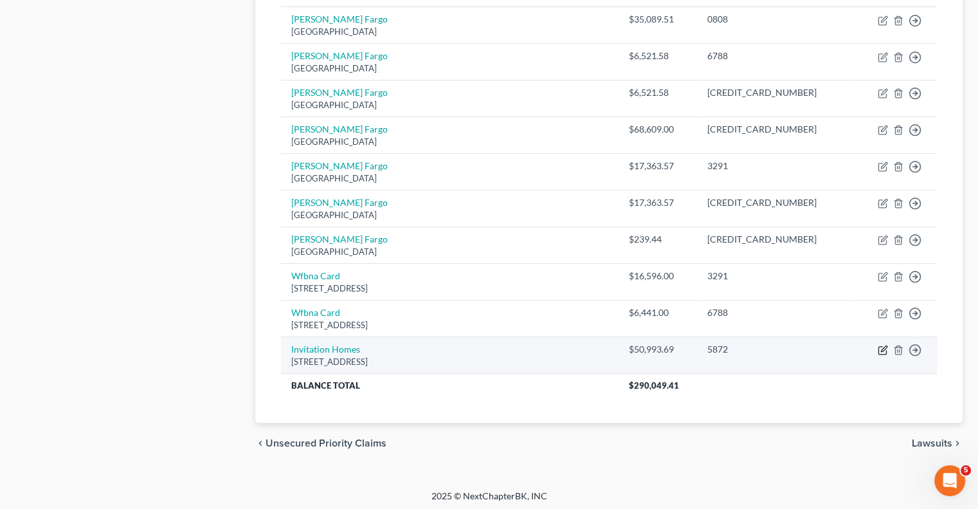
click at [883, 346] on icon "button" at bounding box center [884, 349] width 6 height 6
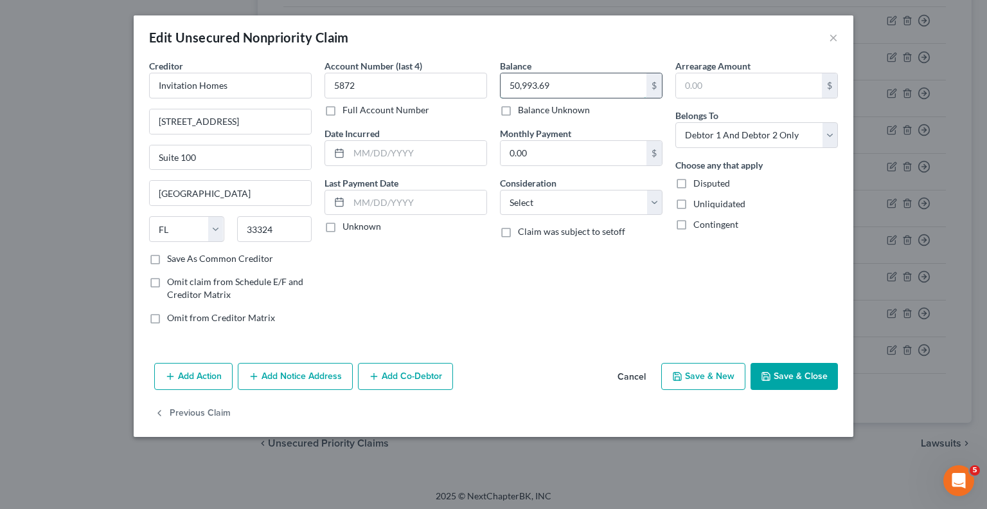
click at [589, 84] on input "50,993.69" at bounding box center [574, 85] width 146 height 24
click at [797, 380] on button "Save & Close" at bounding box center [794, 376] width 87 height 27
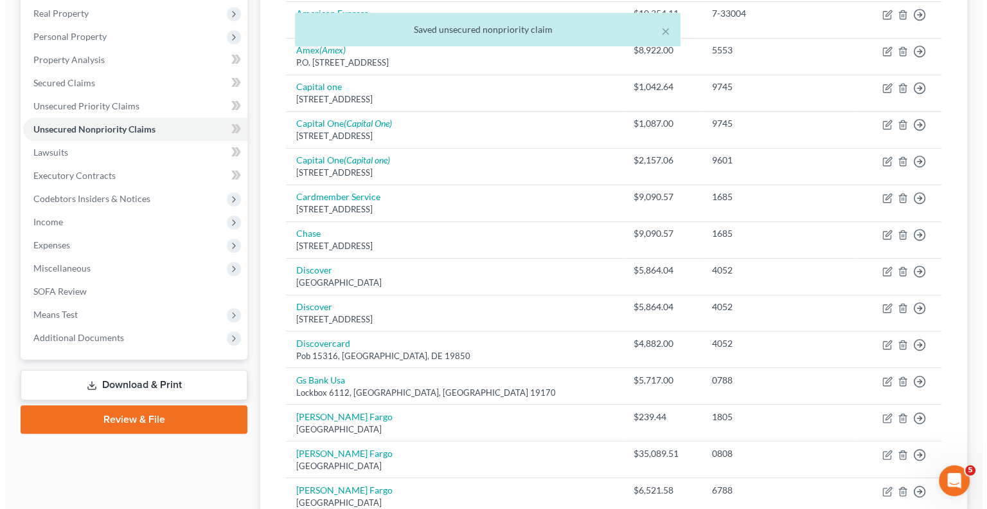
scroll to position [0, 0]
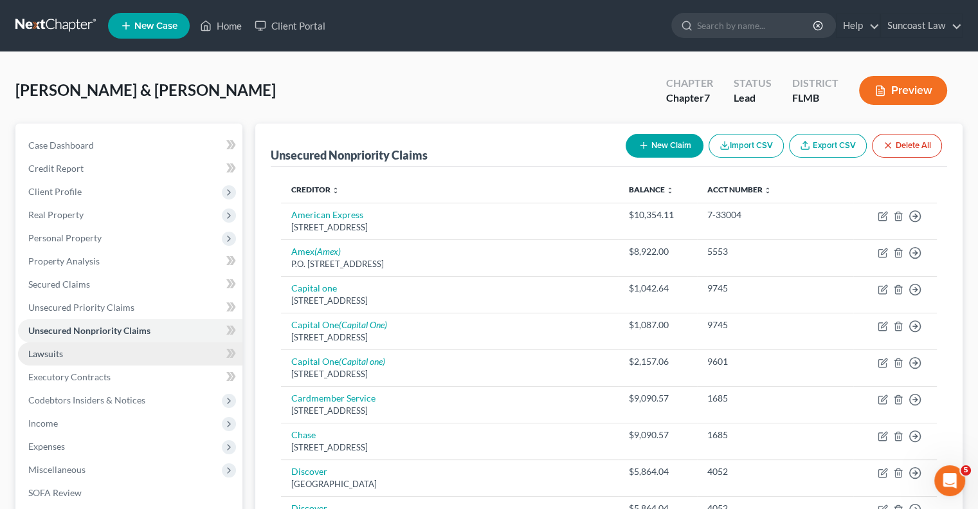
click at [102, 357] on link "Lawsuits" at bounding box center [130, 353] width 224 height 23
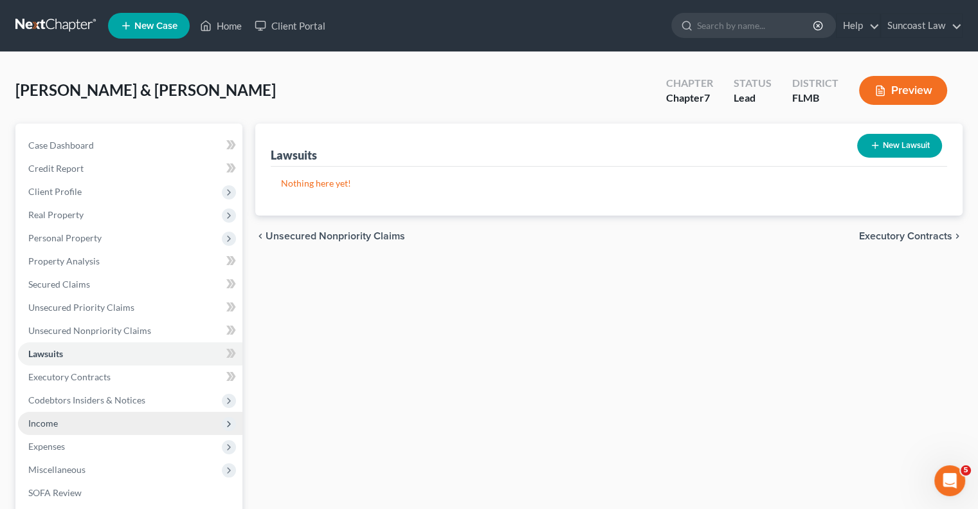
click at [120, 424] on span "Income" at bounding box center [130, 422] width 224 height 23
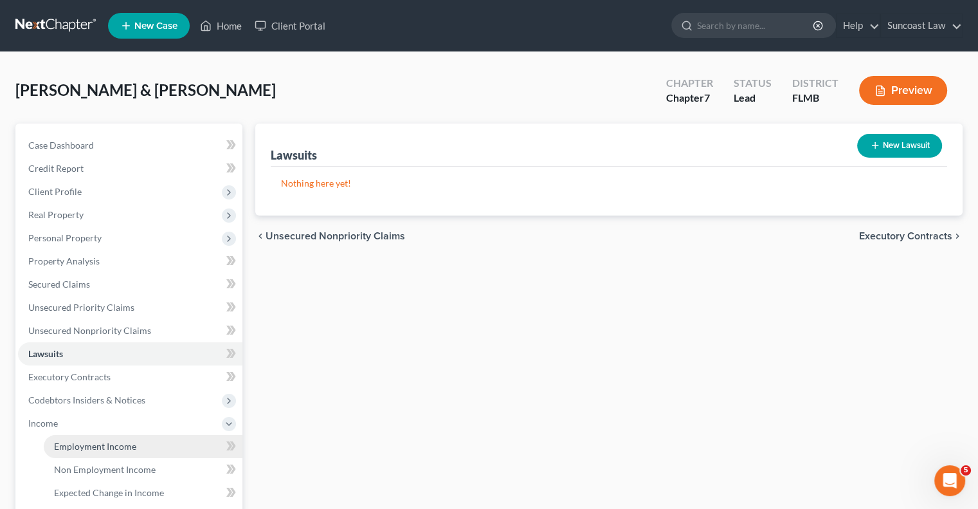
click at [129, 444] on span "Employment Income" at bounding box center [95, 445] width 82 height 11
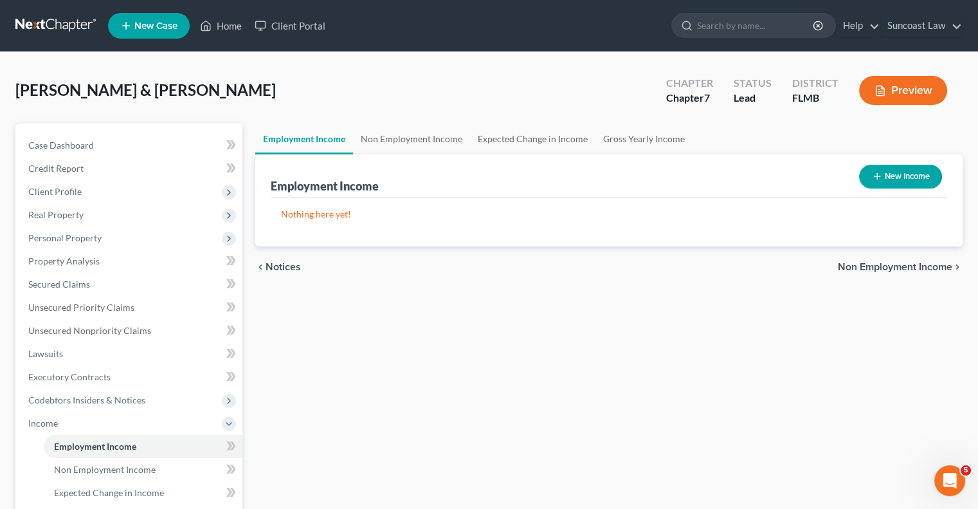
click at [906, 174] on button "New Income" at bounding box center [900, 177] width 83 height 24
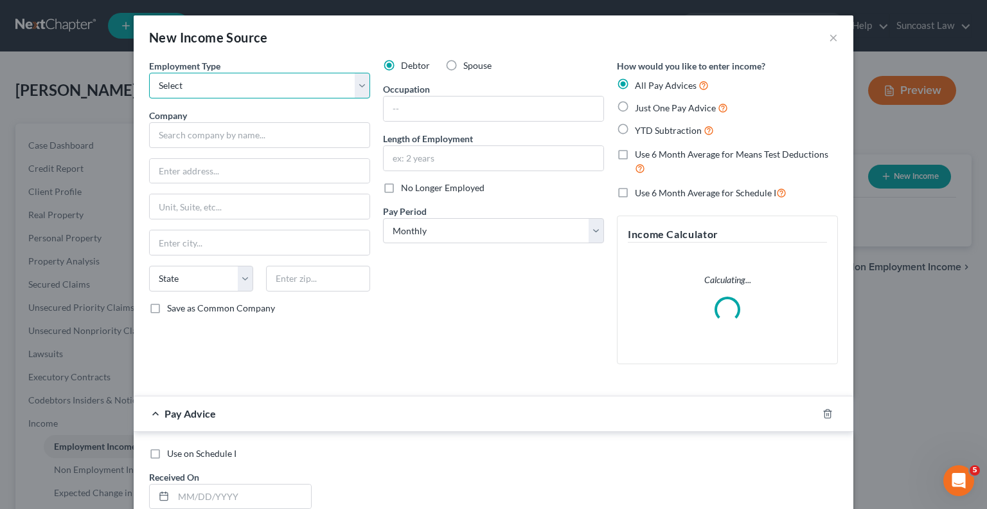
click at [268, 86] on select "Select Full or [DEMOGRAPHIC_DATA] Employment Self Employment" at bounding box center [259, 86] width 221 height 26
click at [149, 73] on select "Select Full or [DEMOGRAPHIC_DATA] Employment Self Employment" at bounding box center [259, 86] width 221 height 26
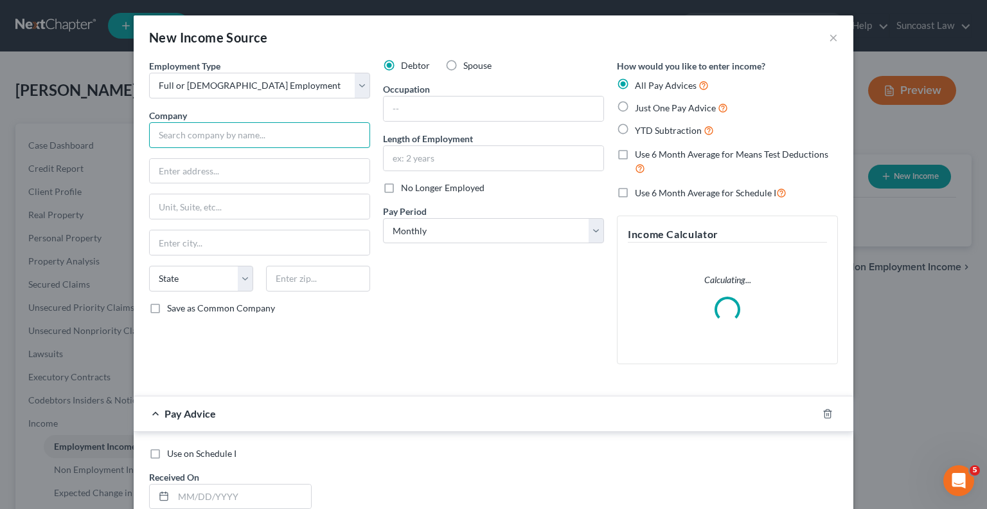
click at [261, 138] on input "text" at bounding box center [259, 135] width 221 height 26
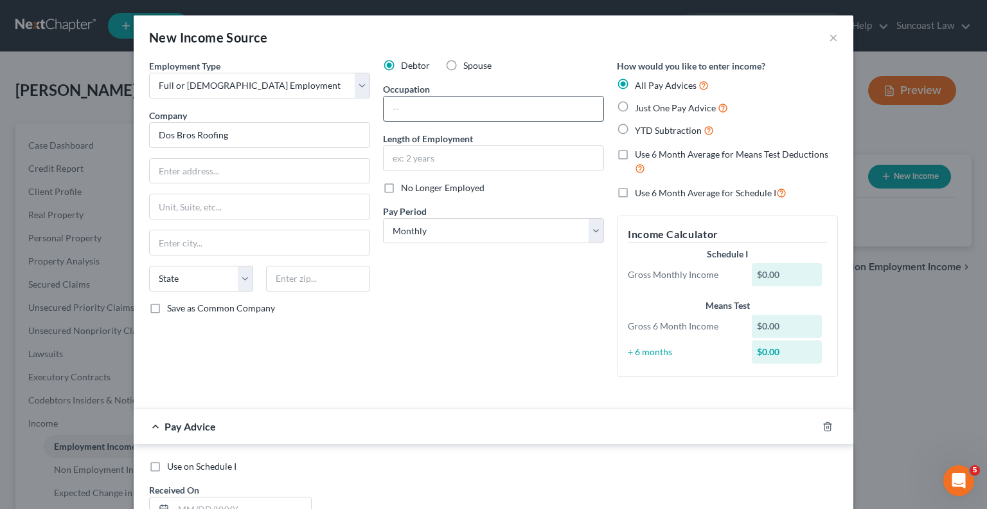
click at [435, 101] on input "text" at bounding box center [494, 108] width 220 height 24
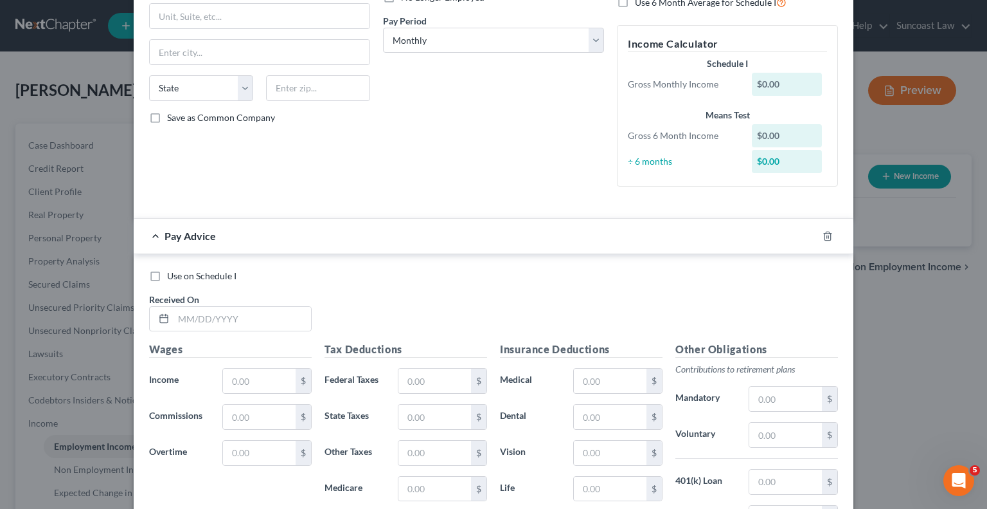
scroll to position [193, 0]
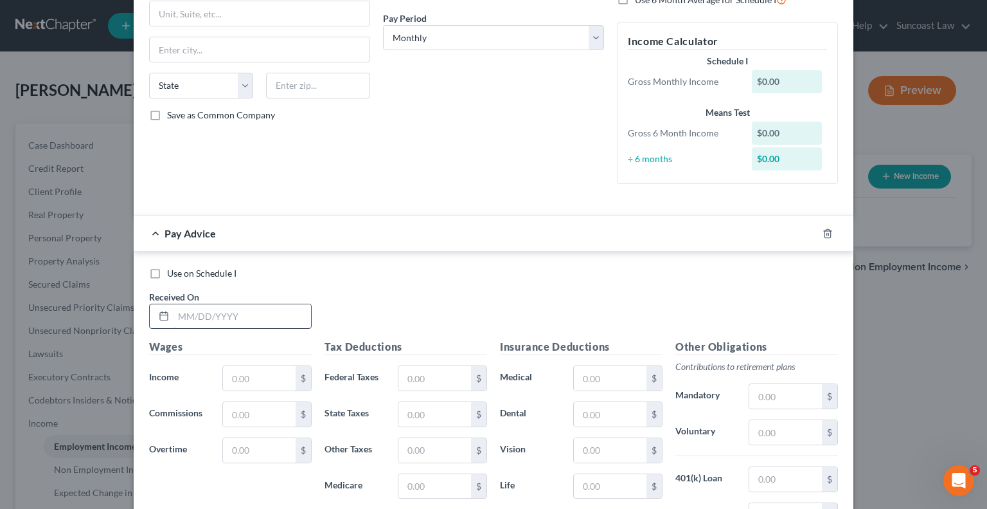
click at [265, 308] on input "text" at bounding box center [243, 316] width 138 height 24
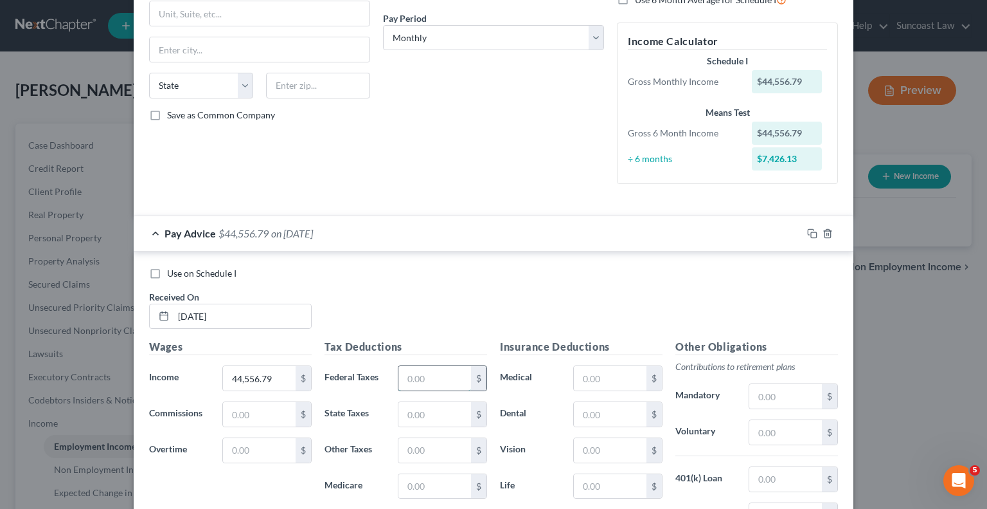
click at [429, 373] on input "text" at bounding box center [435, 378] width 73 height 24
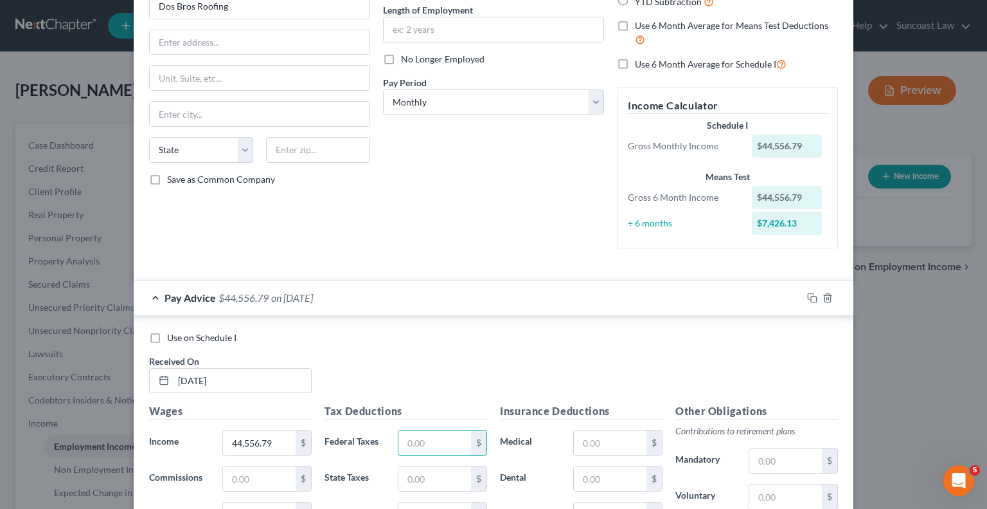
scroll to position [0, 0]
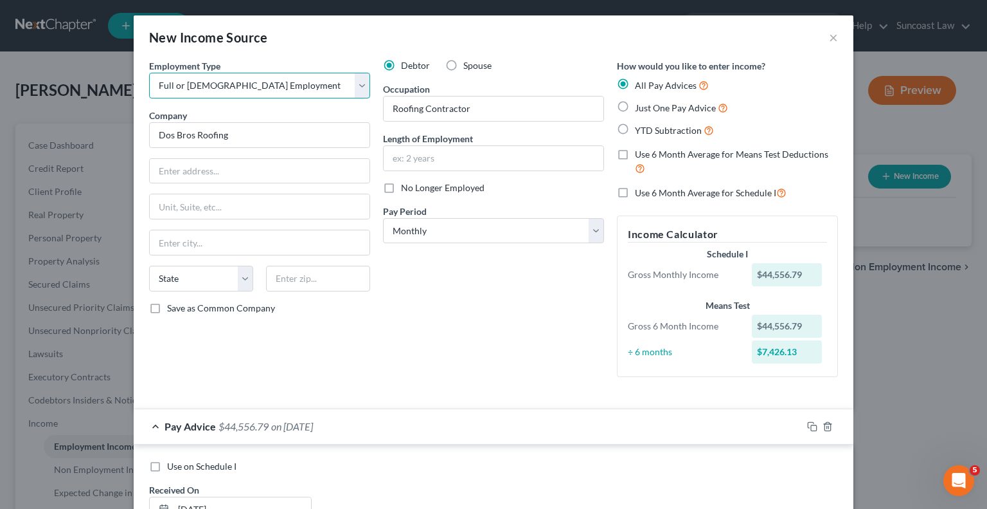
drag, startPoint x: 262, startPoint y: 77, endPoint x: 262, endPoint y: 93, distance: 16.1
click at [262, 77] on select "Select Full or [DEMOGRAPHIC_DATA] Employment Self Employment" at bounding box center [259, 86] width 221 height 26
click at [149, 73] on select "Select Full or [DEMOGRAPHIC_DATA] Employment Self Employment" at bounding box center [259, 86] width 221 height 26
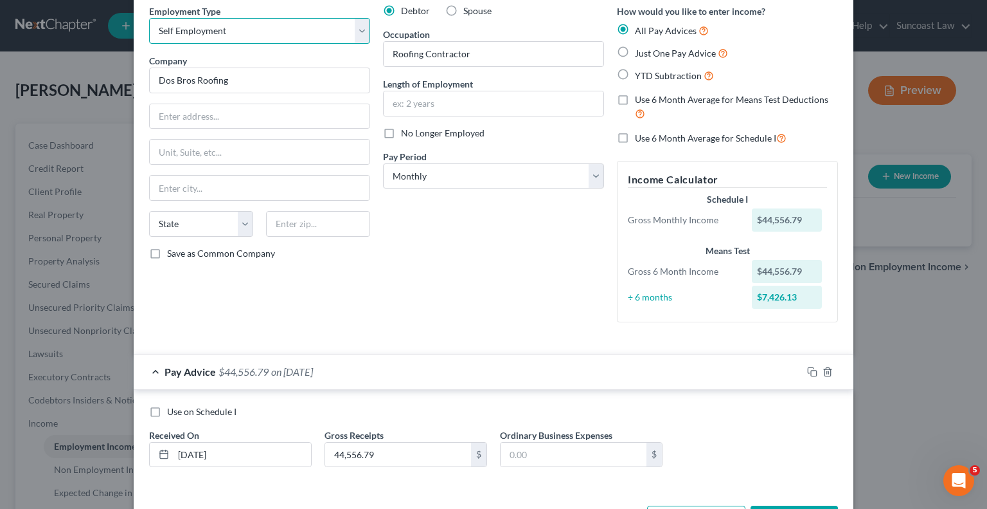
scroll to position [103, 0]
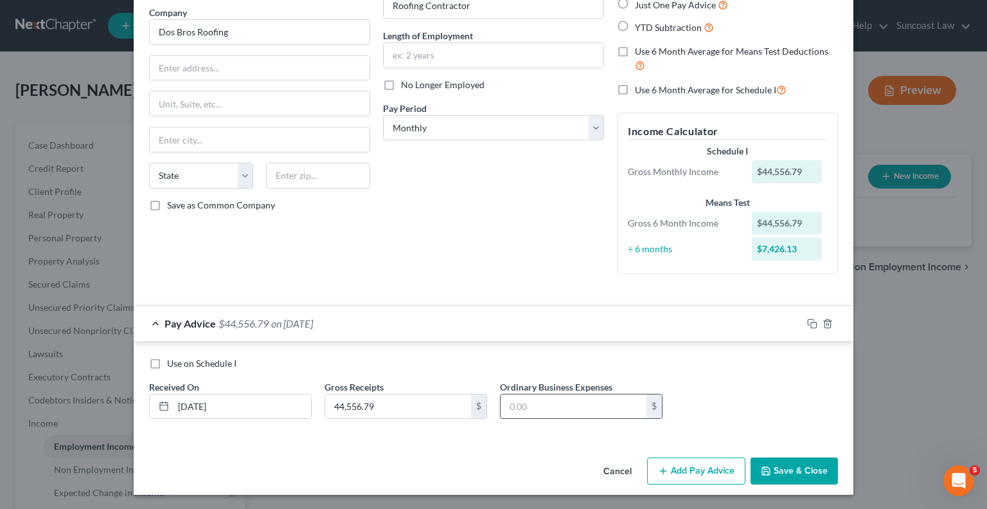
click at [567, 402] on input "text" at bounding box center [574, 406] width 146 height 24
click at [697, 473] on button "Add Pay Advice" at bounding box center [696, 470] width 98 height 27
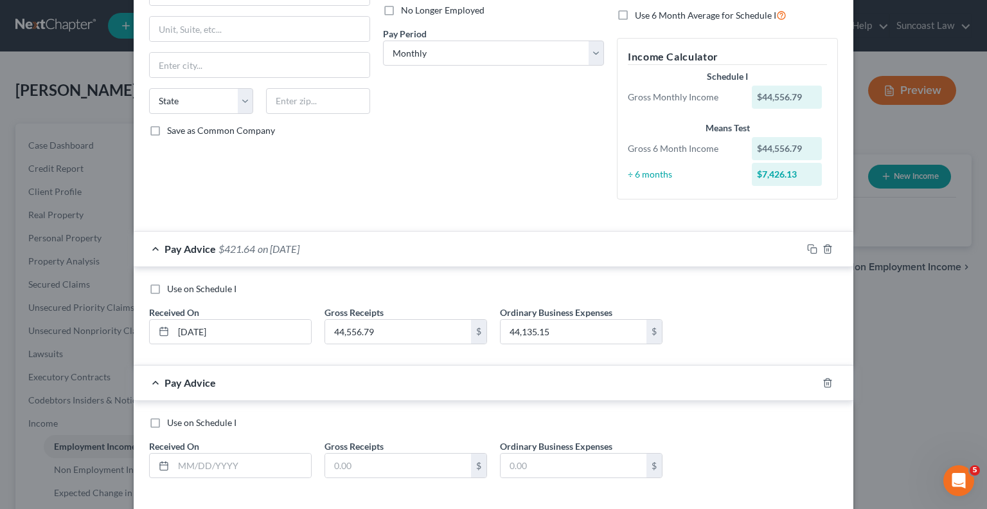
scroll to position [237, 0]
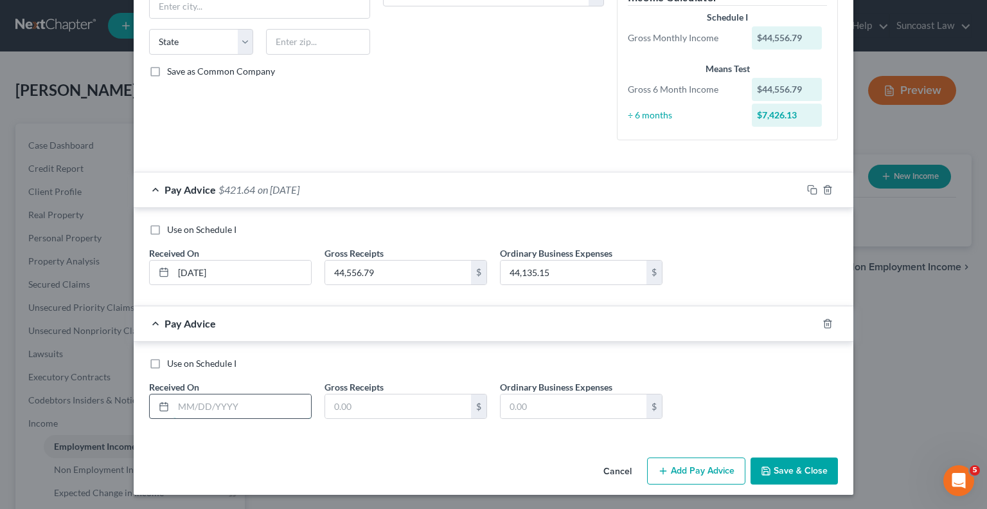
click at [241, 398] on input "text" at bounding box center [243, 406] width 138 height 24
click at [690, 471] on button "Add Pay Advice" at bounding box center [696, 470] width 98 height 27
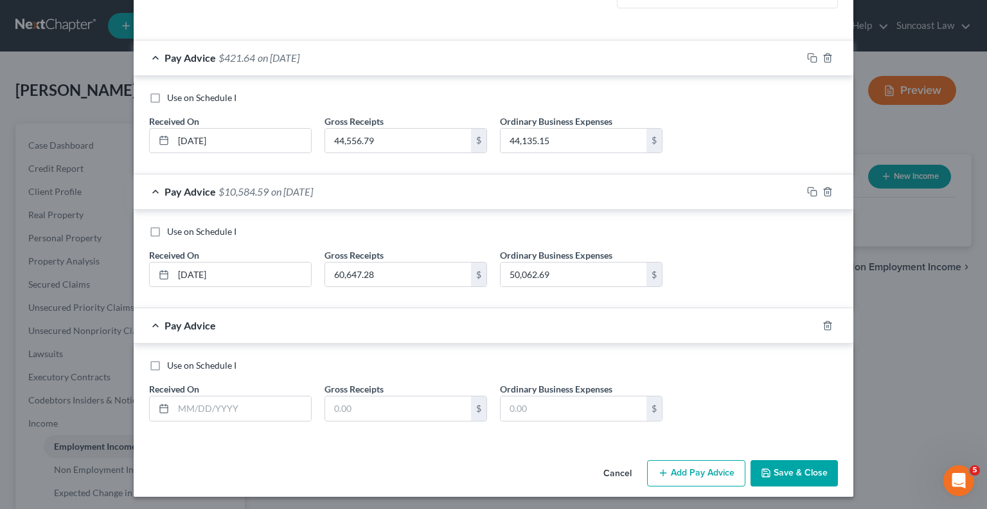
scroll to position [370, 0]
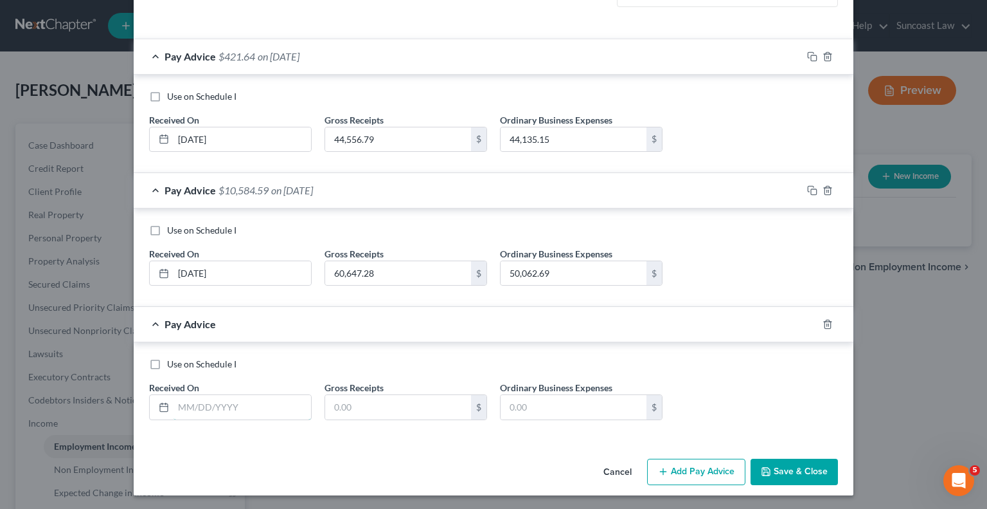
drag, startPoint x: 272, startPoint y: 403, endPoint x: 500, endPoint y: 205, distance: 301.7
click at [273, 402] on input "text" at bounding box center [243, 407] width 138 height 24
click at [705, 462] on button "Add Pay Advice" at bounding box center [696, 471] width 98 height 27
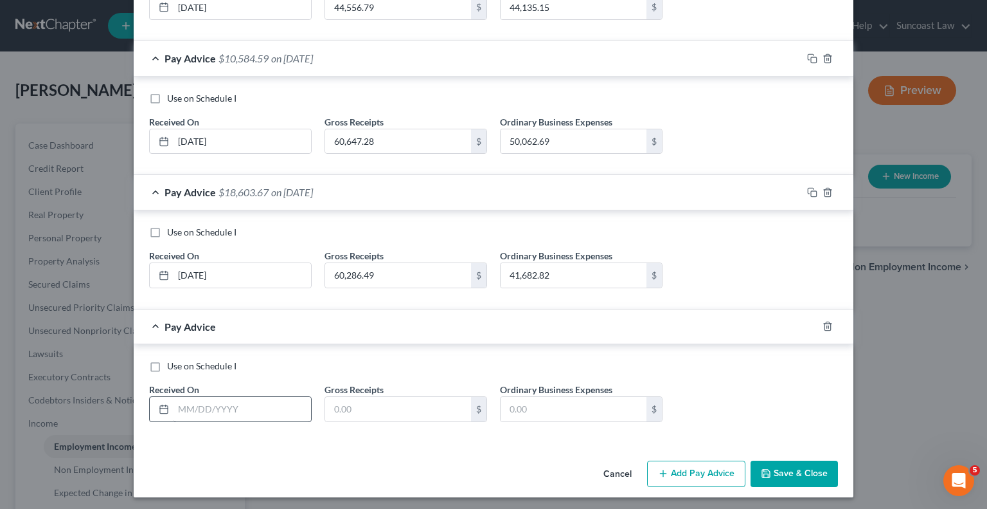
scroll to position [503, 0]
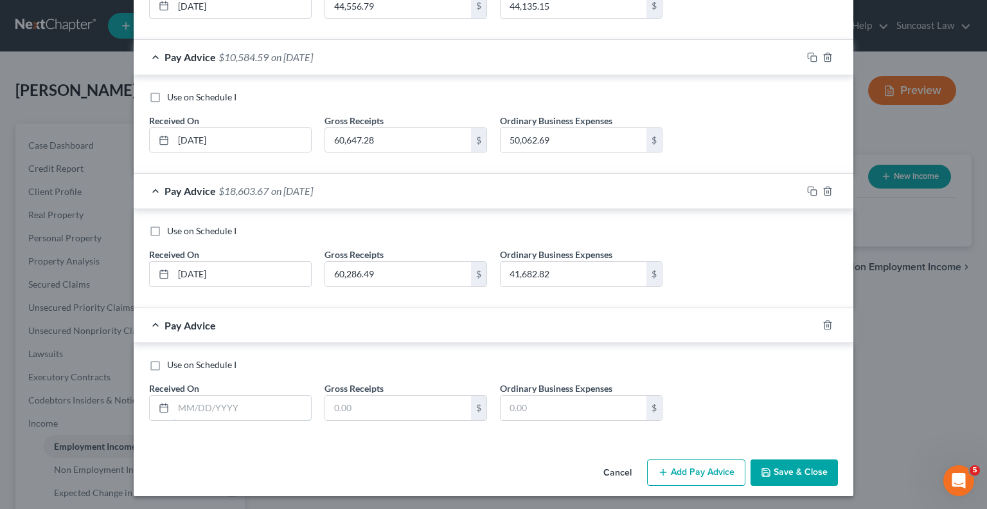
drag, startPoint x: 239, startPoint y: 411, endPoint x: 345, endPoint y: 294, distance: 157.5
click at [239, 410] on input "text" at bounding box center [243, 407] width 138 height 24
click at [691, 474] on button "Add Pay Advice" at bounding box center [696, 472] width 98 height 27
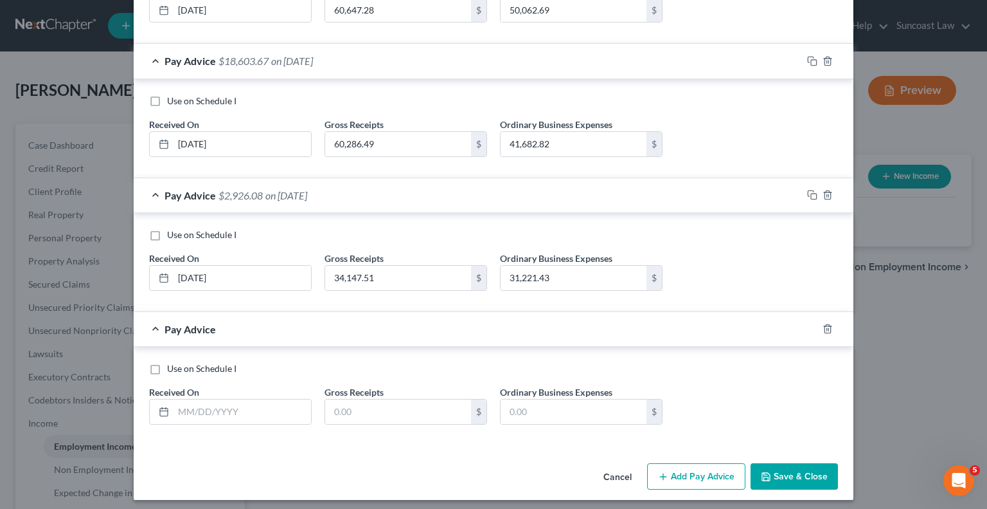
scroll to position [636, 0]
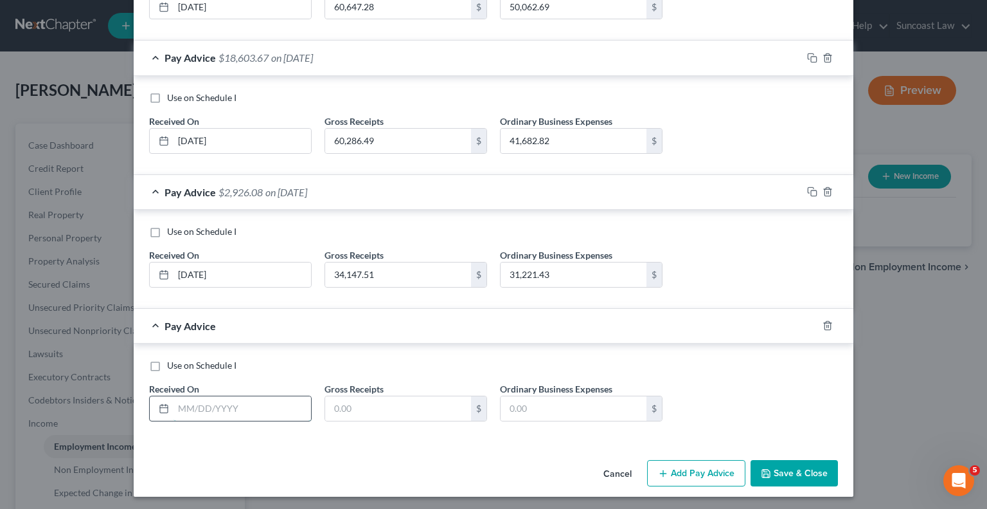
click at [272, 402] on input "text" at bounding box center [243, 408] width 138 height 24
click at [799, 477] on button "Save & Close" at bounding box center [794, 473] width 87 height 27
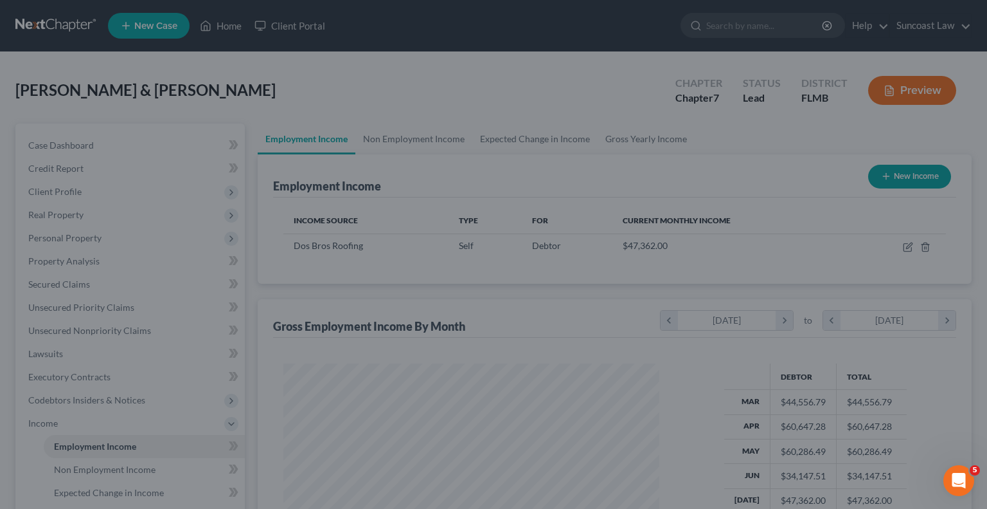
scroll to position [229, 397]
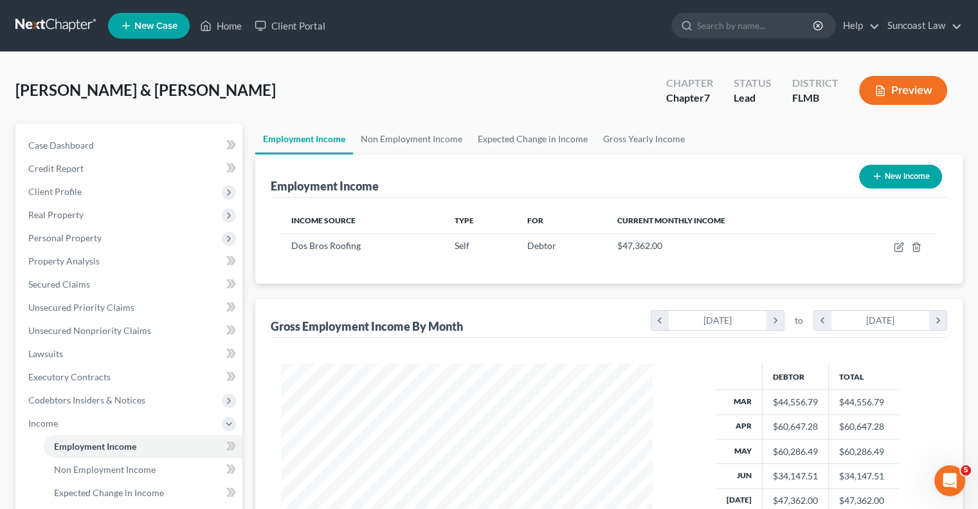
click at [899, 177] on button "New Income" at bounding box center [900, 177] width 83 height 24
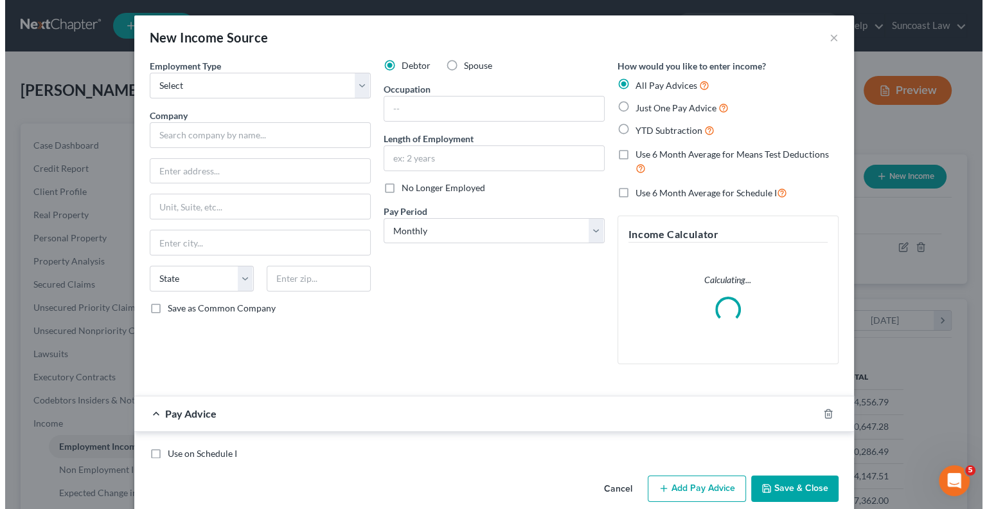
scroll to position [229, 401]
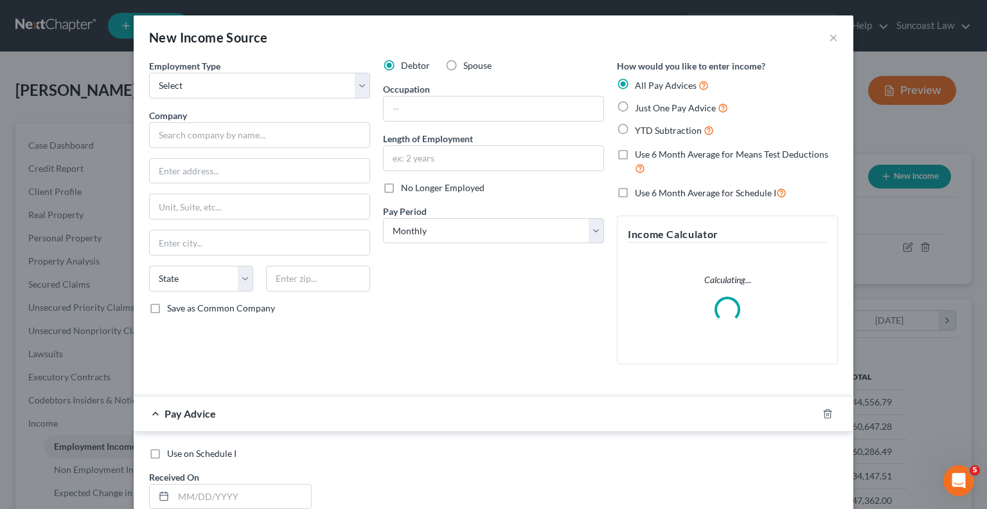
click at [464, 64] on label "Spouse" at bounding box center [478, 65] width 28 height 13
click at [469, 64] on input "Spouse" at bounding box center [473, 63] width 8 height 8
click at [244, 91] on select "Select Full or [DEMOGRAPHIC_DATA] Employment Self Employment" at bounding box center [259, 86] width 221 height 26
click at [149, 73] on select "Select Full or [DEMOGRAPHIC_DATA] Employment Self Employment" at bounding box center [259, 86] width 221 height 26
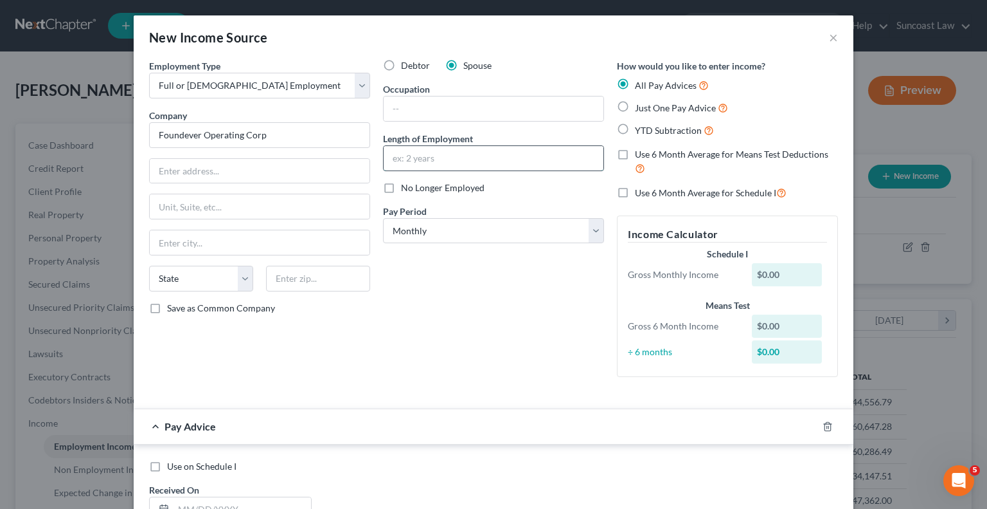
click at [460, 157] on input "text" at bounding box center [494, 158] width 220 height 24
click at [401, 190] on label "No Longer Employed" at bounding box center [443, 187] width 84 height 13
click at [406, 190] on input "No Longer Employed" at bounding box center [410, 185] width 8 height 8
click at [431, 232] on select "Select Monthly Twice Monthly Every Other Week Weekly" at bounding box center [493, 231] width 221 height 26
click at [383, 218] on select "Select Monthly Twice Monthly Every Other Week Weekly" at bounding box center [493, 231] width 221 height 26
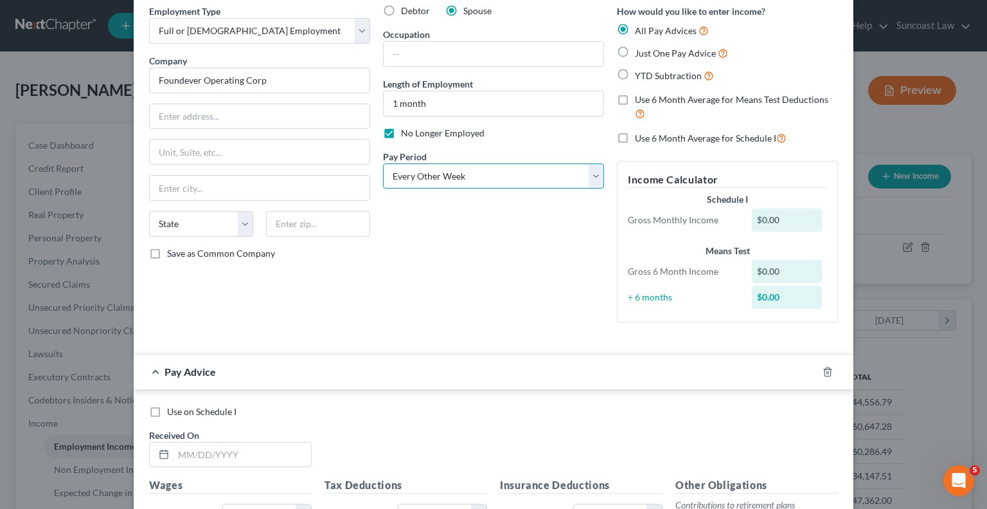
scroll to position [257, 0]
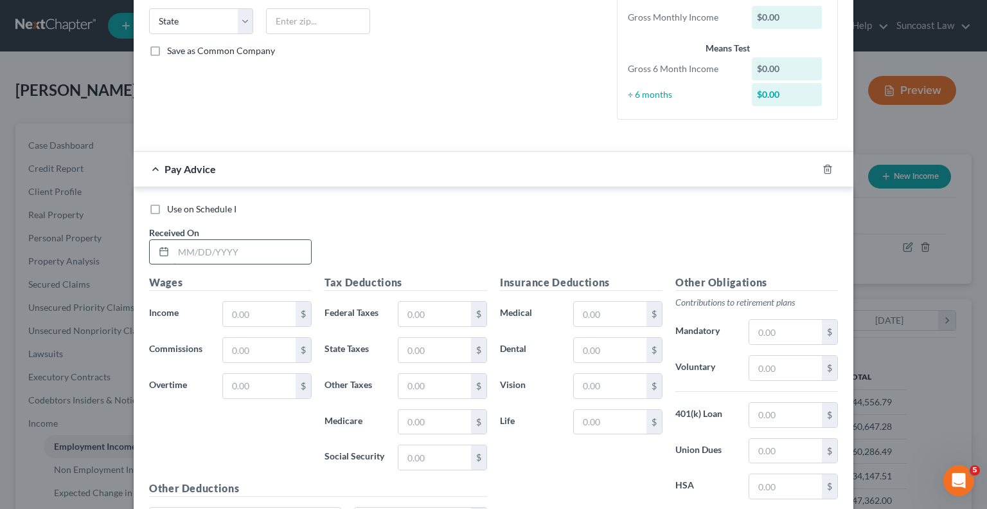
click at [243, 253] on input "text" at bounding box center [243, 252] width 138 height 24
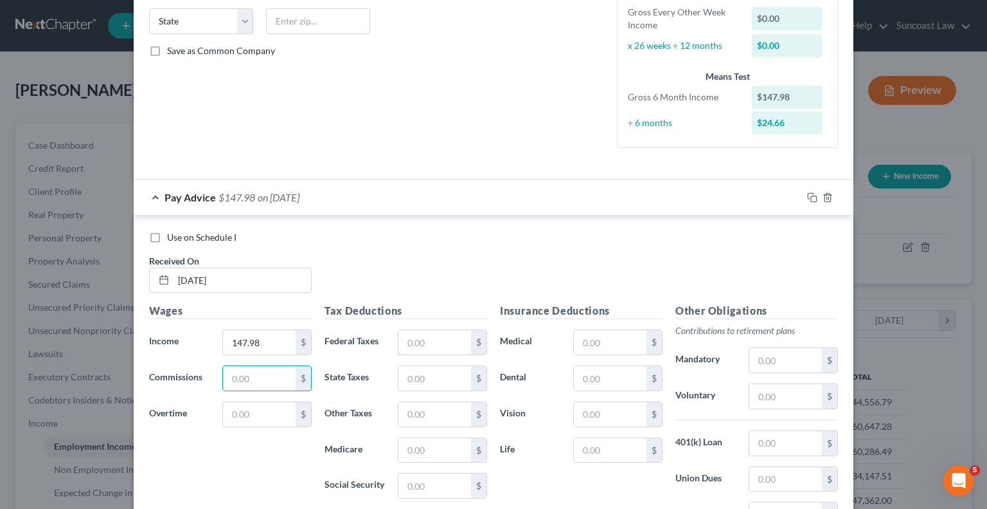
click at [443, 339] on input "text" at bounding box center [435, 342] width 73 height 24
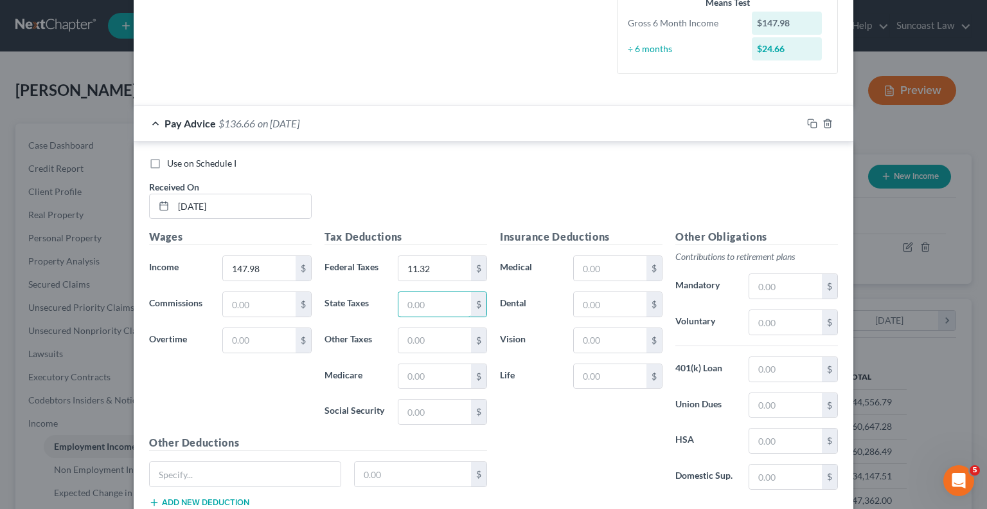
scroll to position [418, 0]
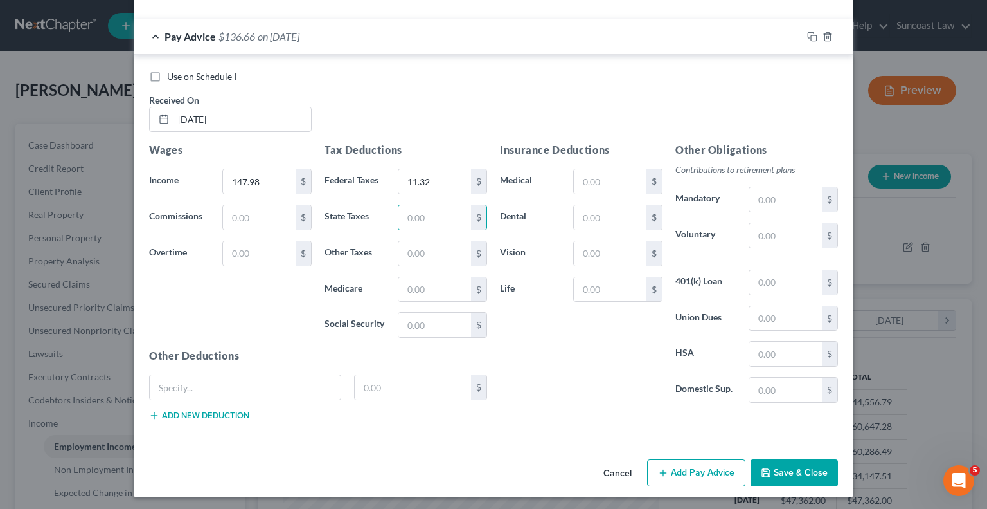
click at [678, 475] on button "Add Pay Advice" at bounding box center [696, 472] width 98 height 27
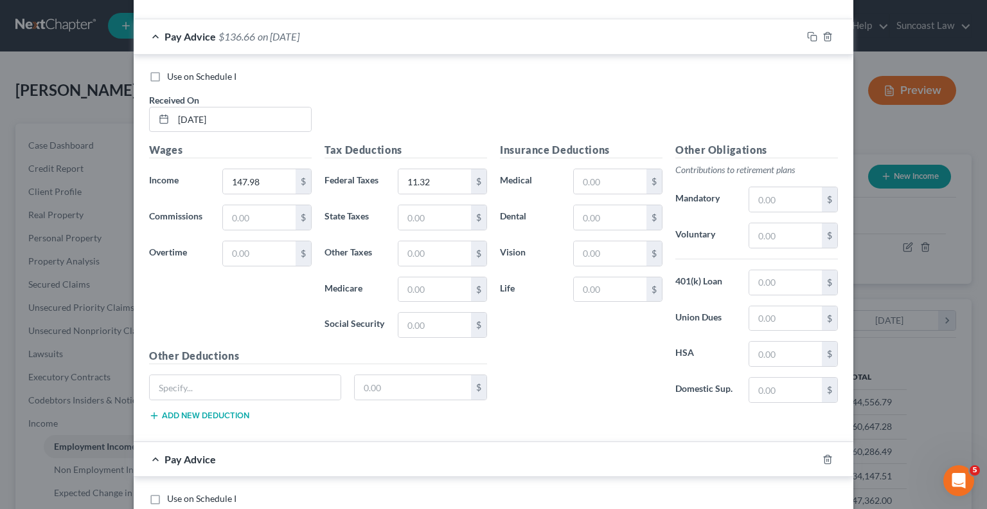
scroll to position [675, 0]
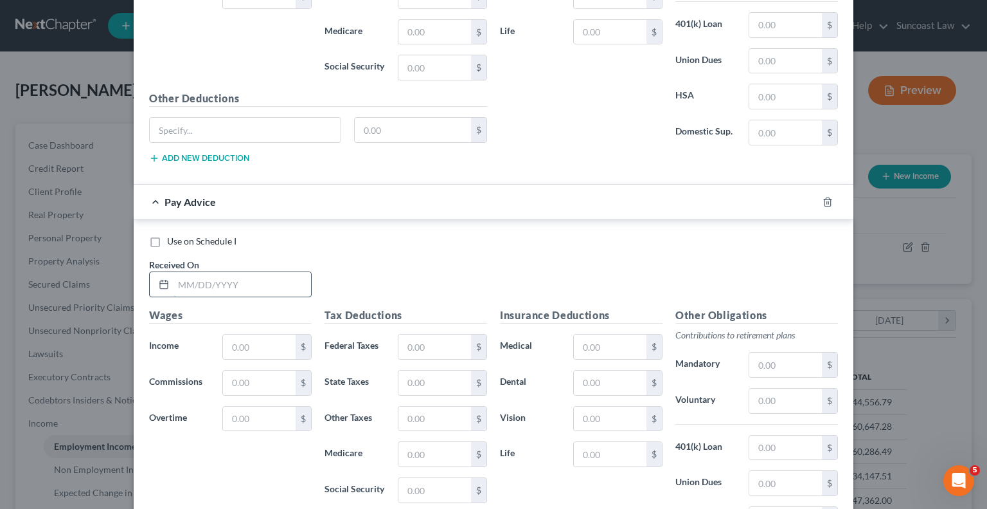
click at [254, 279] on input "text" at bounding box center [243, 284] width 138 height 24
drag, startPoint x: 440, startPoint y: 341, endPoint x: 459, endPoint y: 339, distance: 19.3
click at [440, 341] on input "text" at bounding box center [435, 346] width 73 height 24
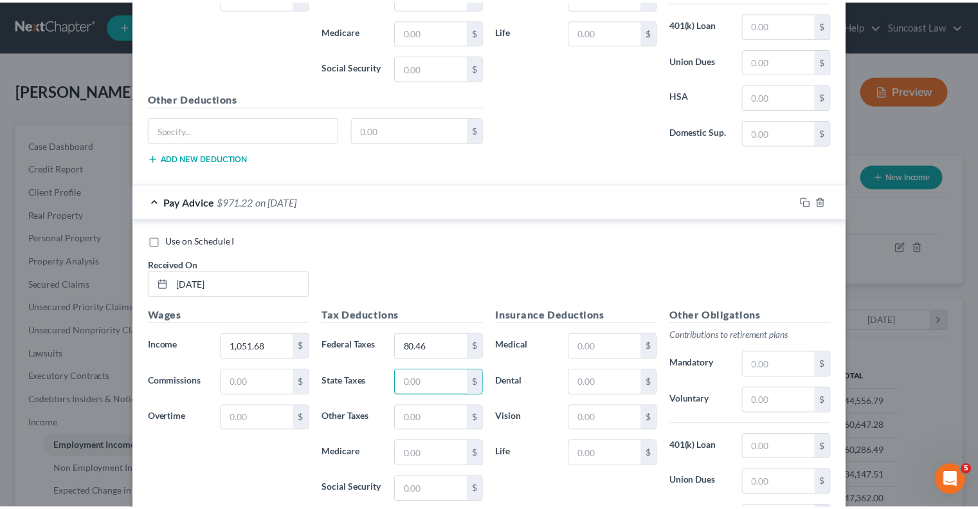
scroll to position [838, 0]
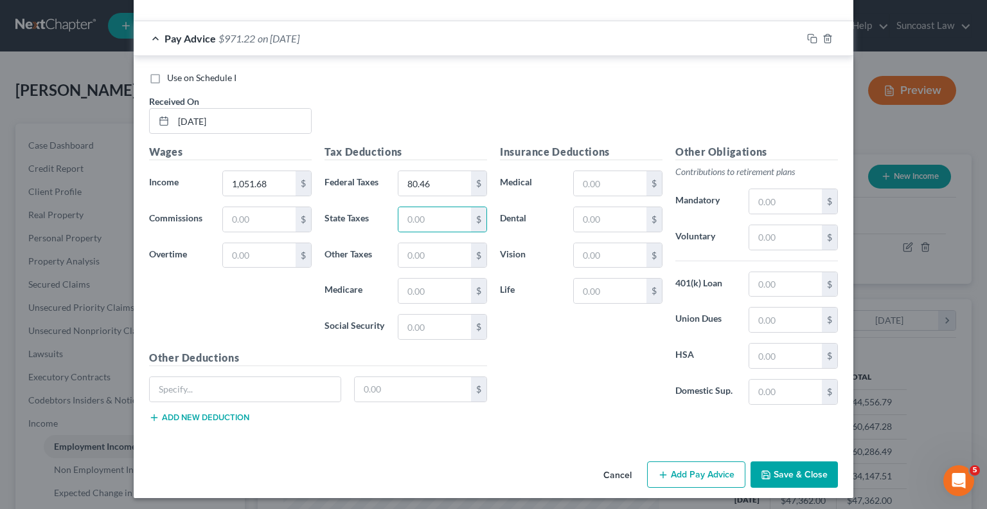
click at [798, 465] on button "Save & Close" at bounding box center [794, 474] width 87 height 27
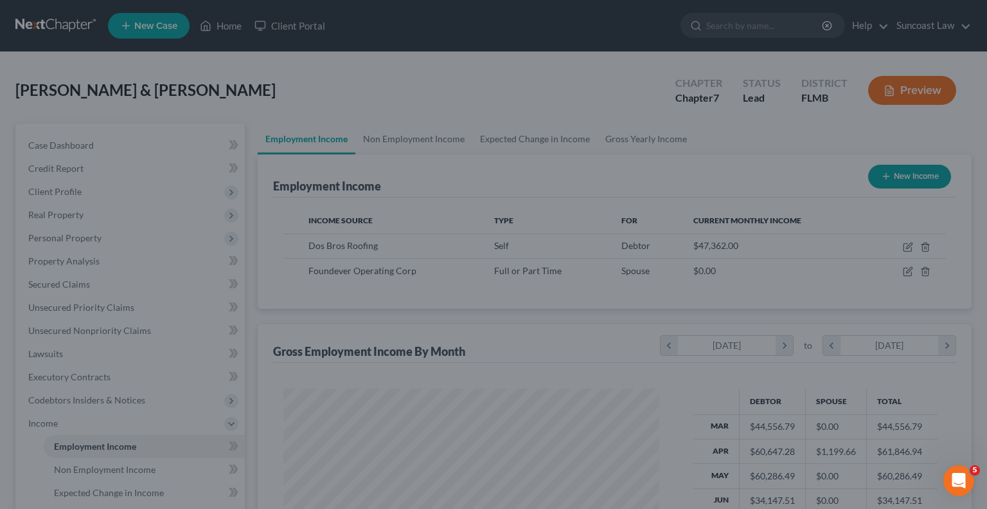
scroll to position [642668, 642500]
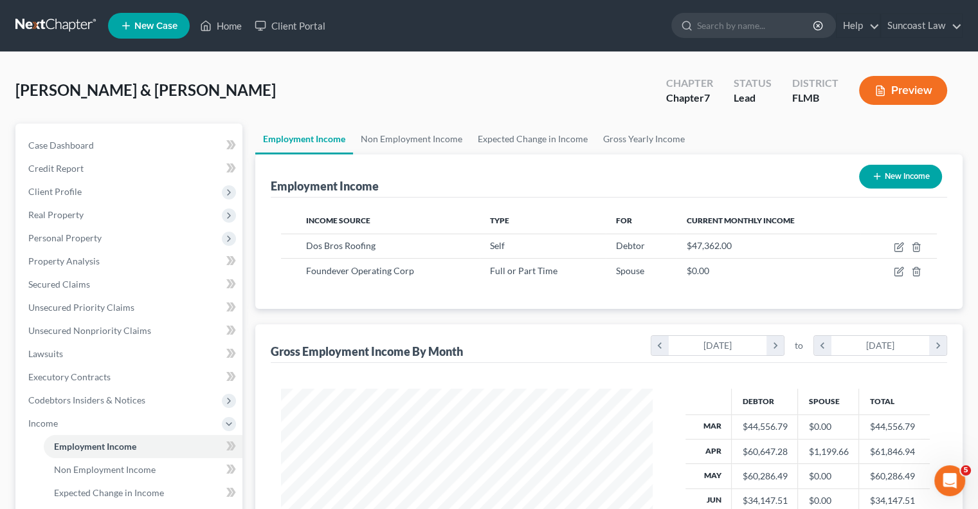
click at [912, 186] on button "New Income" at bounding box center [900, 177] width 83 height 24
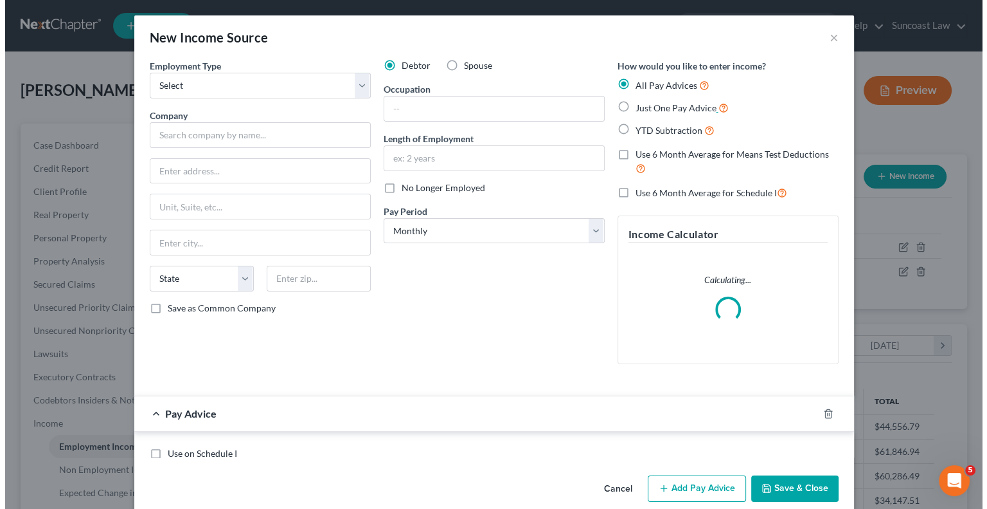
scroll to position [229, 401]
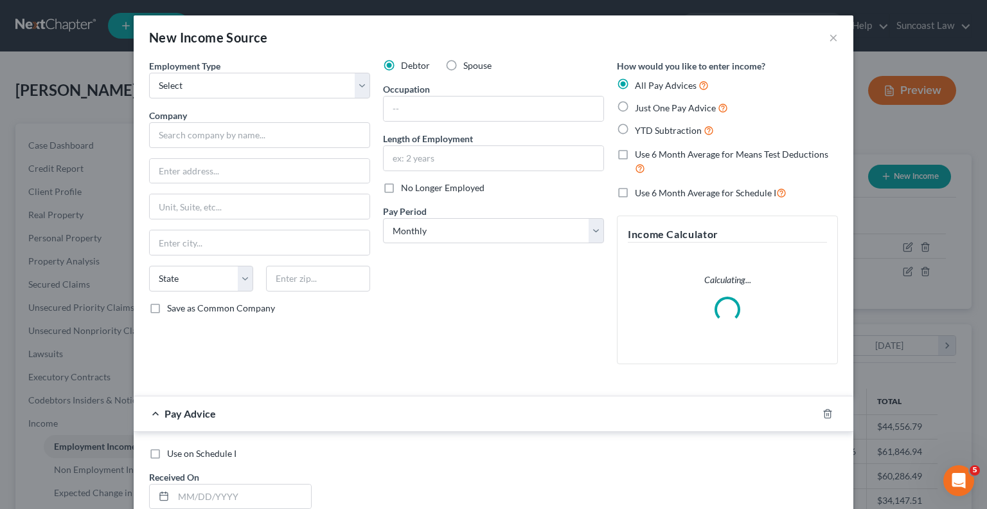
click at [464, 65] on label "Spouse" at bounding box center [478, 65] width 28 height 13
click at [469, 65] on input "Spouse" at bounding box center [473, 63] width 8 height 8
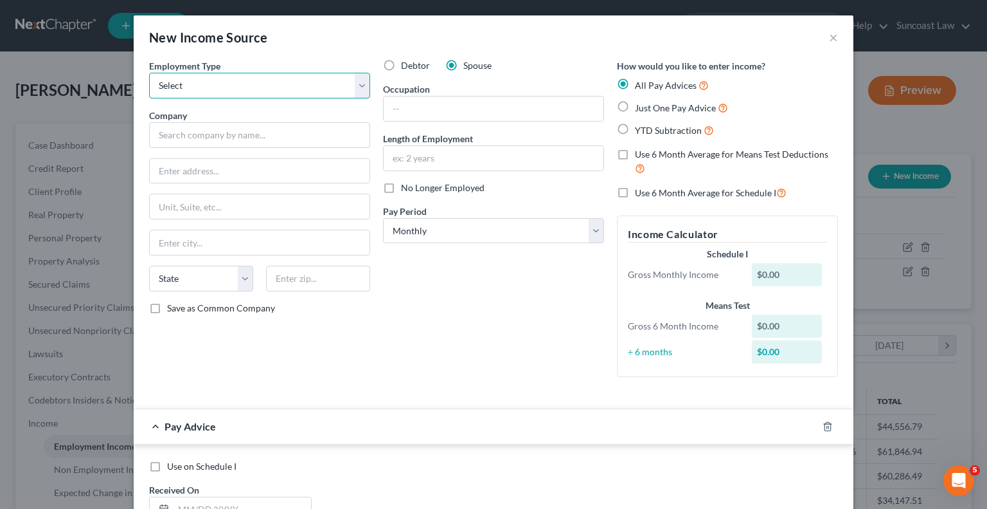
click at [224, 87] on select "Select Full or [DEMOGRAPHIC_DATA] Employment Self Employment" at bounding box center [259, 86] width 221 height 26
click at [149, 73] on select "Select Full or [DEMOGRAPHIC_DATA] Employment Self Employment" at bounding box center [259, 86] width 221 height 26
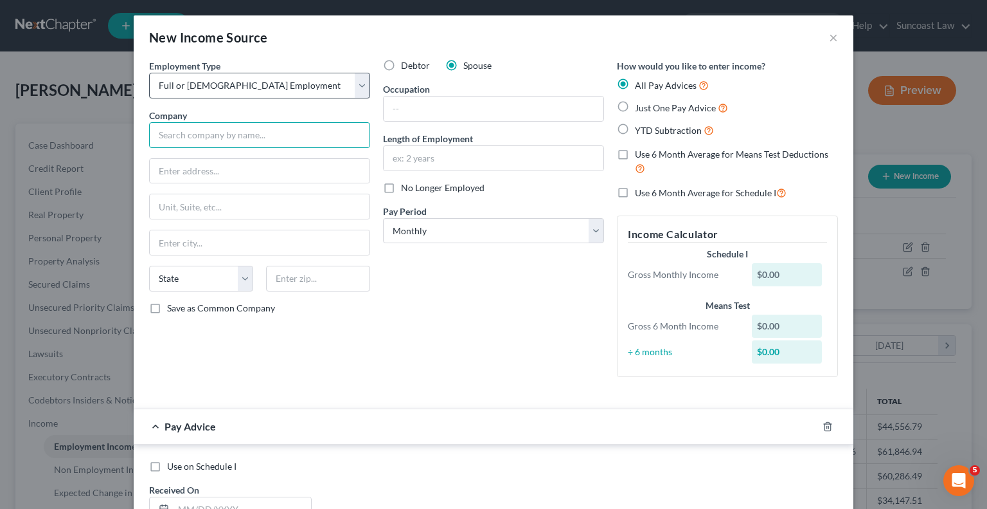
click at [226, 133] on input "text" at bounding box center [259, 135] width 221 height 26
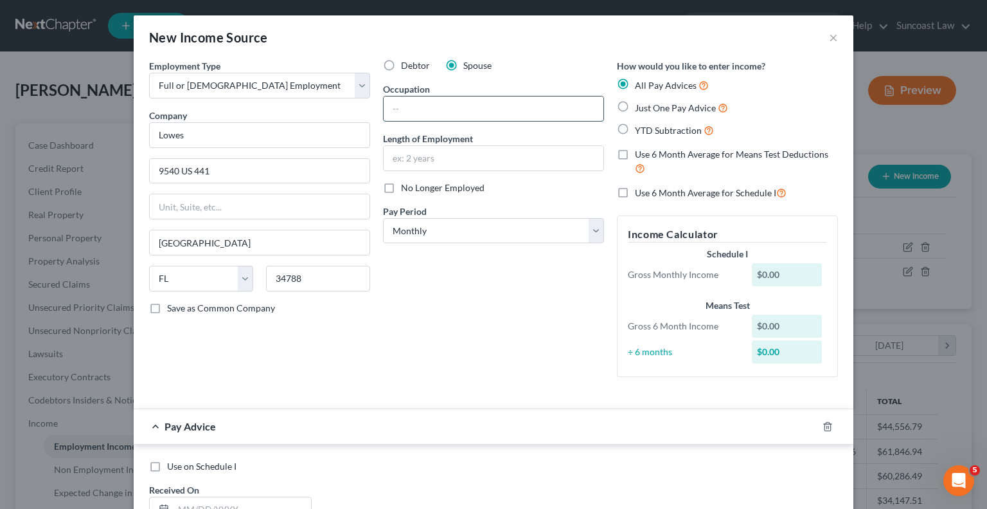
drag, startPoint x: 447, startPoint y: 110, endPoint x: 453, endPoint y: 105, distance: 7.3
click at [451, 107] on input "text" at bounding box center [494, 108] width 220 height 24
click at [393, 159] on input "1 month" at bounding box center [494, 158] width 220 height 24
click at [453, 236] on select "Select Monthly Twice Monthly Every Other Week Weekly" at bounding box center [493, 231] width 221 height 26
click at [383, 218] on select "Select Monthly Twice Monthly Every Other Week Weekly" at bounding box center [493, 231] width 221 height 26
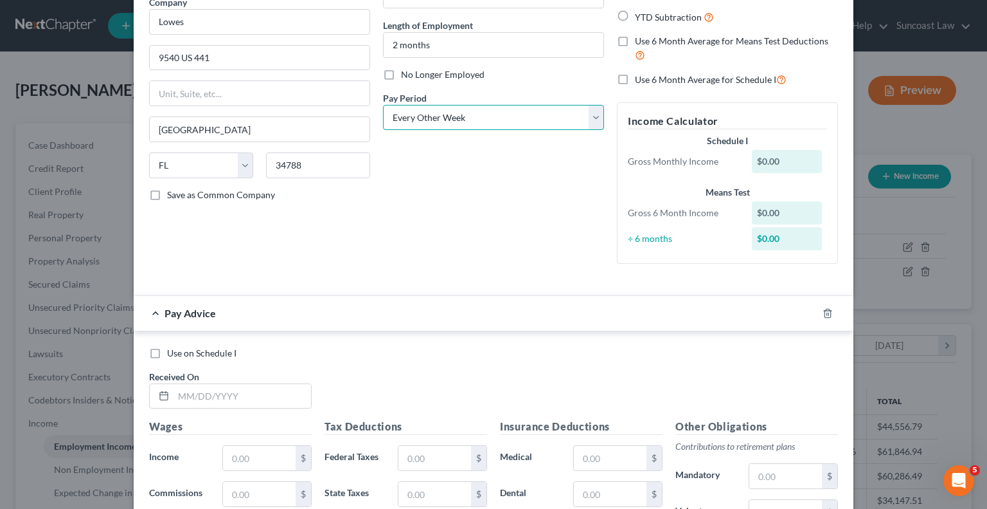
scroll to position [193, 0]
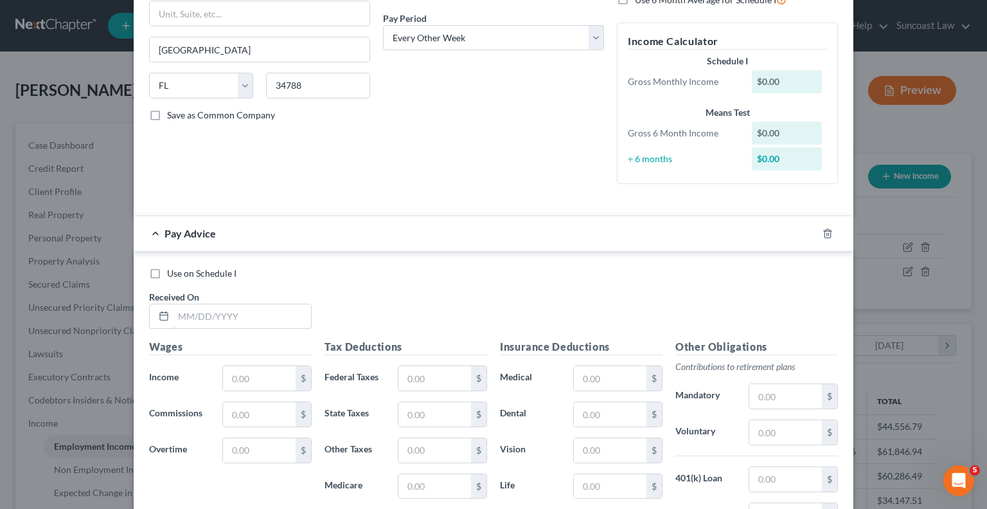
drag, startPoint x: 269, startPoint y: 320, endPoint x: 342, endPoint y: 233, distance: 113.2
click at [269, 320] on input "text" at bounding box center [243, 316] width 138 height 24
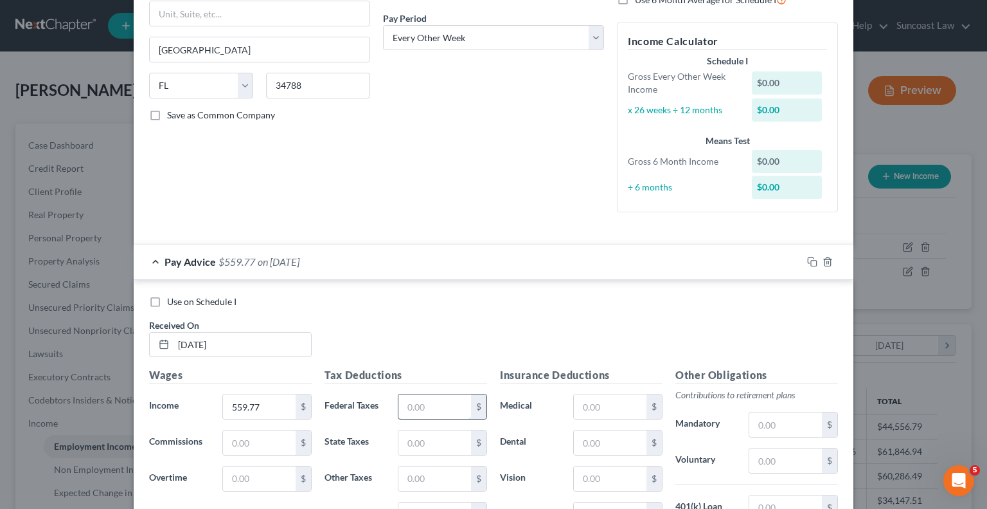
click at [455, 410] on input "text" at bounding box center [435, 406] width 73 height 24
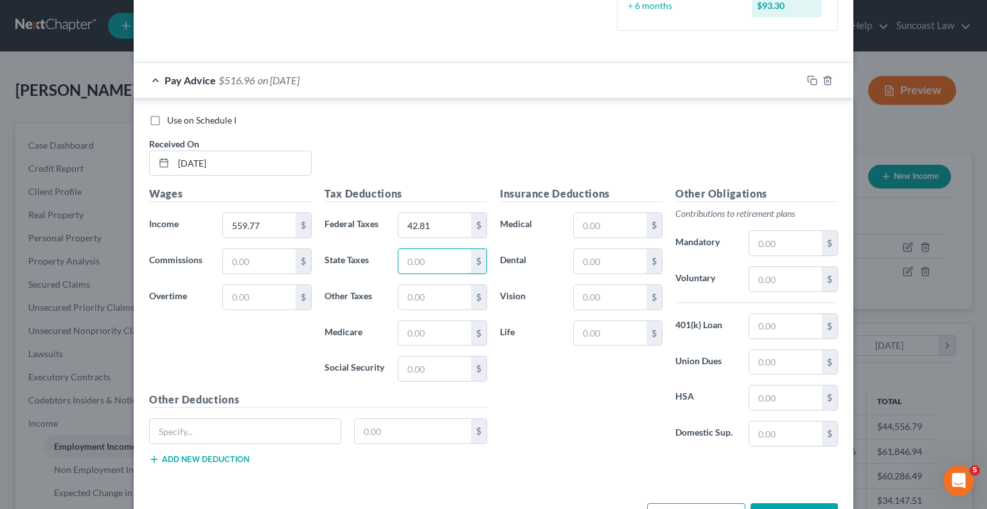
scroll to position [418, 0]
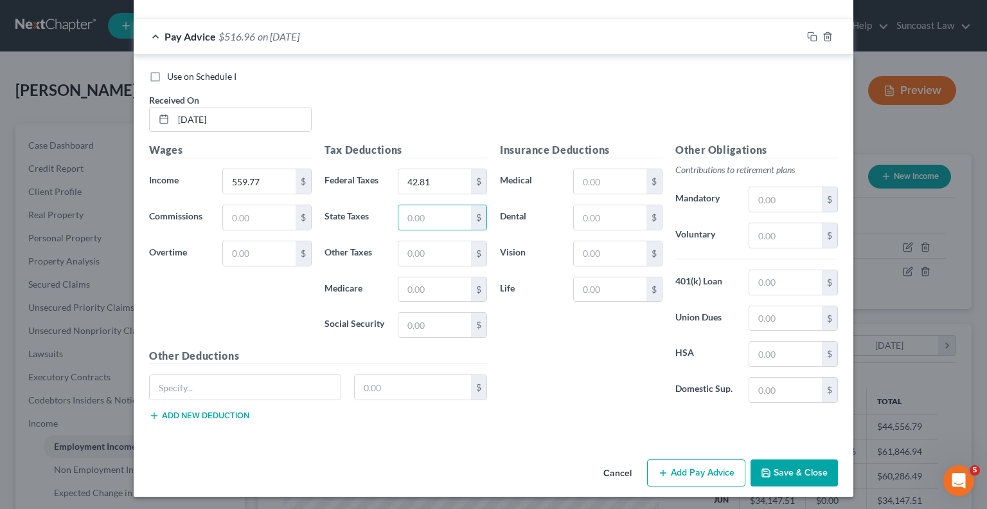
click at [690, 469] on button "Add Pay Advice" at bounding box center [696, 472] width 98 height 27
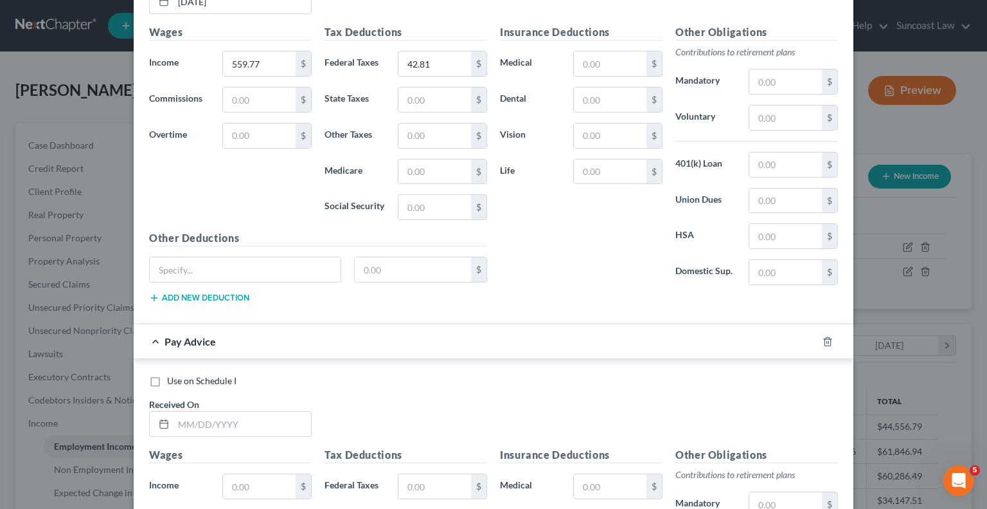
scroll to position [675, 0]
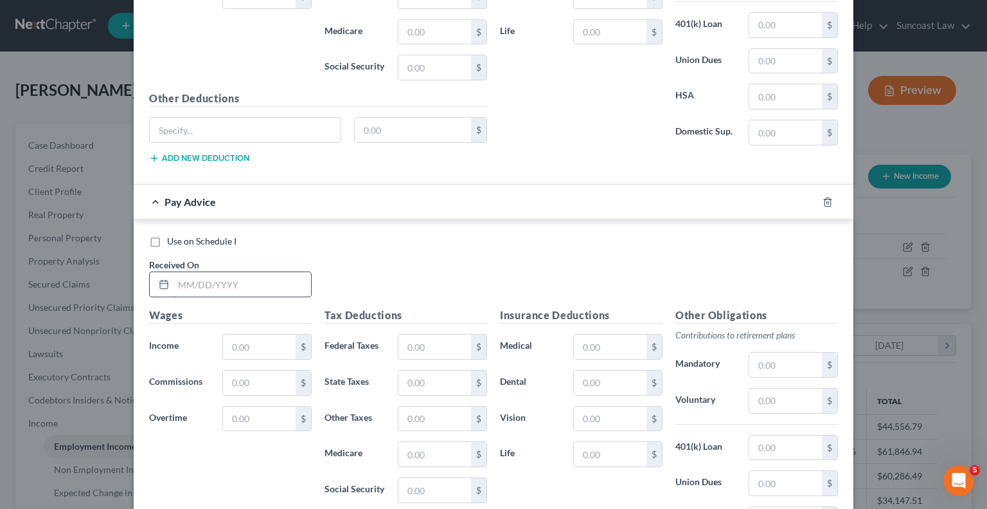
click at [257, 284] on input "text" at bounding box center [243, 284] width 138 height 24
click at [435, 343] on input "text" at bounding box center [435, 346] width 73 height 24
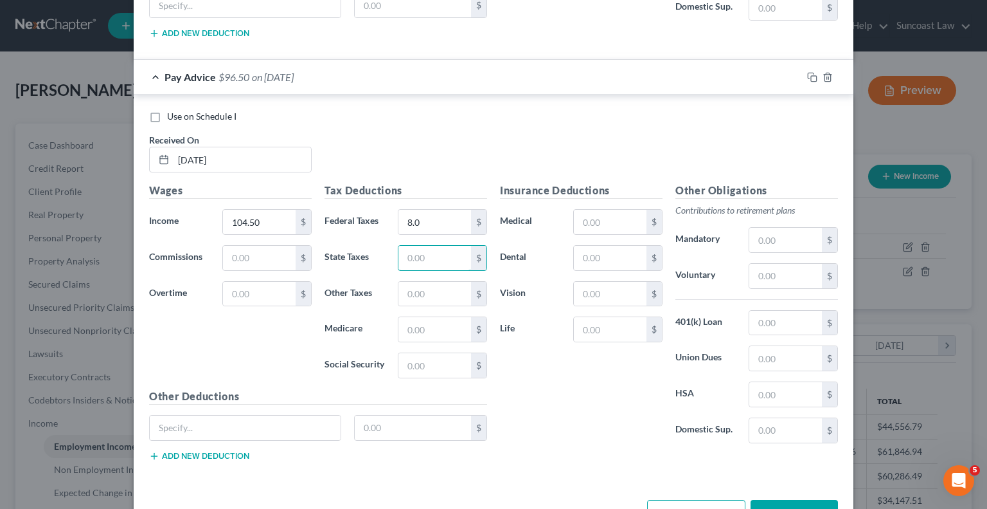
scroll to position [838, 0]
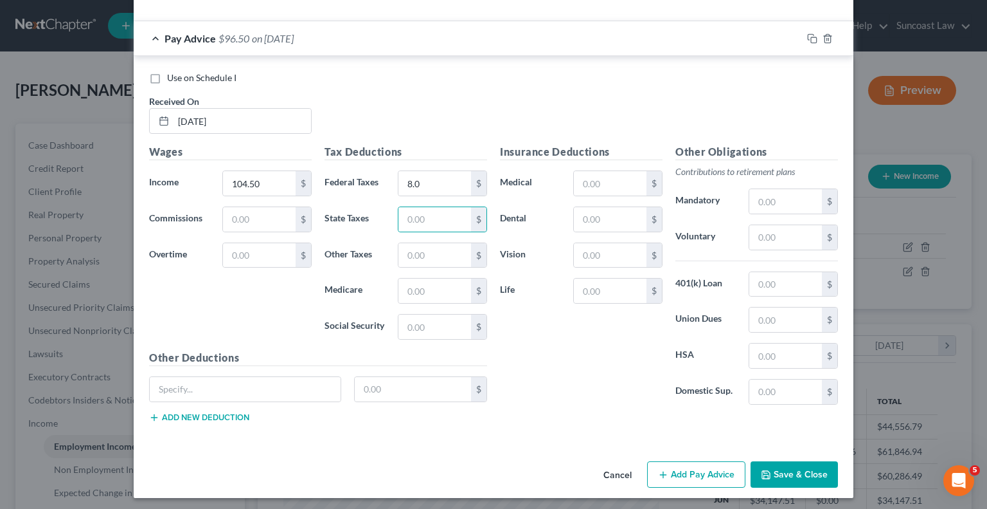
click at [685, 467] on button "Add Pay Advice" at bounding box center [696, 474] width 98 height 27
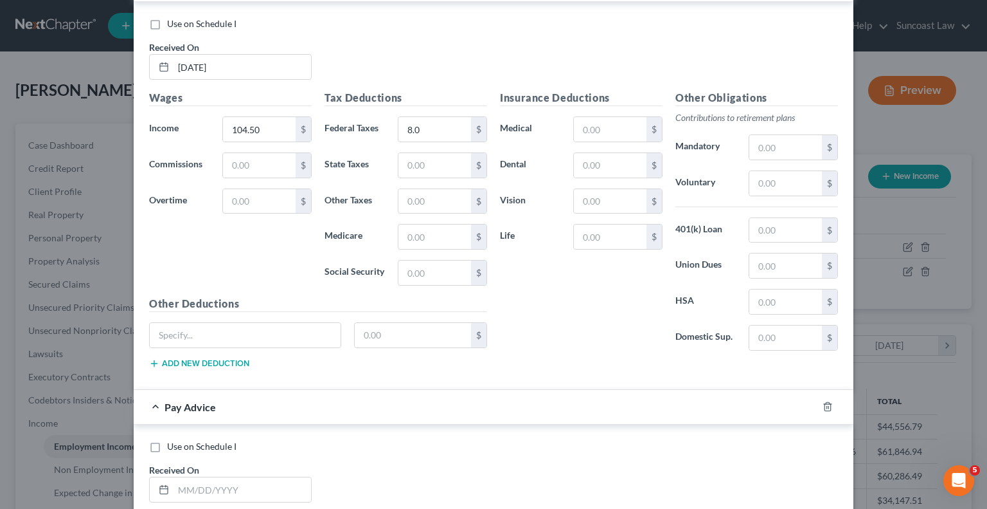
scroll to position [1095, 0]
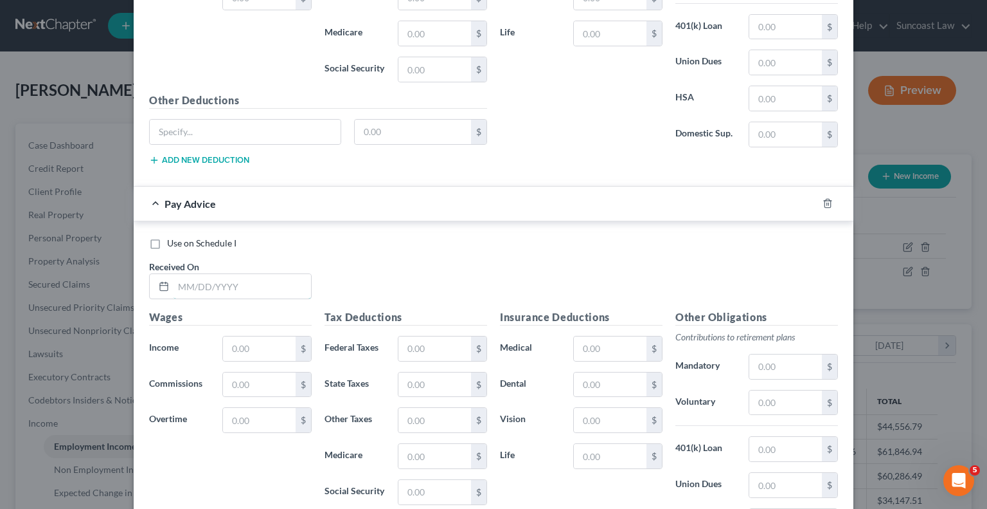
drag, startPoint x: 281, startPoint y: 287, endPoint x: 383, endPoint y: 182, distance: 146.9
click at [281, 287] on input "text" at bounding box center [243, 286] width 138 height 24
drag, startPoint x: 432, startPoint y: 338, endPoint x: 467, endPoint y: 295, distance: 55.3
click at [434, 336] on input "text" at bounding box center [435, 348] width 73 height 24
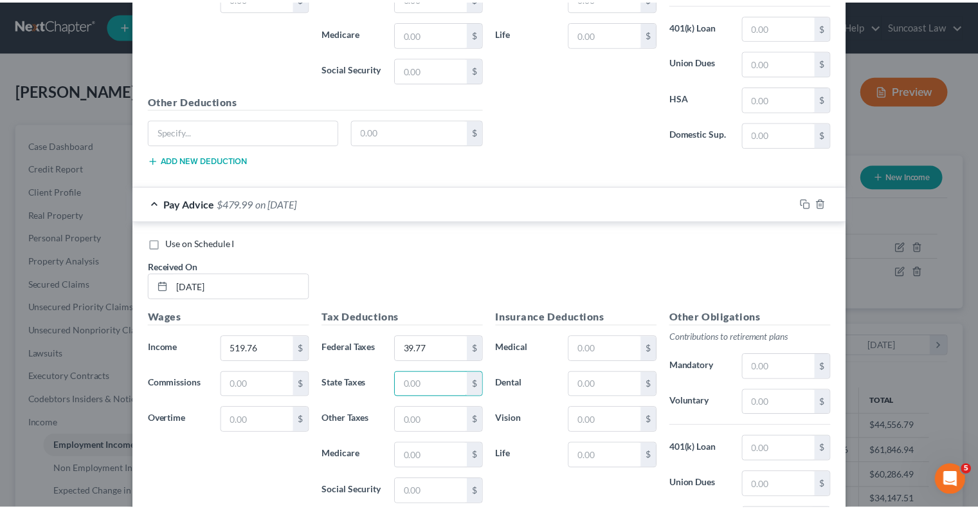
scroll to position [1258, 0]
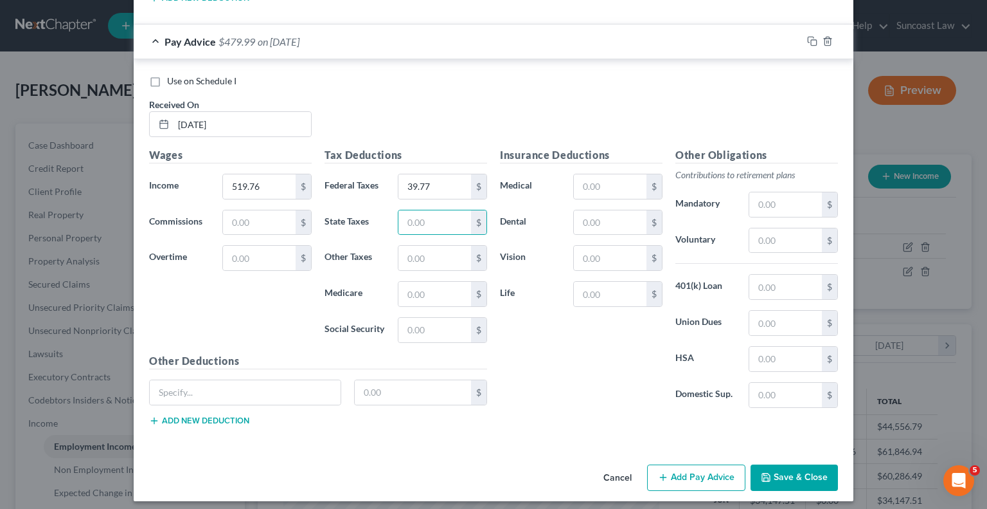
click at [782, 468] on button "Save & Close" at bounding box center [794, 477] width 87 height 27
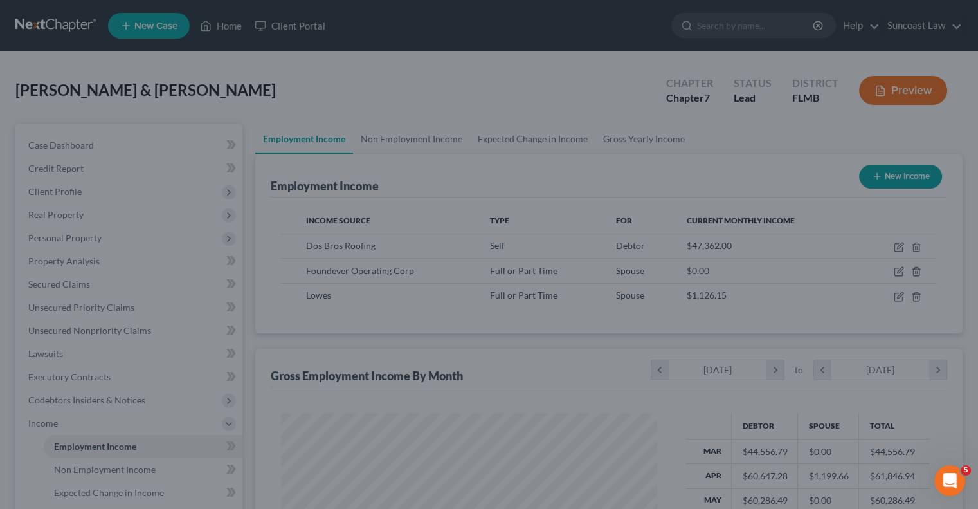
scroll to position [642668, 642500]
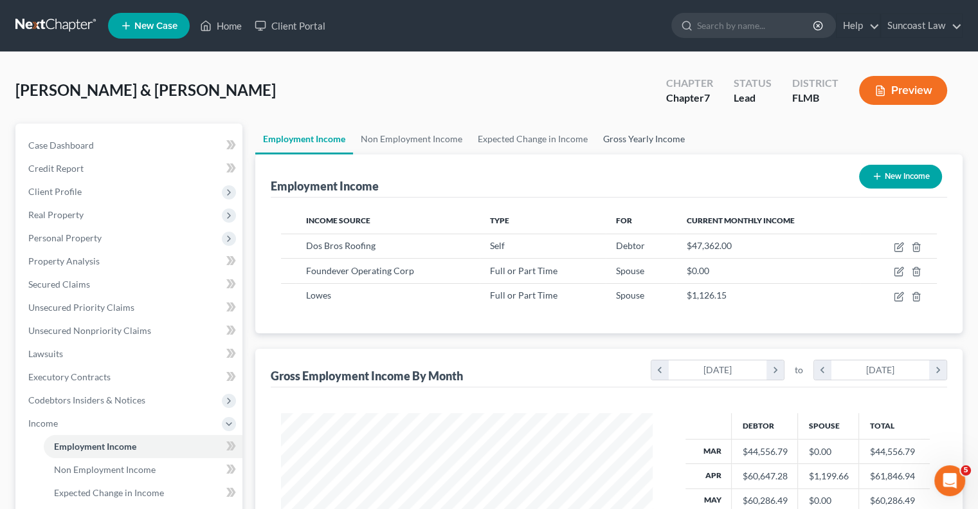
click at [643, 138] on link "Gross Yearly Income" at bounding box center [643, 138] width 97 height 31
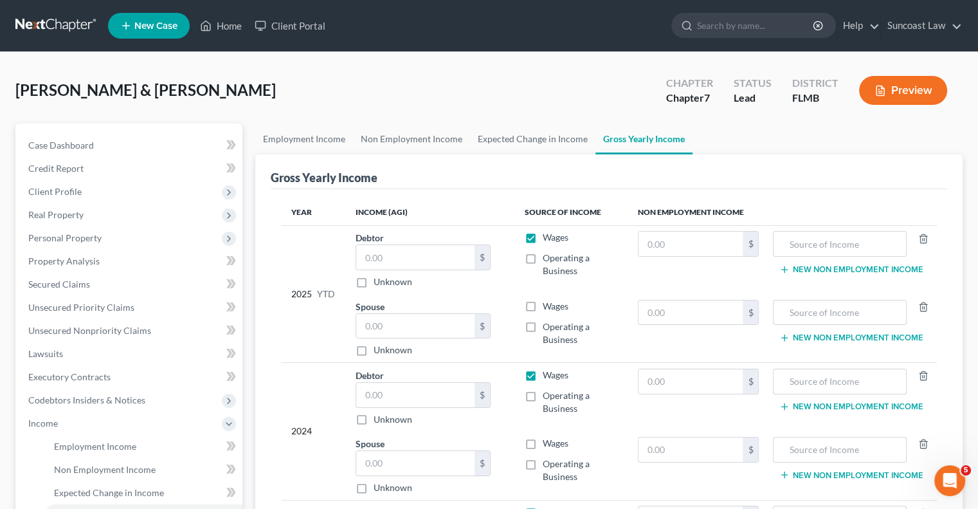
click at [543, 306] on label "Wages" at bounding box center [556, 306] width 26 height 13
click at [548, 306] on input "Wages" at bounding box center [552, 304] width 8 height 8
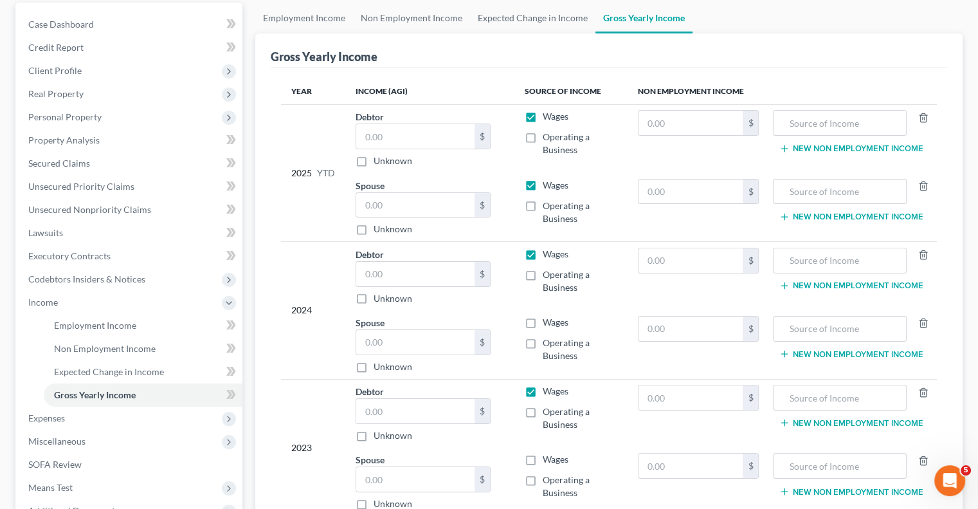
scroll to position [129, 0]
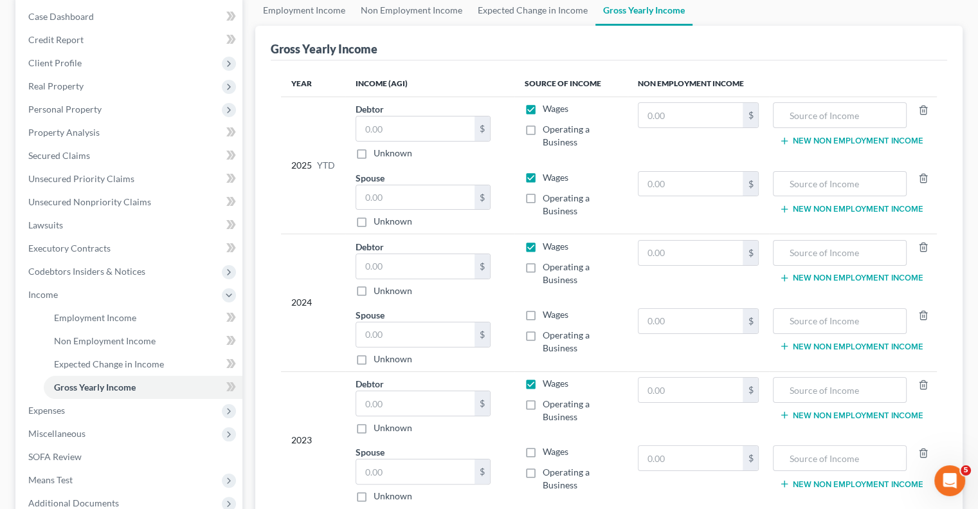
click at [543, 313] on label "Wages" at bounding box center [556, 314] width 26 height 13
click at [548, 313] on input "Wages" at bounding box center [552, 312] width 8 height 8
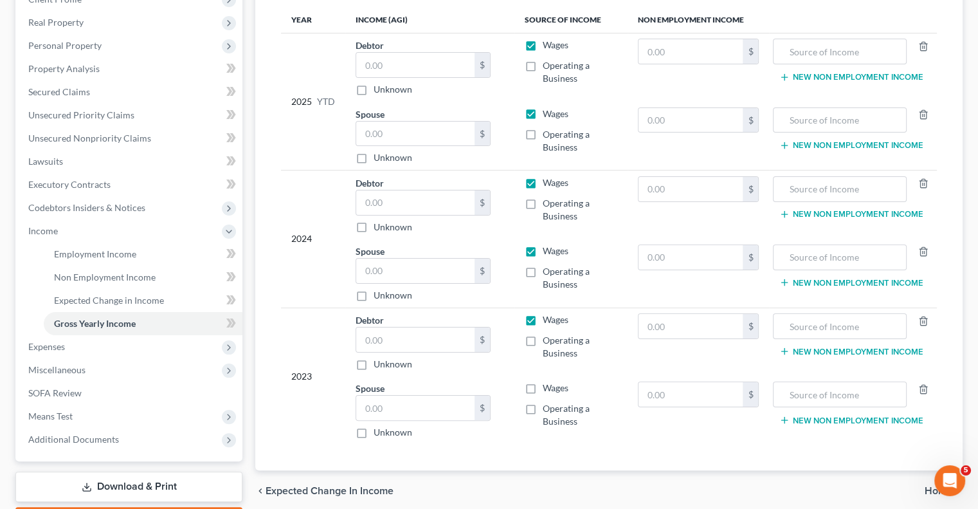
scroll to position [193, 0]
click at [543, 384] on label "Wages" at bounding box center [556, 387] width 26 height 13
click at [548, 384] on input "Wages" at bounding box center [552, 385] width 8 height 8
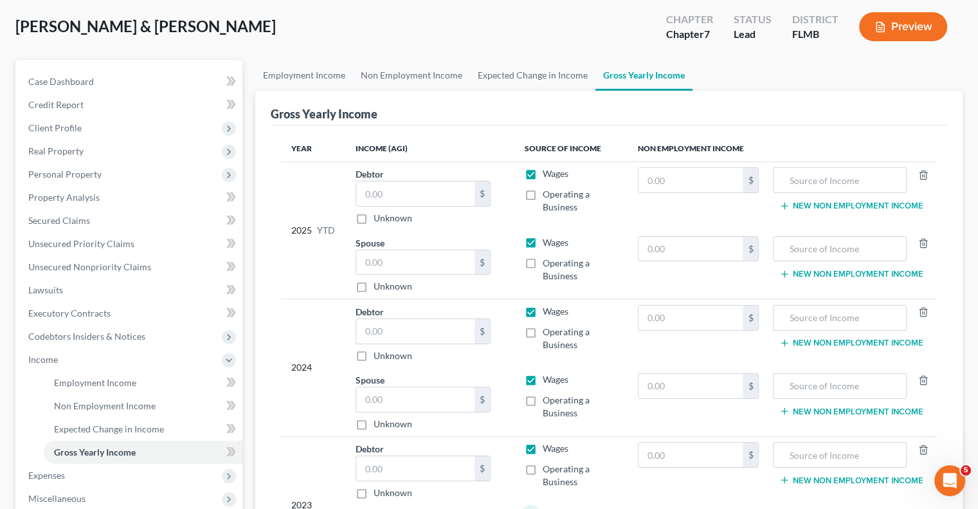
scroll to position [64, 0]
click at [433, 266] on input "text" at bounding box center [415, 261] width 118 height 24
click at [420, 397] on input "text" at bounding box center [415, 398] width 118 height 24
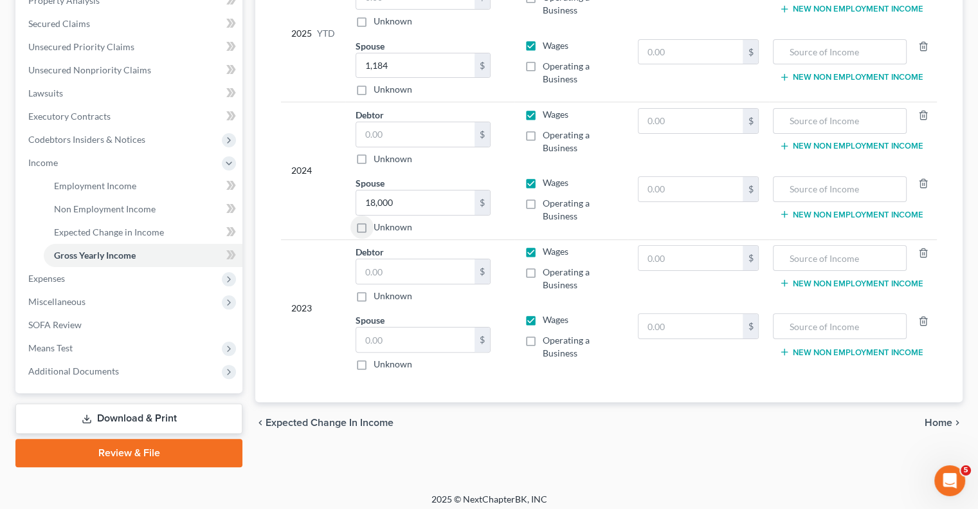
scroll to position [266, 0]
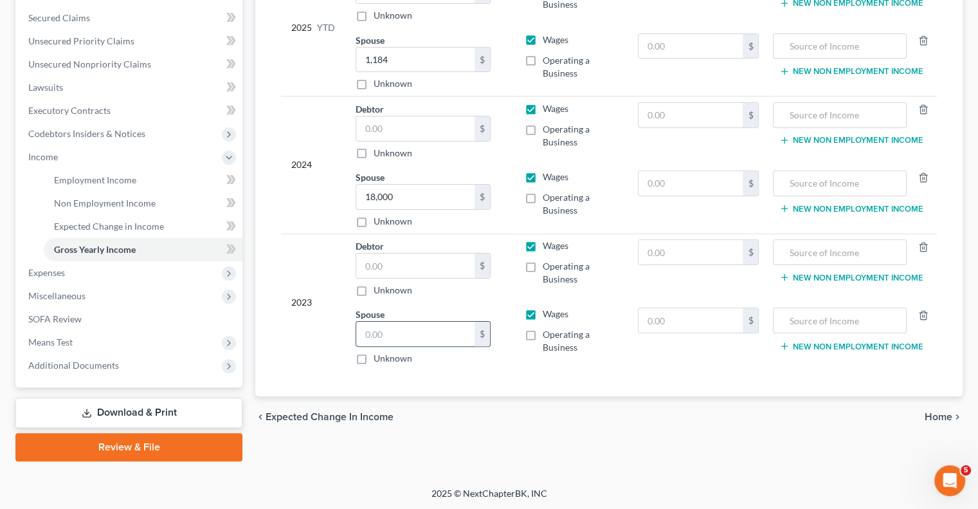
click at [412, 336] on input "text" at bounding box center [415, 333] width 118 height 24
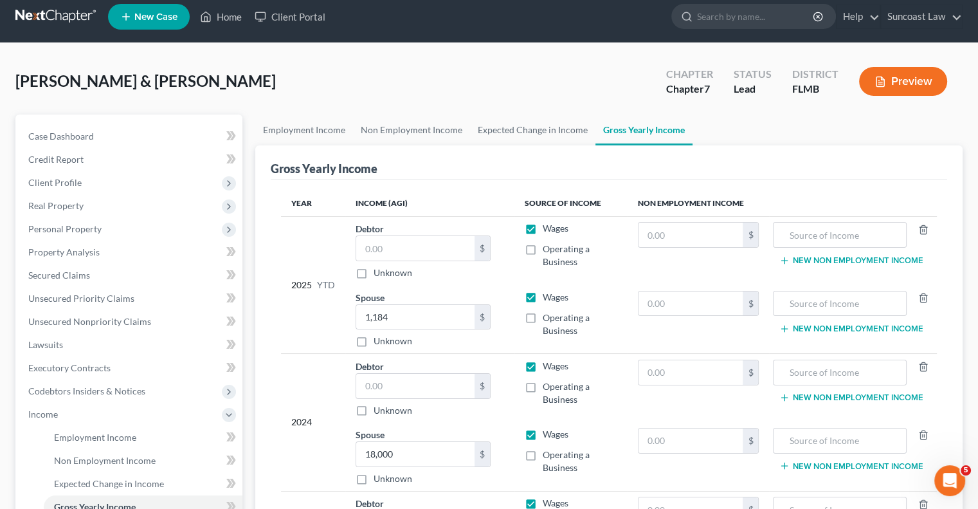
scroll to position [0, 0]
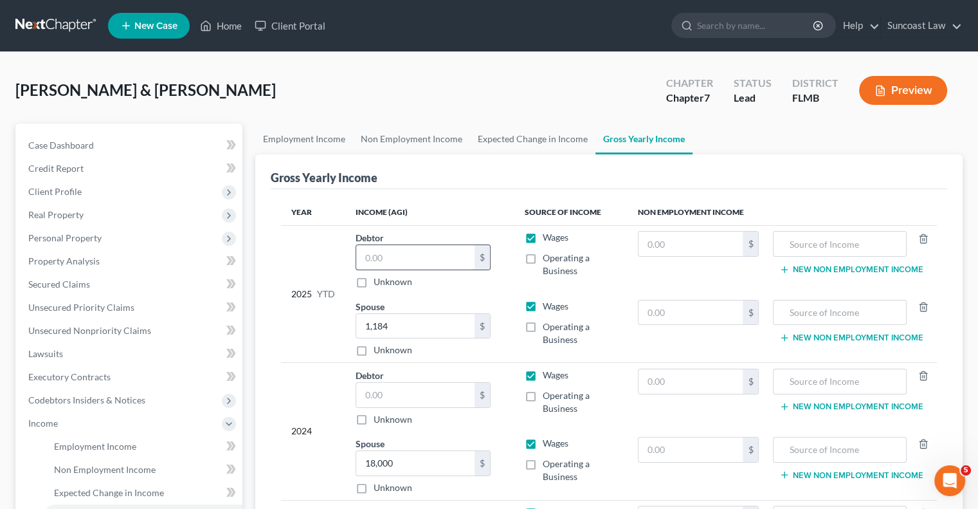
click at [439, 254] on input "text" at bounding box center [415, 257] width 118 height 24
click at [543, 236] on label "Wages" at bounding box center [556, 237] width 26 height 13
click at [548, 236] on input "Wages" at bounding box center [552, 235] width 8 height 8
click at [543, 258] on label "Operating a Business" at bounding box center [580, 264] width 75 height 26
click at [548, 258] on input "Operating a Business" at bounding box center [552, 255] width 8 height 8
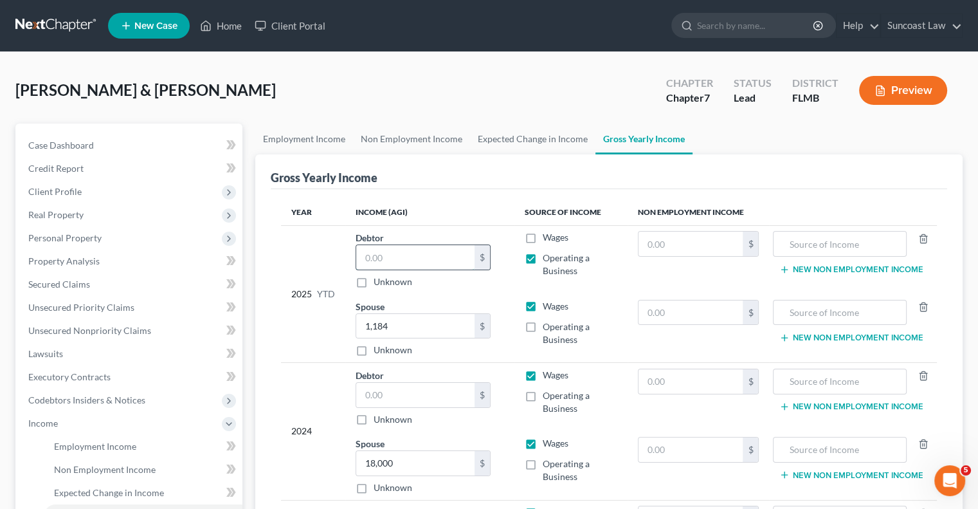
click at [442, 258] on input "text" at bounding box center [415, 257] width 118 height 24
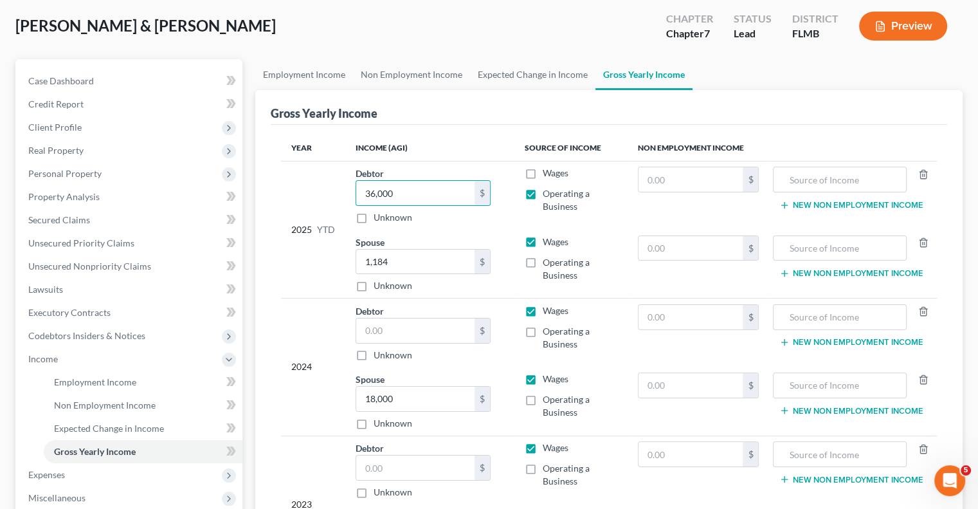
drag, startPoint x: 533, startPoint y: 308, endPoint x: 535, endPoint y: 316, distance: 8.0
click at [543, 308] on label "Wages" at bounding box center [556, 310] width 26 height 13
click at [548, 308] on input "Wages" at bounding box center [552, 308] width 8 height 8
click at [543, 331] on label "Operating a Business" at bounding box center [580, 338] width 75 height 26
click at [548, 331] on input "Operating a Business" at bounding box center [552, 329] width 8 height 8
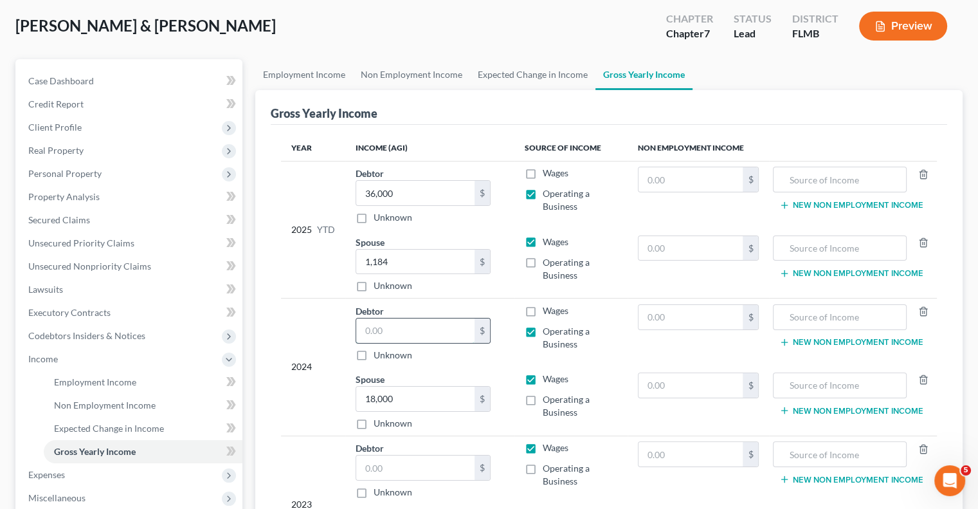
click at [404, 331] on input "text" at bounding box center [415, 330] width 118 height 24
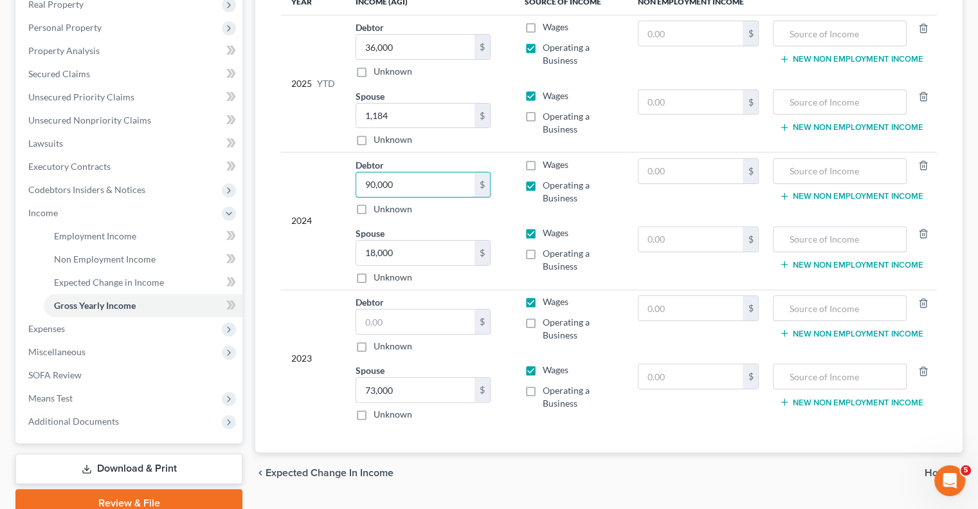
scroll to position [257, 0]
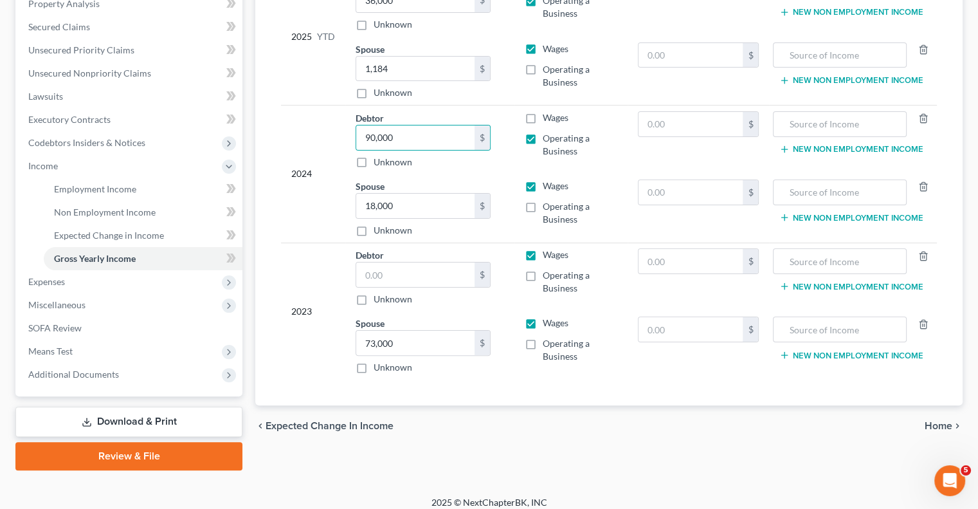
drag, startPoint x: 530, startPoint y: 252, endPoint x: 536, endPoint y: 267, distance: 16.5
click at [543, 252] on label "Wages" at bounding box center [556, 254] width 26 height 13
click at [548, 252] on input "Wages" at bounding box center [552, 252] width 8 height 8
click at [543, 271] on label "Operating a Business" at bounding box center [580, 282] width 75 height 26
click at [548, 271] on input "Operating a Business" at bounding box center [552, 273] width 8 height 8
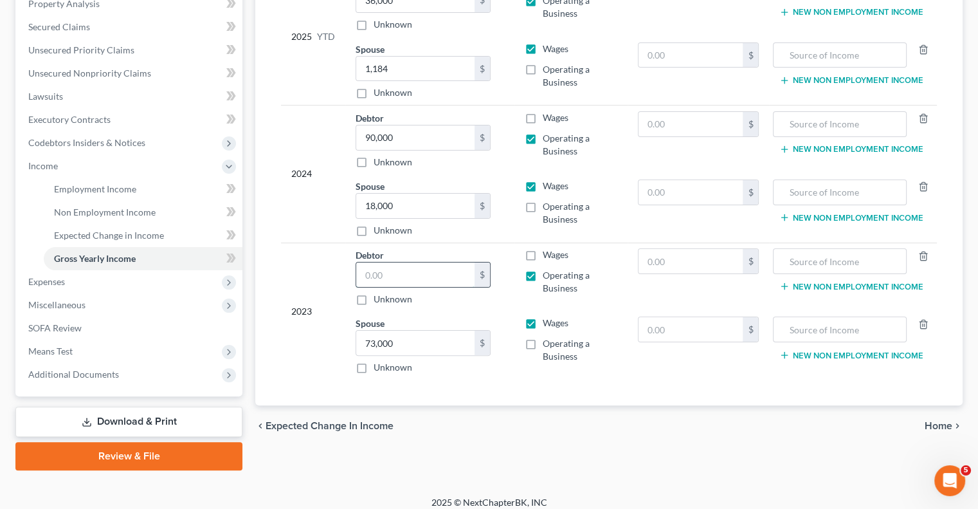
click at [419, 271] on input "text" at bounding box center [415, 274] width 118 height 24
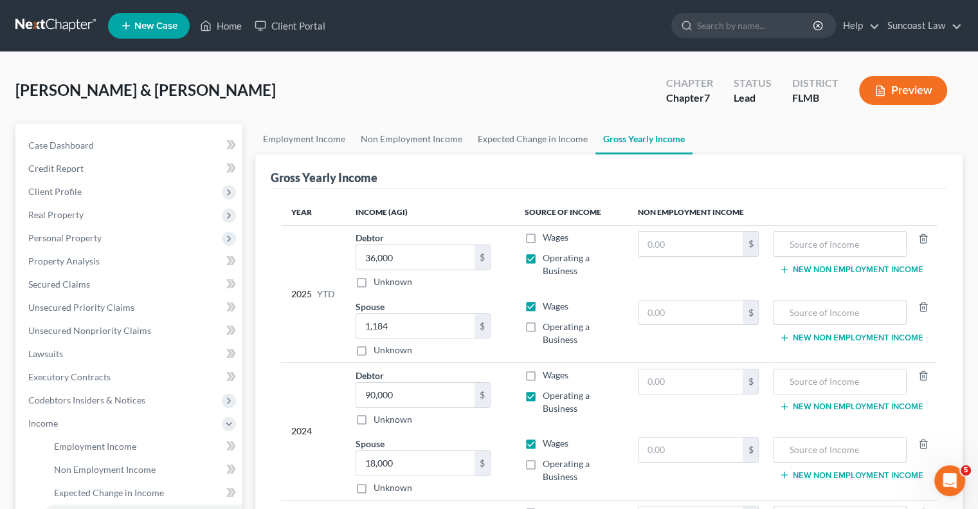
scroll to position [193, 0]
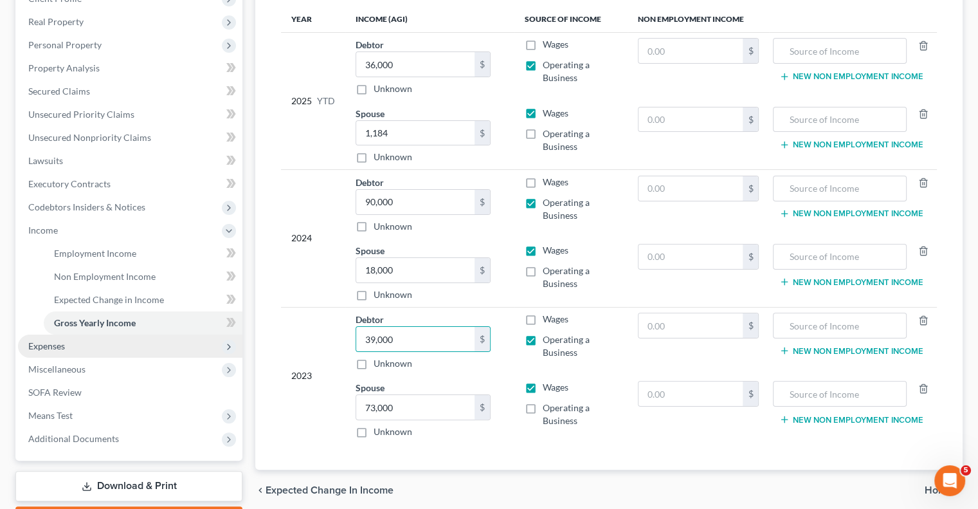
click at [113, 346] on span "Expenses" at bounding box center [130, 345] width 224 height 23
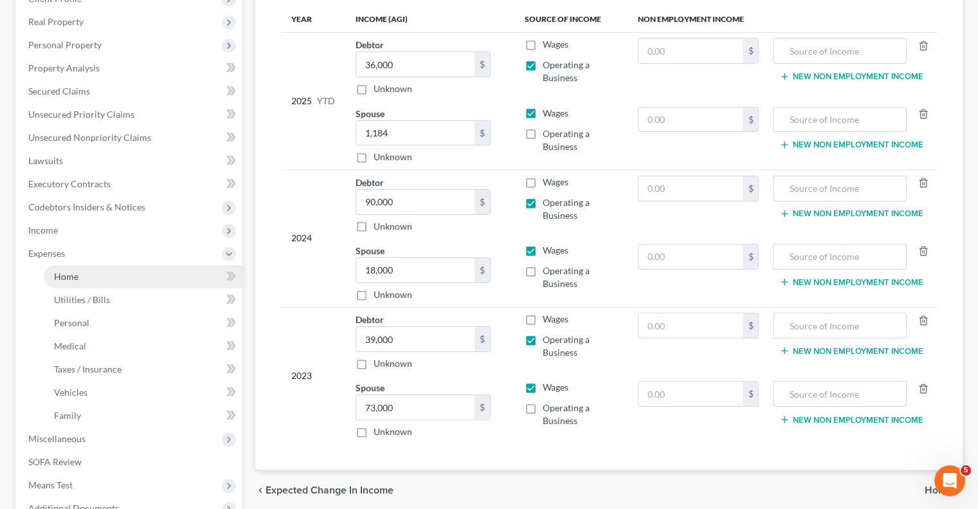
click at [120, 277] on link "Home" at bounding box center [143, 276] width 199 height 23
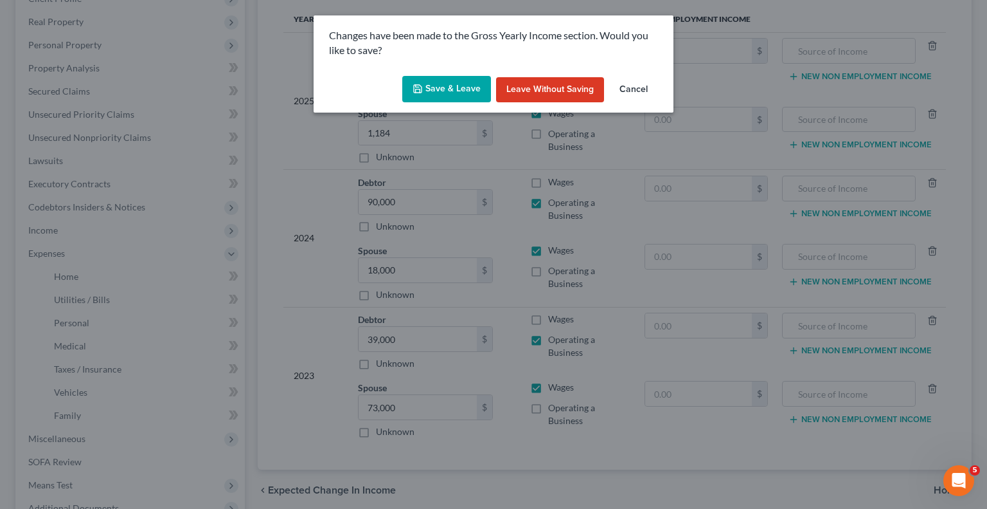
click at [470, 93] on button "Save & Leave" at bounding box center [446, 89] width 89 height 27
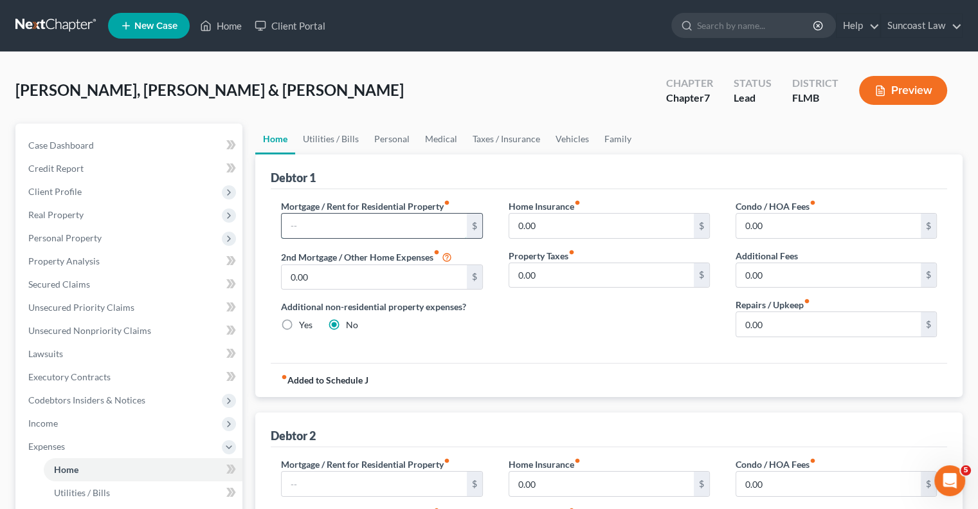
click at [346, 228] on input "text" at bounding box center [374, 225] width 185 height 24
click at [338, 145] on link "Utilities / Bills" at bounding box center [330, 138] width 71 height 31
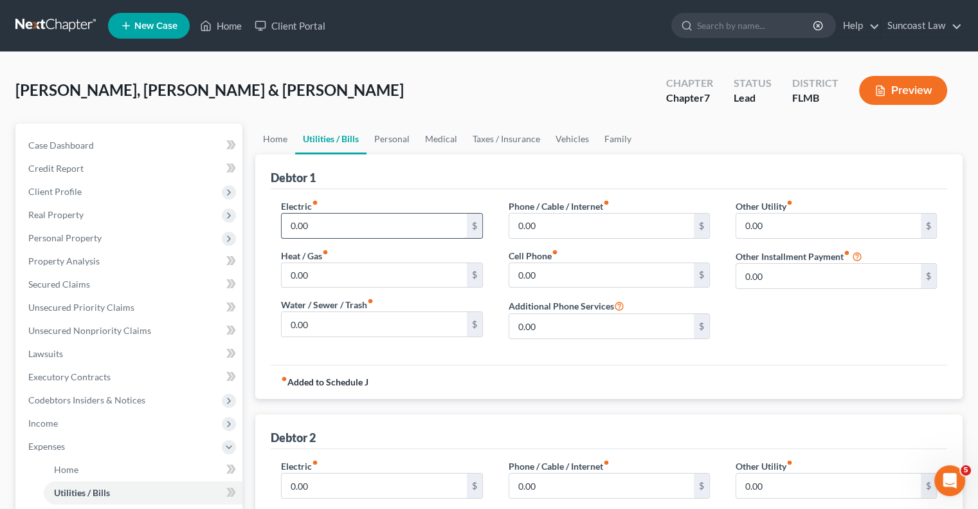
click at [411, 223] on input "0.00" at bounding box center [374, 225] width 185 height 24
drag, startPoint x: 540, startPoint y: 221, endPoint x: 555, endPoint y: 221, distance: 15.4
click at [541, 221] on input "0.00" at bounding box center [601, 225] width 185 height 24
click at [402, 138] on link "Personal" at bounding box center [391, 138] width 51 height 31
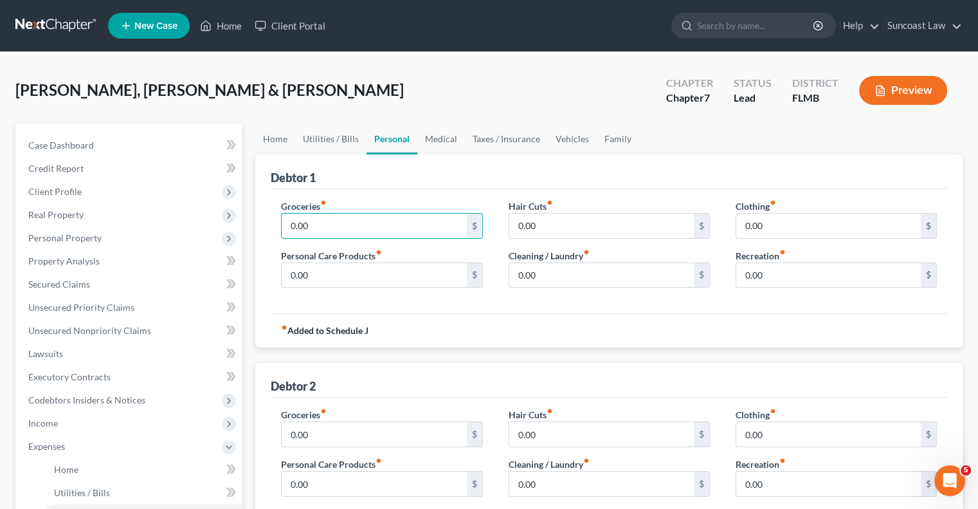
drag, startPoint x: 363, startPoint y: 223, endPoint x: 405, endPoint y: 200, distance: 48.3
click at [363, 223] on input "0.00" at bounding box center [374, 225] width 185 height 24
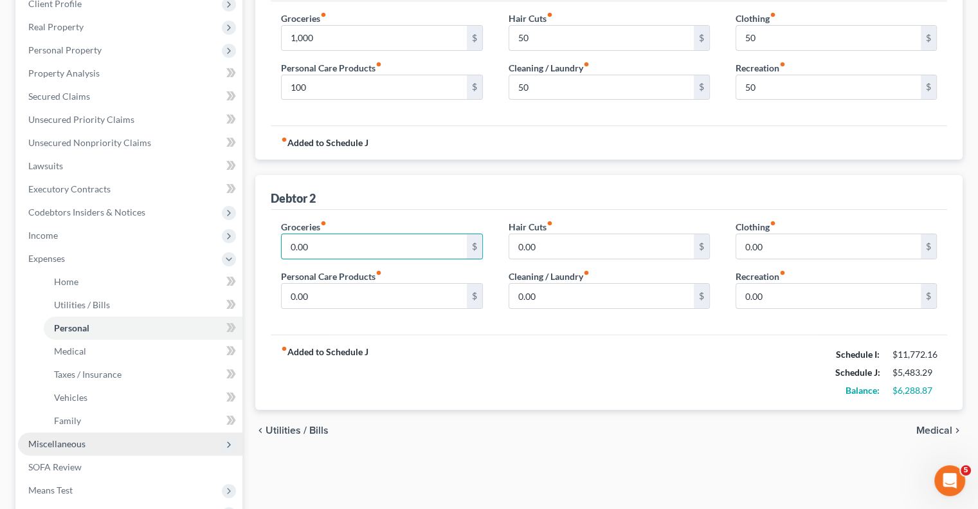
scroll to position [257, 0]
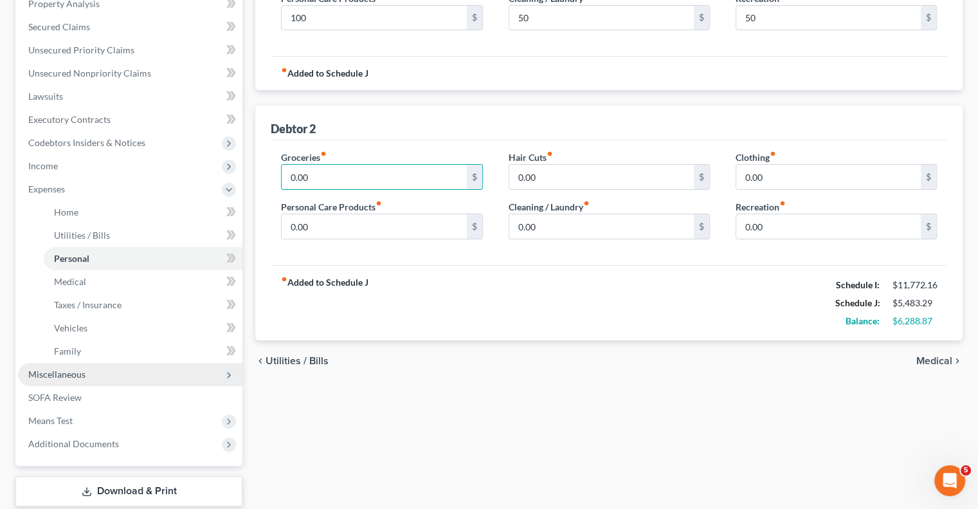
click at [115, 375] on span "Miscellaneous" at bounding box center [130, 374] width 224 height 23
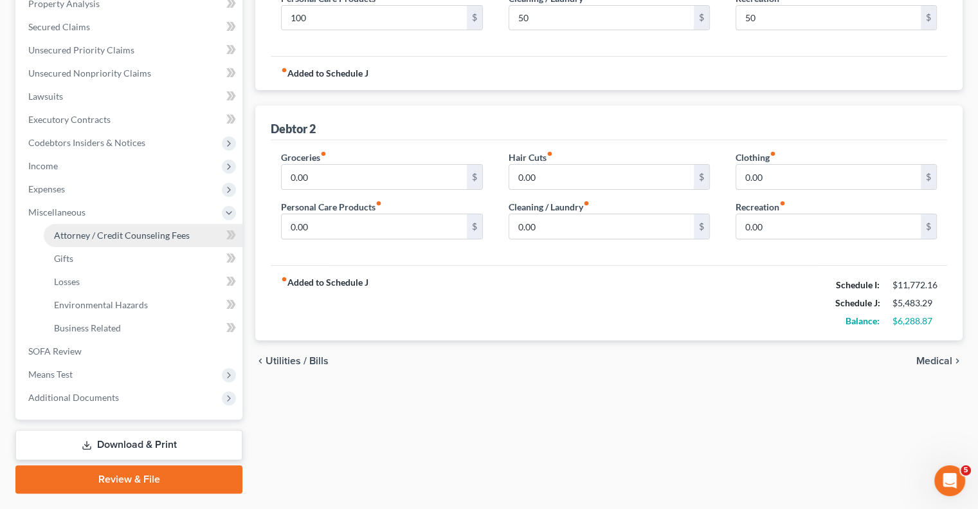
click at [113, 234] on span "Attorney / Credit Counseling Fees" at bounding box center [122, 235] width 136 height 11
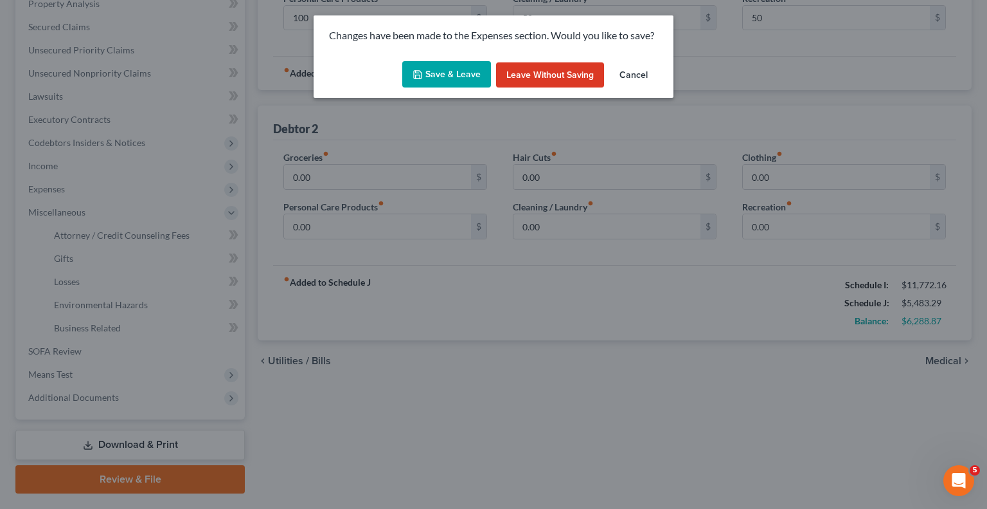
click at [444, 68] on button "Save & Leave" at bounding box center [446, 74] width 89 height 27
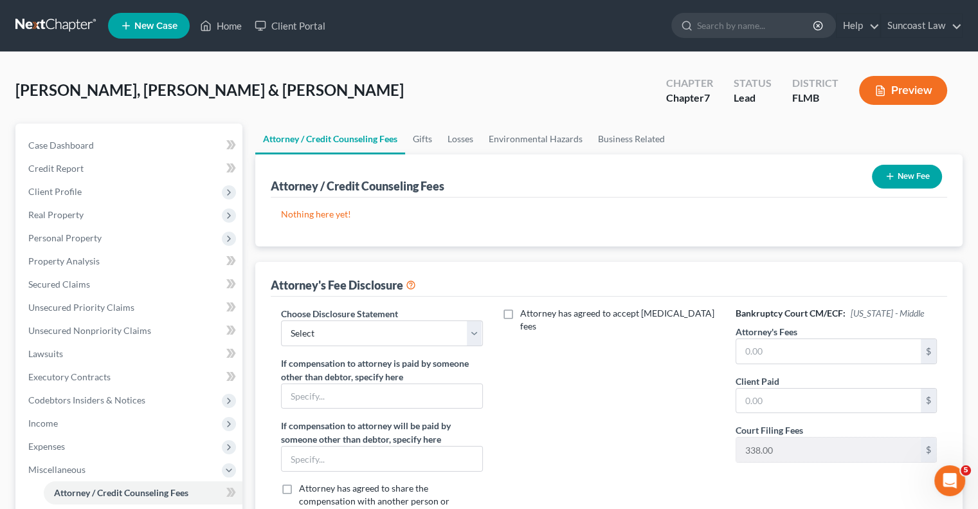
click at [924, 179] on button "New Fee" at bounding box center [907, 177] width 70 height 24
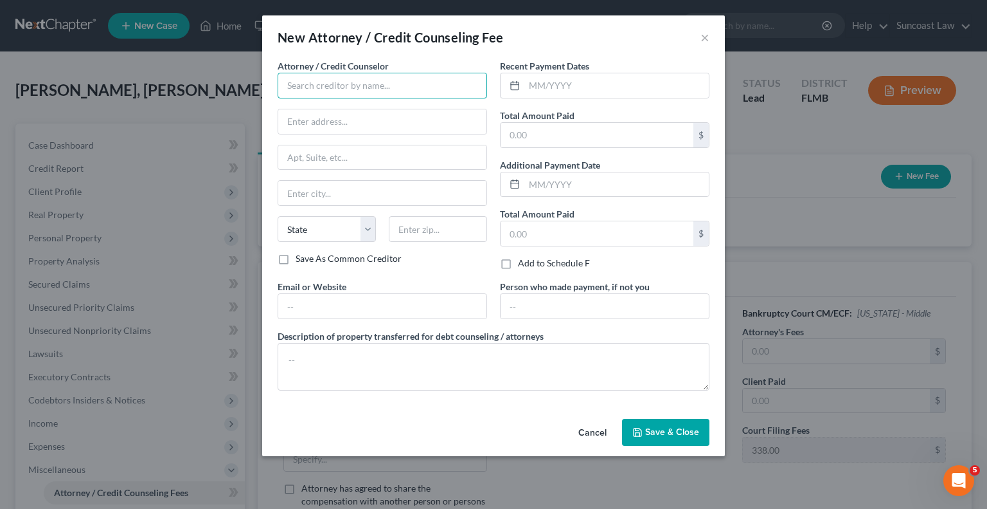
click at [375, 84] on input "text" at bounding box center [383, 86] width 210 height 26
click at [384, 154] on input "text" at bounding box center [382, 157] width 208 height 24
click at [463, 226] on input "text" at bounding box center [438, 229] width 98 height 26
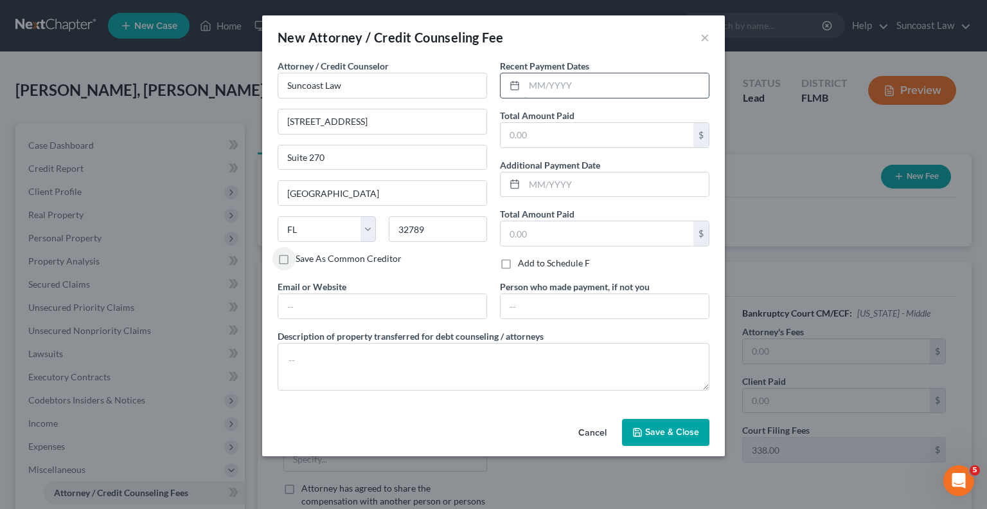
click at [627, 84] on input "text" at bounding box center [617, 85] width 185 height 24
click at [658, 431] on span "Save & Close" at bounding box center [672, 431] width 54 height 11
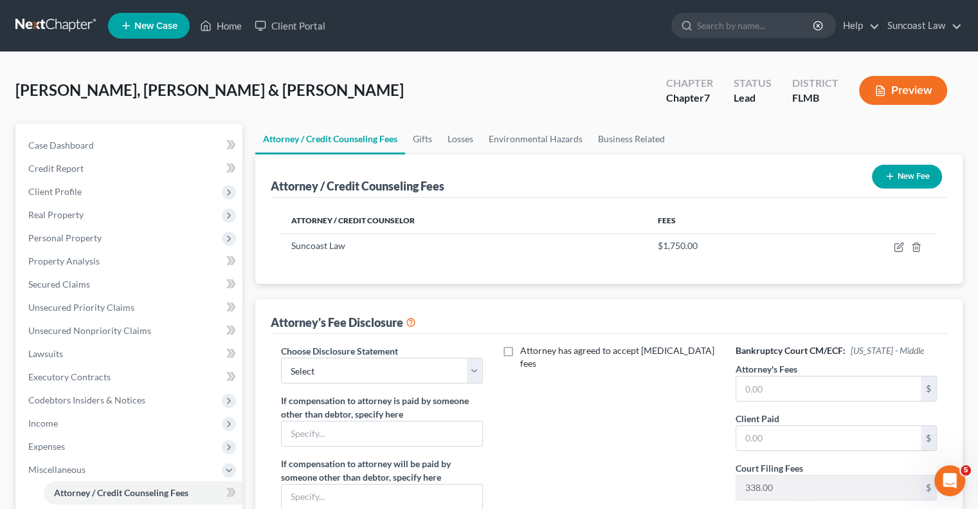
drag, startPoint x: 345, startPoint y: 334, endPoint x: 347, endPoint y: 341, distance: 7.5
click at [345, 334] on div "Choose Disclosure Statement Select Attorney If compensation to attorney is paid…" at bounding box center [609, 466] width 676 height 264
click at [356, 372] on select "Select Attorney" at bounding box center [381, 370] width 201 height 26
click at [281, 357] on select "Select Attorney" at bounding box center [381, 370] width 201 height 26
click at [863, 379] on input "text" at bounding box center [828, 388] width 185 height 24
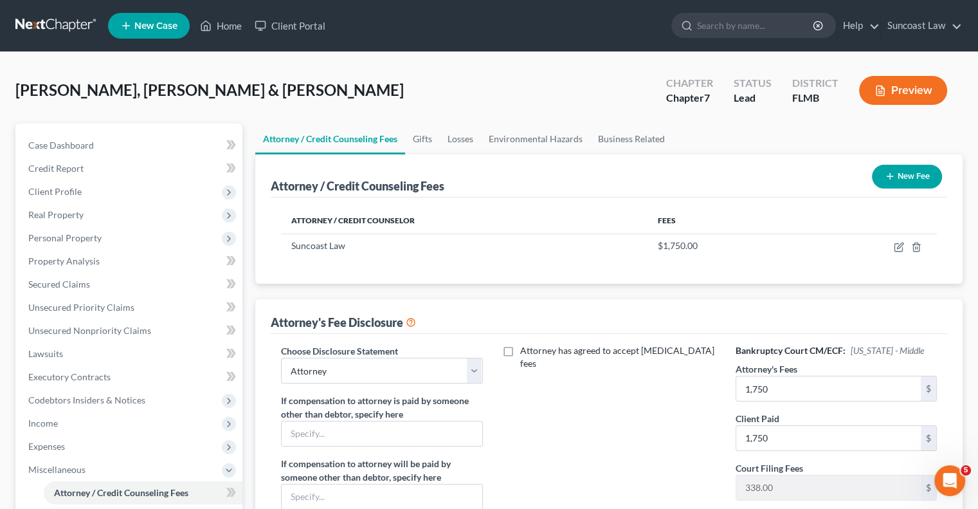
click at [905, 179] on button "New Fee" at bounding box center [907, 177] width 70 height 24
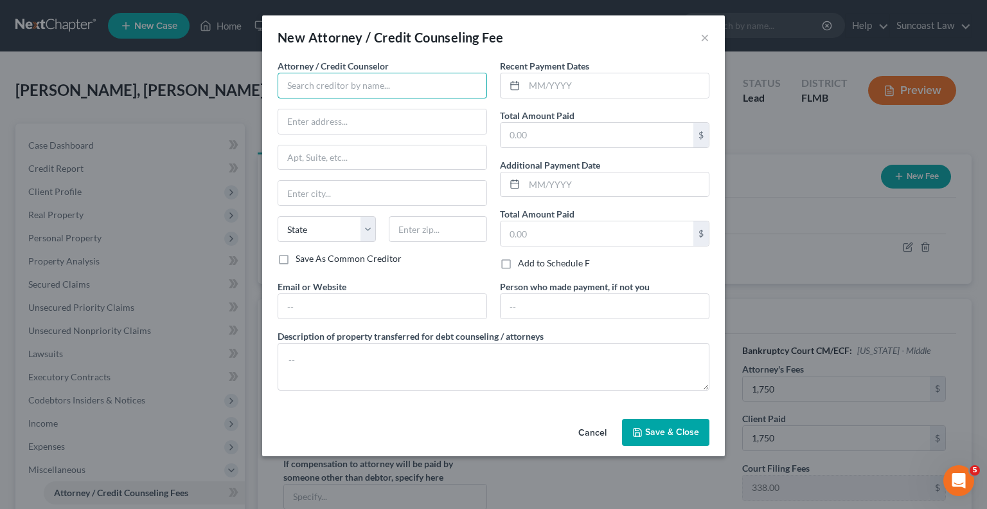
click at [393, 77] on input "text" at bounding box center [383, 86] width 210 height 26
drag, startPoint x: 613, startPoint y: 82, endPoint x: 649, endPoint y: 32, distance: 62.3
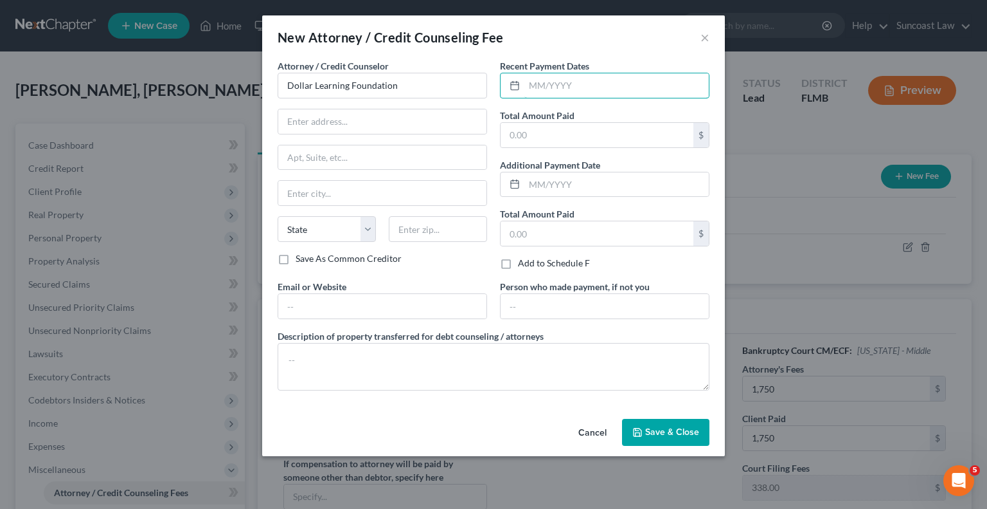
click at [613, 82] on input "text" at bounding box center [617, 85] width 185 height 24
click at [688, 434] on span "Save & Close" at bounding box center [672, 431] width 54 height 11
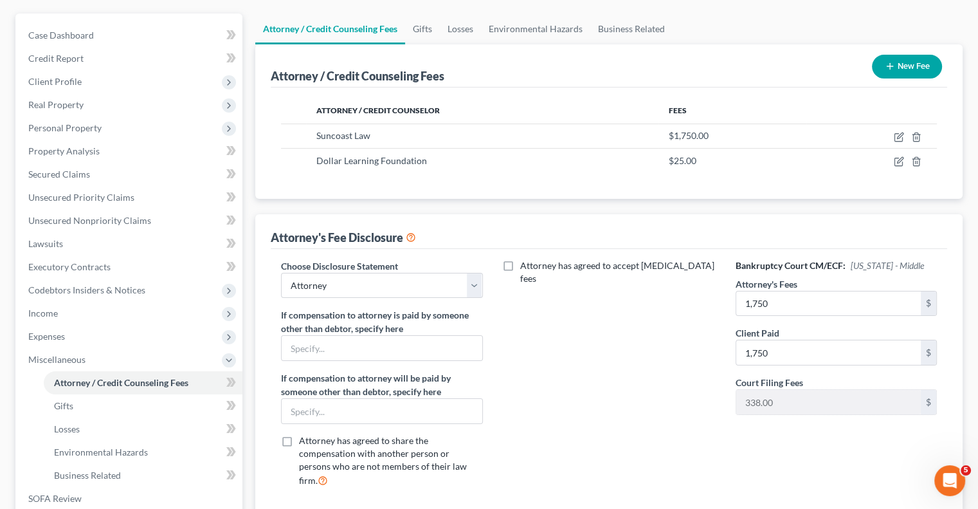
scroll to position [257, 0]
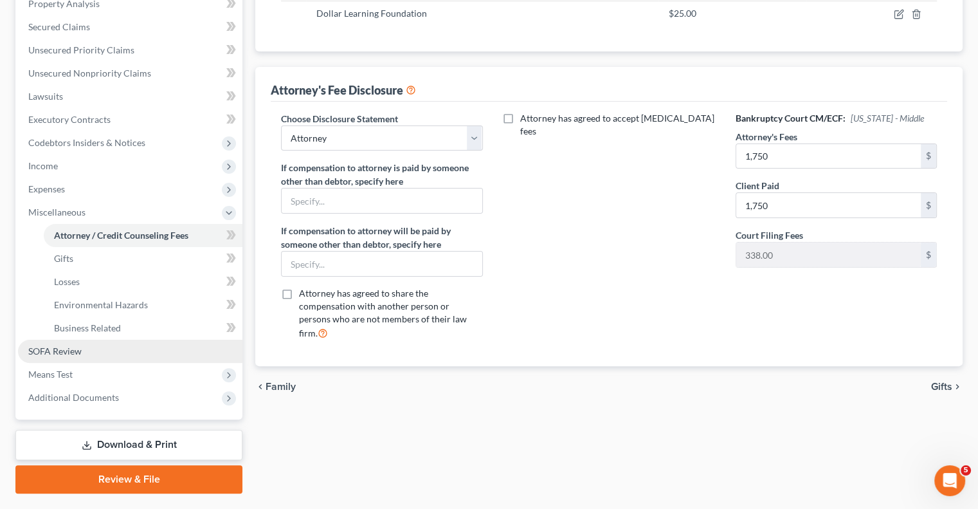
click at [81, 359] on link "SOFA Review" at bounding box center [130, 350] width 224 height 23
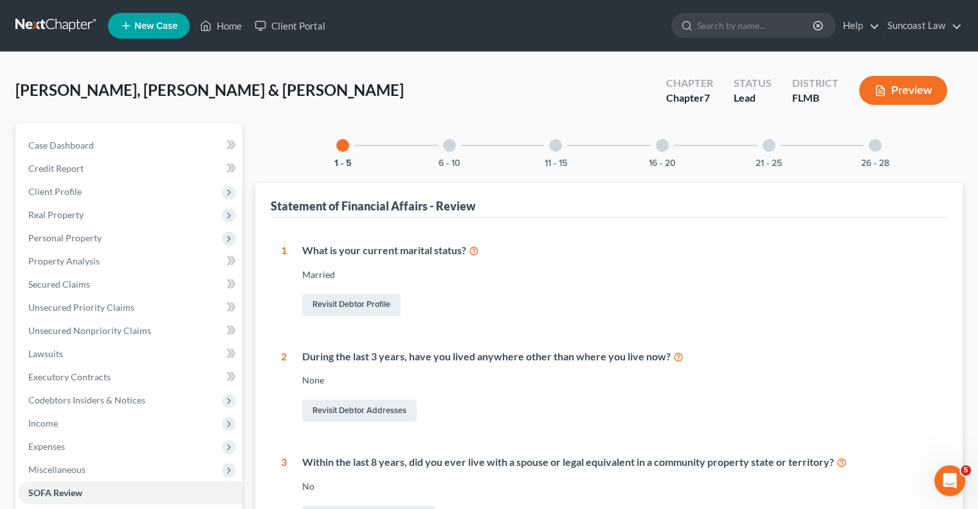
click at [449, 147] on div at bounding box center [449, 145] width 13 height 13
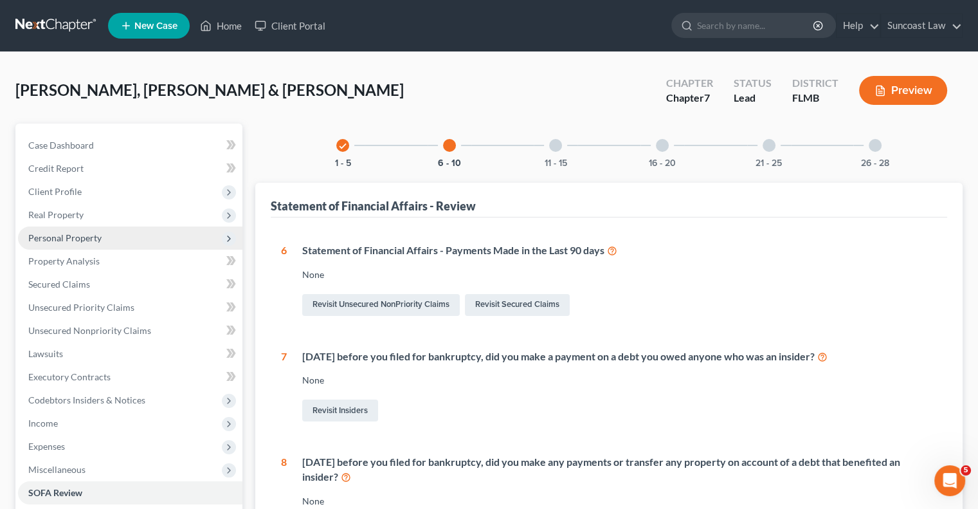
click at [97, 242] on span "Personal Property" at bounding box center [64, 237] width 73 height 11
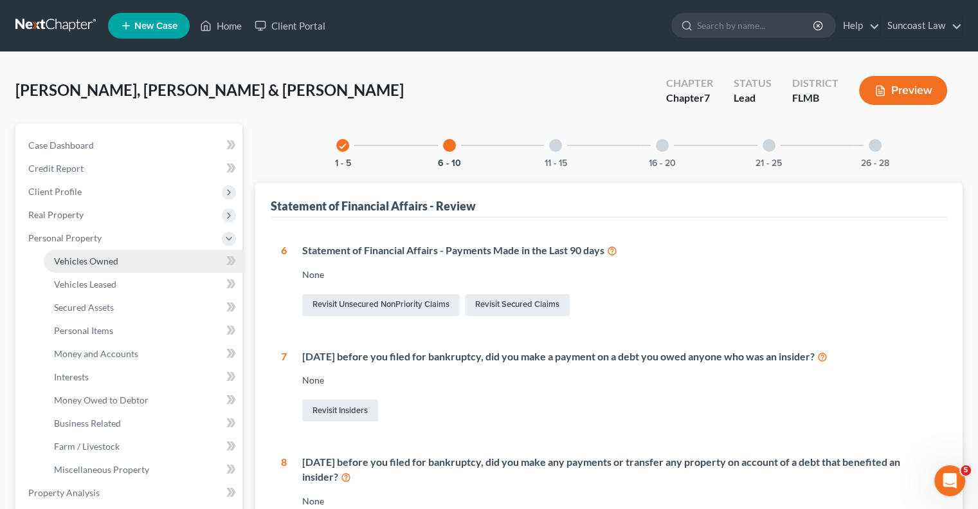
click at [106, 269] on link "Vehicles Owned" at bounding box center [143, 260] width 199 height 23
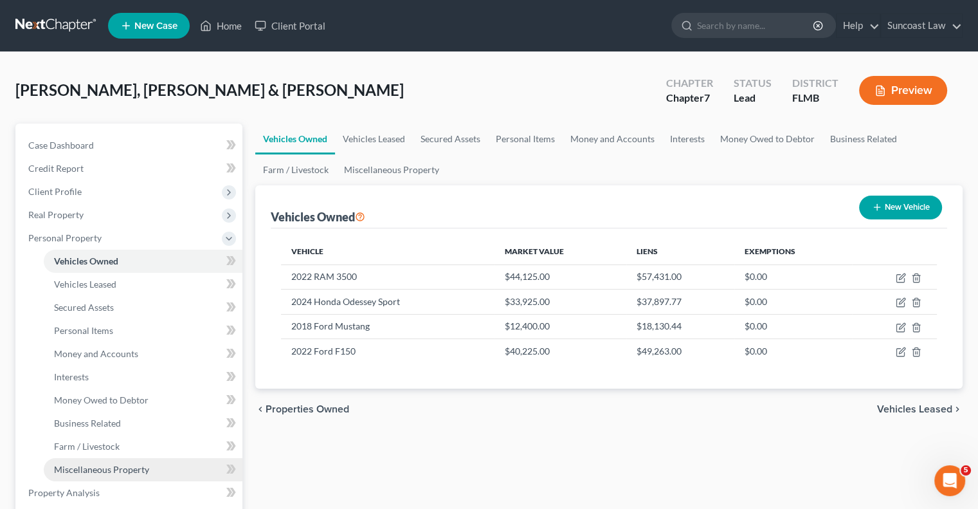
scroll to position [64, 0]
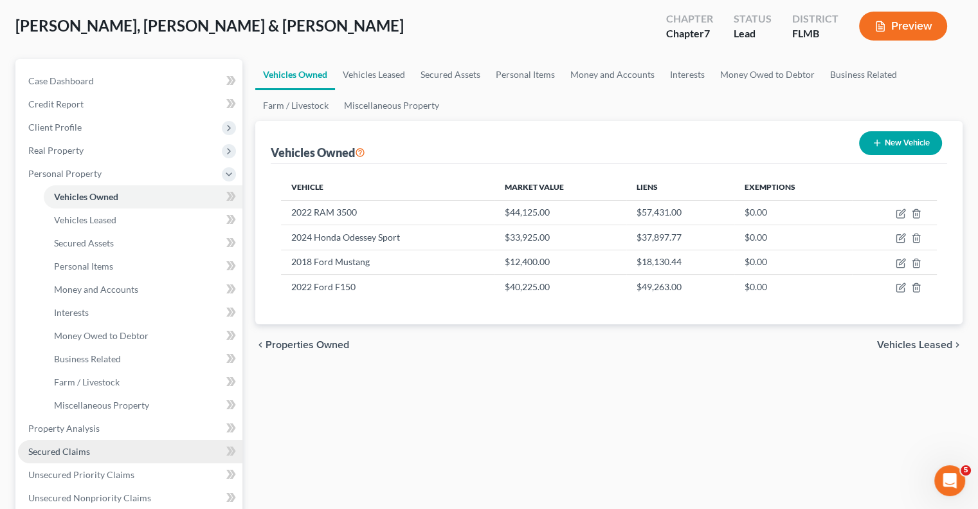
click at [96, 446] on link "Secured Claims" at bounding box center [130, 451] width 224 height 23
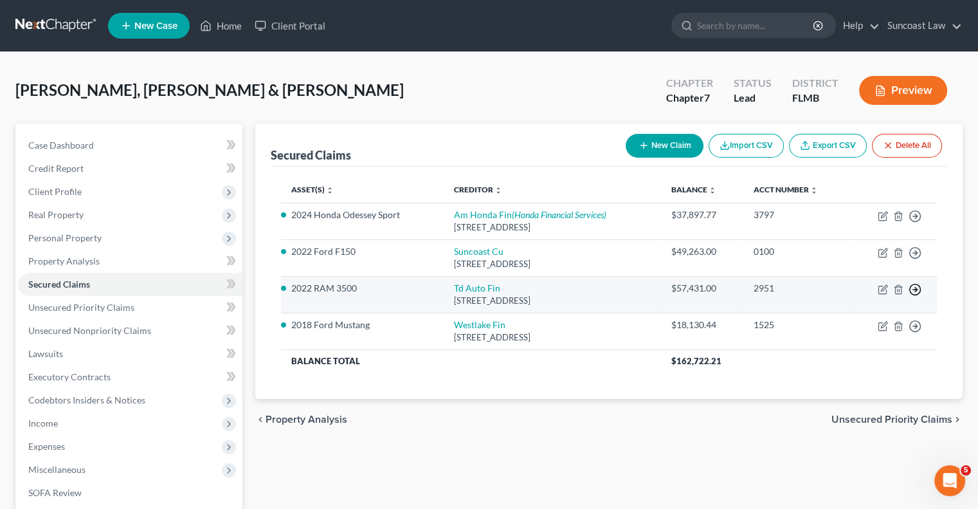
click at [915, 219] on polyline "button" at bounding box center [916, 216] width 2 height 5
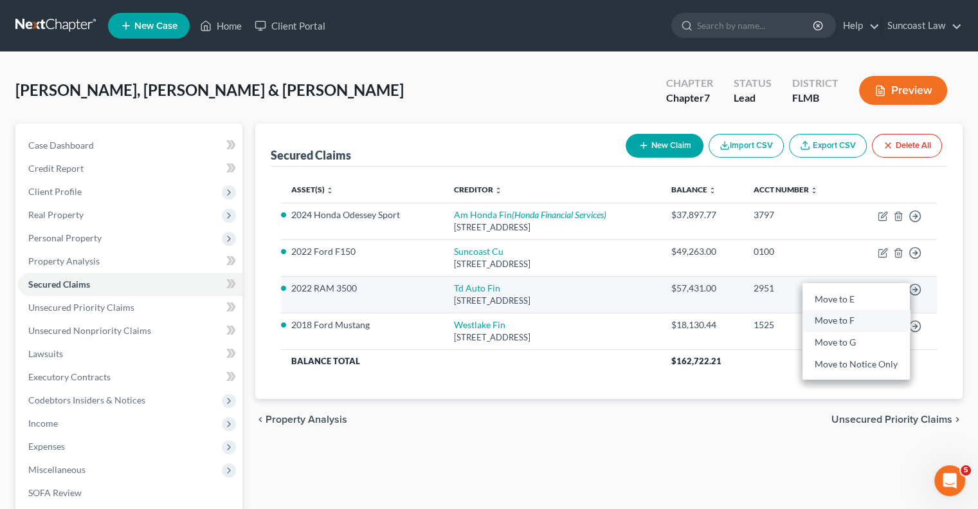
click at [838, 320] on link "Move to F" at bounding box center [855, 321] width 107 height 22
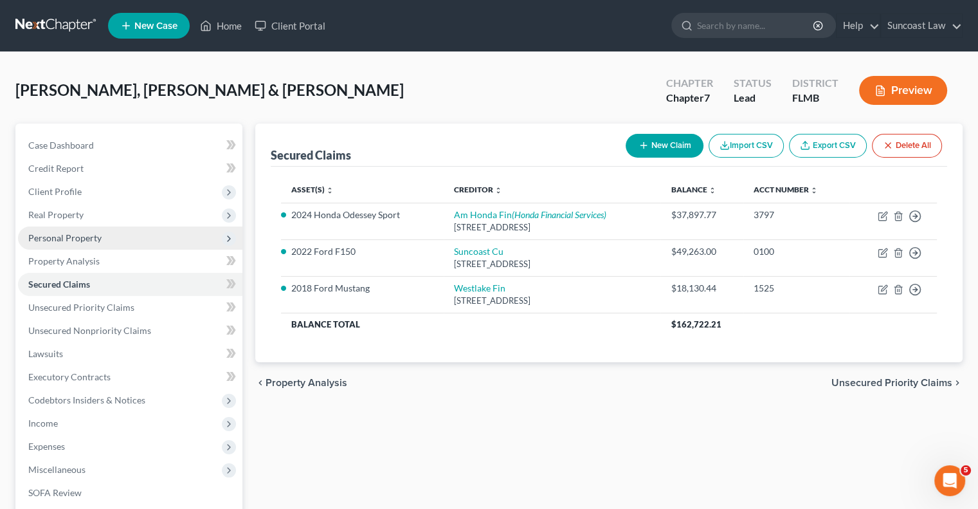
click at [86, 241] on span "Personal Property" at bounding box center [64, 237] width 73 height 11
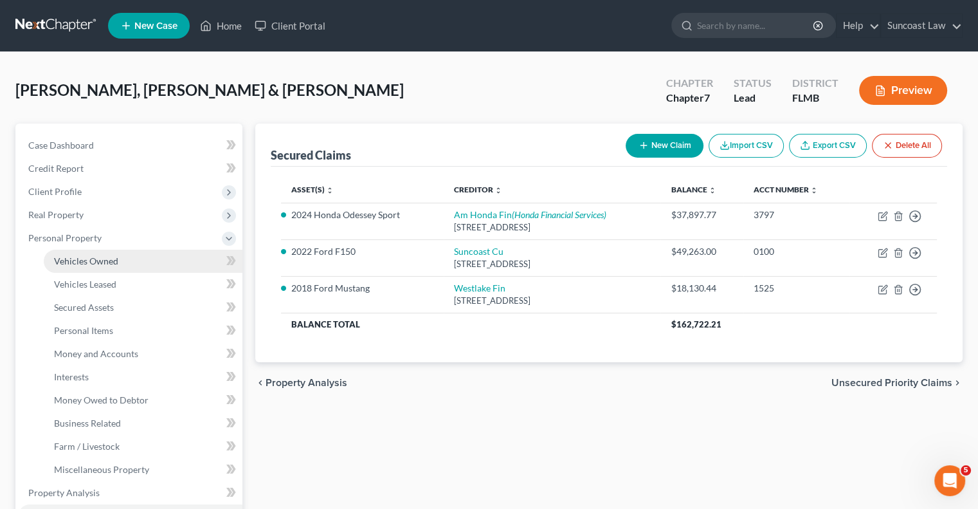
click at [103, 262] on span "Vehicles Owned" at bounding box center [86, 260] width 64 height 11
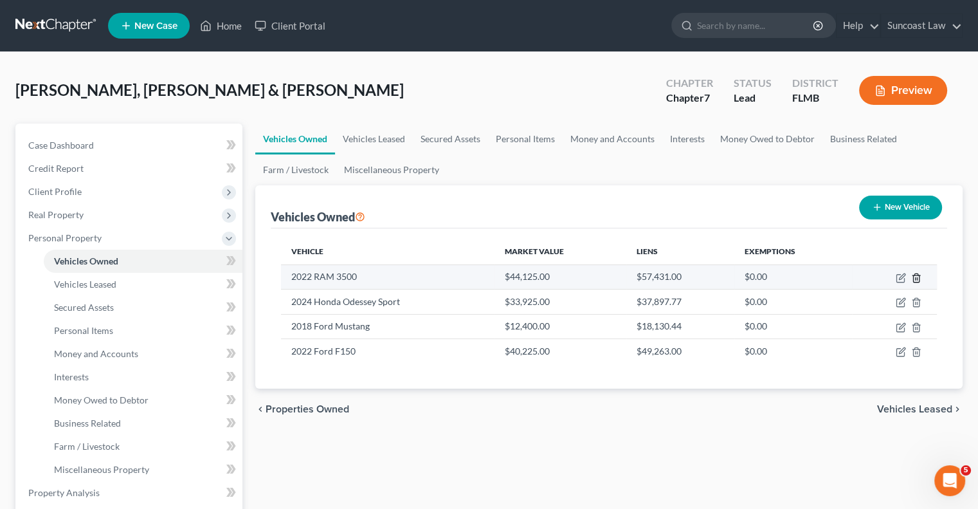
click at [915, 280] on icon "button" at bounding box center [916, 278] width 10 height 10
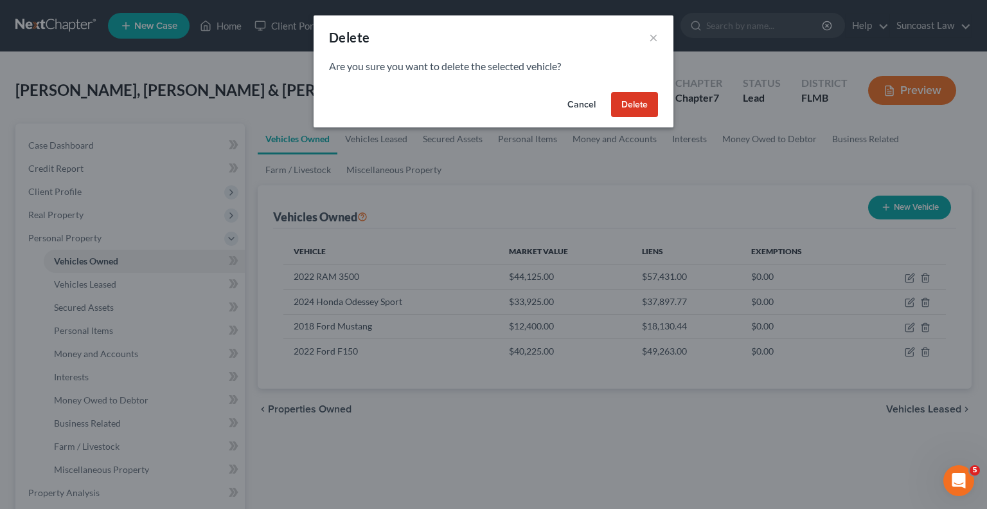
click at [633, 110] on button "Delete" at bounding box center [634, 105] width 47 height 26
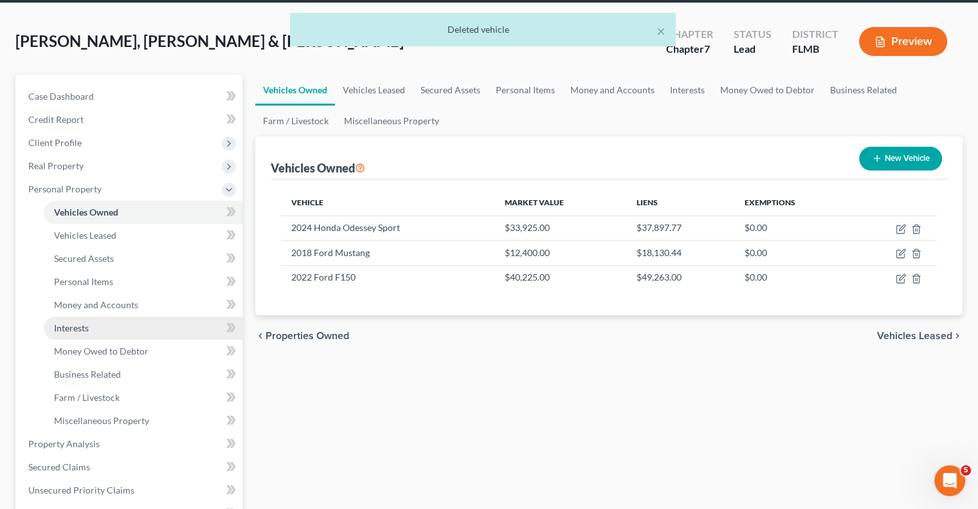
scroll to position [129, 0]
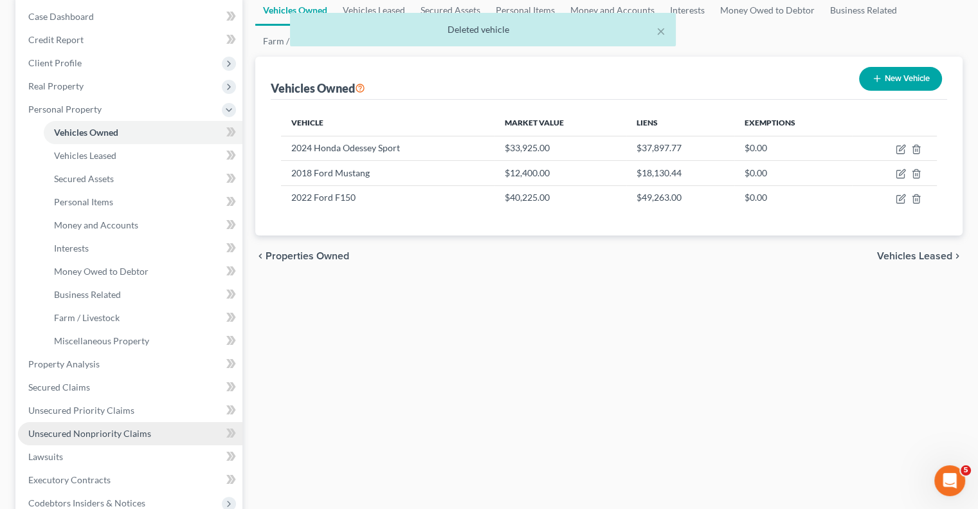
click at [114, 431] on span "Unsecured Nonpriority Claims" at bounding box center [89, 433] width 123 height 11
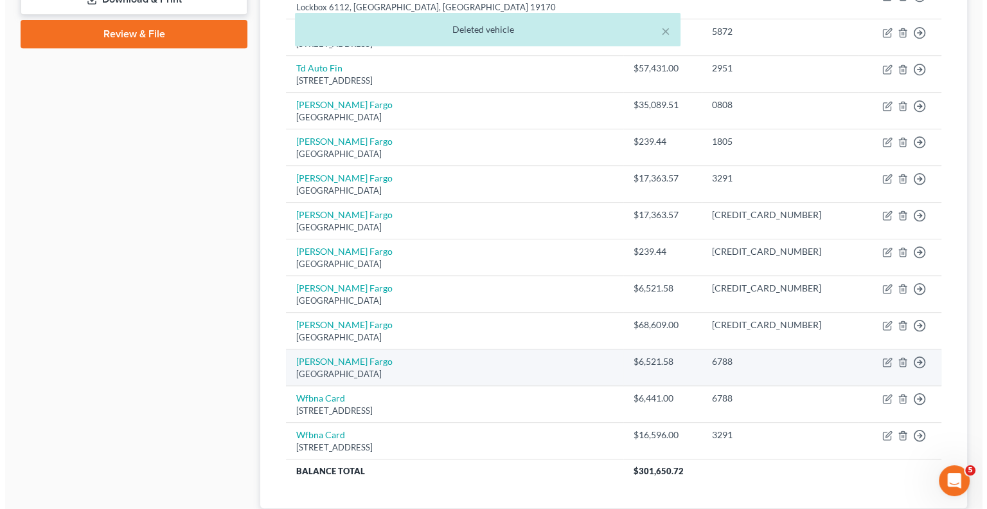
scroll to position [479, 0]
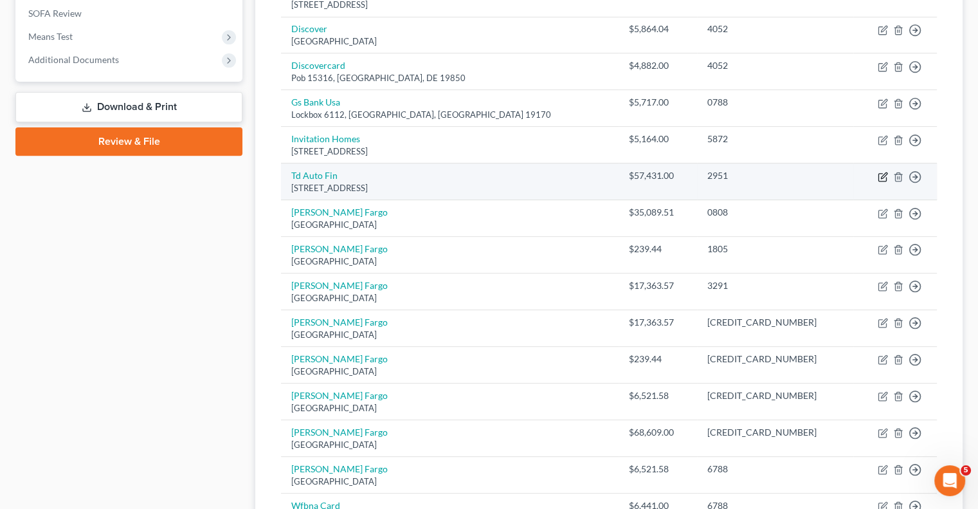
click at [883, 174] on icon "button" at bounding box center [884, 175] width 6 height 6
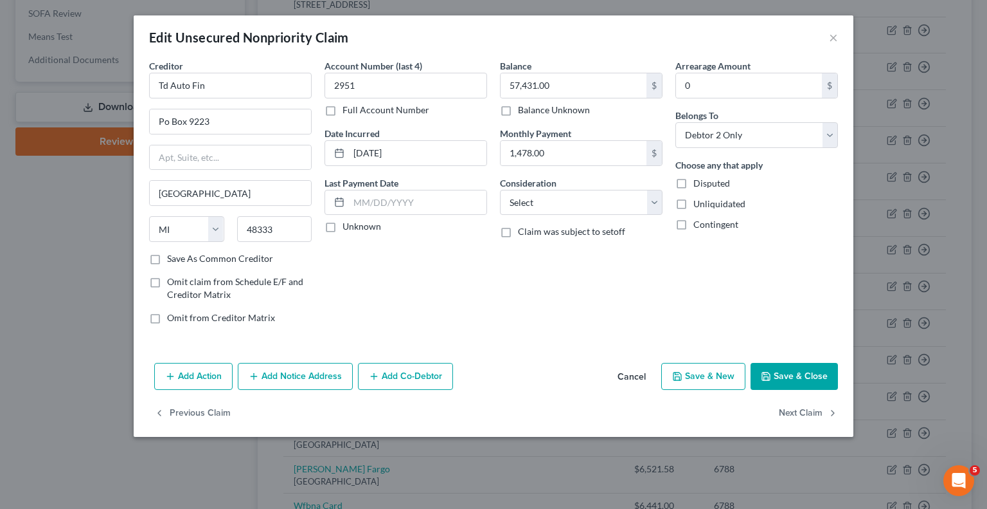
click at [217, 377] on button "Add Action" at bounding box center [193, 376] width 78 height 27
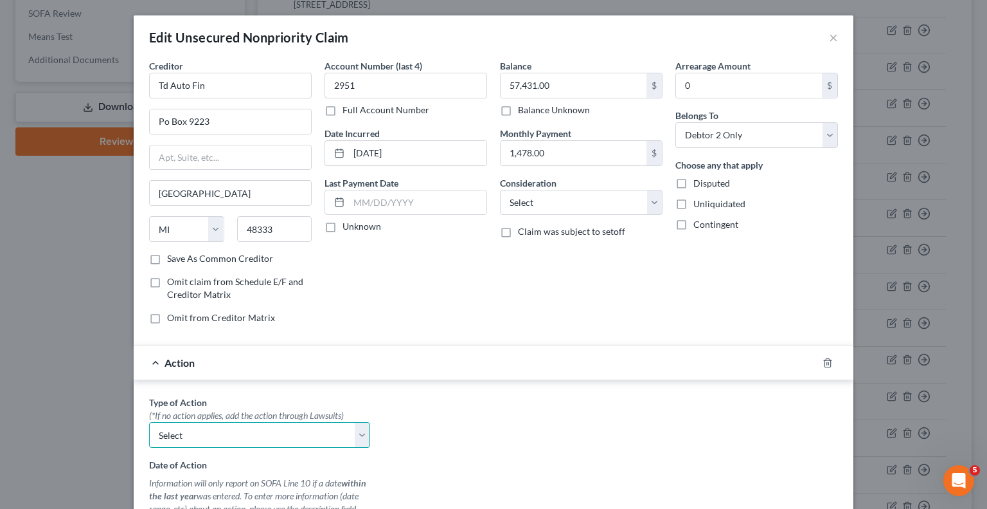
click at [257, 426] on select "Select Repossession Garnishment Foreclosure Personal Injury Attached, Seized, O…" at bounding box center [259, 435] width 221 height 26
click at [149, 422] on select "Select Repossession Garnishment Foreclosure Personal Injury Attached, Seized, O…" at bounding box center [259, 435] width 221 height 26
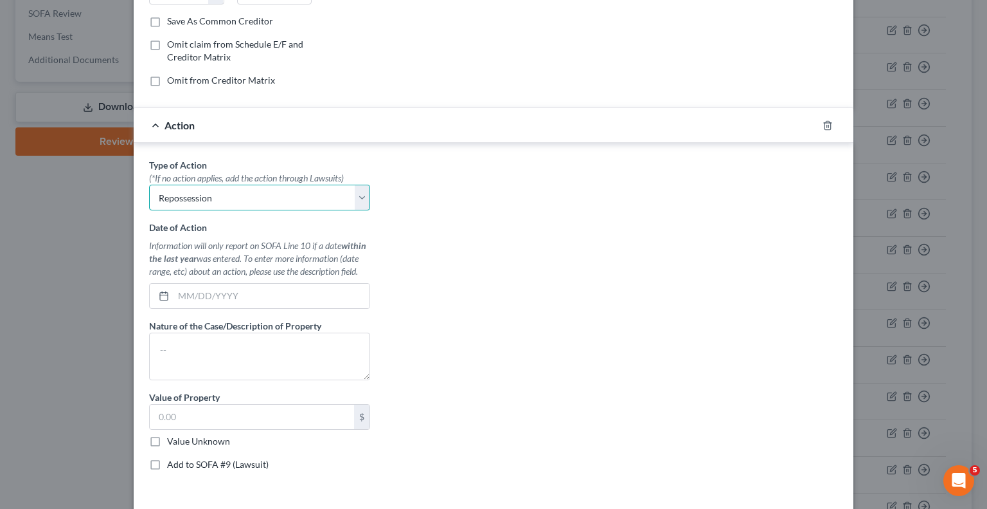
scroll to position [257, 0]
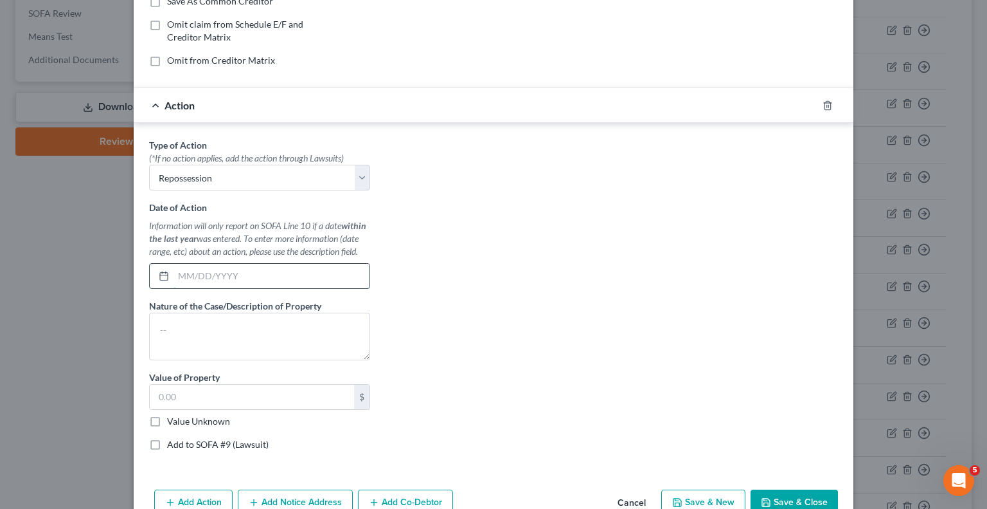
click at [273, 278] on input "text" at bounding box center [272, 276] width 196 height 24
click at [167, 415] on label "Value Unknown" at bounding box center [198, 421] width 63 height 13
click at [172, 415] on input "Value Unknown" at bounding box center [176, 419] width 8 height 8
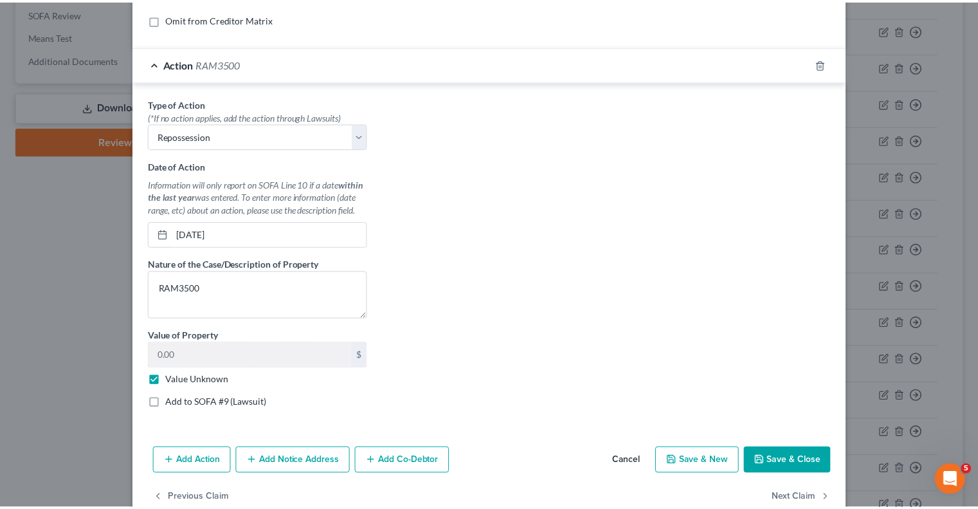
scroll to position [324, 0]
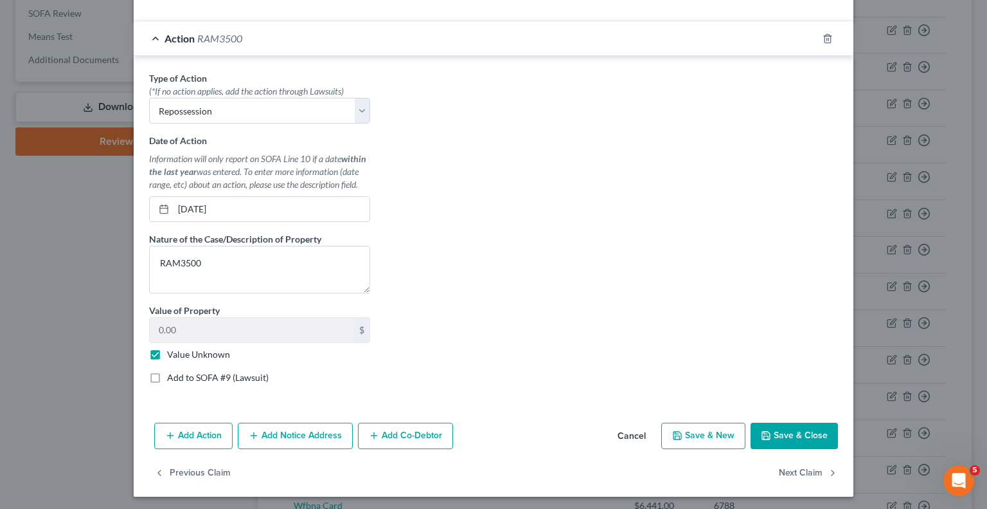
click at [810, 422] on button "Save & Close" at bounding box center [794, 435] width 87 height 27
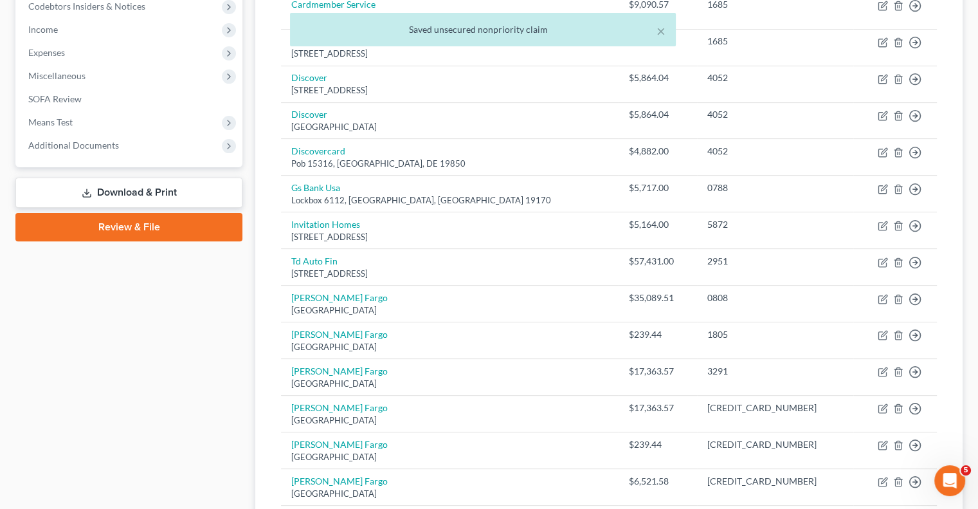
scroll to position [222, 0]
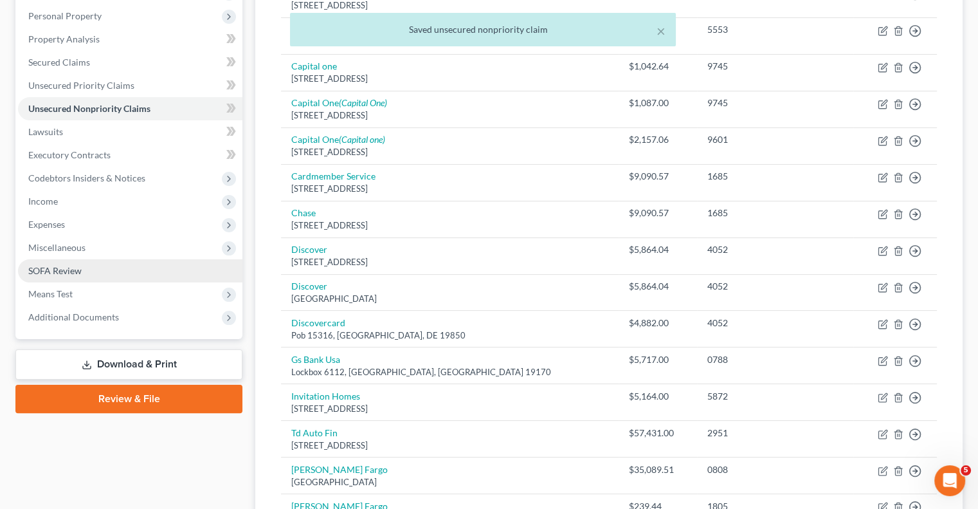
click at [109, 273] on link "SOFA Review" at bounding box center [130, 270] width 224 height 23
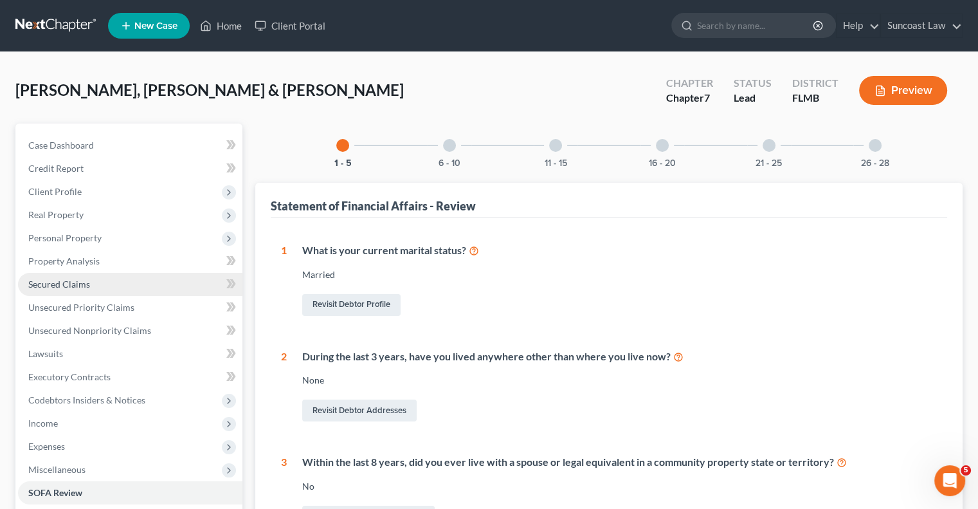
scroll to position [64, 0]
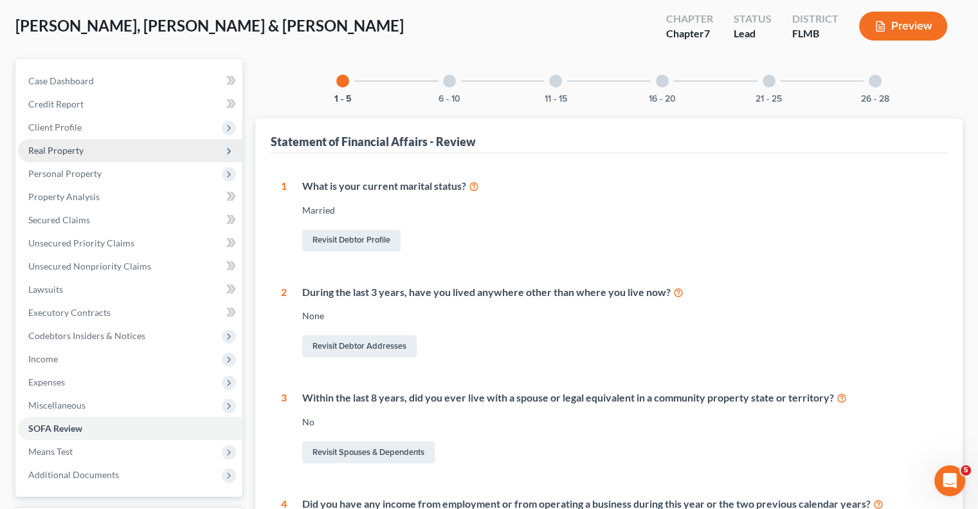
click at [83, 156] on span "Real Property" at bounding box center [130, 150] width 224 height 23
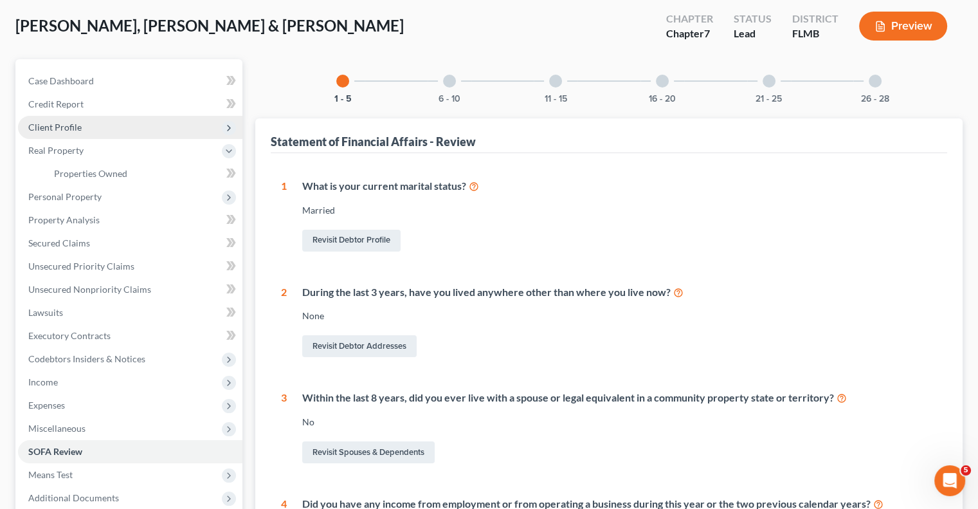
click at [78, 129] on span "Client Profile" at bounding box center [54, 127] width 53 height 11
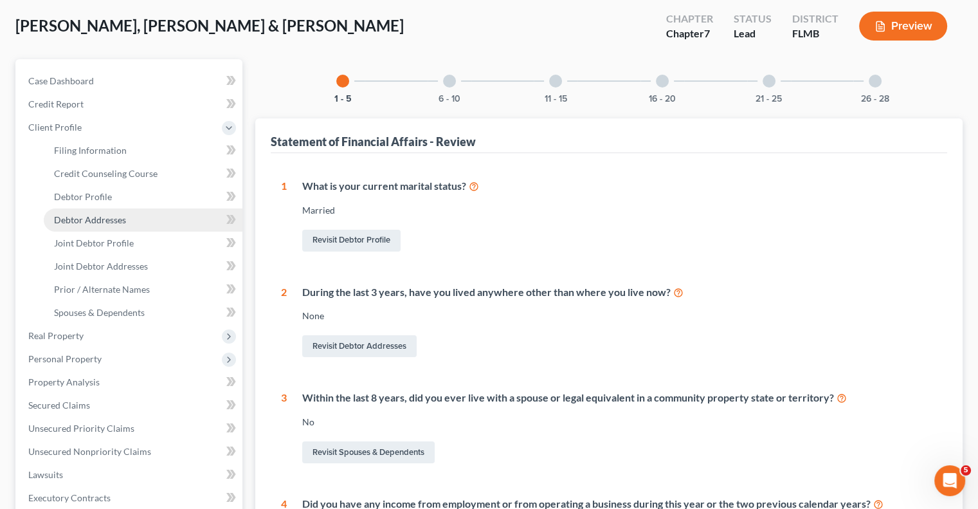
click at [122, 223] on span "Debtor Addresses" at bounding box center [90, 219] width 72 height 11
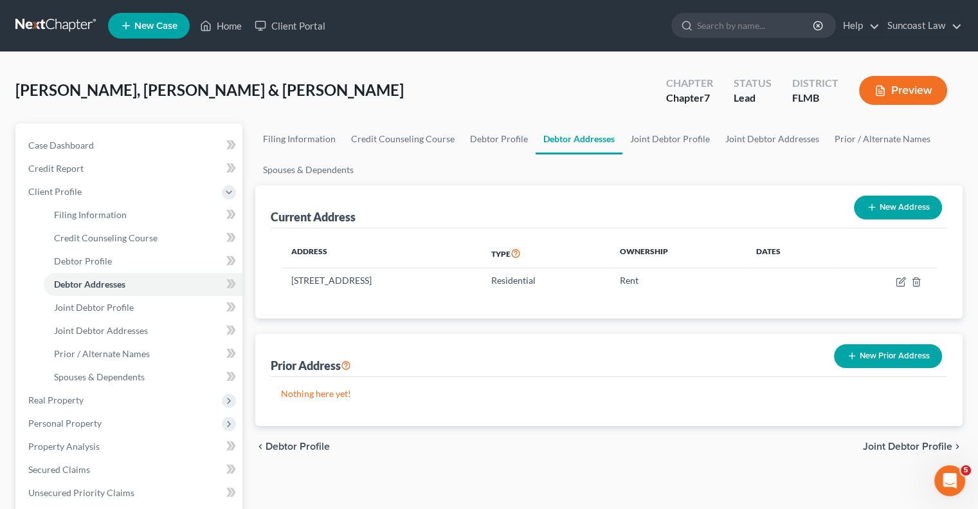
click at [892, 362] on button "New Prior Address" at bounding box center [888, 356] width 108 height 24
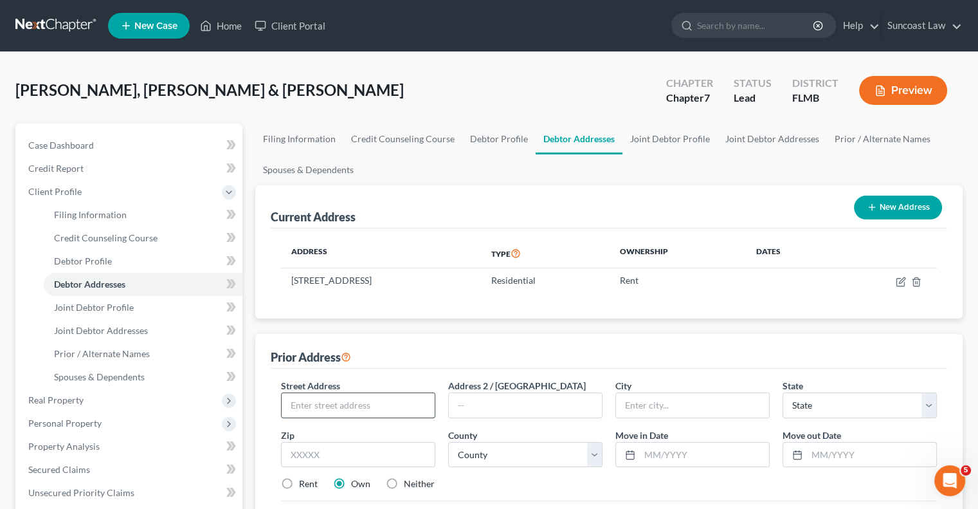
click at [362, 393] on input "text" at bounding box center [358, 405] width 153 height 24
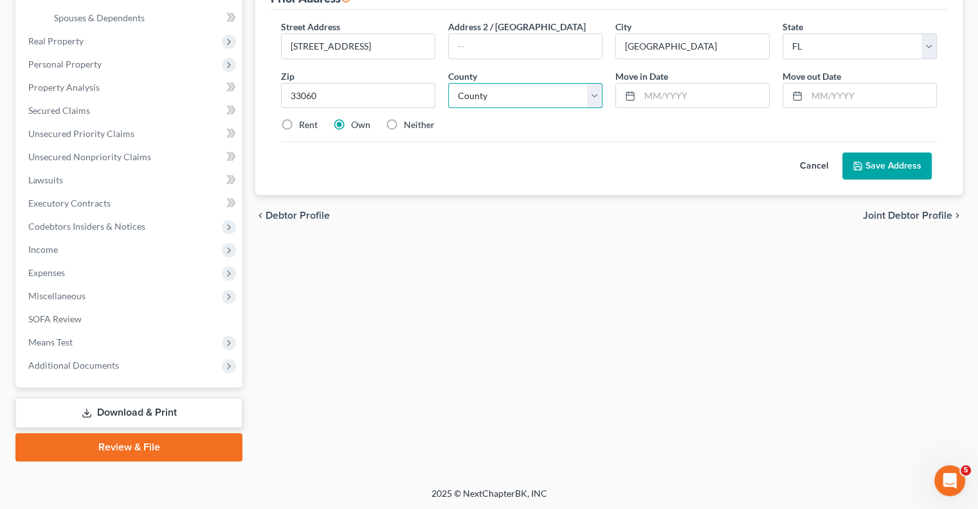
click at [543, 95] on select "County [GEOGRAPHIC_DATA] [GEOGRAPHIC_DATA] [GEOGRAPHIC_DATA] [GEOGRAPHIC_DATA] …" at bounding box center [525, 96] width 154 height 26
click at [448, 83] on select "County [GEOGRAPHIC_DATA] [GEOGRAPHIC_DATA] [GEOGRAPHIC_DATA] [GEOGRAPHIC_DATA] …" at bounding box center [525, 96] width 154 height 26
drag, startPoint x: 293, startPoint y: 121, endPoint x: 501, endPoint y: 115, distance: 207.7
click at [299, 121] on label "Rent" at bounding box center [308, 124] width 19 height 13
click at [304, 121] on input "Rent" at bounding box center [308, 122] width 8 height 8
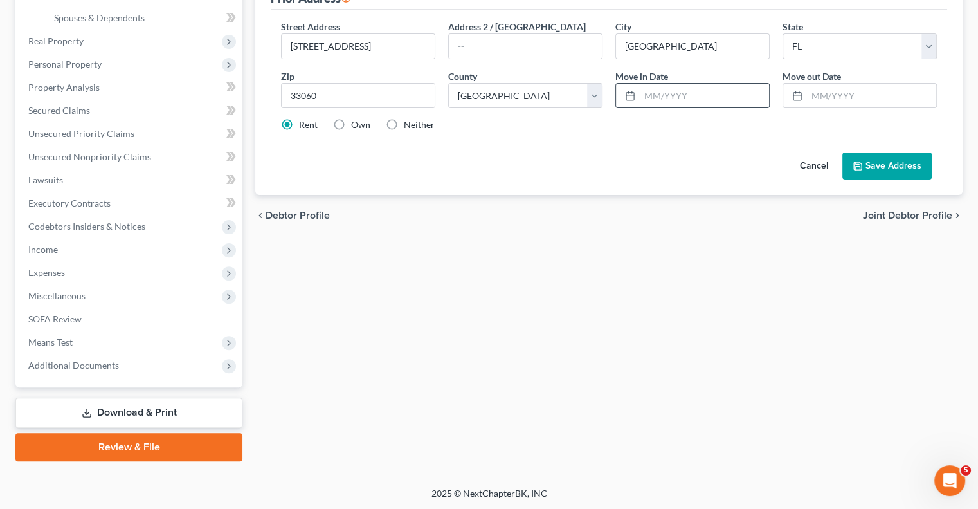
click at [672, 84] on input "text" at bounding box center [704, 96] width 129 height 24
click at [916, 166] on button "Save Address" at bounding box center [886, 165] width 89 height 27
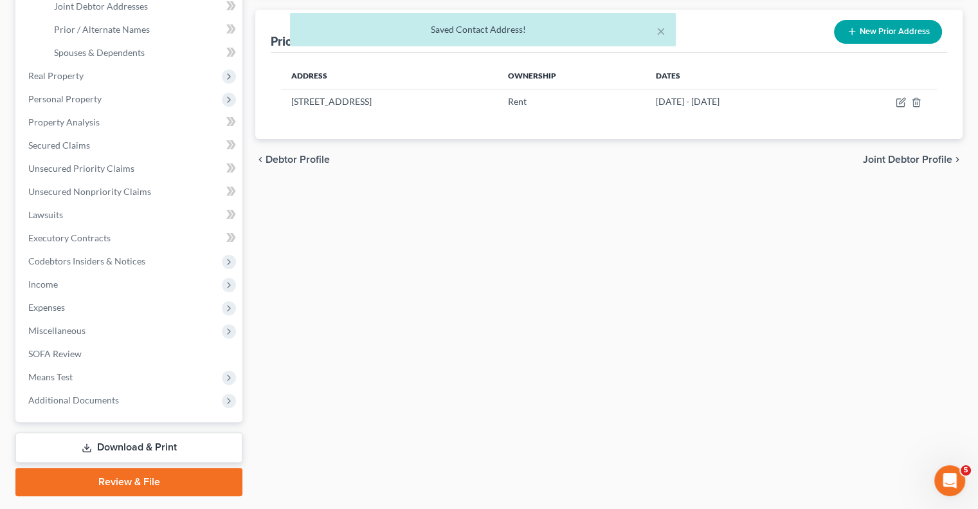
scroll to position [294, 0]
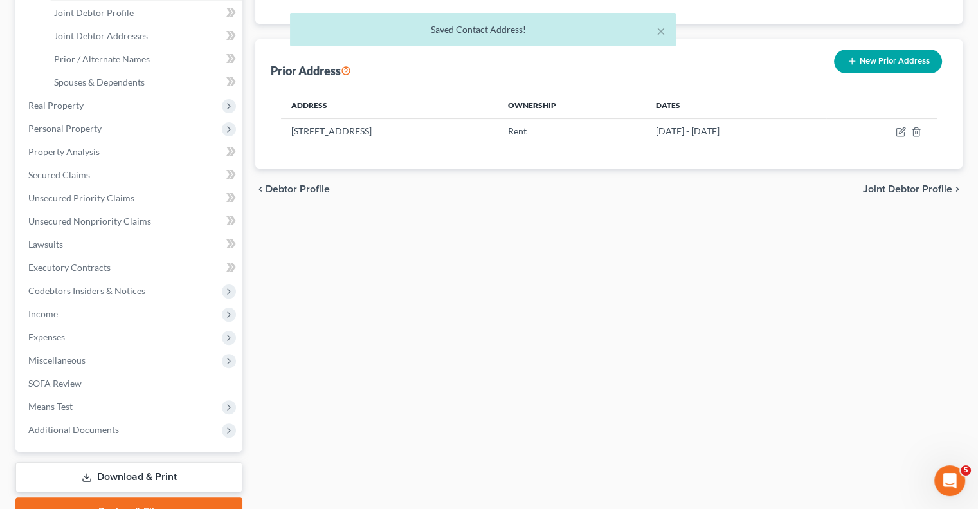
click at [899, 60] on button "New Prior Address" at bounding box center [888, 62] width 108 height 24
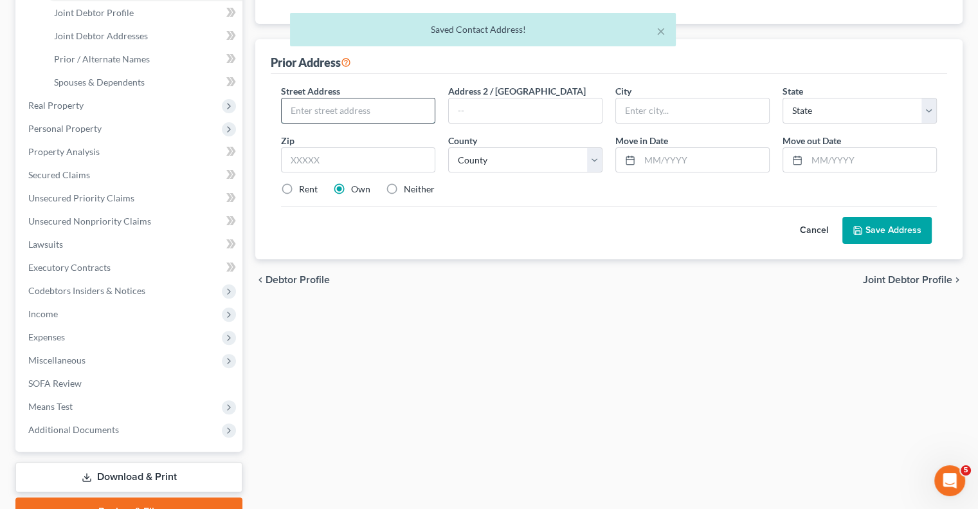
click at [370, 118] on input "text" at bounding box center [358, 110] width 153 height 24
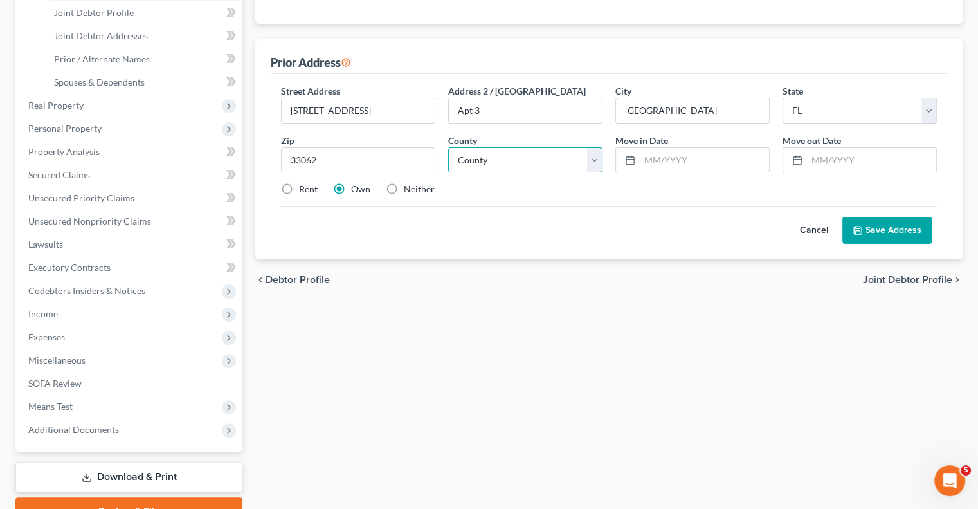
click at [514, 161] on select "County [GEOGRAPHIC_DATA] [GEOGRAPHIC_DATA] [GEOGRAPHIC_DATA] [GEOGRAPHIC_DATA] …" at bounding box center [525, 160] width 154 height 26
click at [448, 147] on select "County [GEOGRAPHIC_DATA] [GEOGRAPHIC_DATA] [GEOGRAPHIC_DATA] [GEOGRAPHIC_DATA] …" at bounding box center [525, 160] width 154 height 26
click at [299, 185] on label "Rent" at bounding box center [308, 189] width 19 height 13
click at [304, 185] on input "Rent" at bounding box center [308, 187] width 8 height 8
click at [692, 165] on input "text" at bounding box center [704, 160] width 129 height 24
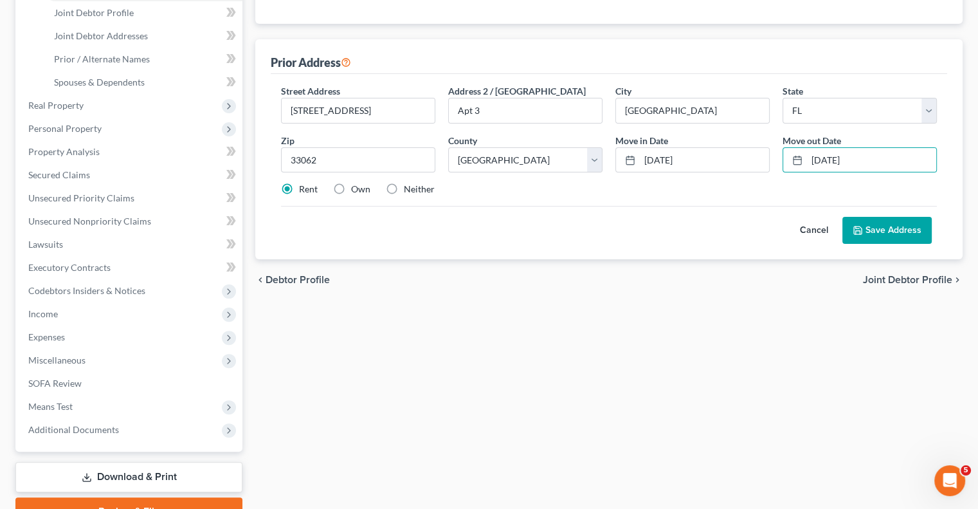
click at [885, 231] on button "Save Address" at bounding box center [886, 230] width 89 height 27
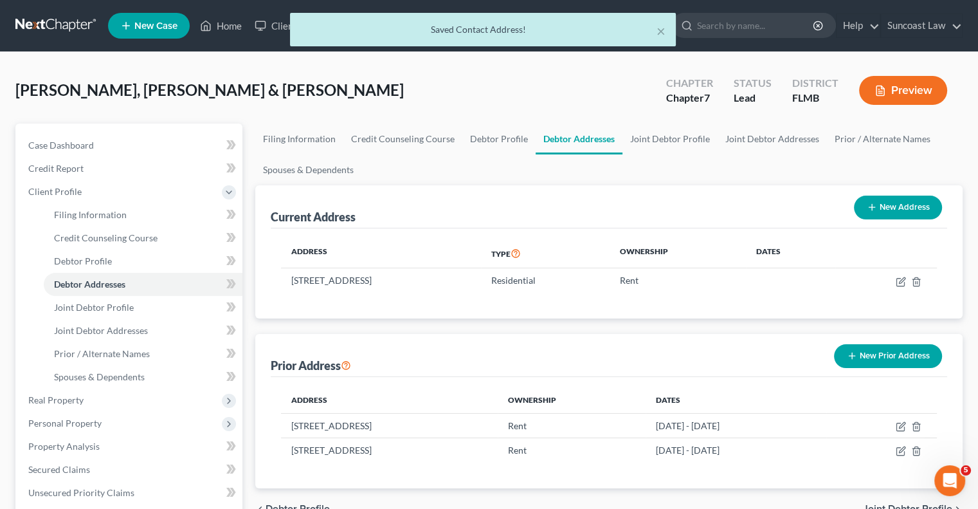
scroll to position [0, 0]
click at [897, 281] on icon "button" at bounding box center [901, 281] width 10 height 10
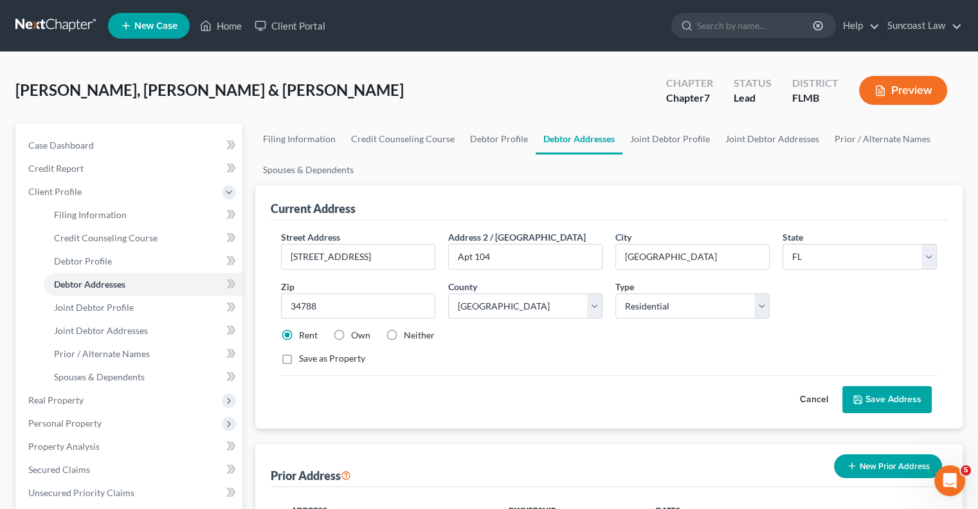
click at [874, 401] on button "Save Address" at bounding box center [886, 399] width 89 height 27
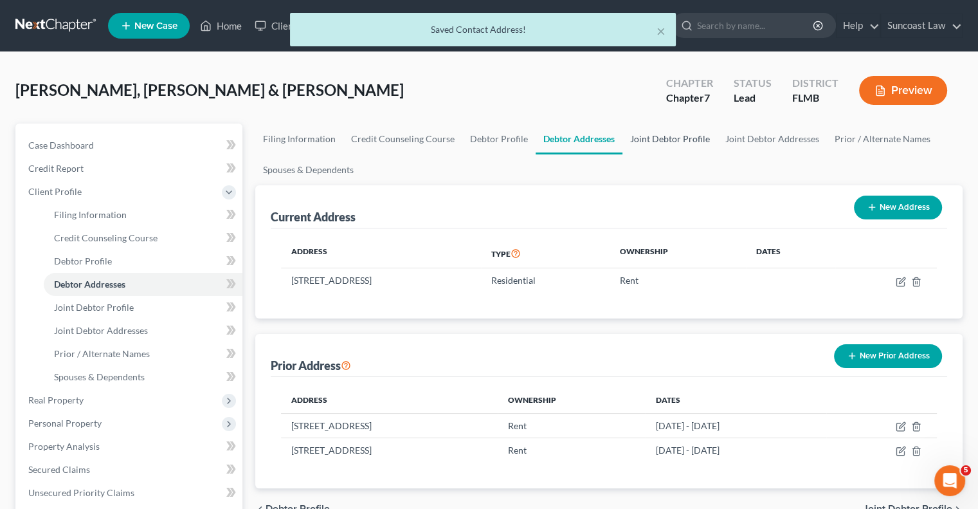
click at [653, 143] on link "Joint Debtor Profile" at bounding box center [669, 138] width 95 height 31
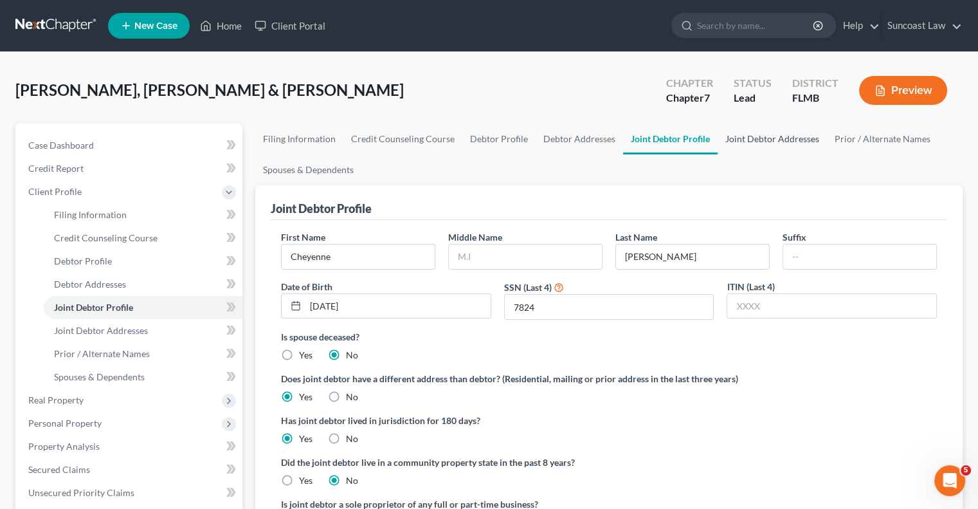
click at [756, 138] on link "Joint Debtor Addresses" at bounding box center [771, 138] width 109 height 31
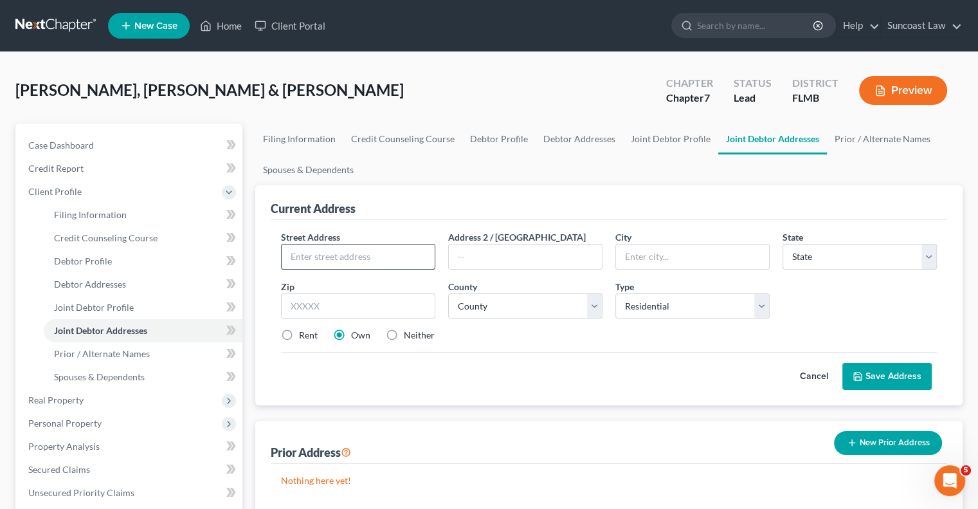
click at [399, 257] on input "text" at bounding box center [358, 256] width 153 height 24
click at [507, 298] on select "County [GEOGRAPHIC_DATA] [GEOGRAPHIC_DATA] [GEOGRAPHIC_DATA] [GEOGRAPHIC_DATA] …" at bounding box center [525, 306] width 154 height 26
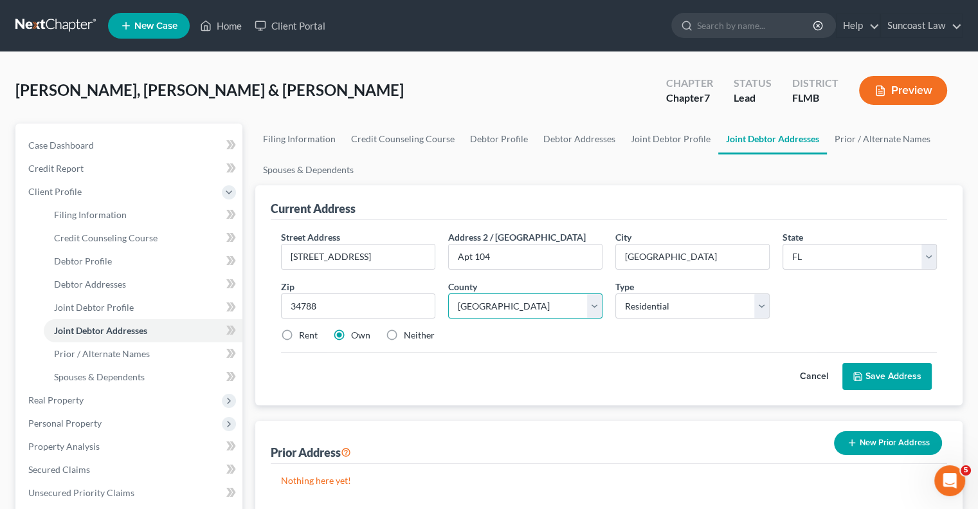
click at [448, 293] on select "County [GEOGRAPHIC_DATA] [GEOGRAPHIC_DATA] [GEOGRAPHIC_DATA] [GEOGRAPHIC_DATA] …" at bounding box center [525, 306] width 154 height 26
click at [299, 329] on label "Rent" at bounding box center [308, 335] width 19 height 13
click at [304, 329] on input "Rent" at bounding box center [308, 333] width 8 height 8
click at [883, 375] on button "Save Address" at bounding box center [886, 376] width 89 height 27
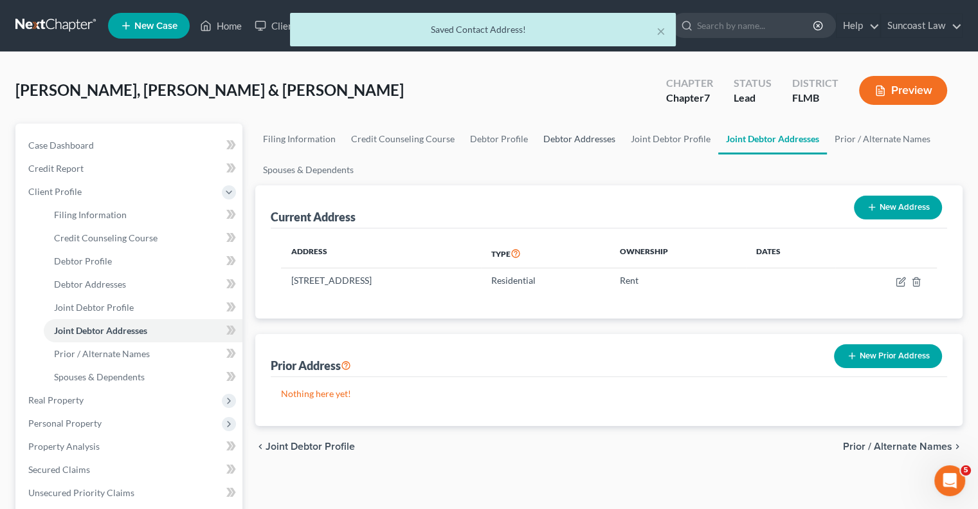
click at [563, 145] on link "Debtor Addresses" at bounding box center [579, 138] width 87 height 31
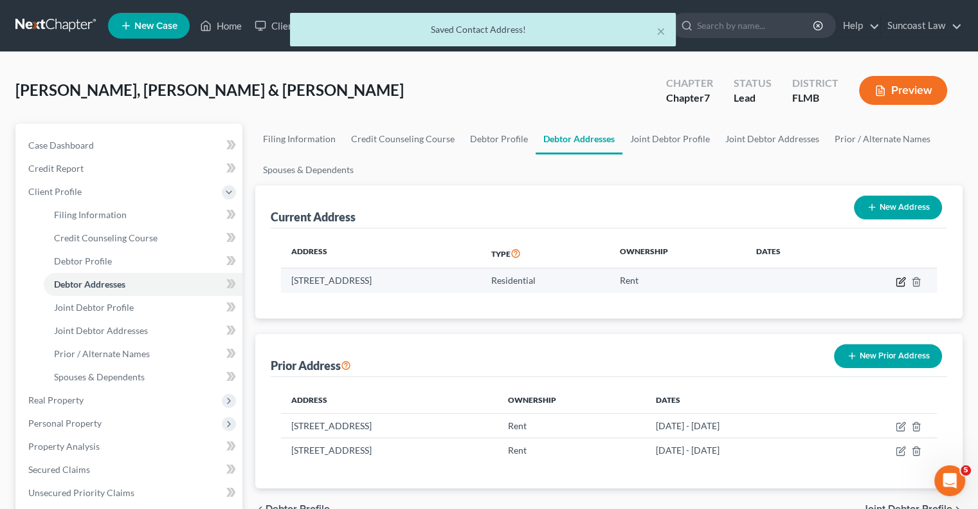
click at [900, 281] on icon "button" at bounding box center [901, 281] width 10 height 10
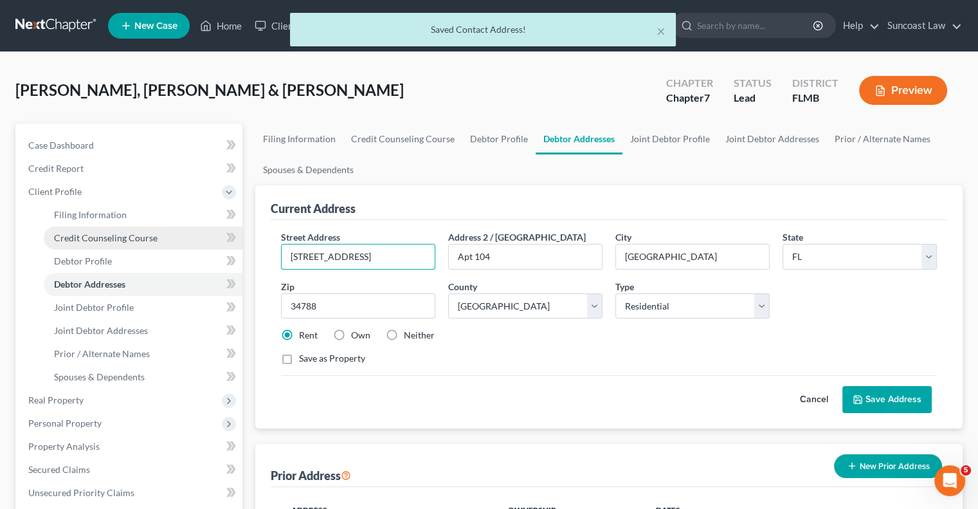
drag, startPoint x: 377, startPoint y: 254, endPoint x: 90, endPoint y: 233, distance: 288.2
click at [90, 233] on div "Petition Navigation Case Dashboard Payments Invoices Payments Payments Credit R…" at bounding box center [489, 471] width 960 height 696
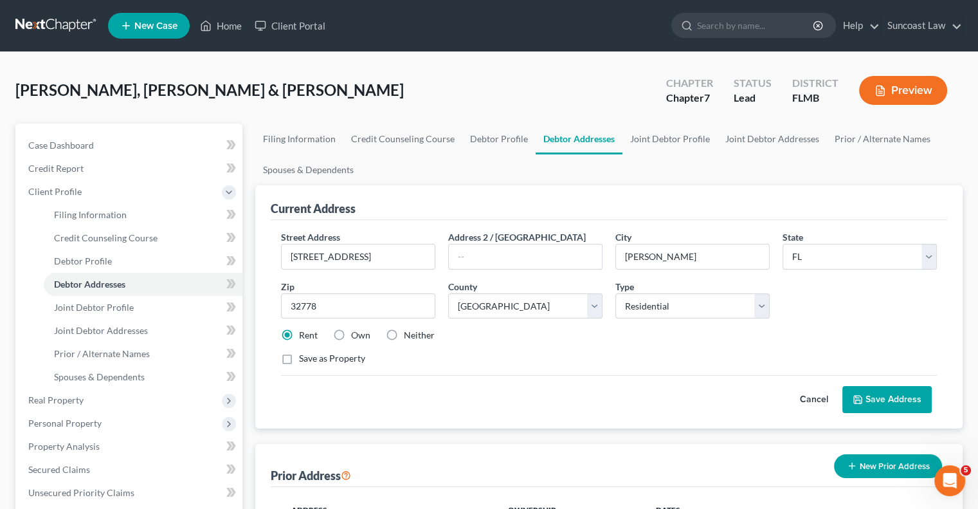
click at [867, 408] on button "Save Address" at bounding box center [886, 399] width 89 height 27
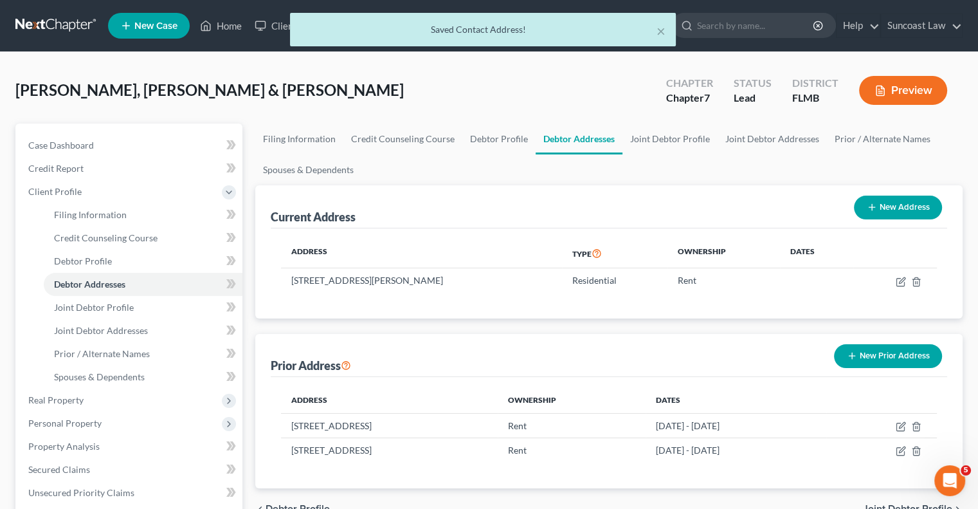
click at [903, 89] on button "Preview" at bounding box center [903, 90] width 88 height 29
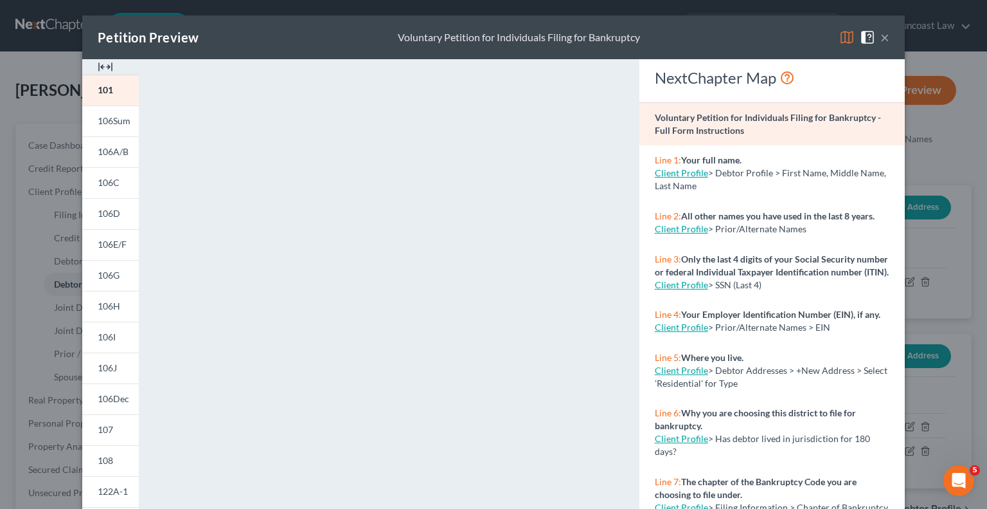
click at [881, 37] on button "×" at bounding box center [885, 37] width 9 height 15
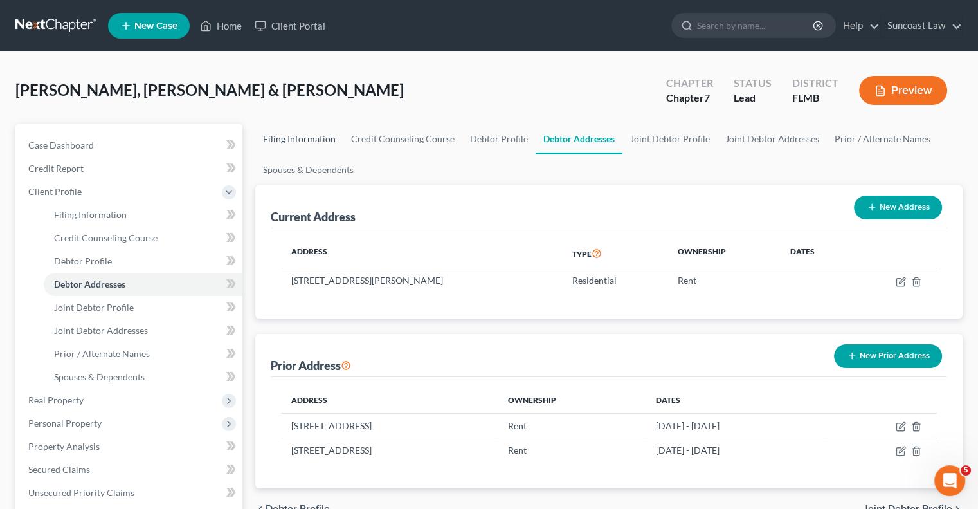
click at [296, 136] on link "Filing Information" at bounding box center [299, 138] width 88 height 31
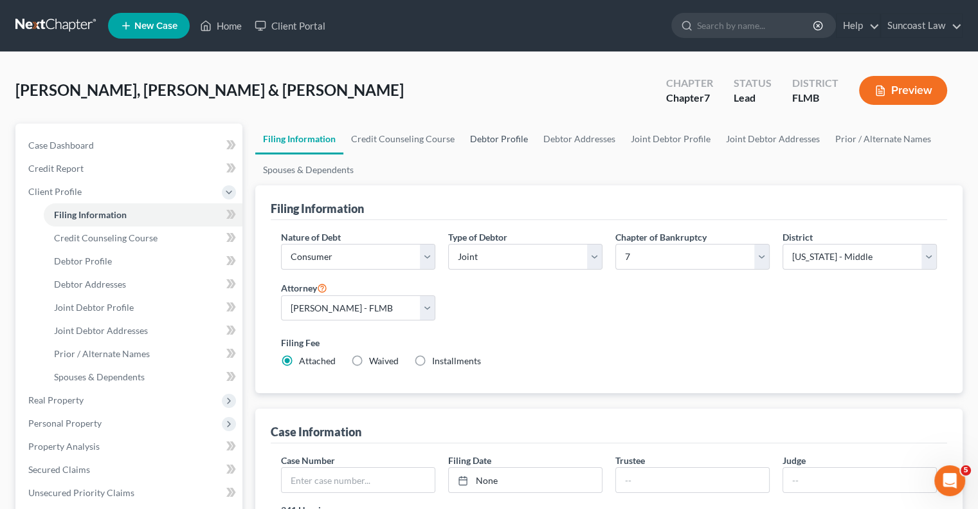
click at [490, 141] on link "Debtor Profile" at bounding box center [498, 138] width 73 height 31
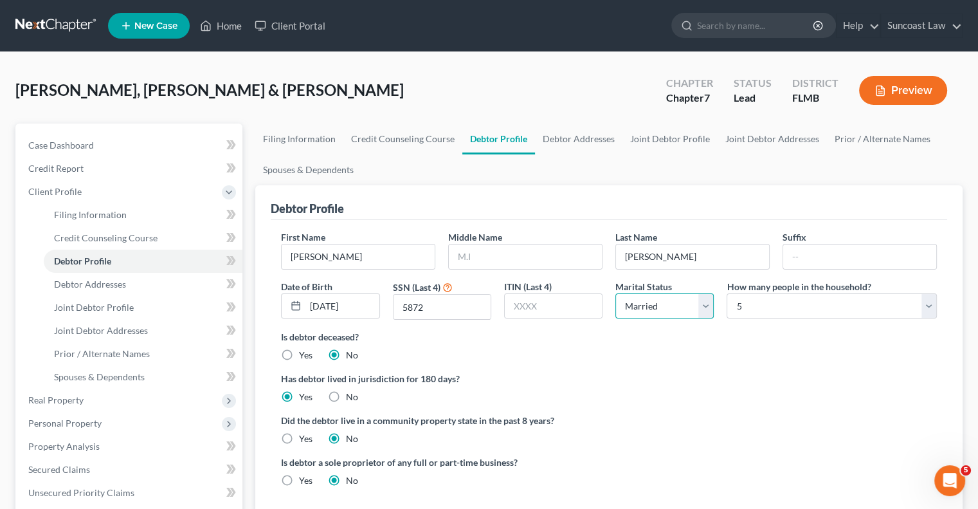
click at [658, 303] on select "Select Single Married Separated Divorced Widowed" at bounding box center [664, 306] width 98 height 26
click at [615, 293] on select "Select Single Married Separated Divorced Widowed" at bounding box center [664, 306] width 98 height 26
click at [570, 135] on link "Debtor Addresses" at bounding box center [578, 138] width 87 height 31
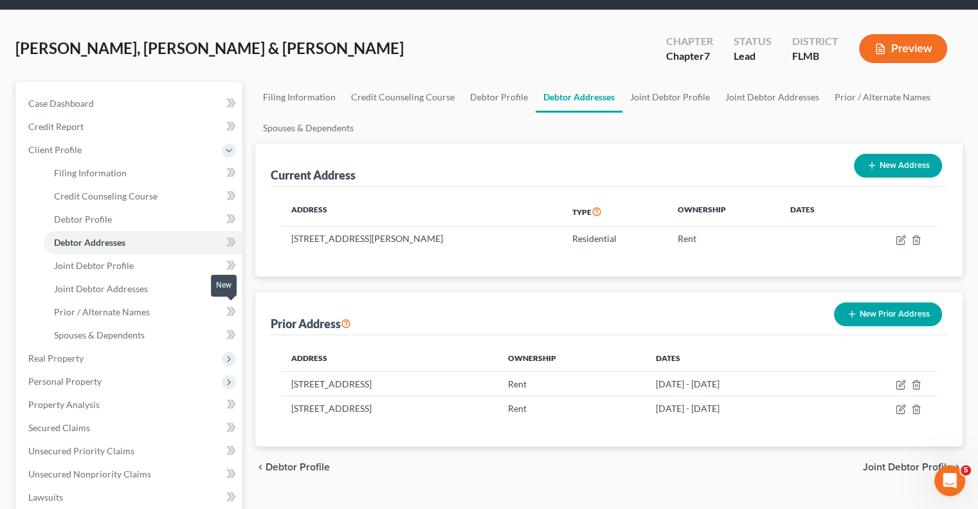
scroll to position [64, 0]
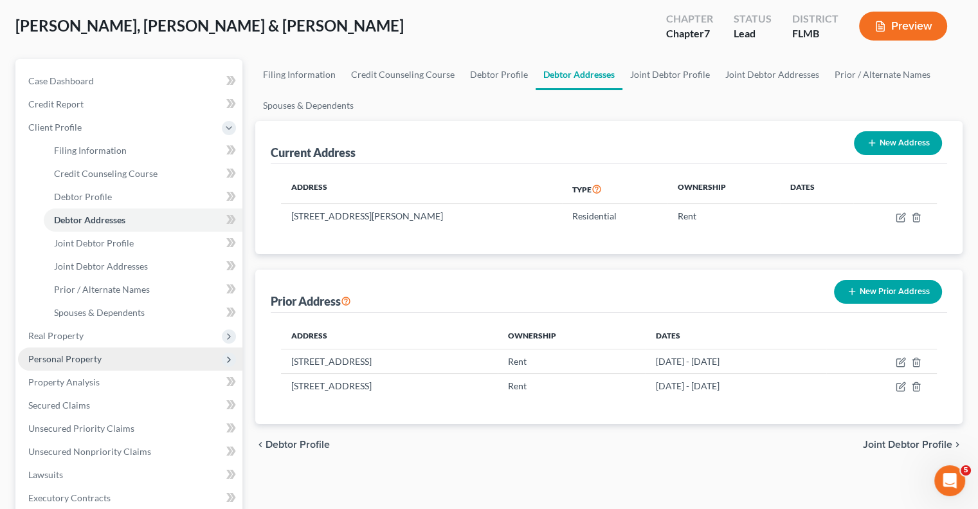
click at [89, 363] on span "Personal Property" at bounding box center [64, 358] width 73 height 11
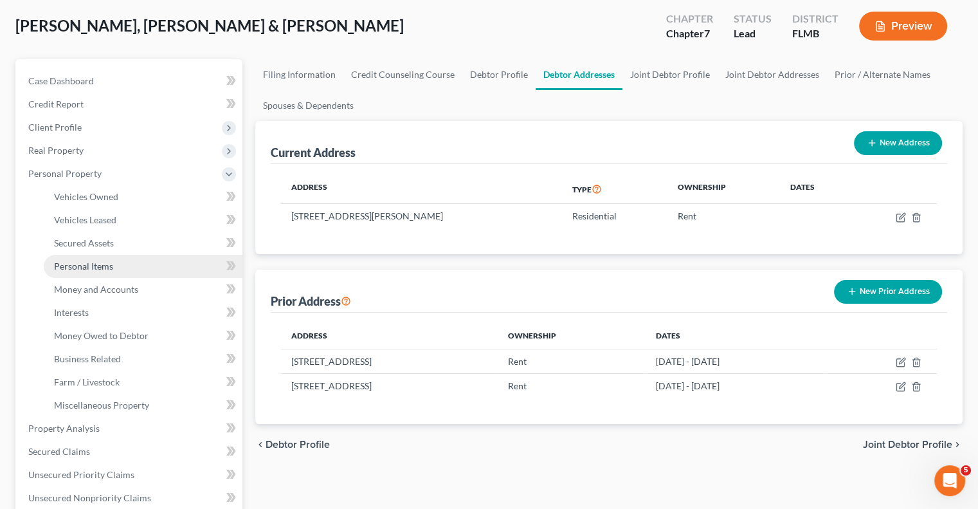
click at [105, 260] on span "Personal Items" at bounding box center [83, 265] width 59 height 11
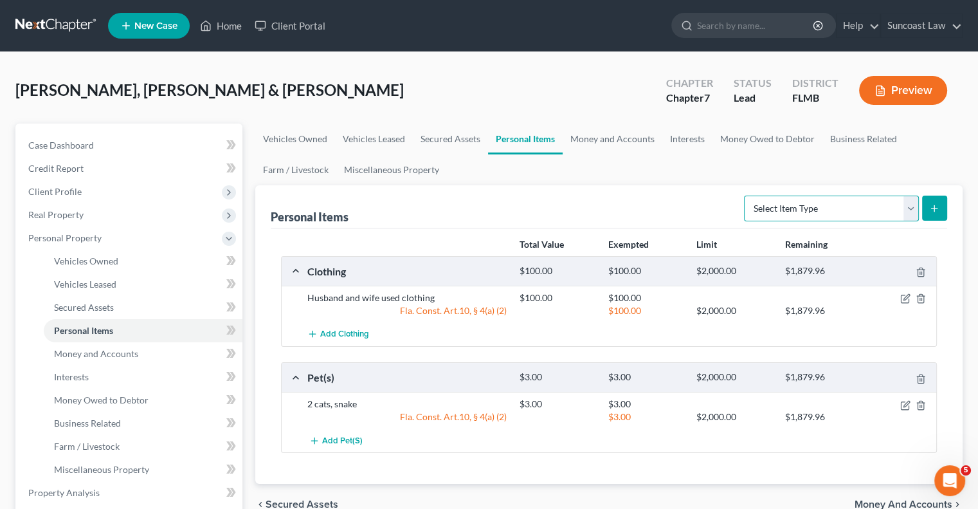
click at [906, 208] on select "Select Item Type Clothing (A/B: 11) Collectibles Of Value (A/B: 8) Electronics …" at bounding box center [831, 208] width 175 height 26
click at [746, 195] on select "Select Item Type Clothing (A/B: 11) Collectibles Of Value (A/B: 8) Electronics …" at bounding box center [831, 208] width 175 height 26
click at [932, 208] on icon "submit" at bounding box center [934, 208] width 10 height 10
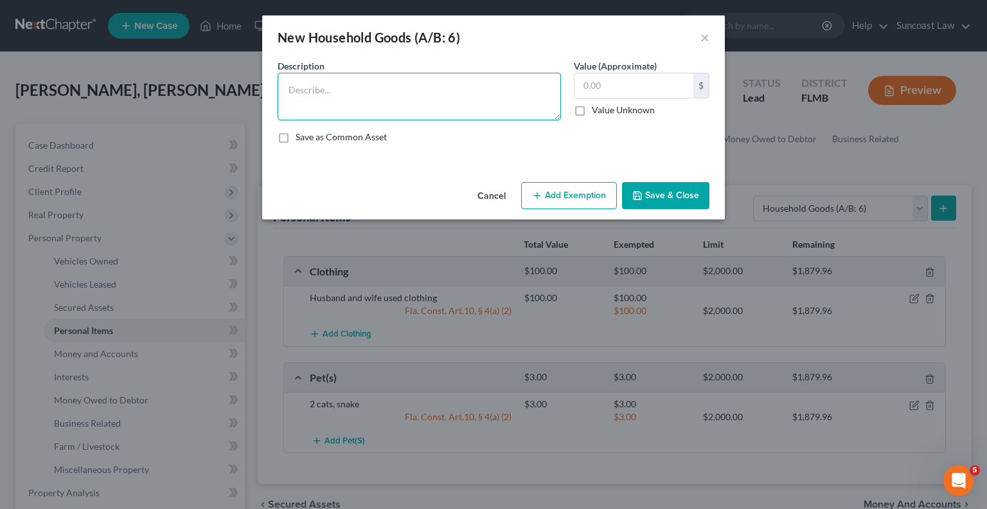
click at [377, 89] on textarea at bounding box center [420, 97] width 284 height 48
click at [554, 195] on button "Add Exemption" at bounding box center [569, 195] width 96 height 27
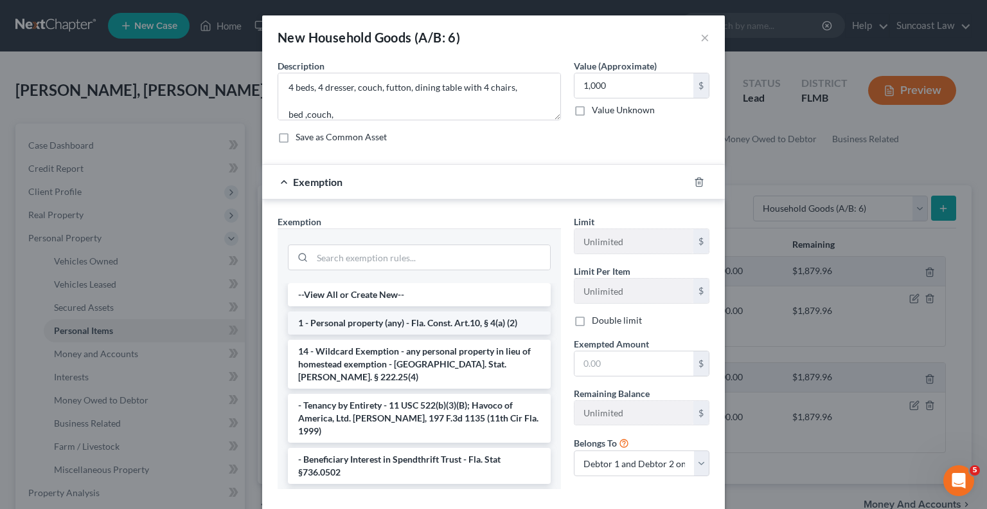
click at [417, 325] on li "1 - Personal property (any) - Fla. Const. Art.10, § 4(a) (2)" at bounding box center [419, 322] width 263 height 23
click at [417, 325] on div "Exemption Set must be selected for CA. Exemption * --View All or Create New-- 1…" at bounding box center [419, 357] width 296 height 284
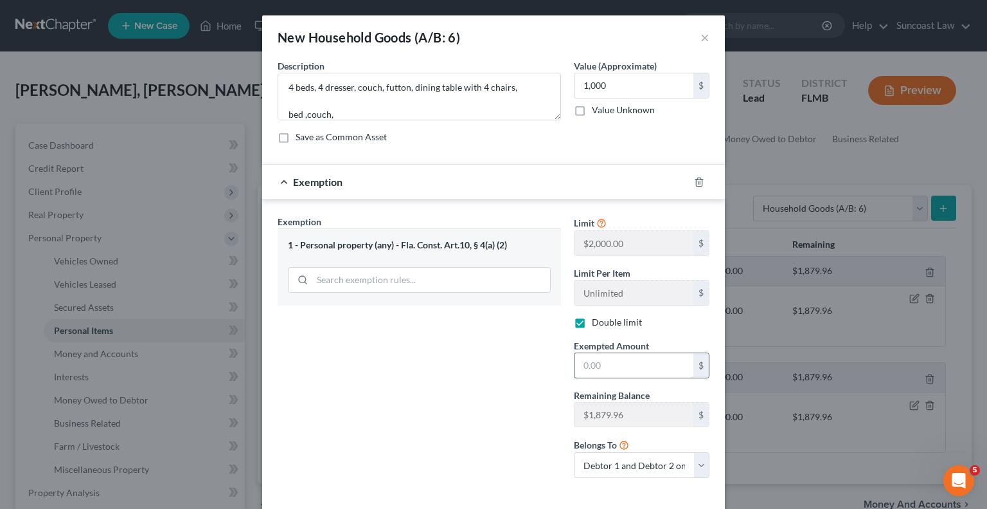
click at [624, 362] on input "text" at bounding box center [634, 365] width 119 height 24
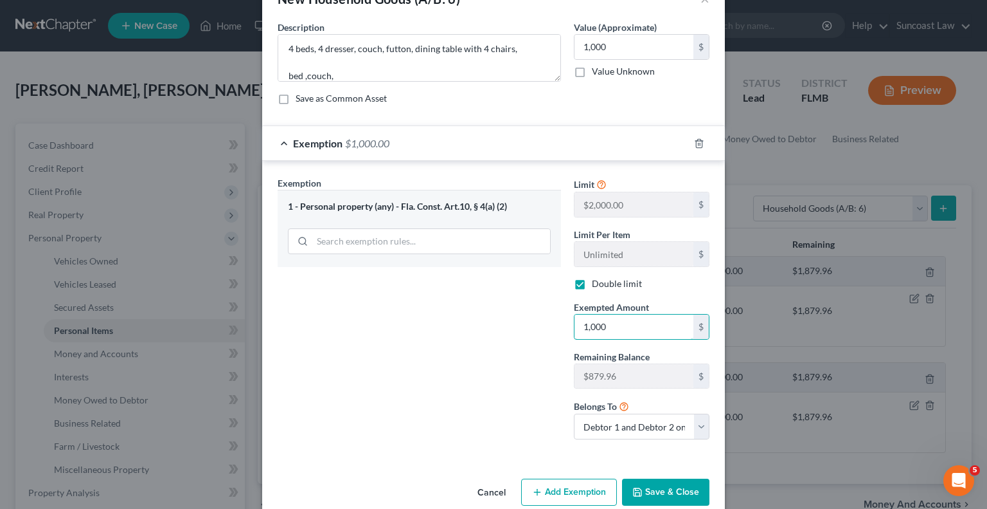
scroll to position [59, 0]
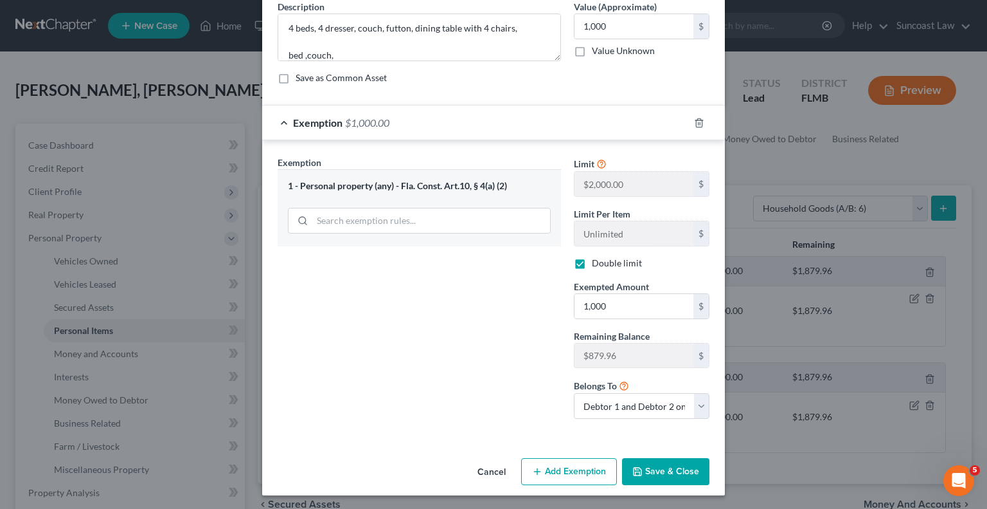
click at [681, 470] on button "Save & Close" at bounding box center [665, 471] width 87 height 27
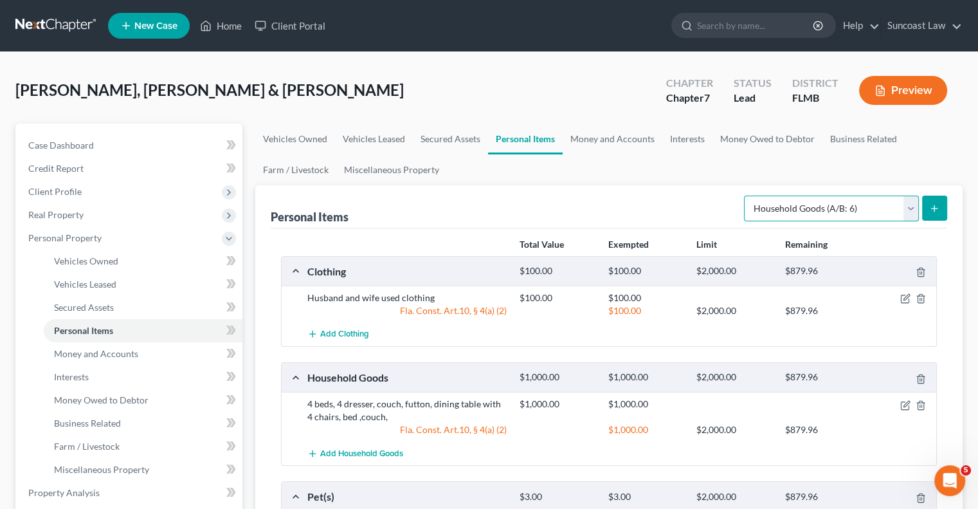
click at [875, 208] on select "Select Item Type Clothing (A/B: 11) Collectibles Of Value (A/B: 8) Electronics …" at bounding box center [831, 208] width 175 height 26
click at [746, 195] on select "Select Item Type Clothing (A/B: 11) Collectibles Of Value (A/B: 8) Electronics …" at bounding box center [831, 208] width 175 height 26
click at [928, 208] on button "submit" at bounding box center [934, 207] width 25 height 25
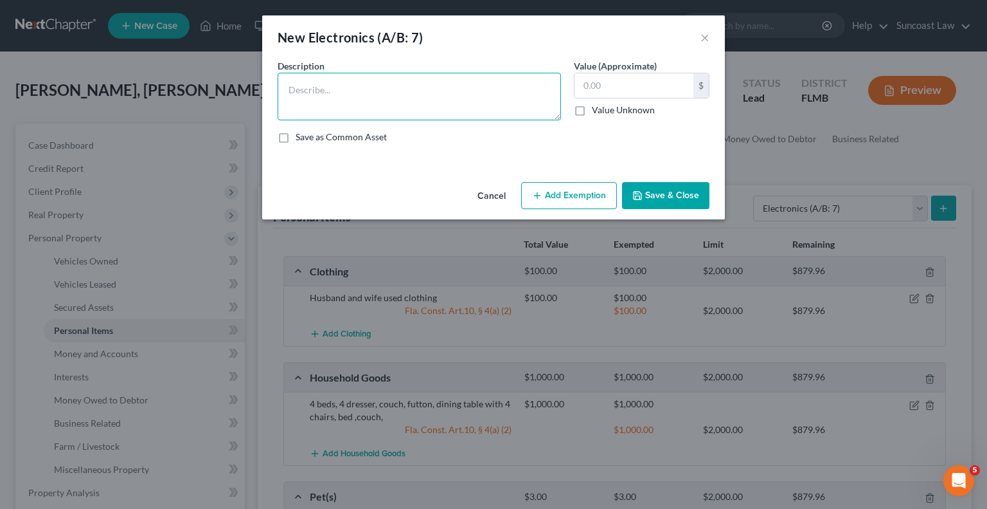
click at [420, 84] on textarea at bounding box center [420, 97] width 284 height 48
click at [571, 194] on button "Add Exemption" at bounding box center [569, 195] width 96 height 27
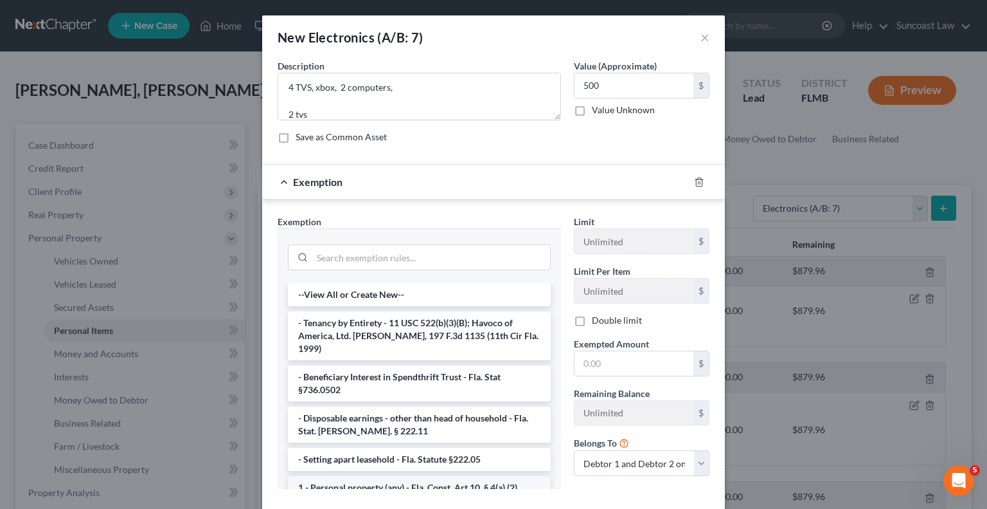
click at [426, 476] on li "1 - Personal property (any) - Fla. Const. Art.10, § 4(a) (2)" at bounding box center [419, 487] width 263 height 23
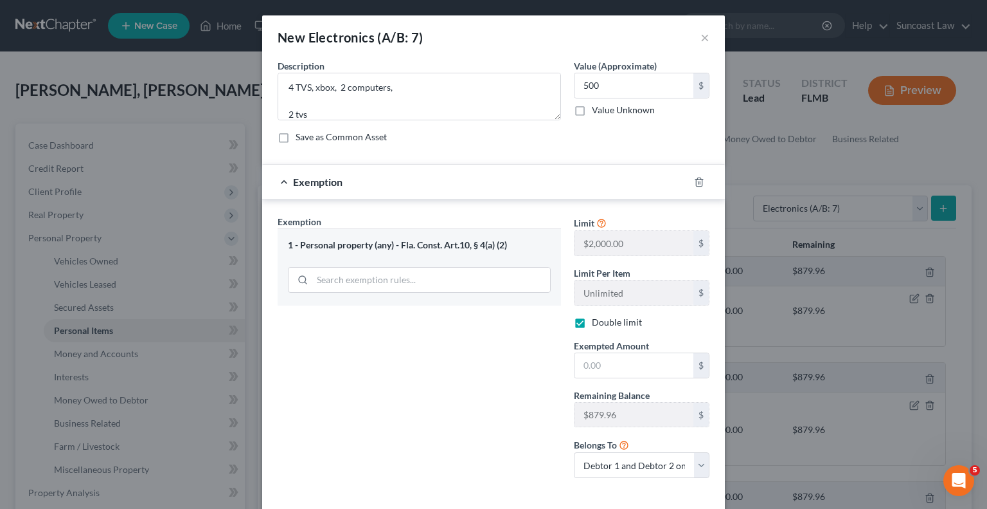
click at [426, 473] on div "Exemption Set must be selected for CA. Exemption * 1 - Personal property (any) …" at bounding box center [419, 351] width 296 height 273
click at [620, 363] on input "text" at bounding box center [634, 365] width 119 height 24
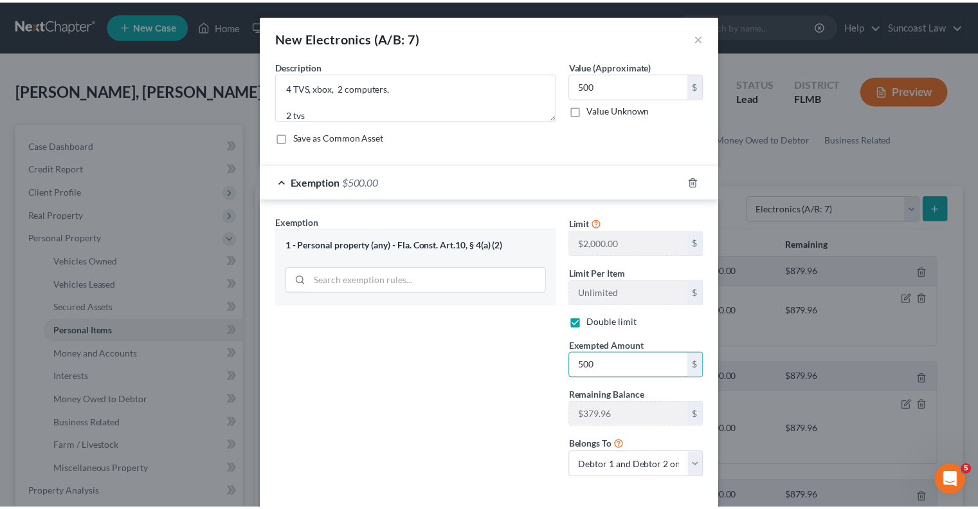
scroll to position [59, 0]
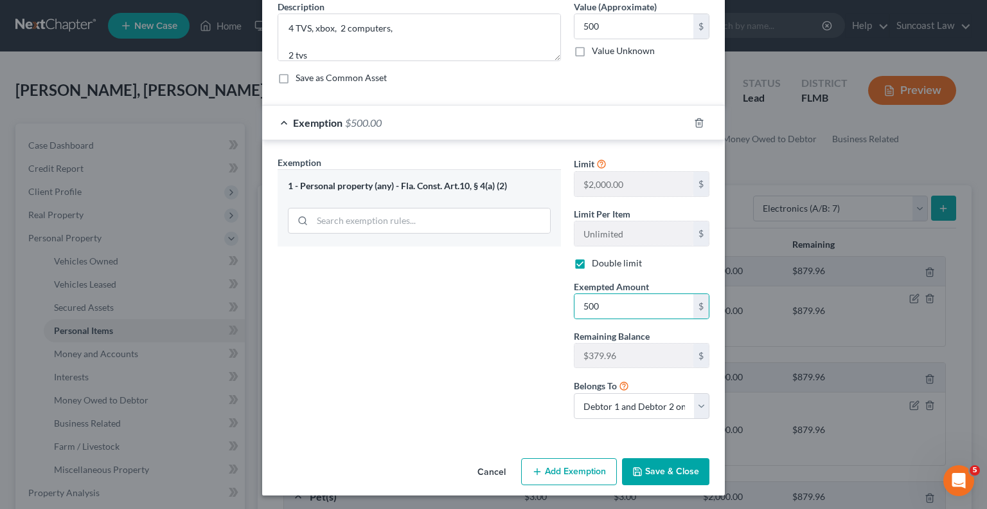
click at [653, 465] on button "Save & Close" at bounding box center [665, 471] width 87 height 27
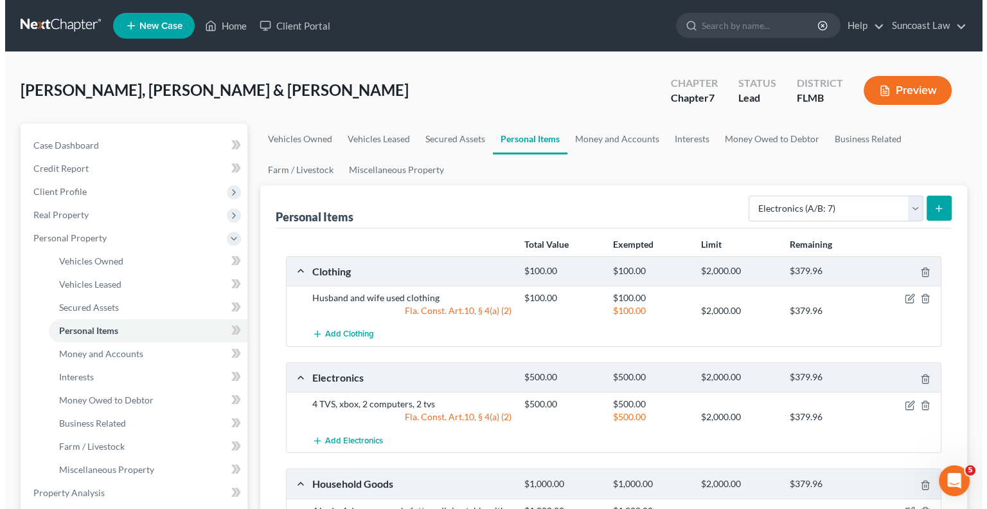
scroll to position [0, 0]
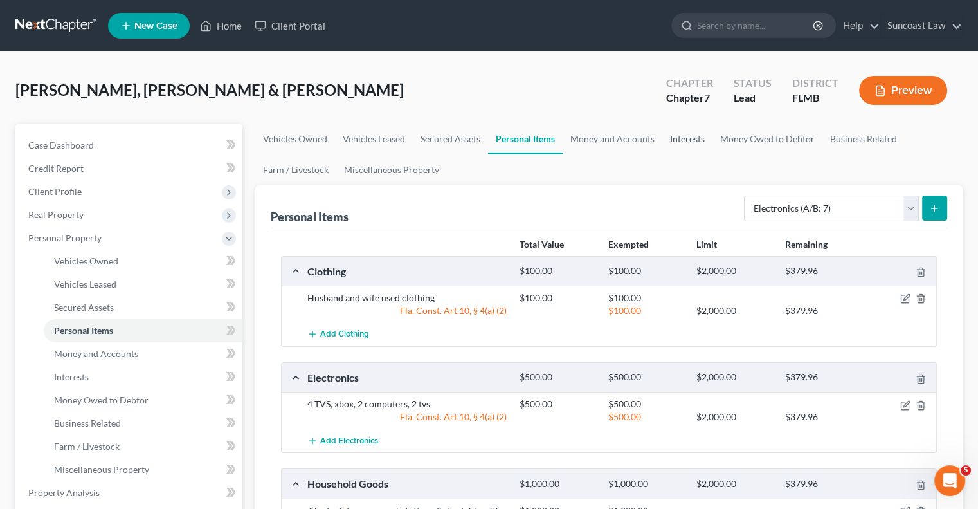
drag, startPoint x: 689, startPoint y: 138, endPoint x: 700, endPoint y: 151, distance: 16.9
click at [689, 138] on link "Interests" at bounding box center [687, 138] width 50 height 31
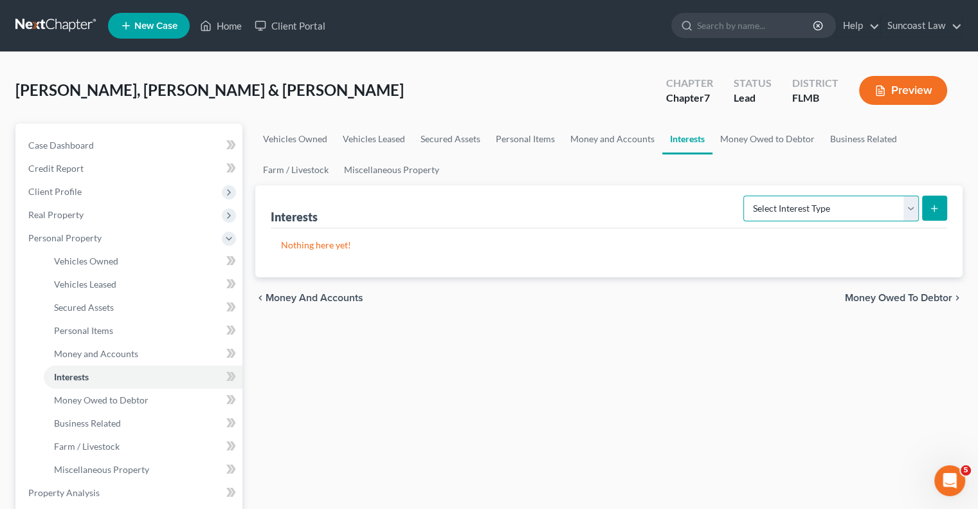
click at [826, 204] on select "Select Interest Type 401K (A/B: 21) Annuity (A/B: 23) Bond (A/B: 18) Education …" at bounding box center [831, 208] width 176 height 26
click at [745, 195] on select "Select Interest Type 401K (A/B: 21) Annuity (A/B: 23) Bond (A/B: 18) Education …" at bounding box center [831, 208] width 176 height 26
click at [935, 208] on icon "submit" at bounding box center [934, 208] width 10 height 10
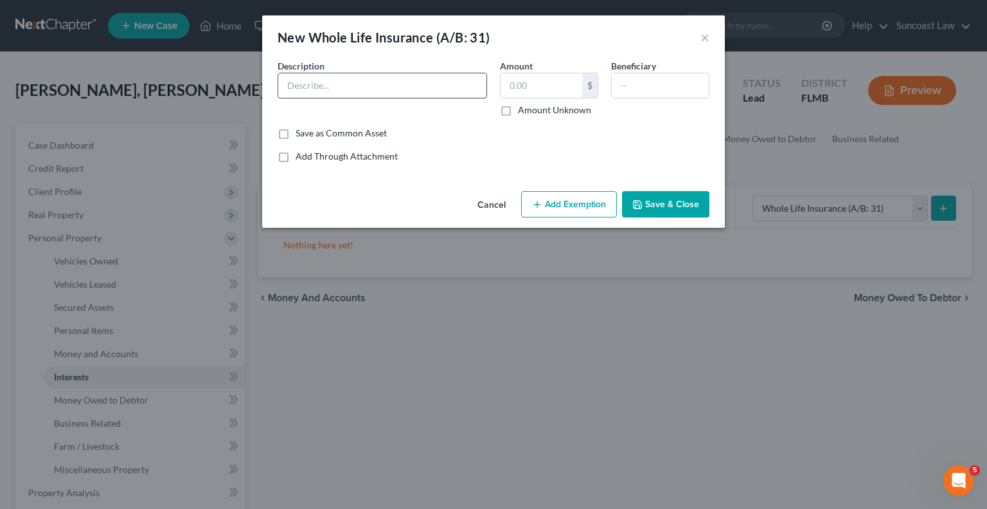
click at [337, 85] on input "text" at bounding box center [382, 85] width 208 height 24
click at [523, 104] on input "Amount Unknown" at bounding box center [527, 108] width 8 height 8
drag, startPoint x: 505, startPoint y: 114, endPoint x: 537, endPoint y: 92, distance: 38.9
click at [518, 113] on label "Amount Unknown" at bounding box center [554, 110] width 73 height 13
click at [523, 112] on input "Amount Unknown" at bounding box center [527, 108] width 8 height 8
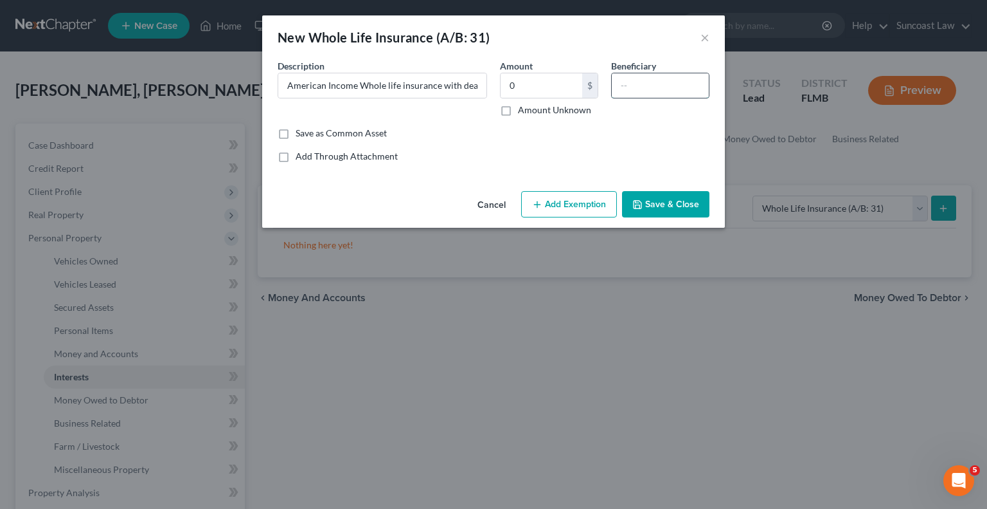
click at [661, 84] on input "text" at bounding box center [660, 85] width 97 height 24
click at [671, 203] on button "Save & Close" at bounding box center [665, 204] width 87 height 27
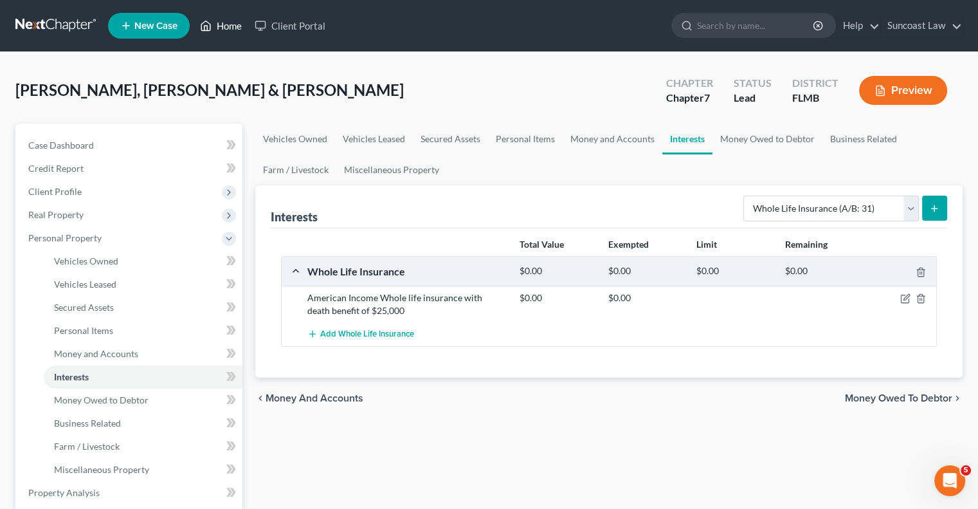
click at [235, 29] on link "Home" at bounding box center [221, 25] width 55 height 23
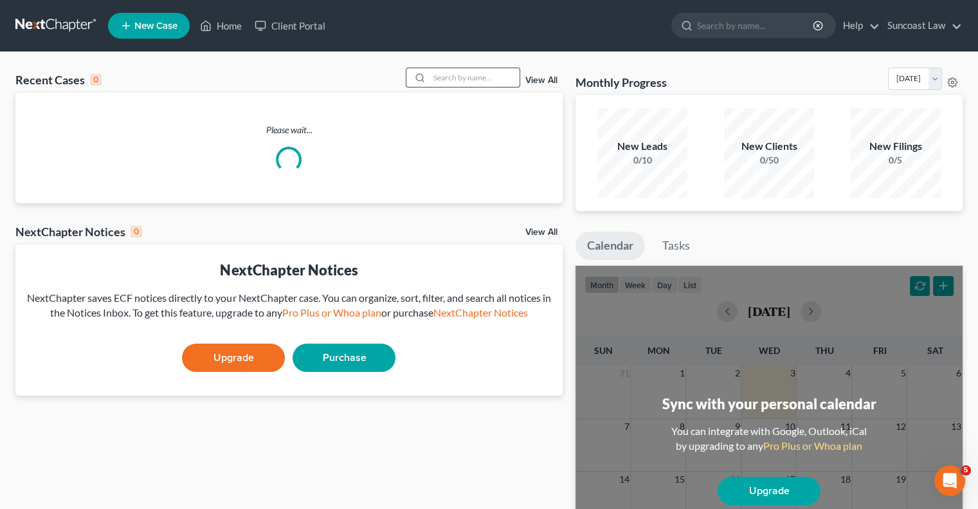
click at [491, 78] on input "search" at bounding box center [474, 77] width 90 height 19
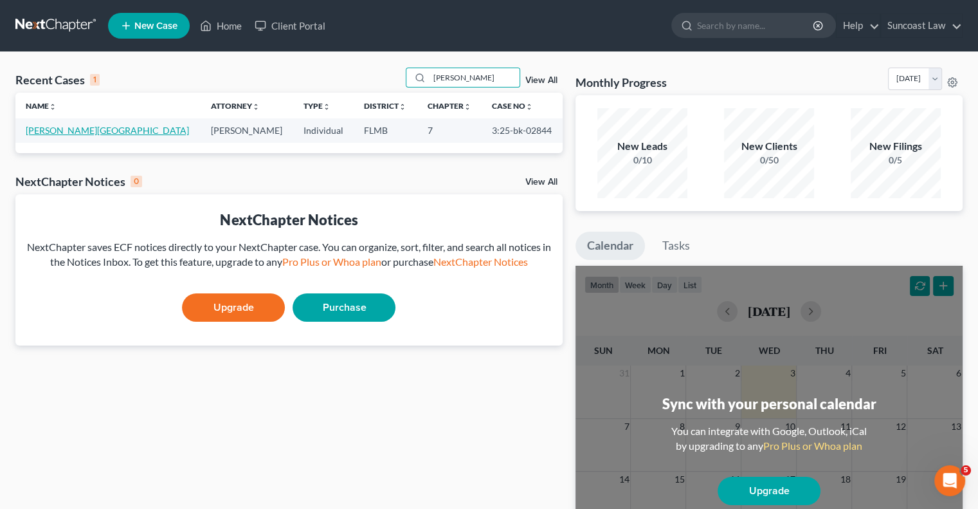
click at [89, 131] on link "[PERSON_NAME][GEOGRAPHIC_DATA]" at bounding box center [107, 130] width 163 height 11
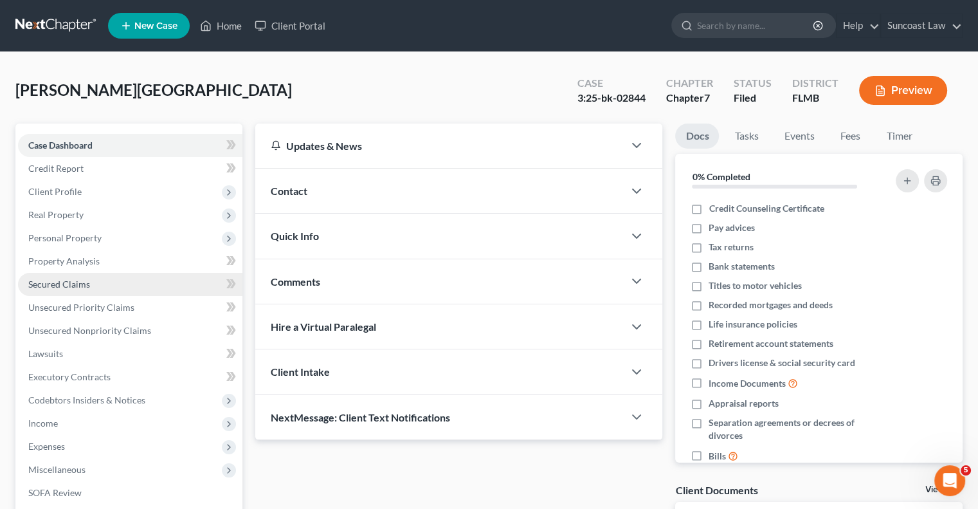
click at [85, 289] on span "Secured Claims" at bounding box center [59, 283] width 62 height 11
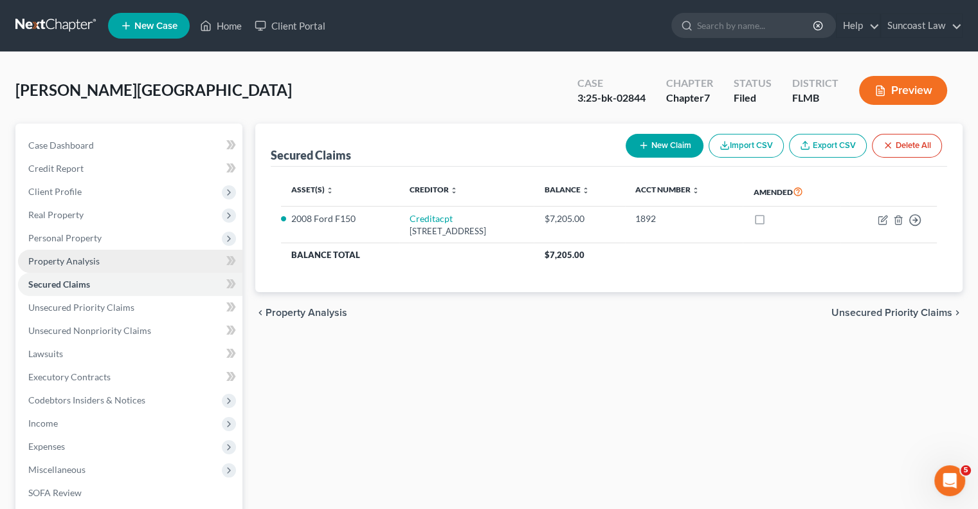
click at [96, 262] on span "Property Analysis" at bounding box center [63, 260] width 71 height 11
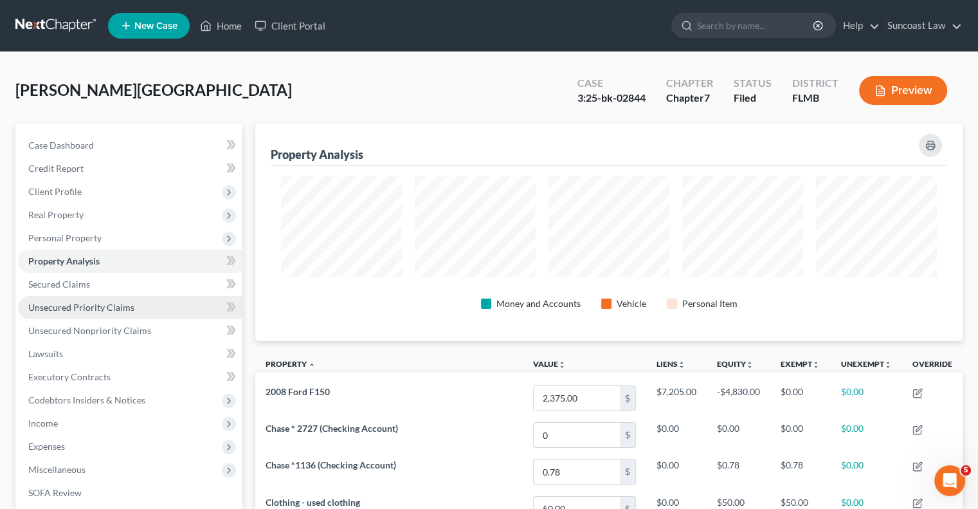
scroll to position [217, 707]
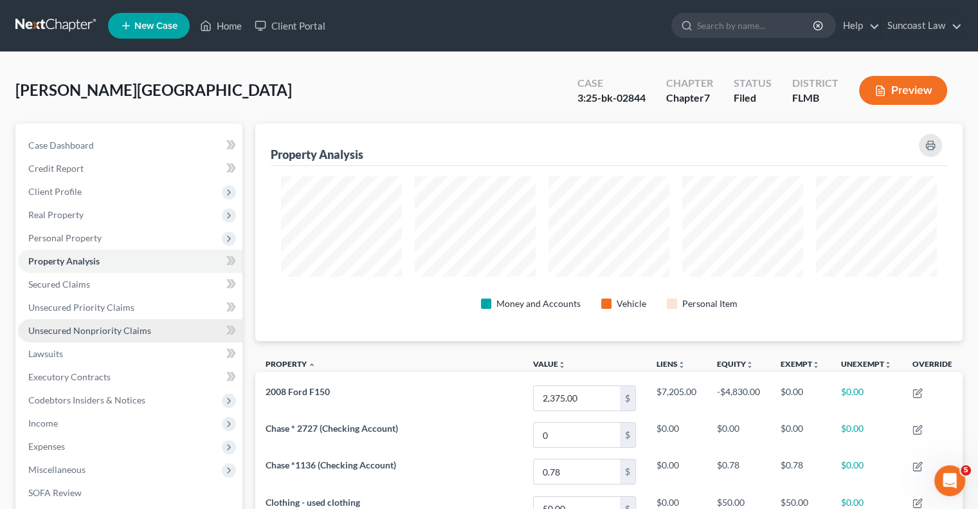
click at [112, 333] on span "Unsecured Nonpriority Claims" at bounding box center [89, 330] width 123 height 11
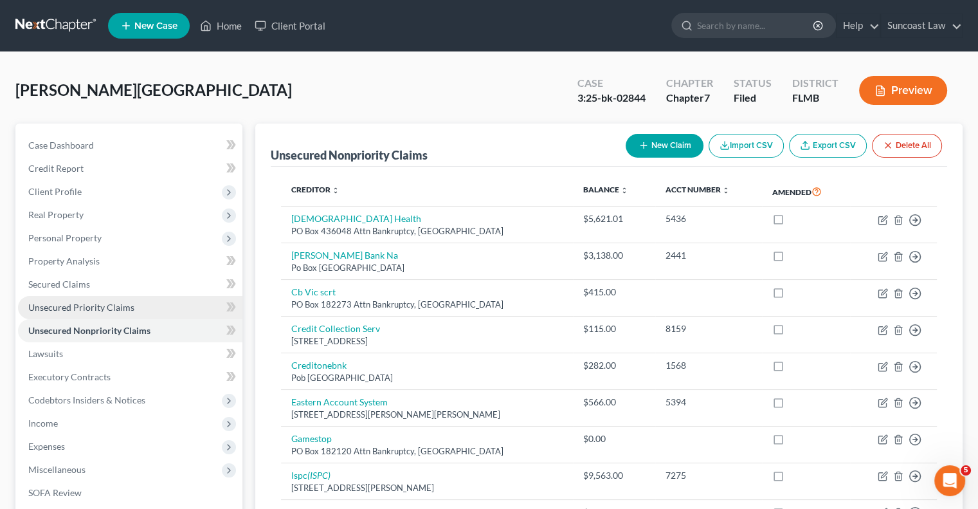
click at [112, 308] on span "Unsecured Priority Claims" at bounding box center [81, 307] width 106 height 11
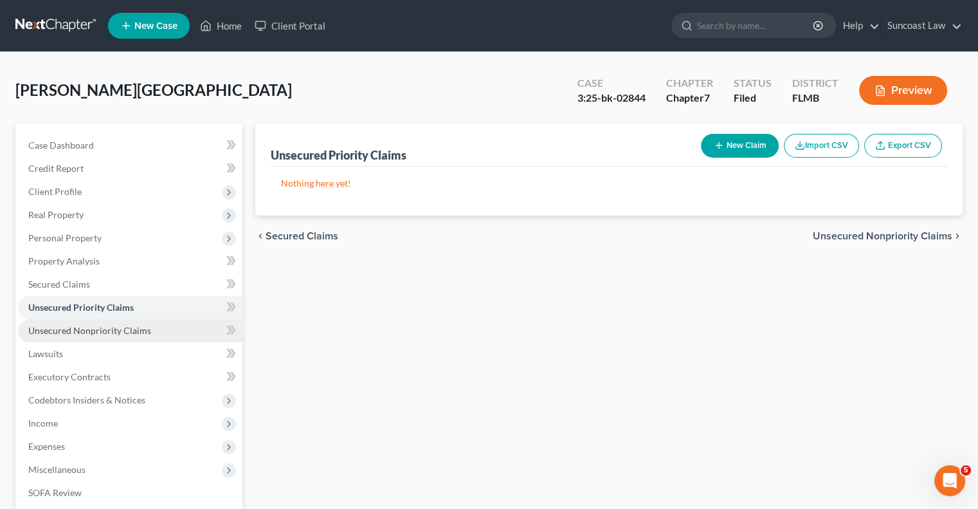
click at [125, 327] on span "Unsecured Nonpriority Claims" at bounding box center [89, 330] width 123 height 11
